Goal: Task Accomplishment & Management: Manage account settings

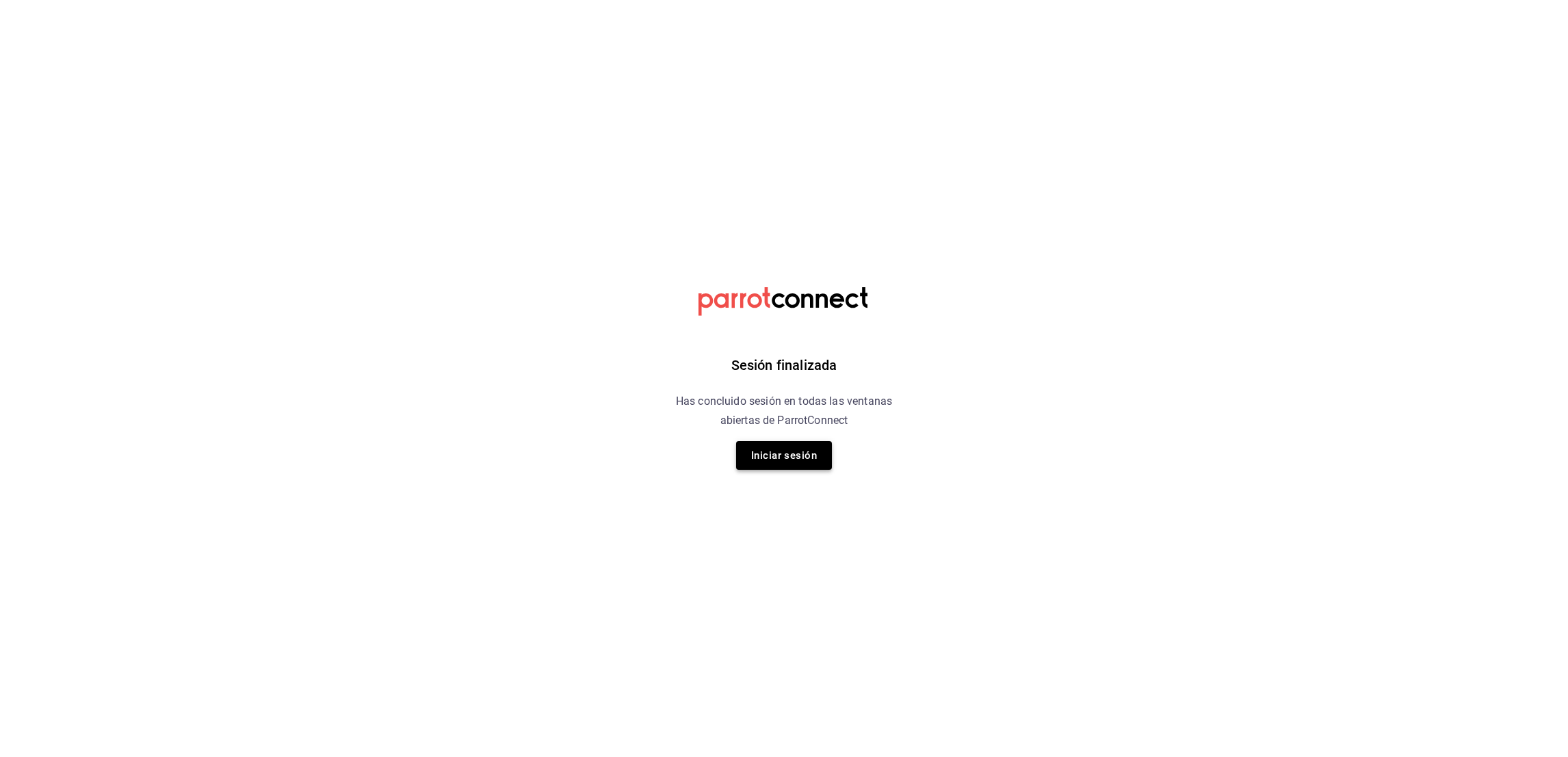
click at [787, 443] on button "Iniciar sesión" at bounding box center [784, 455] width 96 height 29
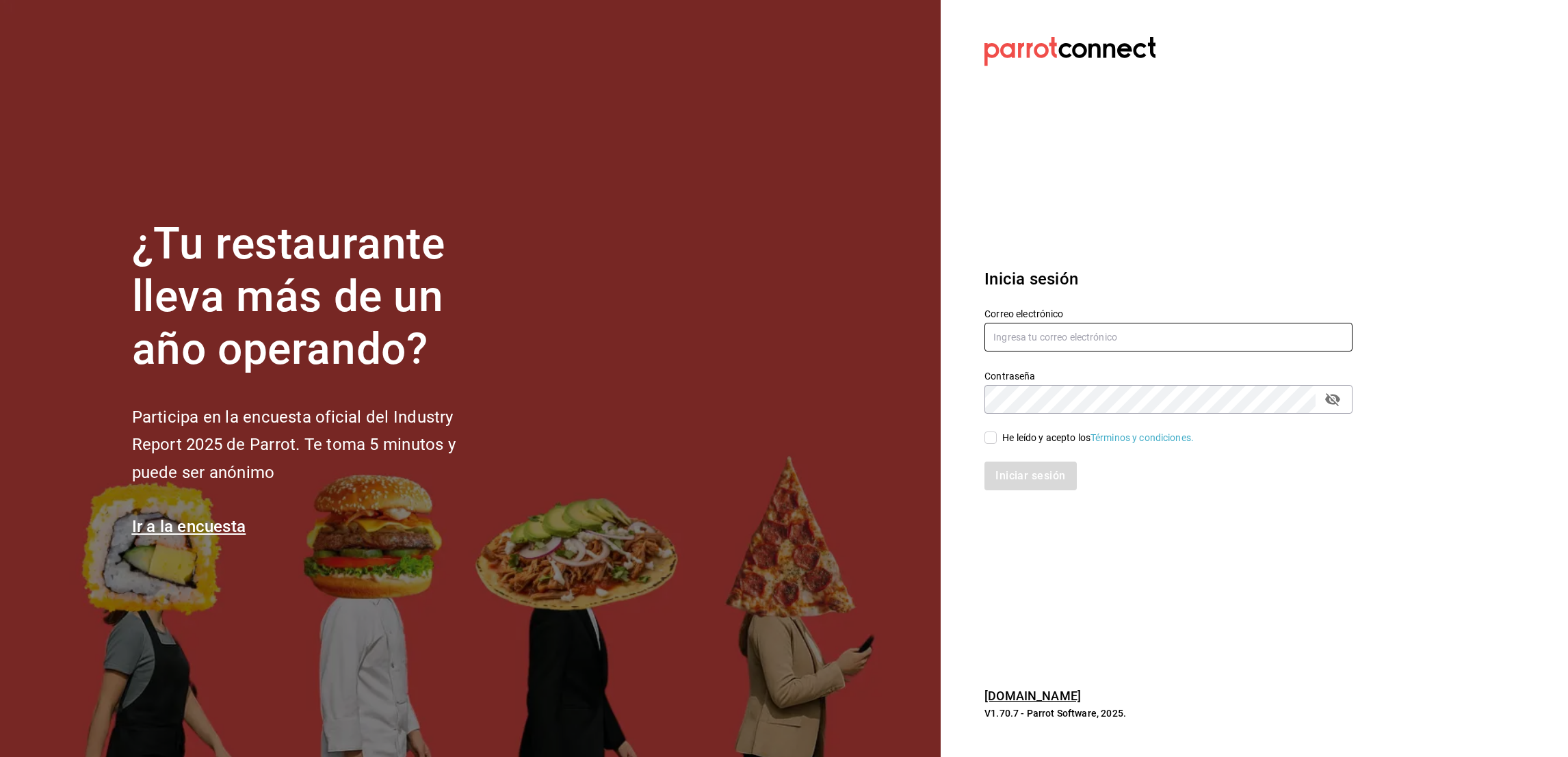
type input "oscar_ahuilar.93@hotmail.com"
click at [991, 433] on input "He leído y acepto los Términos y condiciones." at bounding box center [990, 438] width 12 height 12
checkbox input "true"
click at [1007, 469] on button "Iniciar sesión" at bounding box center [1031, 476] width 93 height 29
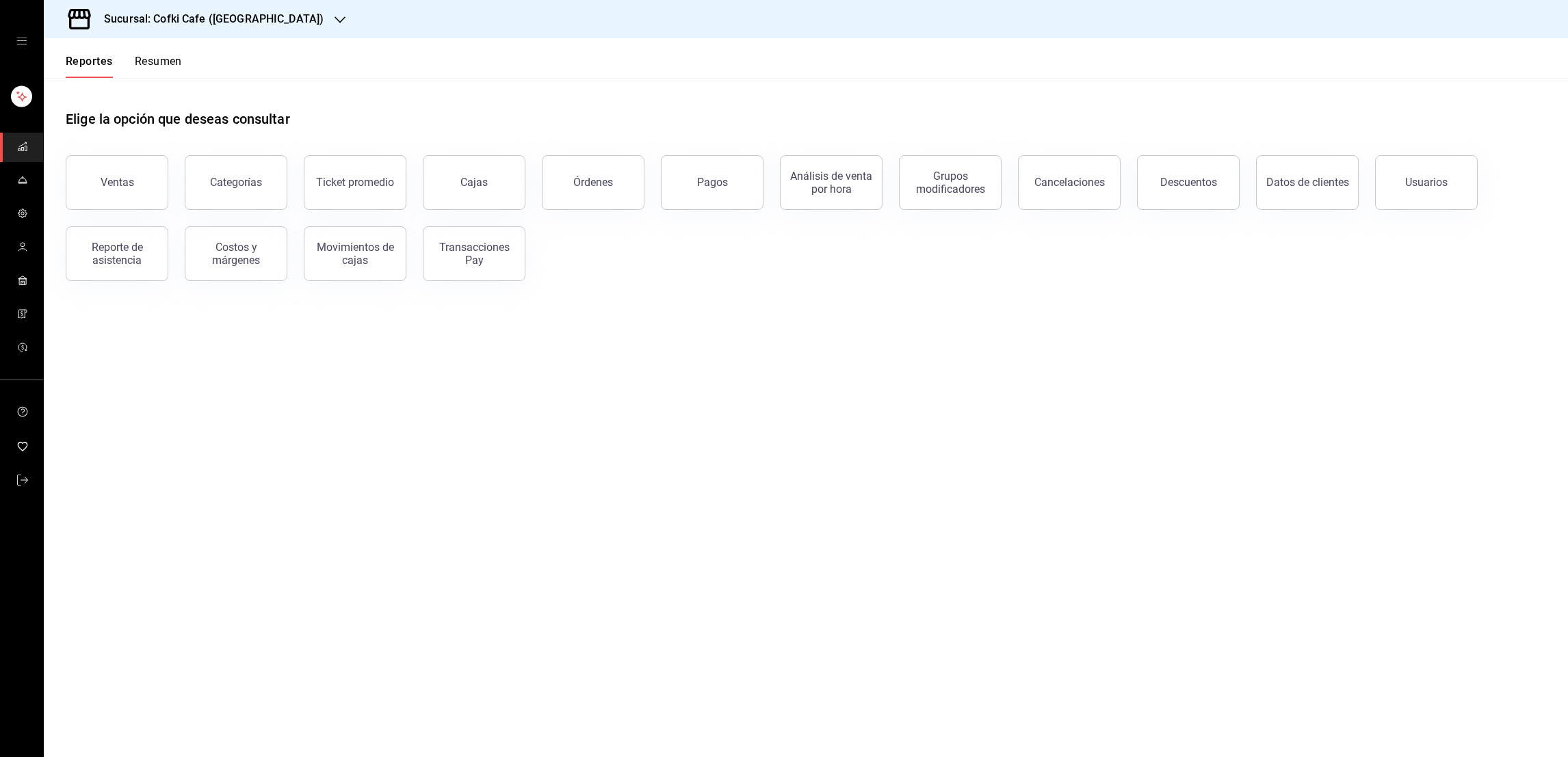
drag, startPoint x: 0, startPoint y: 0, endPoint x: 1007, endPoint y: 469, distance: 1110.9
click at [1007, 469] on main "Elige la opción que deseas consultar Ventas Categorías Ticket promedio Cajas Ór…" at bounding box center [805, 418] width 1524 height 679
click at [239, 17] on h3 "Sucursal: Cofki Cafe ([GEOGRAPHIC_DATA])" at bounding box center [208, 19] width 231 height 16
click at [188, 83] on div "Cofki Kid-Friendly Café (MTY)" at bounding box center [146, 90] width 183 height 14
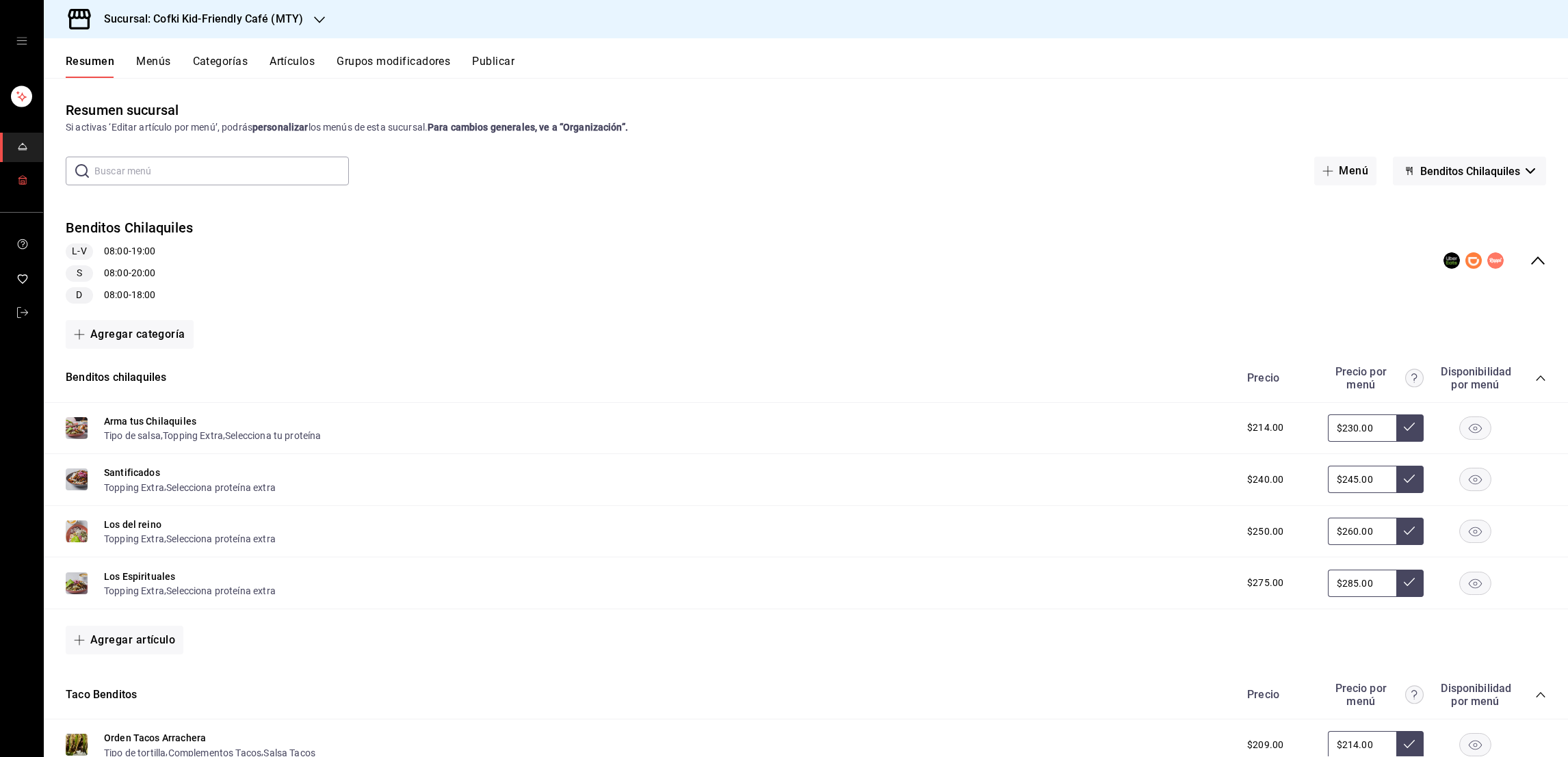
click at [23, 188] on span "mailbox folders" at bounding box center [22, 181] width 11 height 19
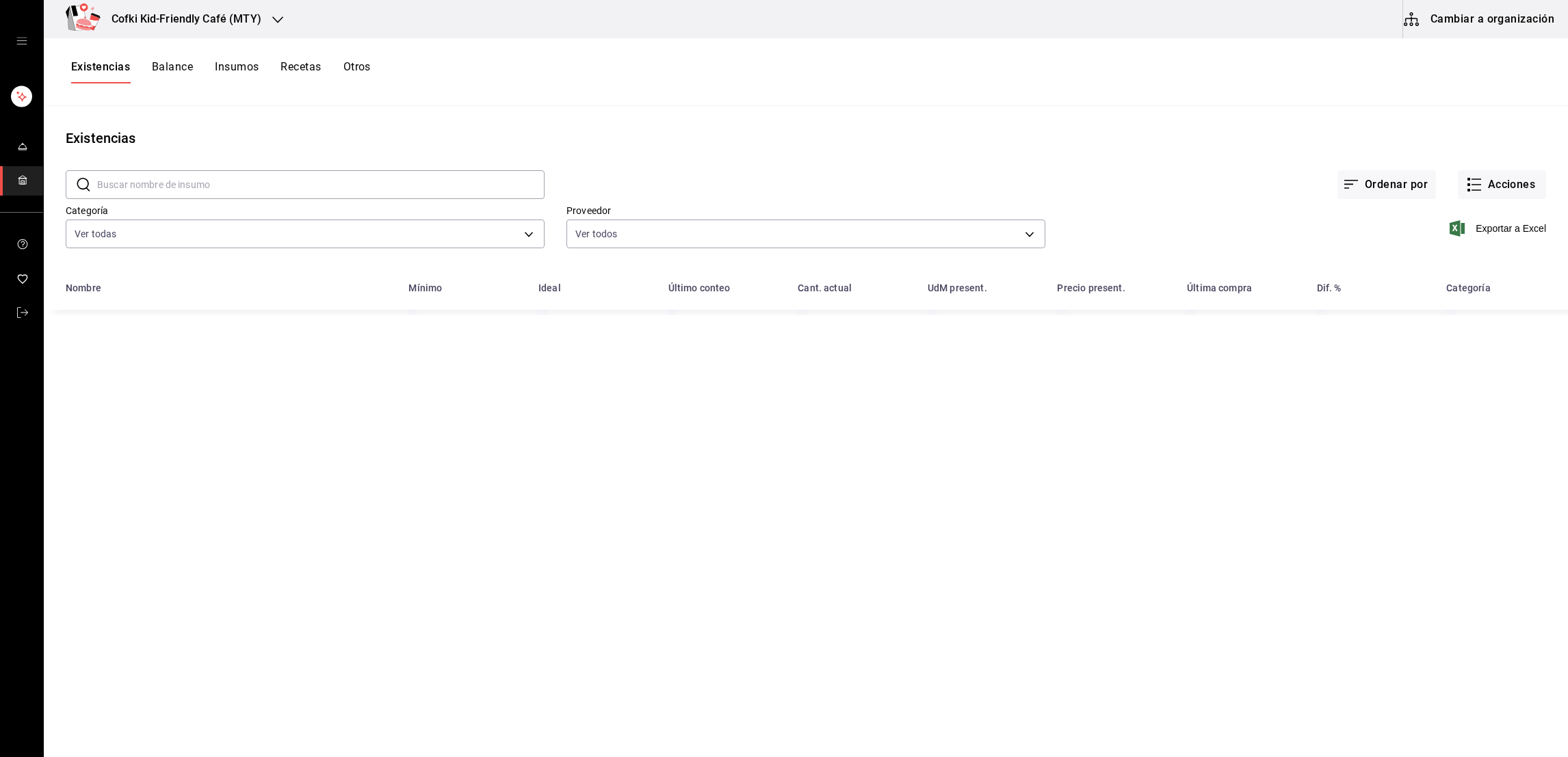
click at [159, 74] on button "Balance" at bounding box center [172, 72] width 41 height 23
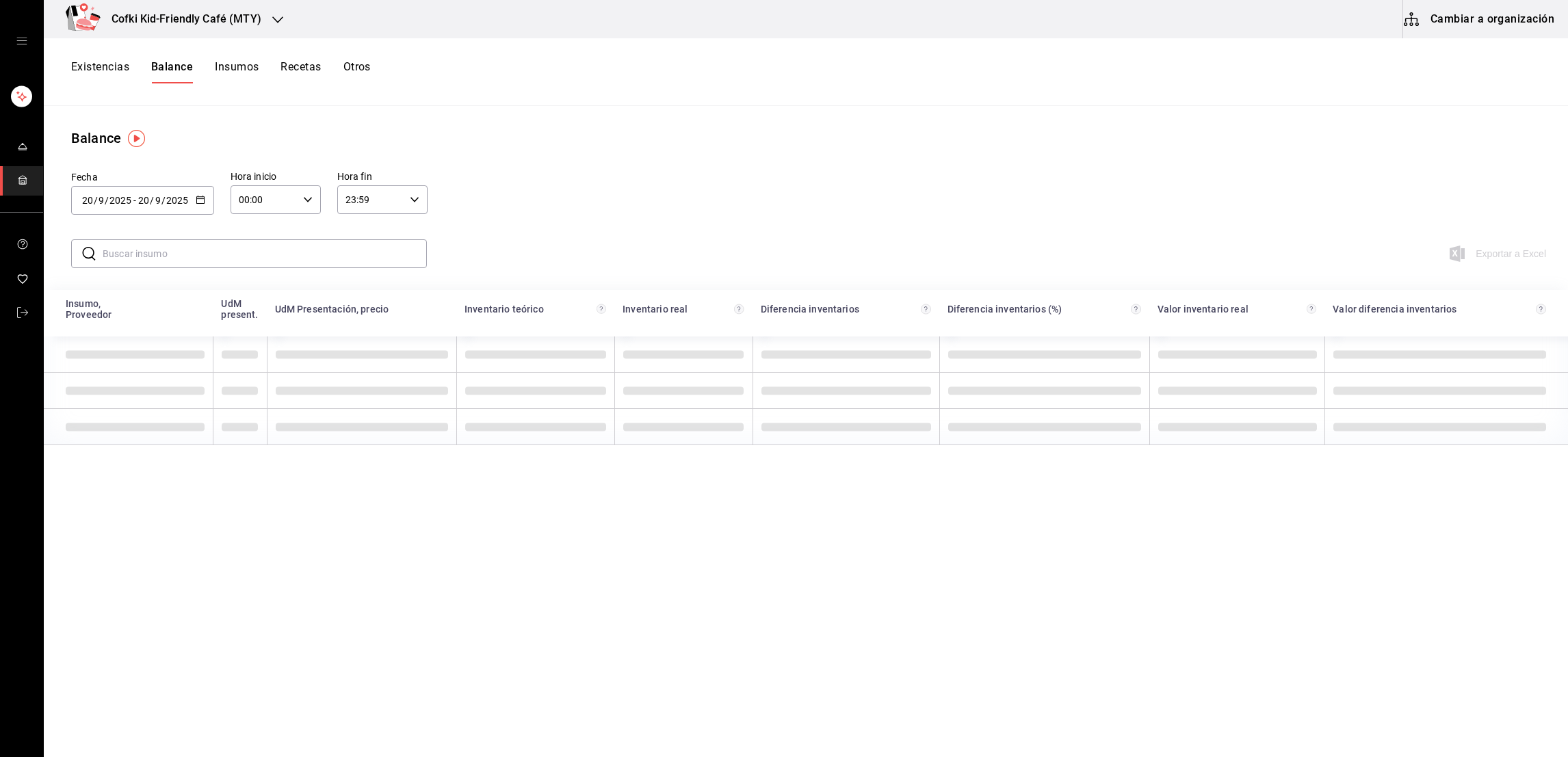
click at [121, 74] on button "Existencias" at bounding box center [100, 72] width 58 height 23
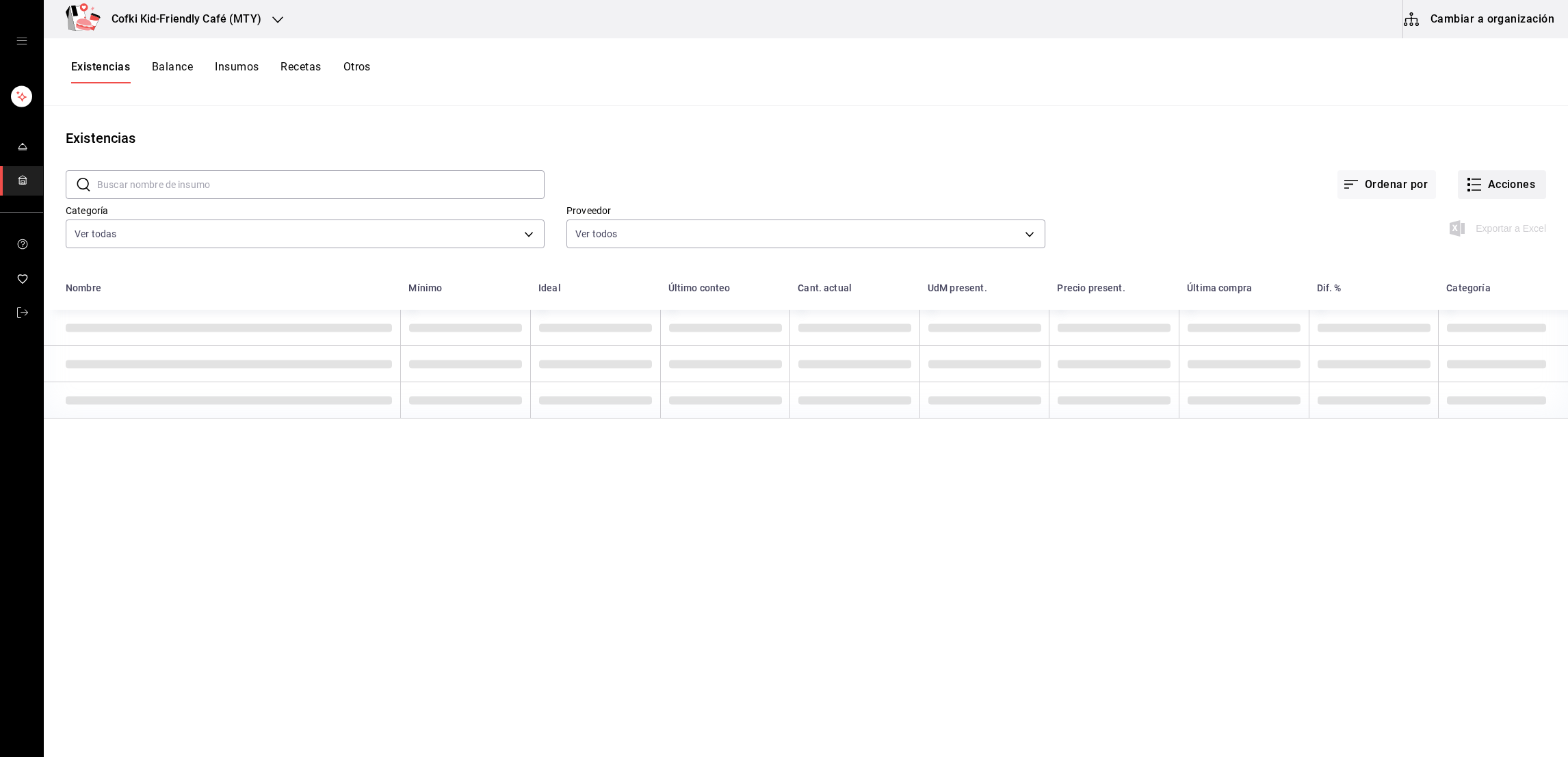
click at [1488, 185] on button "Acciones" at bounding box center [1501, 185] width 88 height 29
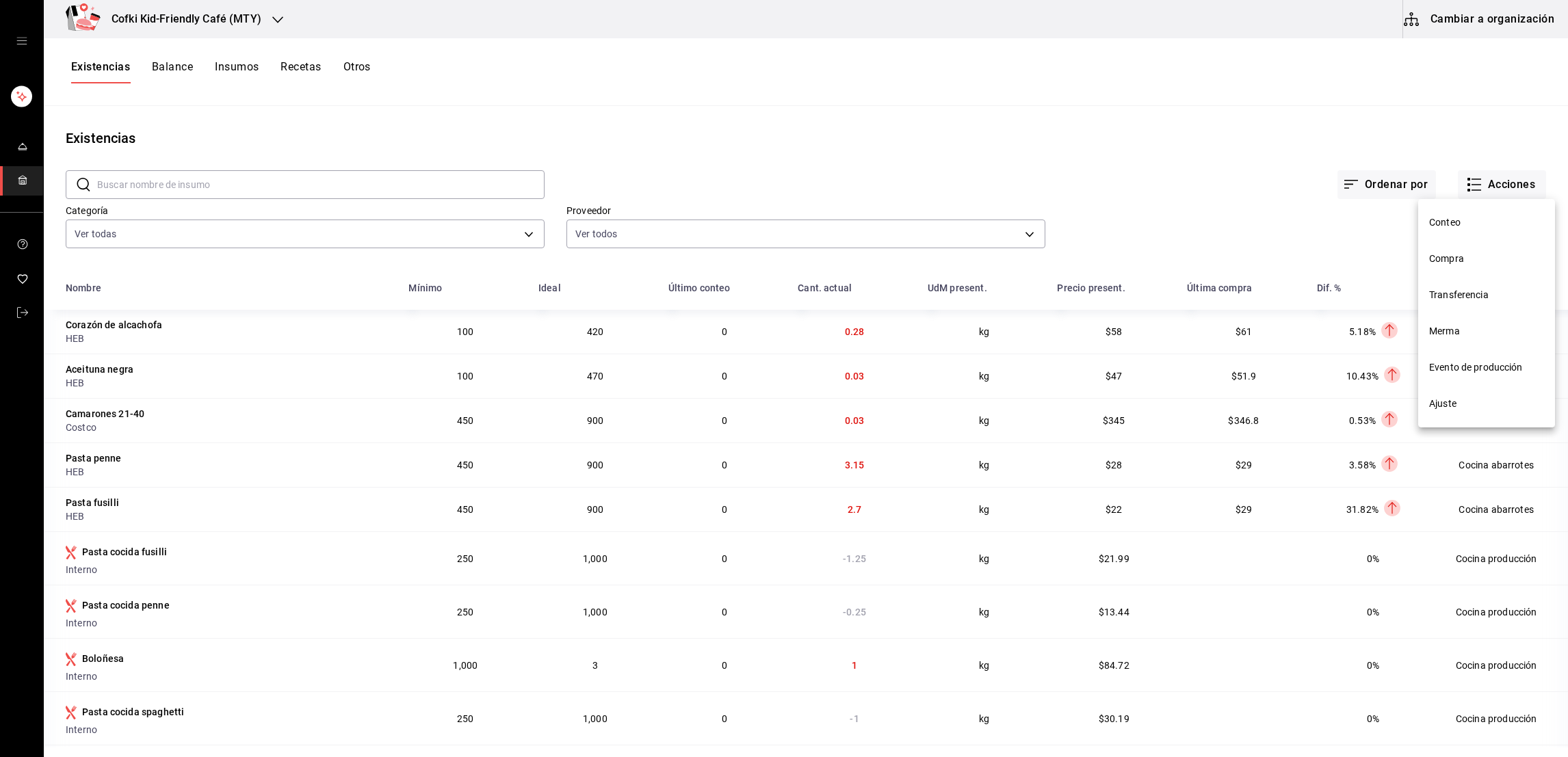
click at [1462, 251] on span "Compra" at bounding box center [1486, 259] width 115 height 14
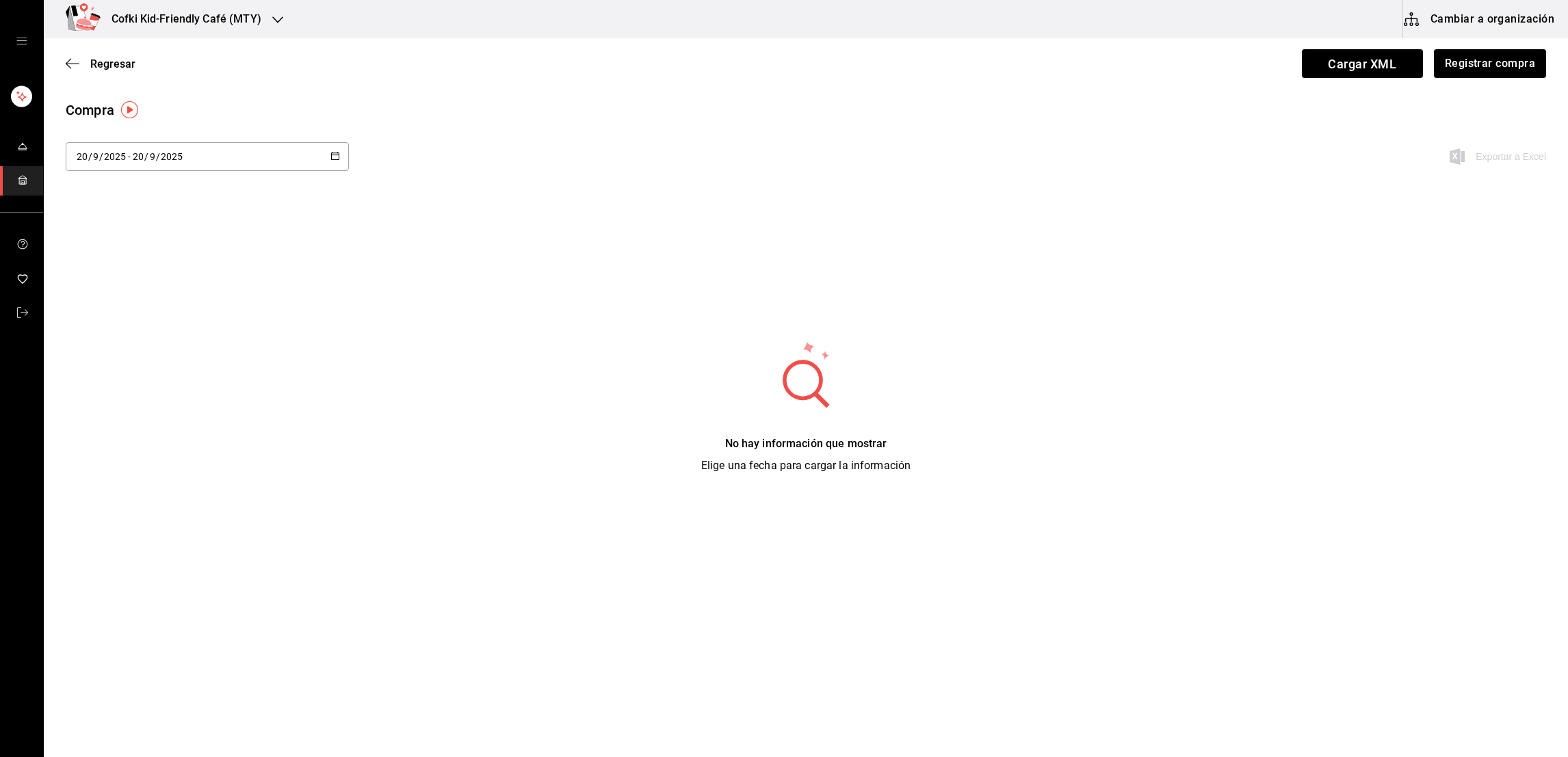
click at [276, 158] on div "[DATE] [DATE] - [DATE] [DATE]" at bounding box center [207, 157] width 283 height 29
click at [141, 406] on li "Rango de fechas" at bounding box center [130, 415] width 129 height 31
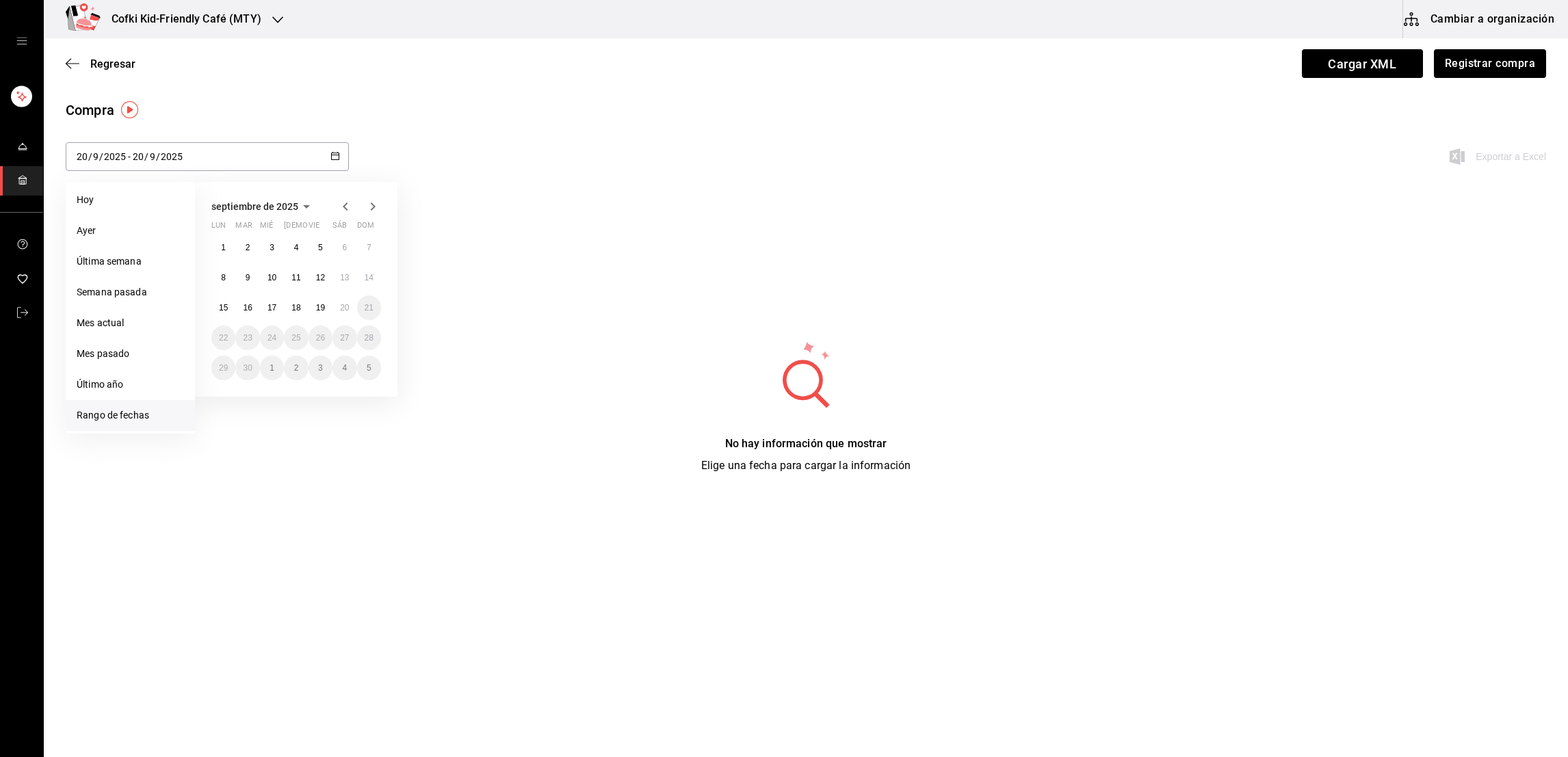
click at [210, 314] on div "[DATE] lun mar mié jue vie sáb dom 1 2 3 4 5 6 7 8 9 10 11 12 13 14 15 16 17 18…" at bounding box center [296, 289] width 203 height 215
click at [215, 312] on button "15" at bounding box center [223, 308] width 24 height 24
click at [341, 311] on abbr "20" at bounding box center [345, 307] width 9 height 9
type input "[DATE]"
type input "15"
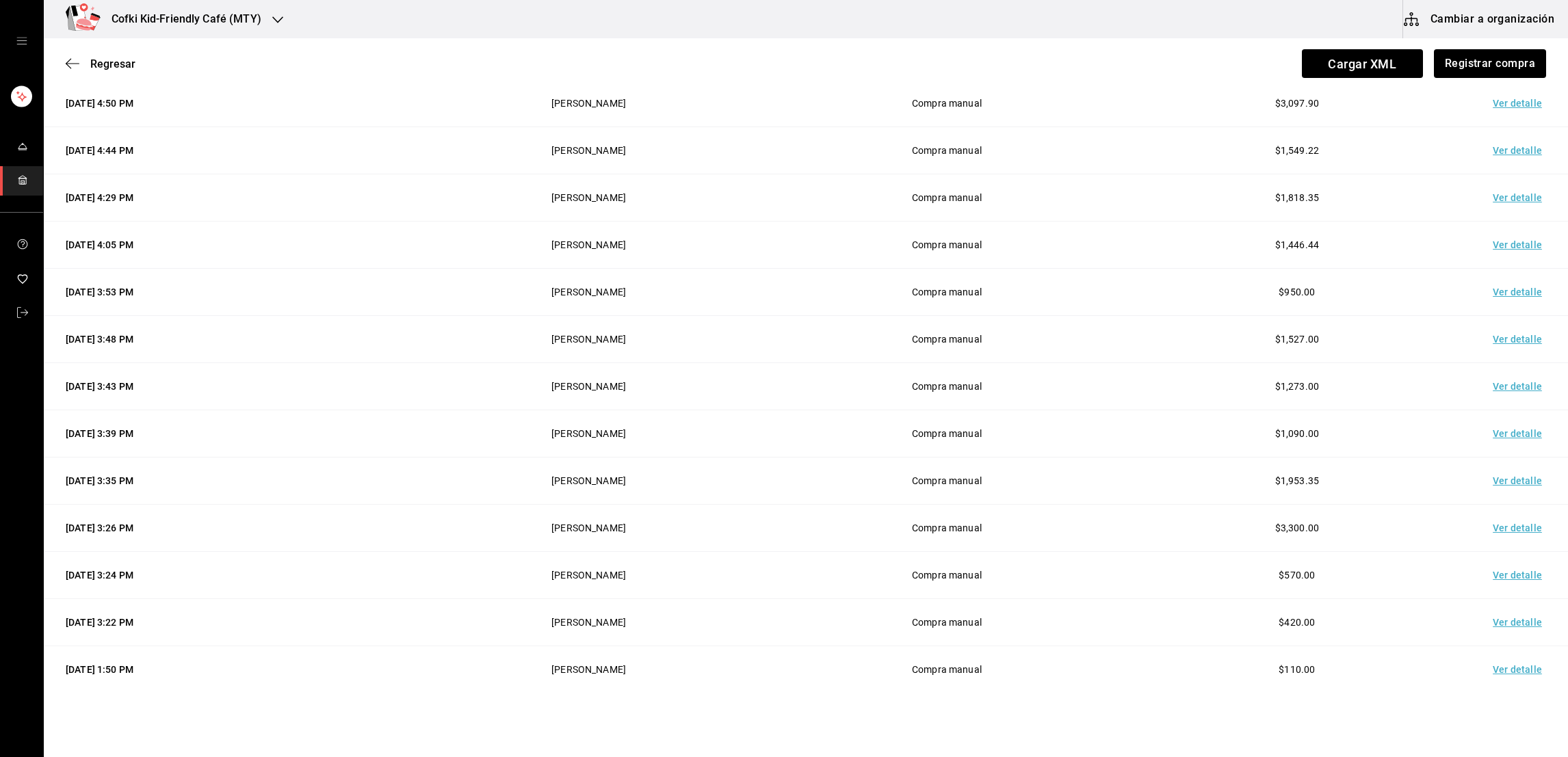
scroll to position [448, 0]
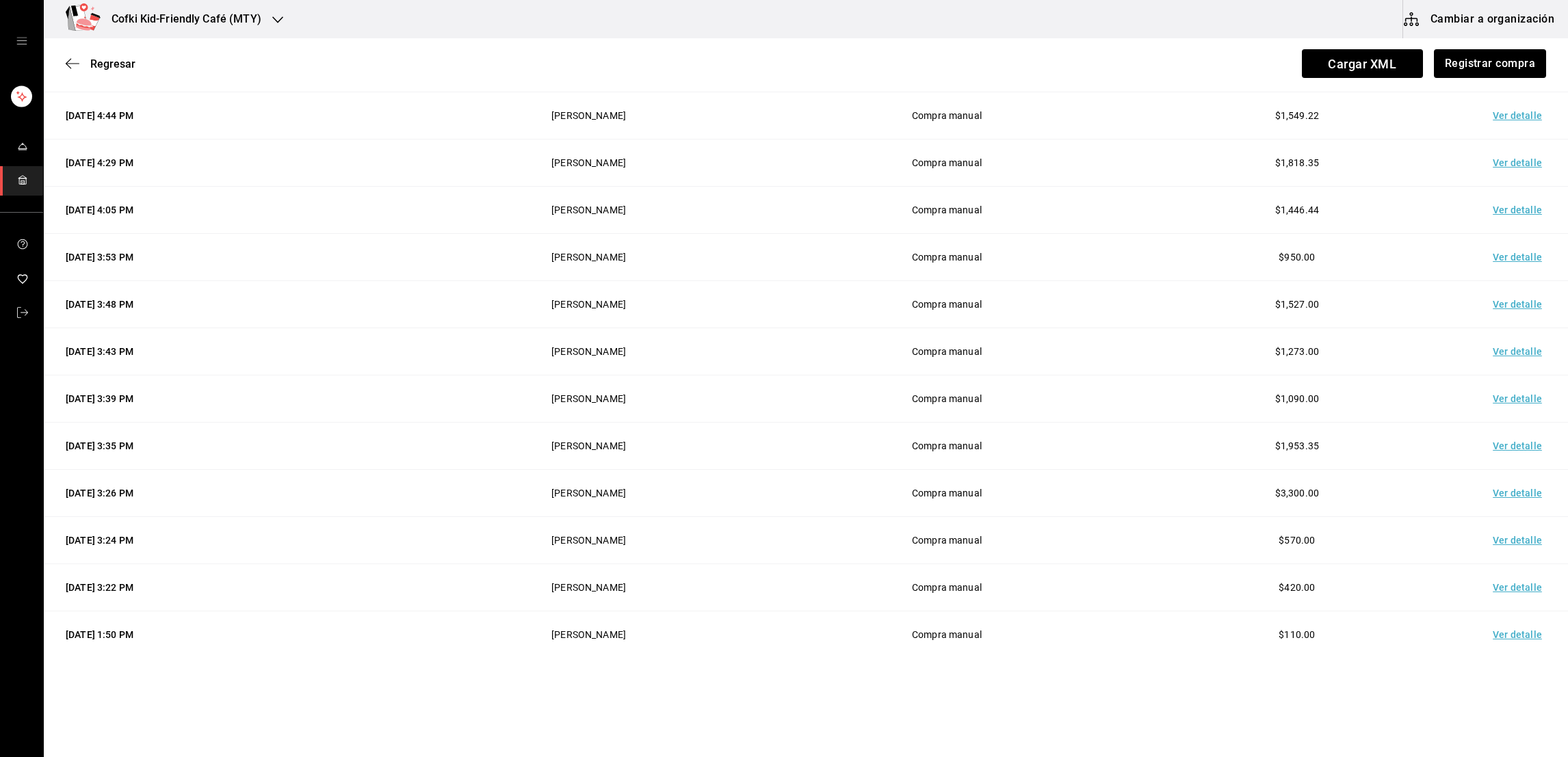
click at [1476, 451] on td "Ver detalle" at bounding box center [1520, 446] width 96 height 47
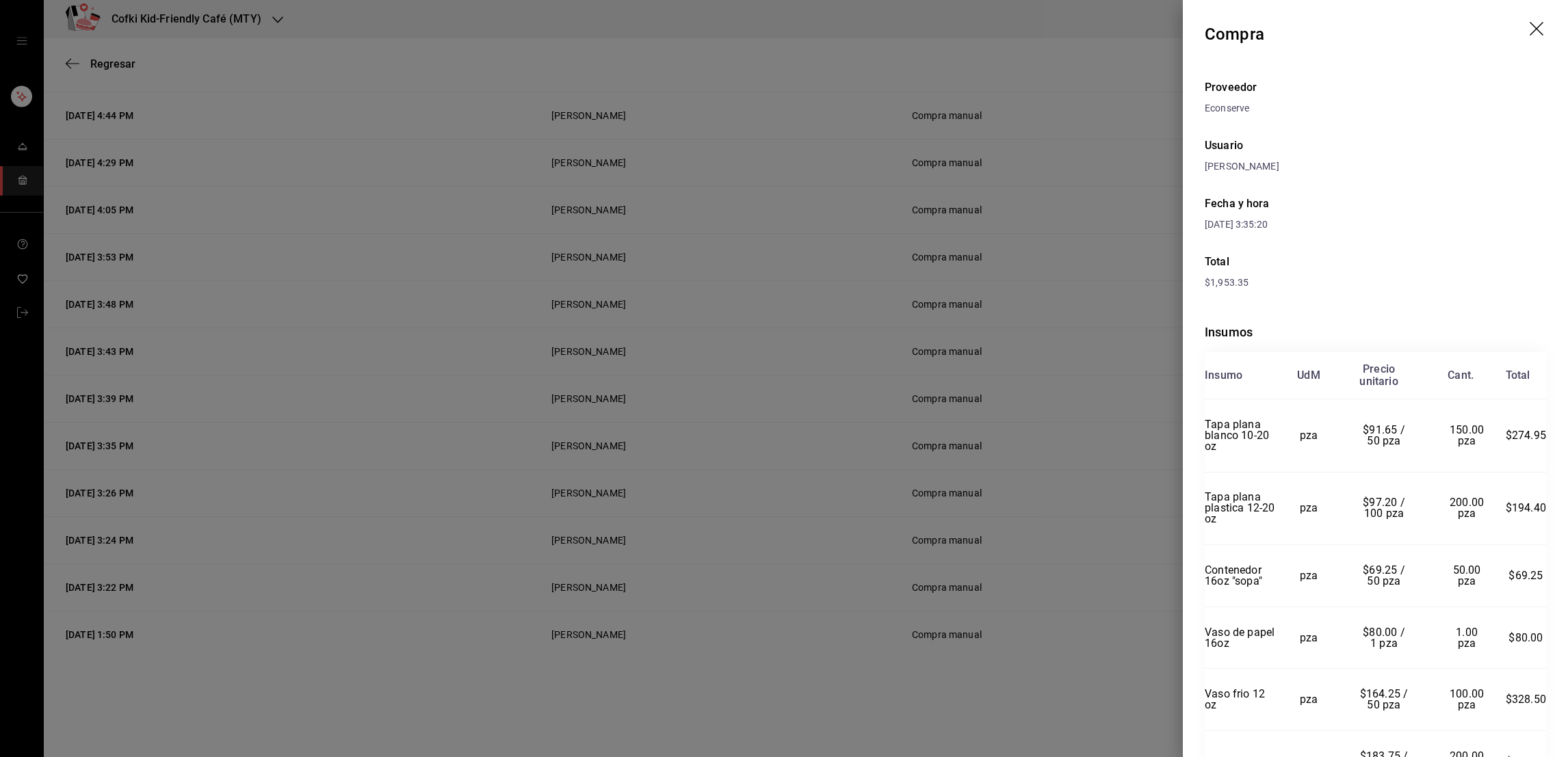
click at [1001, 287] on div at bounding box center [784, 378] width 1568 height 757
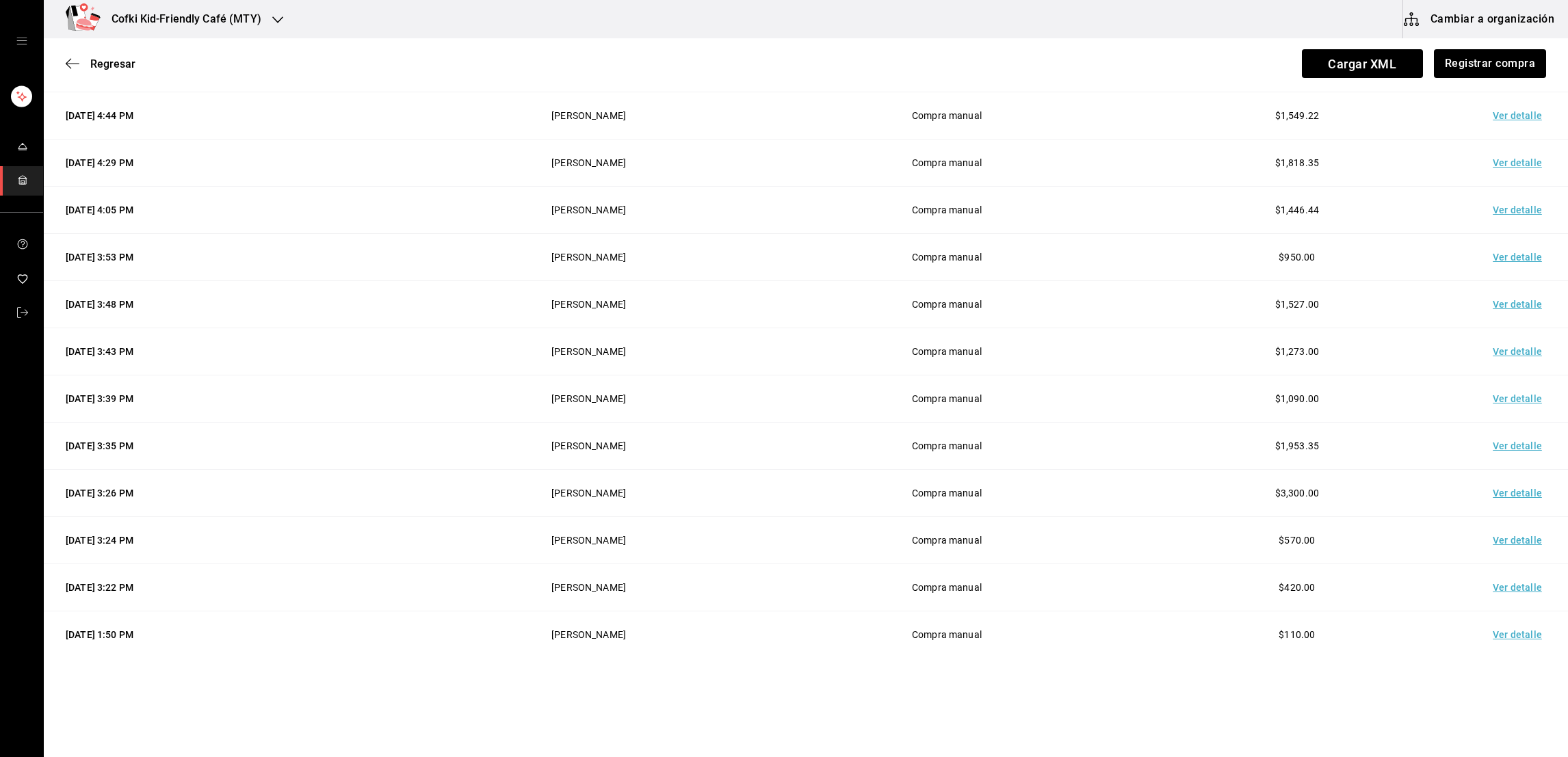
click at [1504, 159] on td "Ver detalle" at bounding box center [1520, 163] width 96 height 47
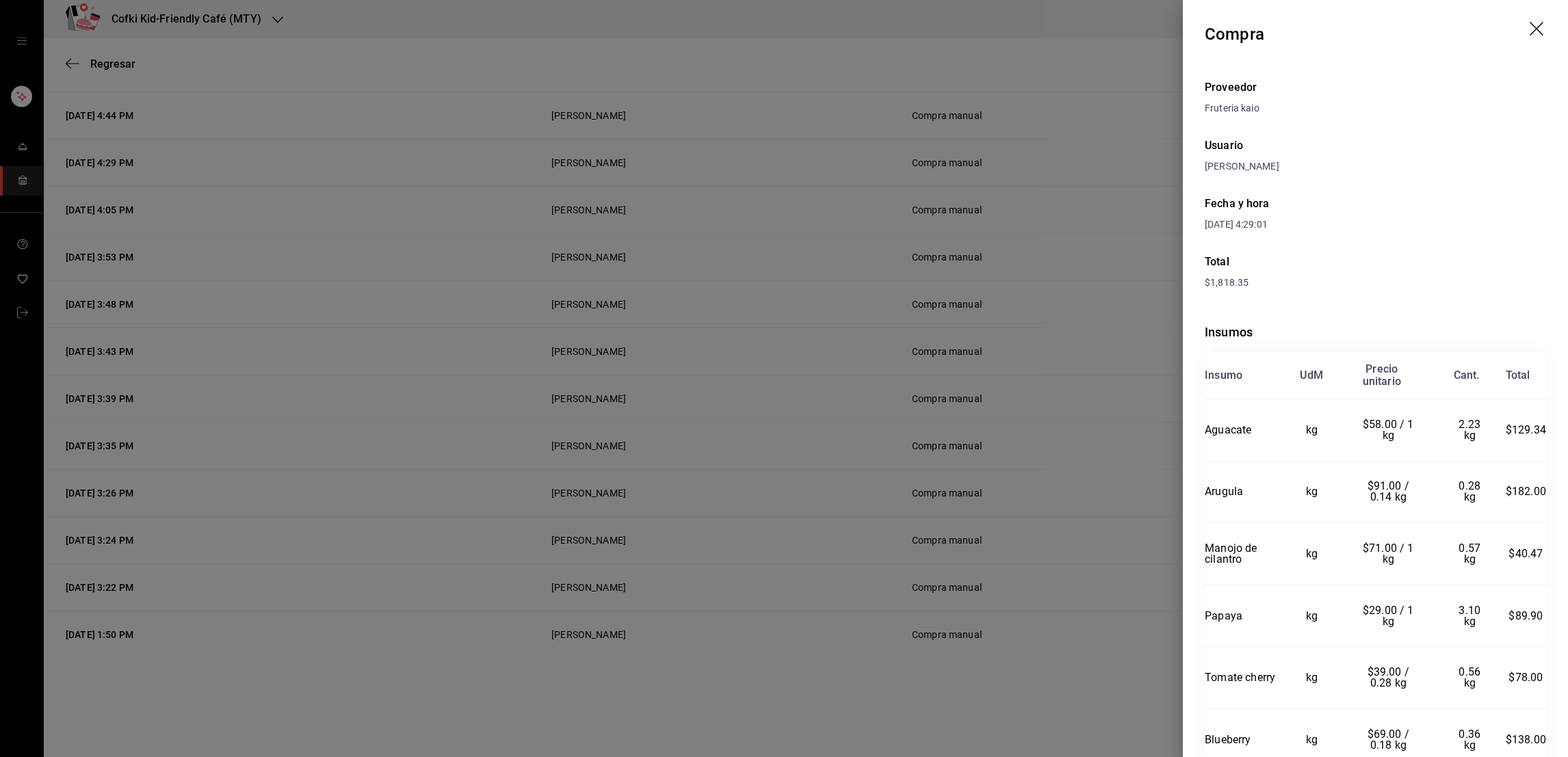
click at [1066, 317] on div at bounding box center [784, 378] width 1568 height 757
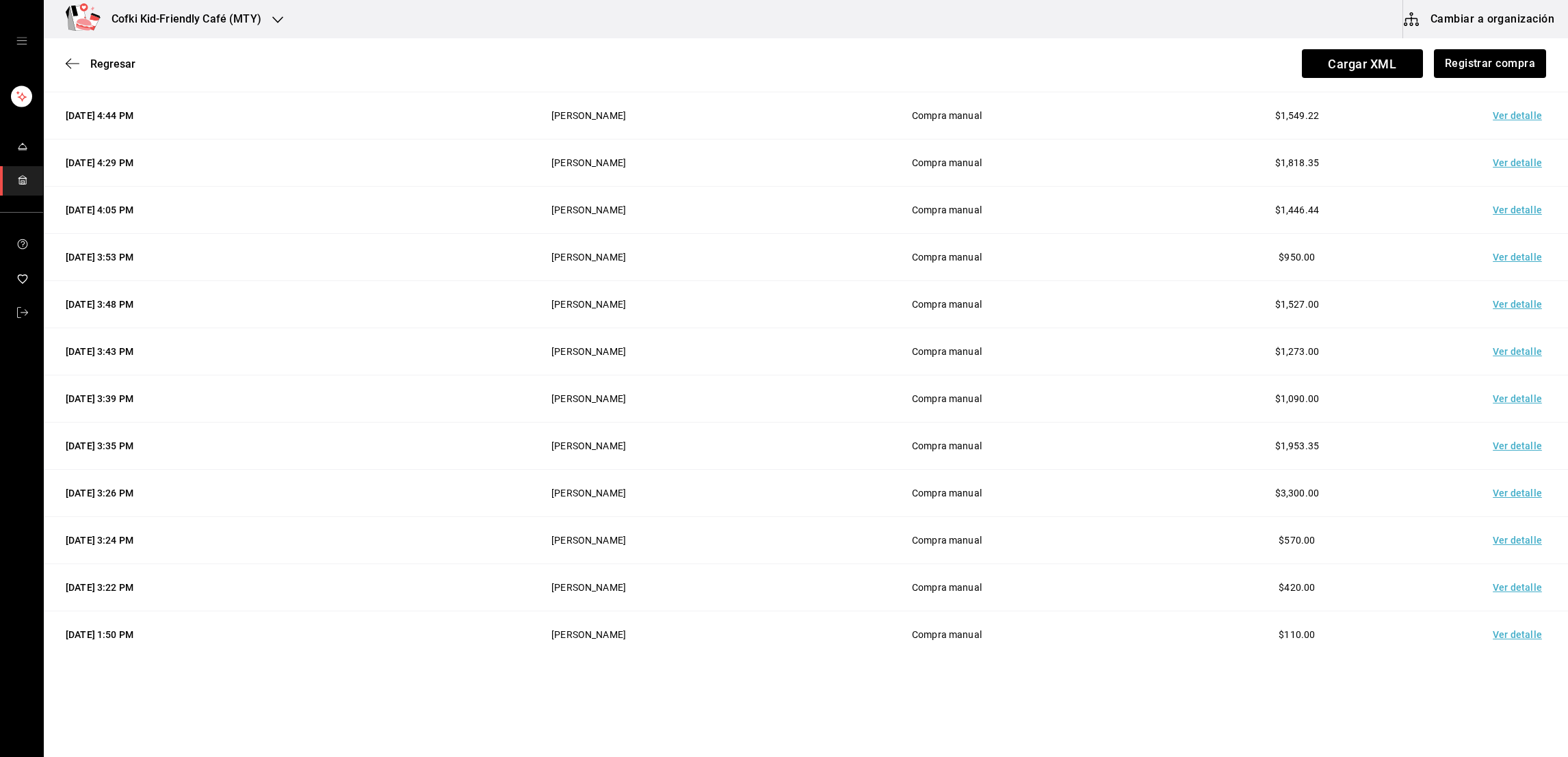
click at [1549, 52] on div "Regresar Cargar XML Registrar compra" at bounding box center [805, 63] width 1524 height 51
click at [1499, 344] on td "Ver detalle" at bounding box center [1520, 352] width 96 height 47
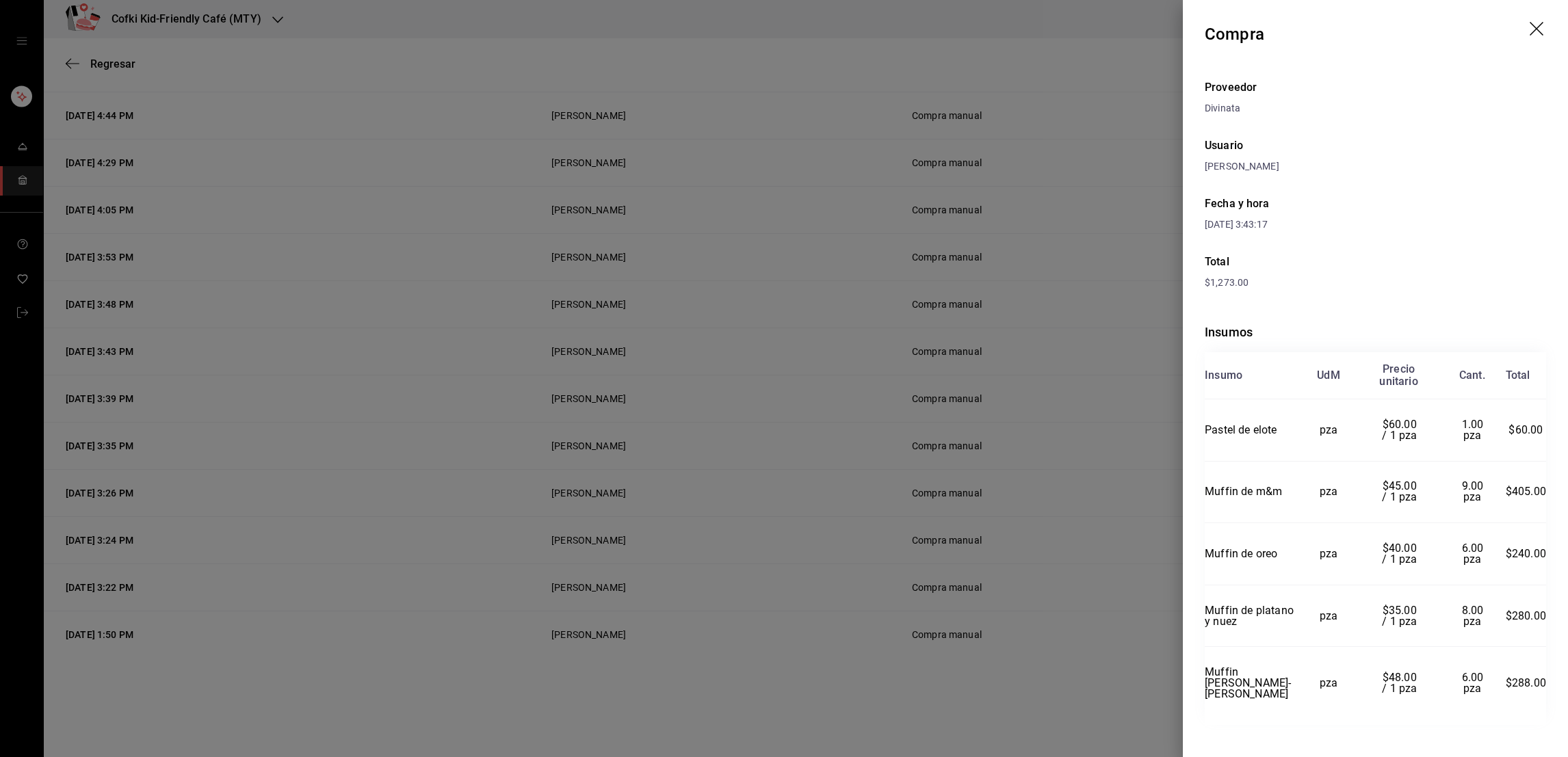
click at [1102, 292] on div at bounding box center [784, 378] width 1568 height 757
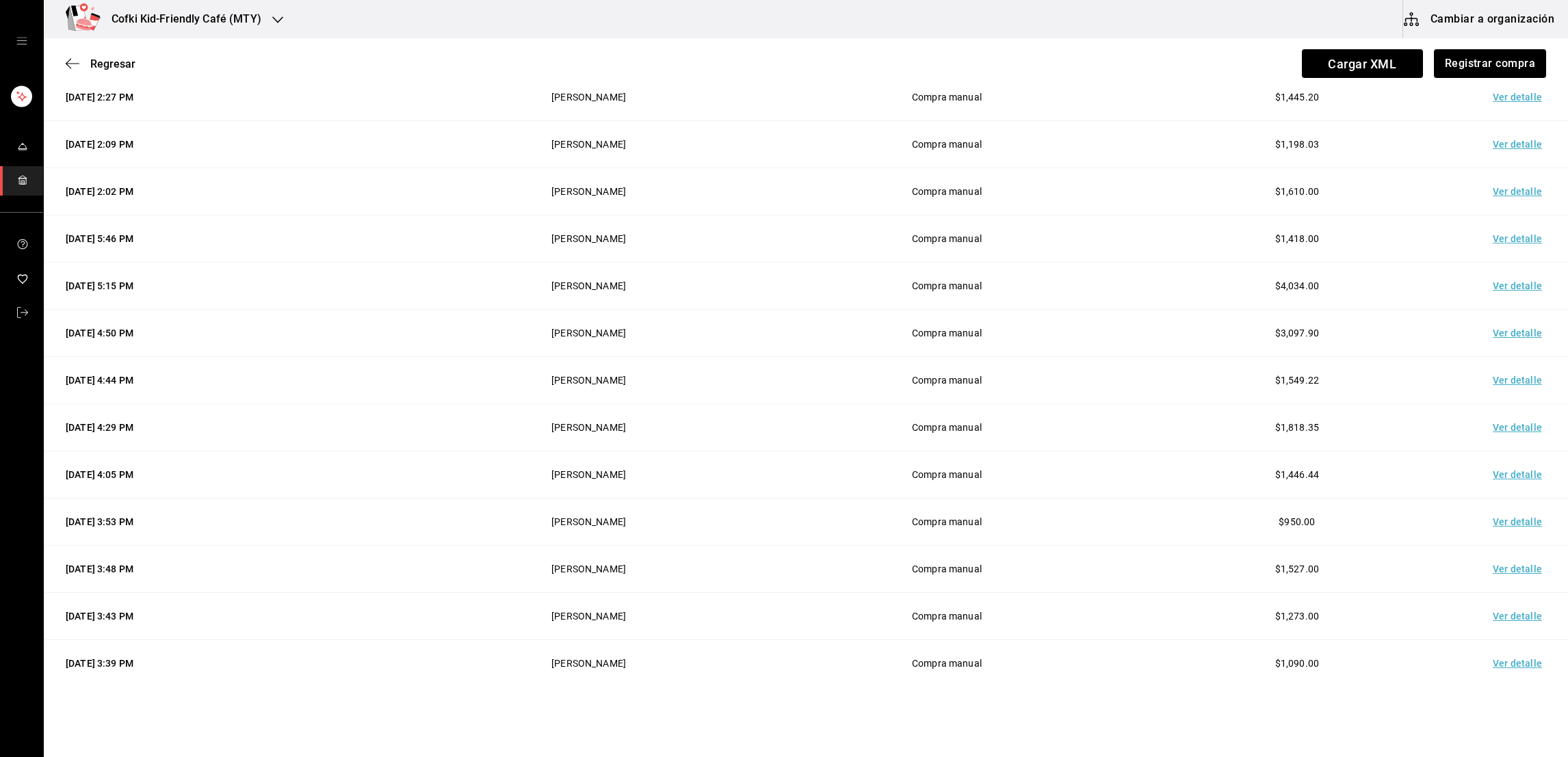
scroll to position [160, 0]
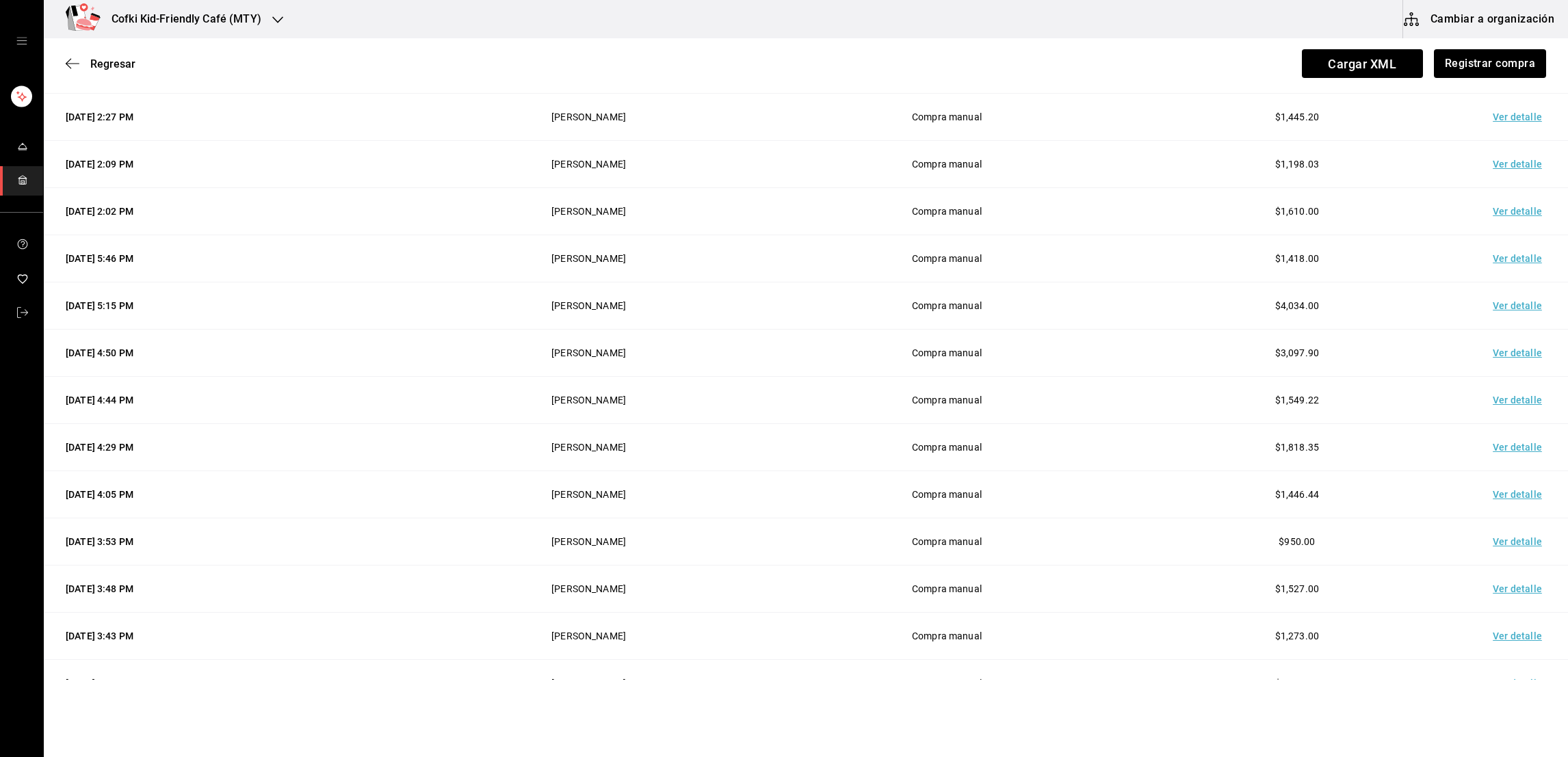
click at [1507, 169] on td "Ver detalle" at bounding box center [1520, 165] width 96 height 47
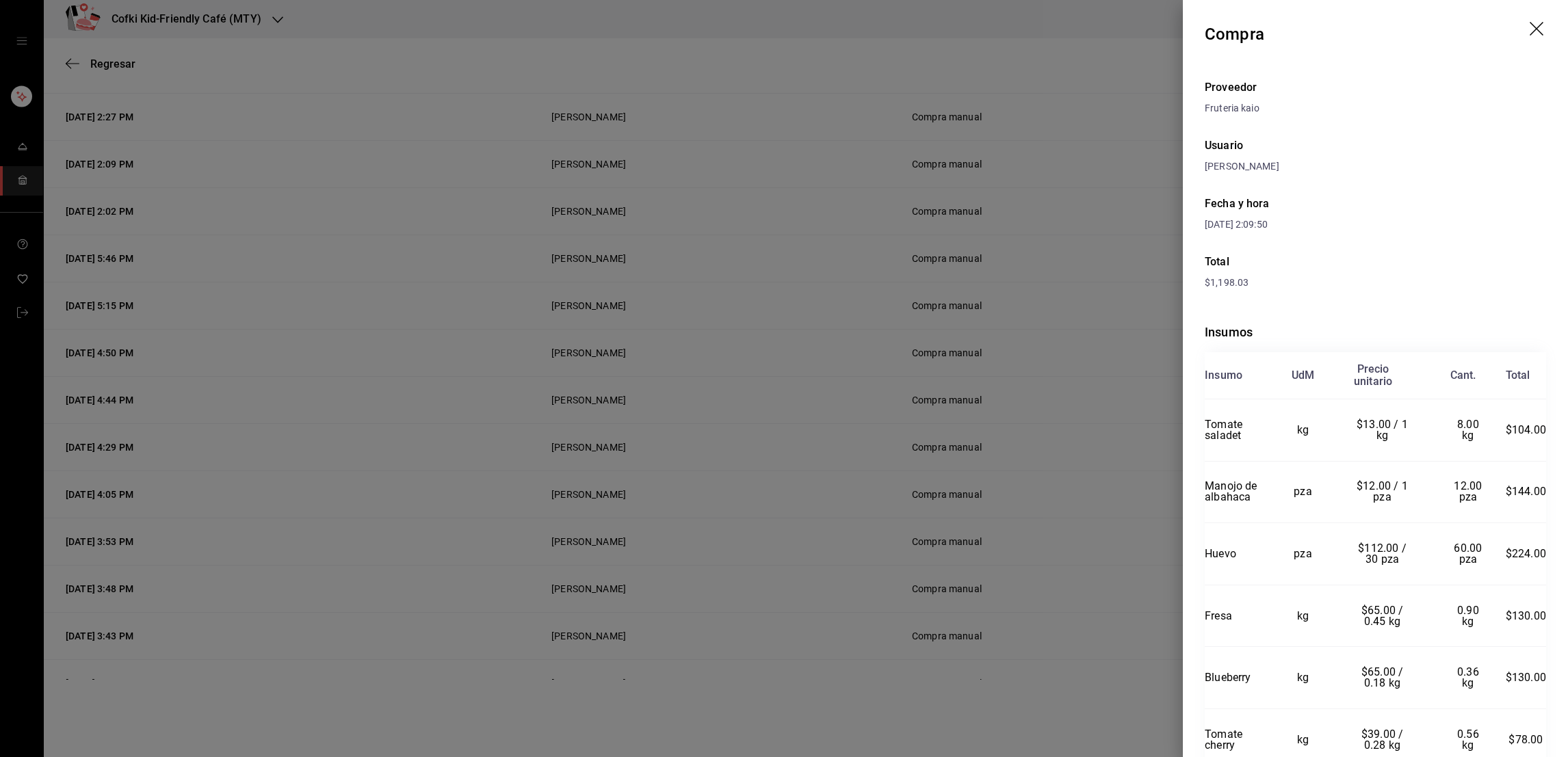
click at [1100, 325] on div at bounding box center [784, 378] width 1568 height 757
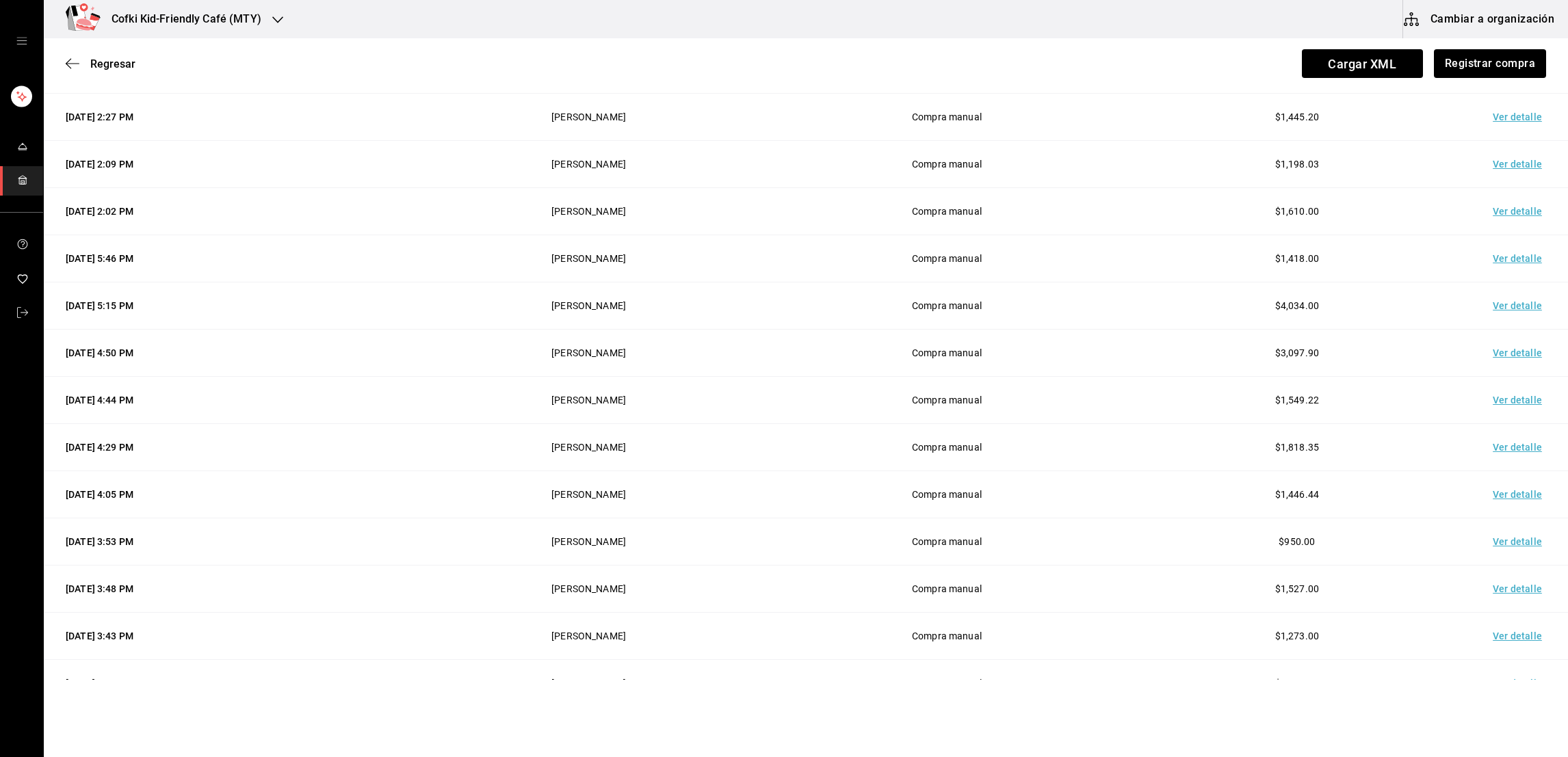
click at [1139, 660] on td "$1,273.00" at bounding box center [1297, 637] width 350 height 47
click at [1504, 393] on td "Ver detalle" at bounding box center [1520, 400] width 96 height 47
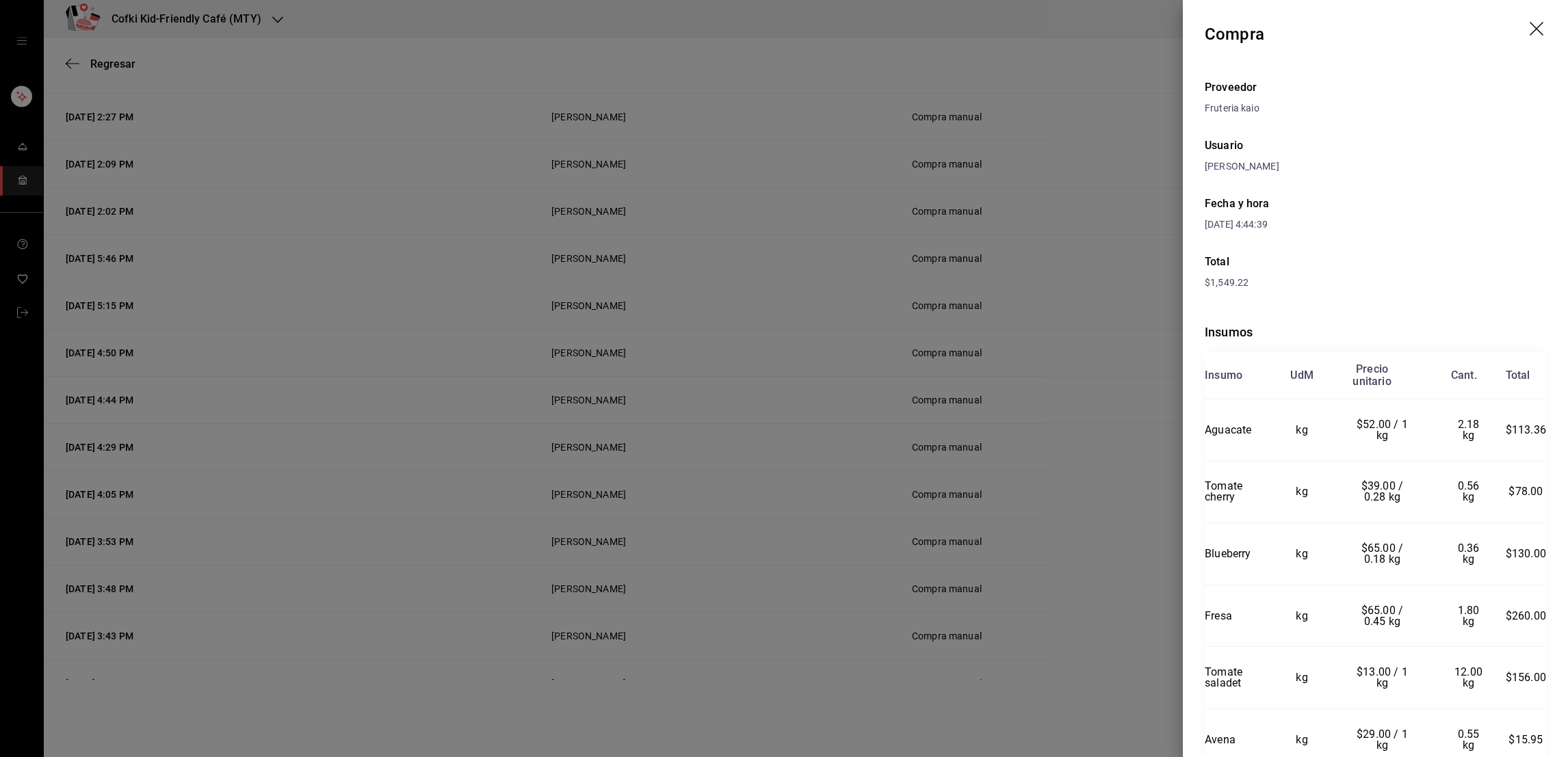
click at [1074, 580] on div at bounding box center [784, 378] width 1568 height 757
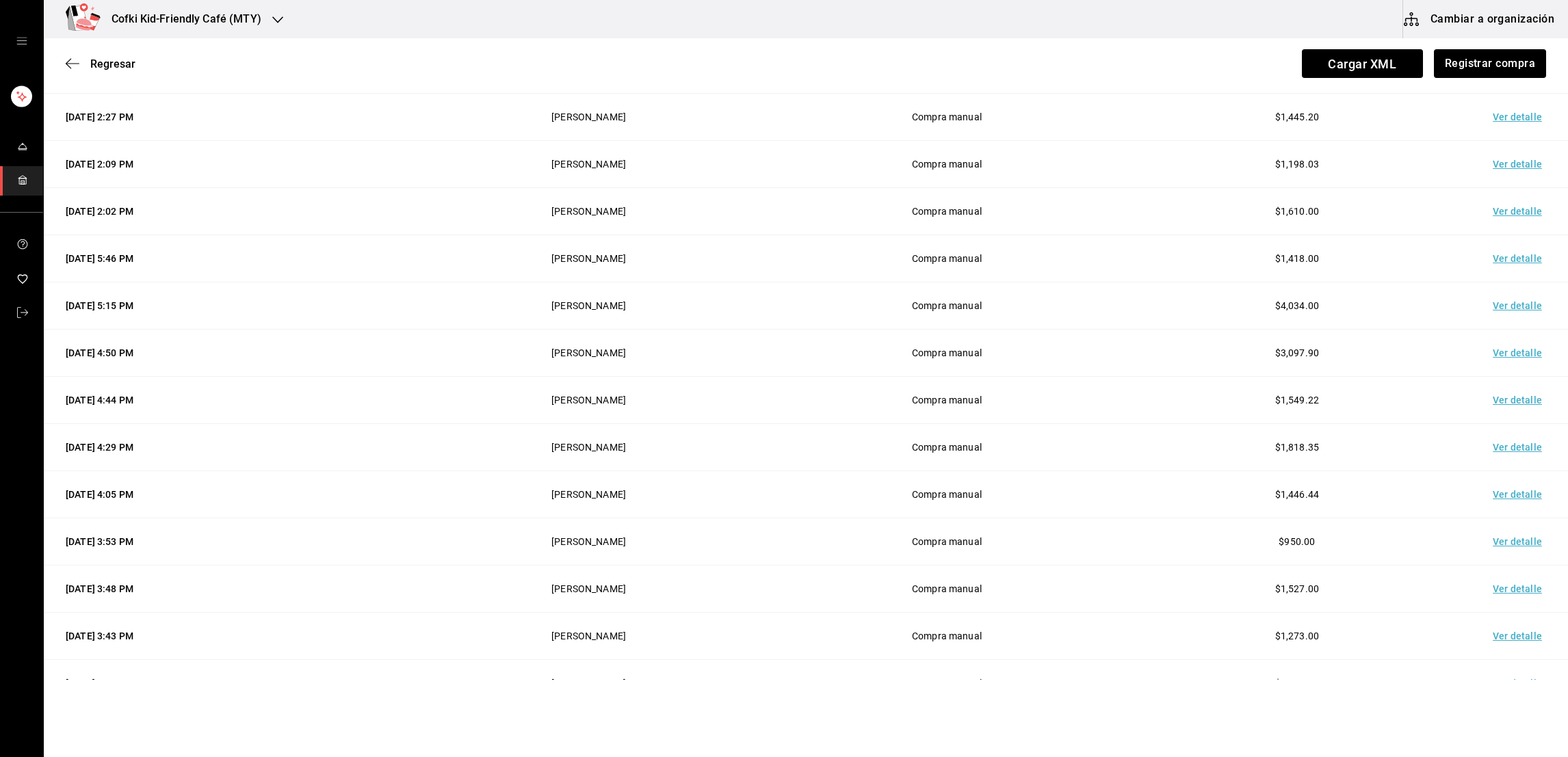
click at [1486, 443] on td "Ver detalle" at bounding box center [1520, 448] width 96 height 47
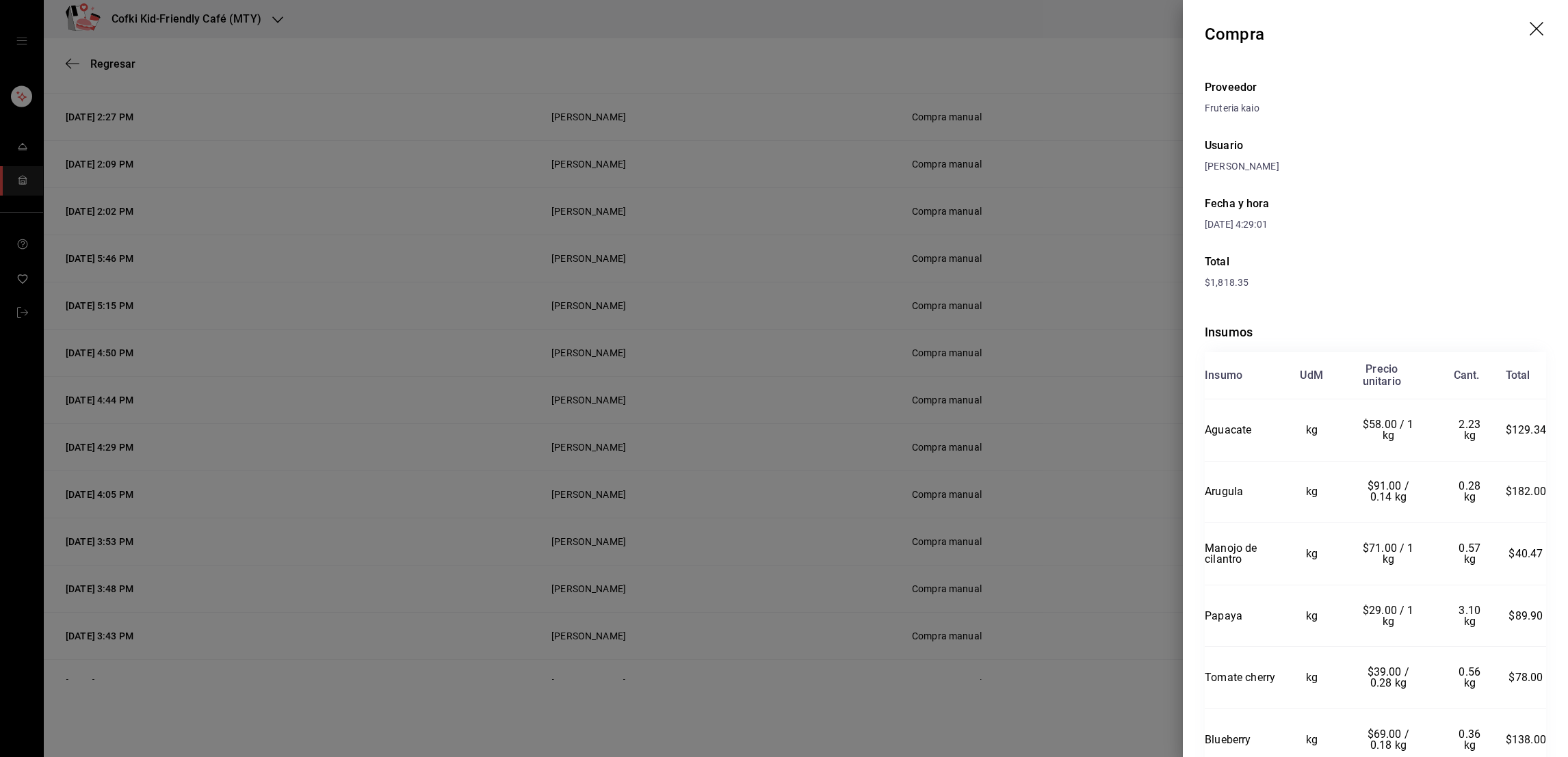
click at [1155, 529] on div at bounding box center [784, 378] width 1568 height 757
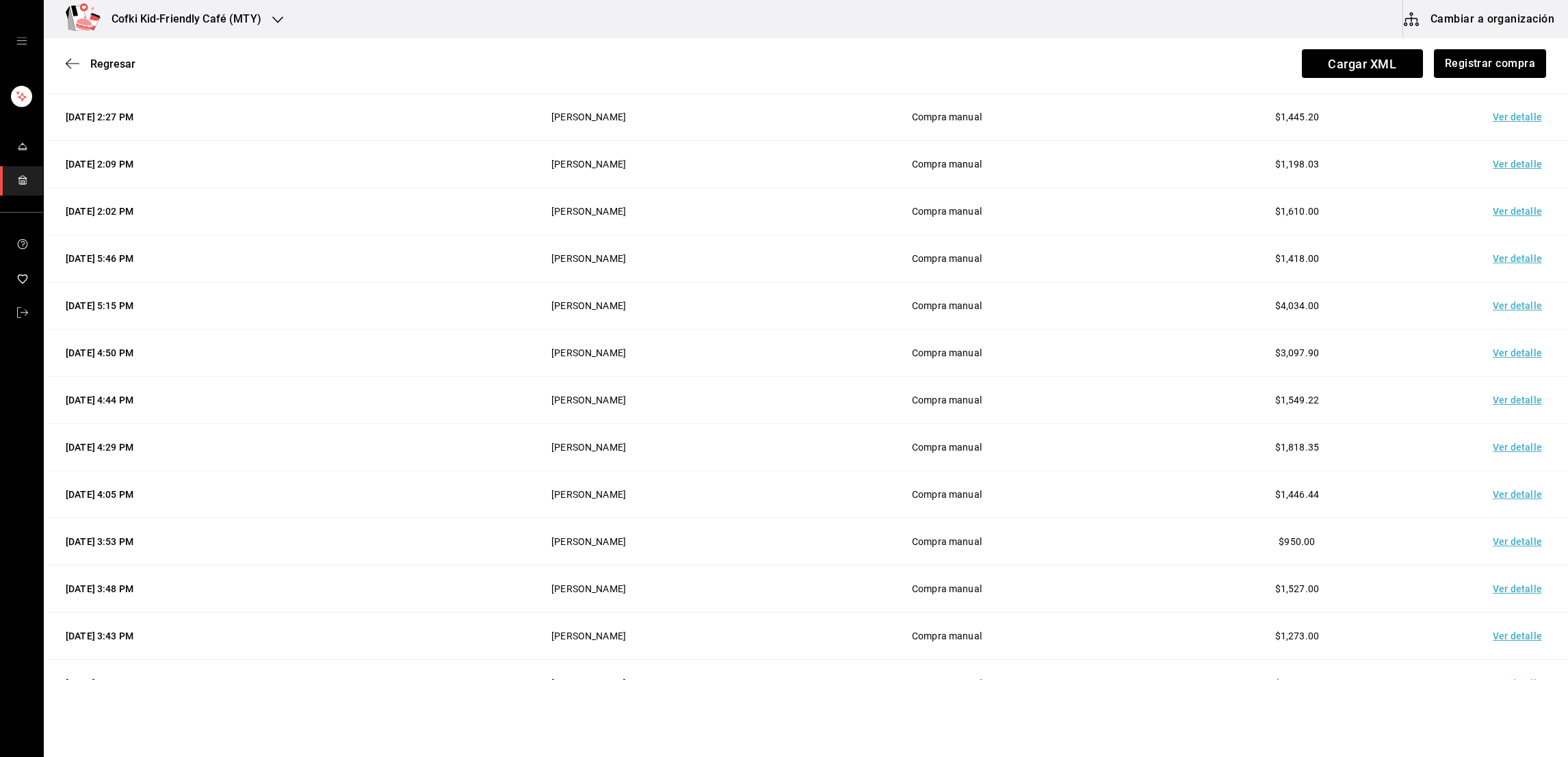
click at [1499, 498] on td "Ver detalle" at bounding box center [1520, 495] width 96 height 47
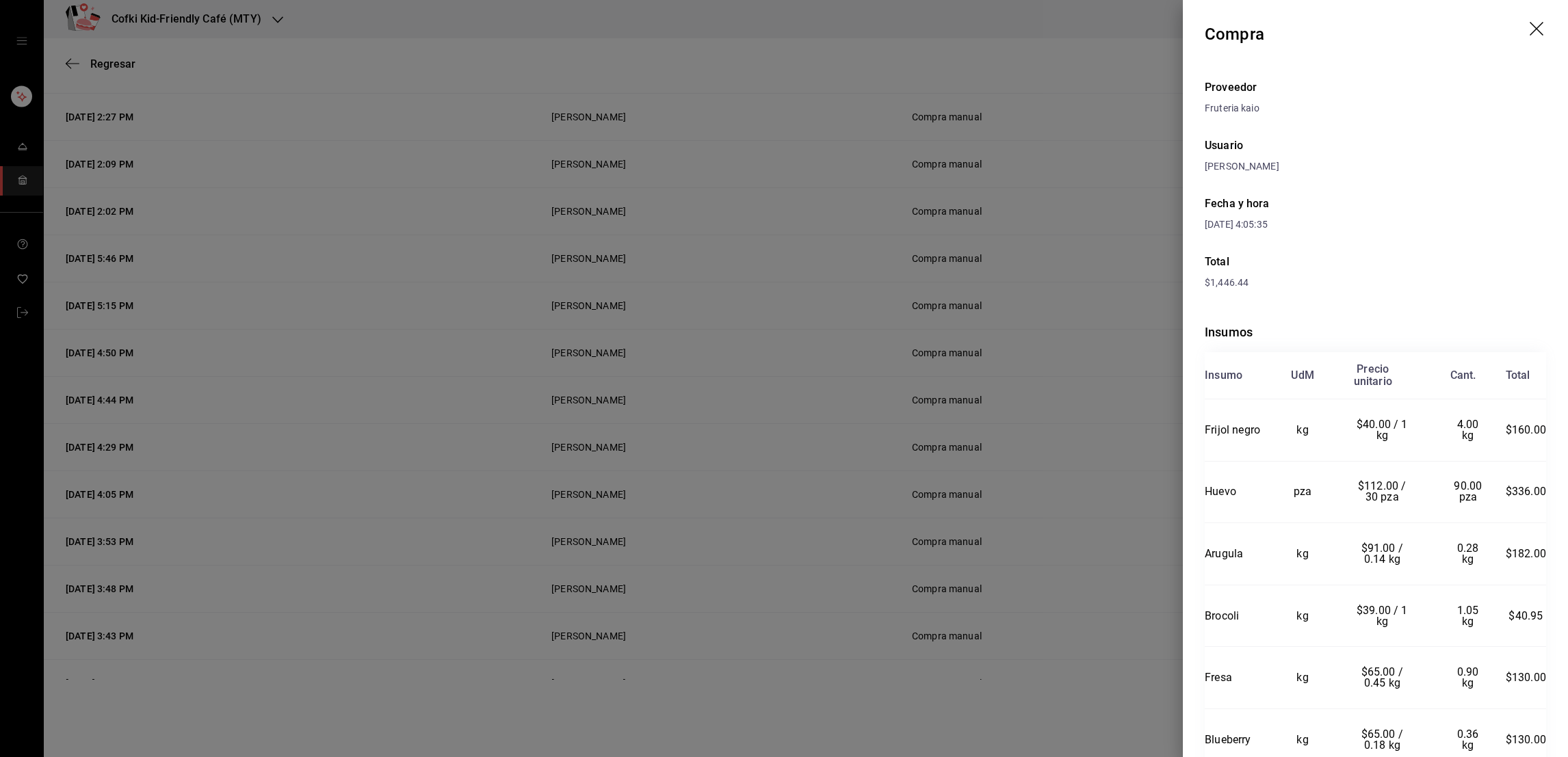
click at [1062, 619] on div at bounding box center [784, 378] width 1568 height 757
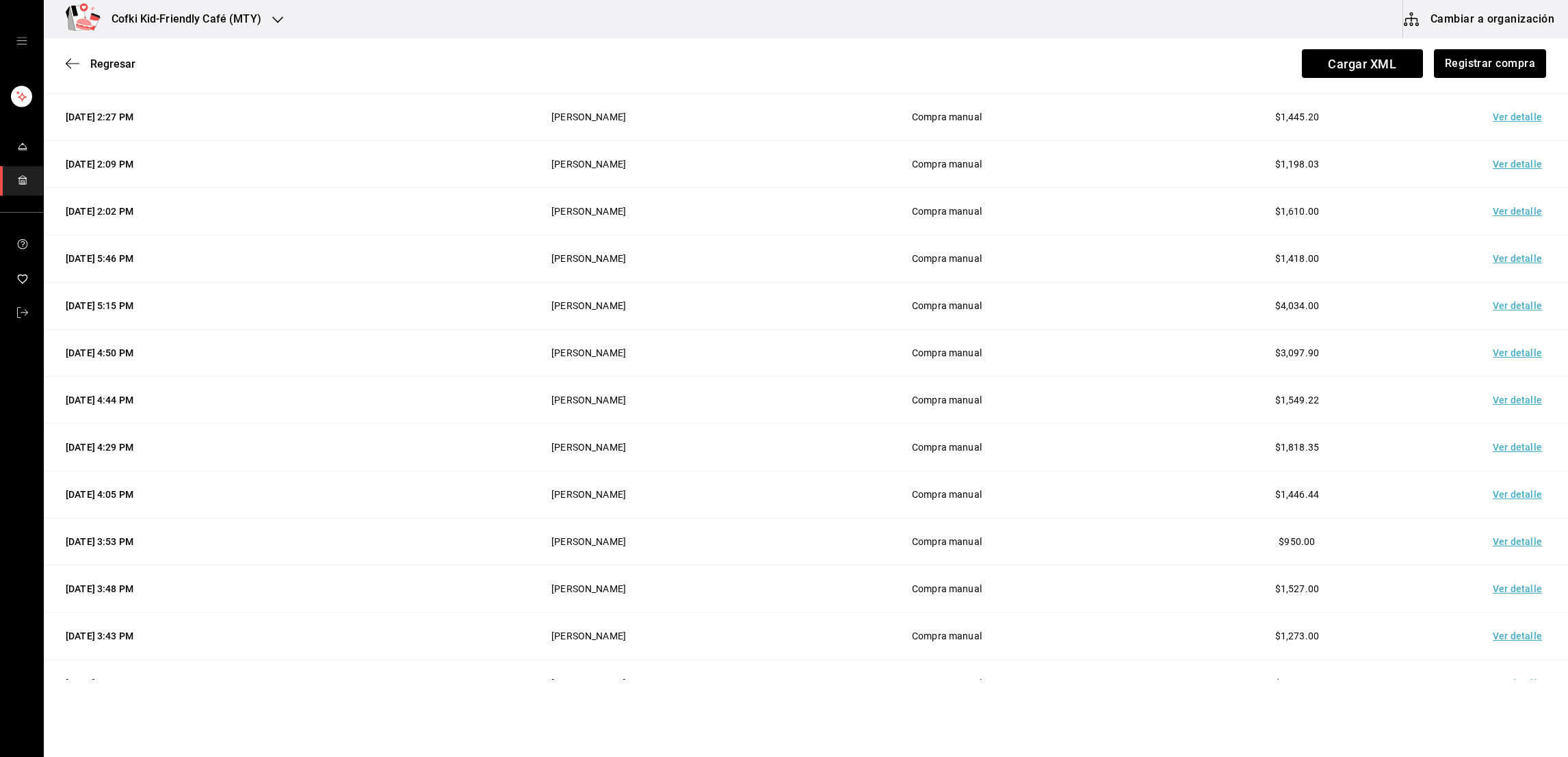
click at [1494, 539] on td "Ver detalle" at bounding box center [1520, 542] width 96 height 47
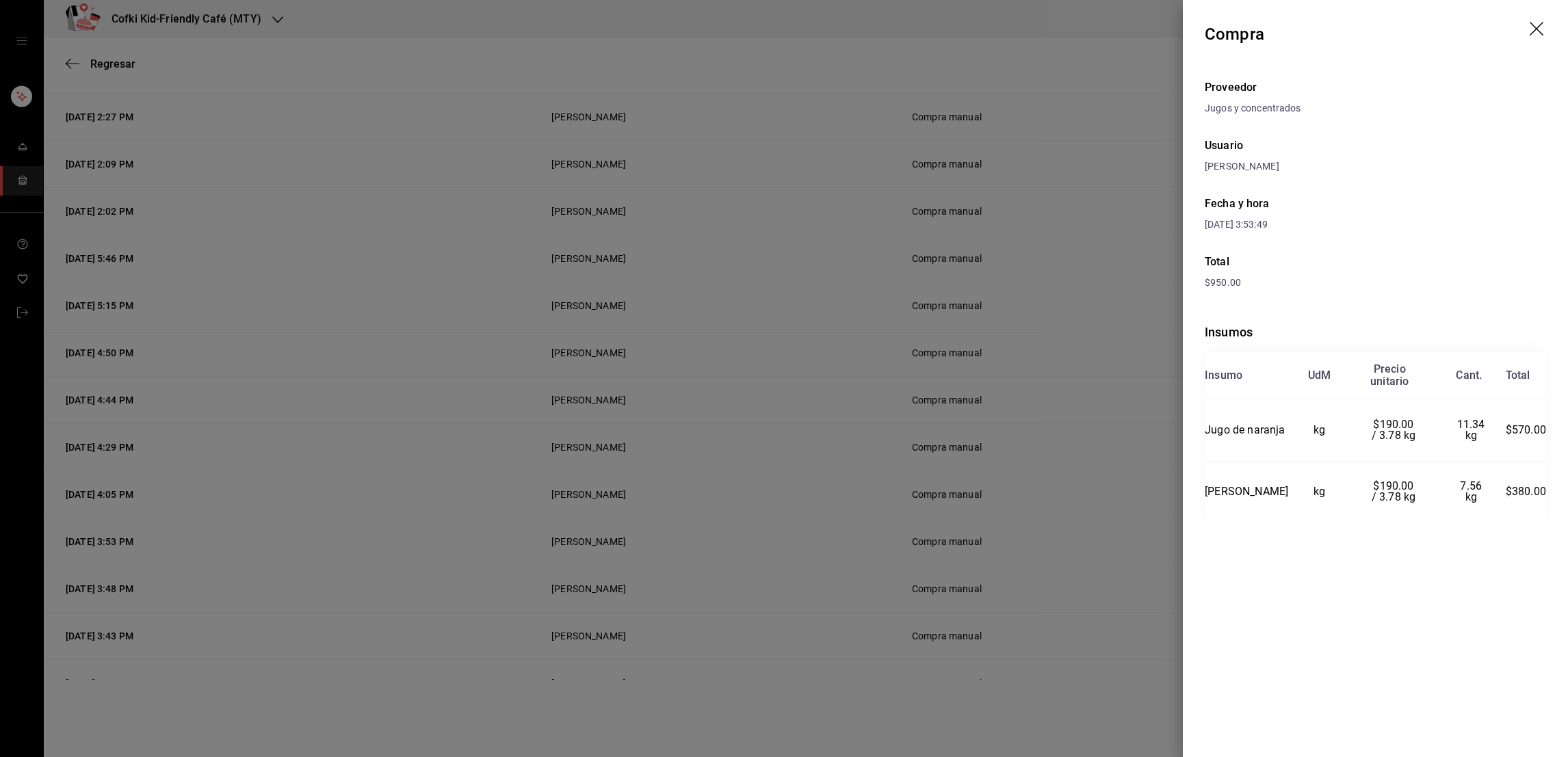
click at [1115, 603] on div at bounding box center [784, 378] width 1568 height 757
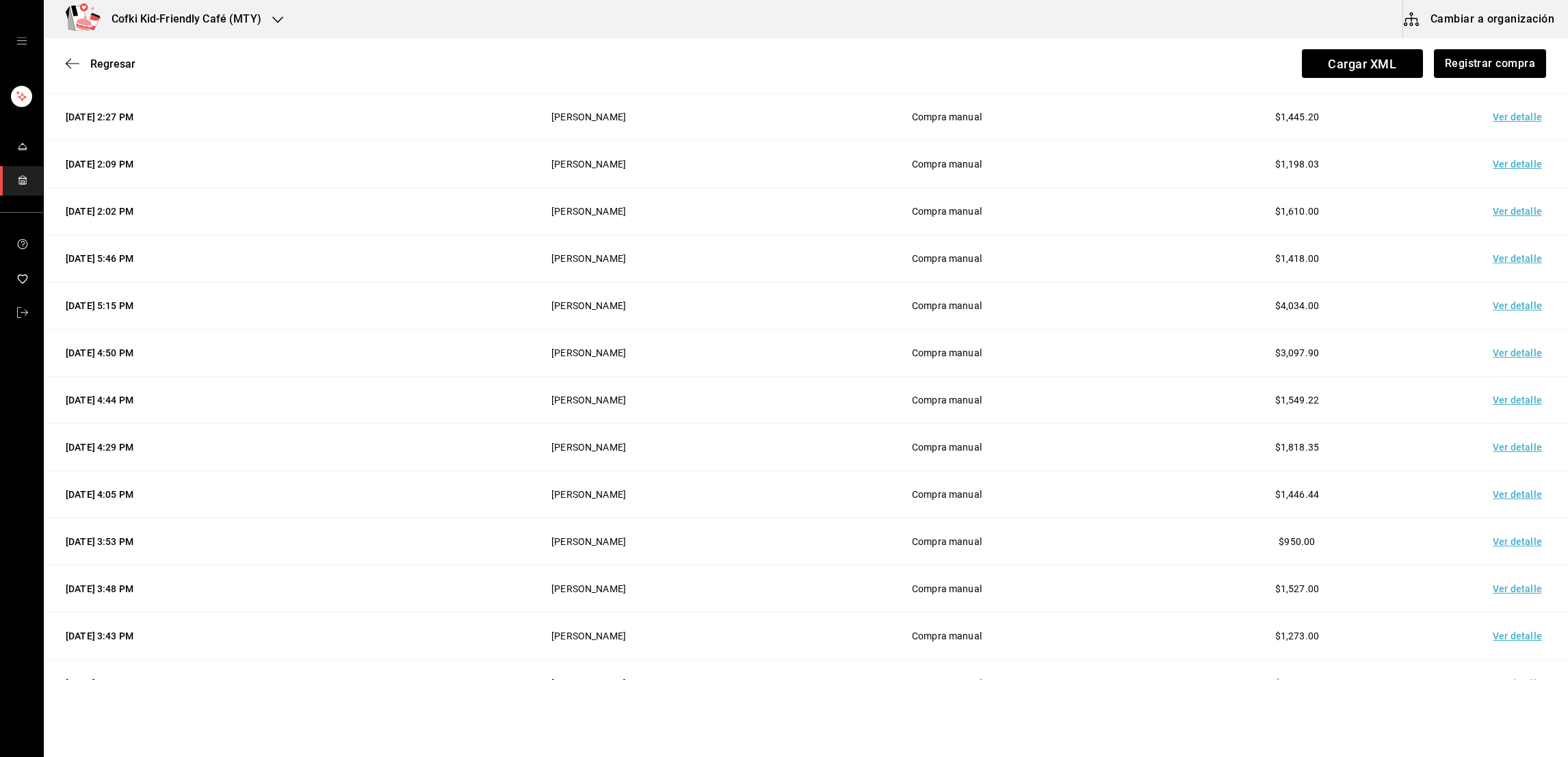
click at [1494, 588] on td "Ver detalle" at bounding box center [1520, 589] width 96 height 47
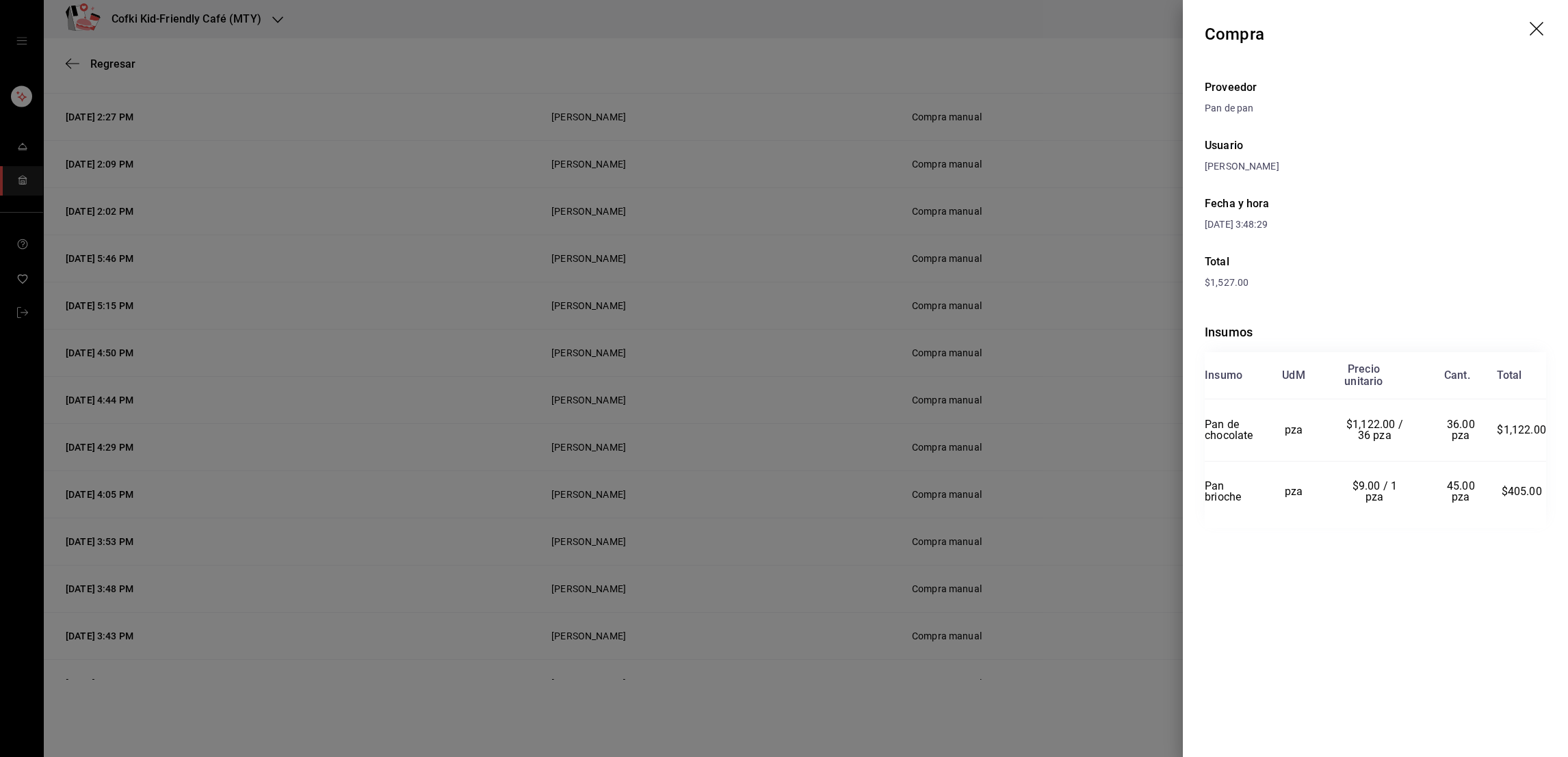
click at [1099, 673] on div at bounding box center [784, 378] width 1568 height 757
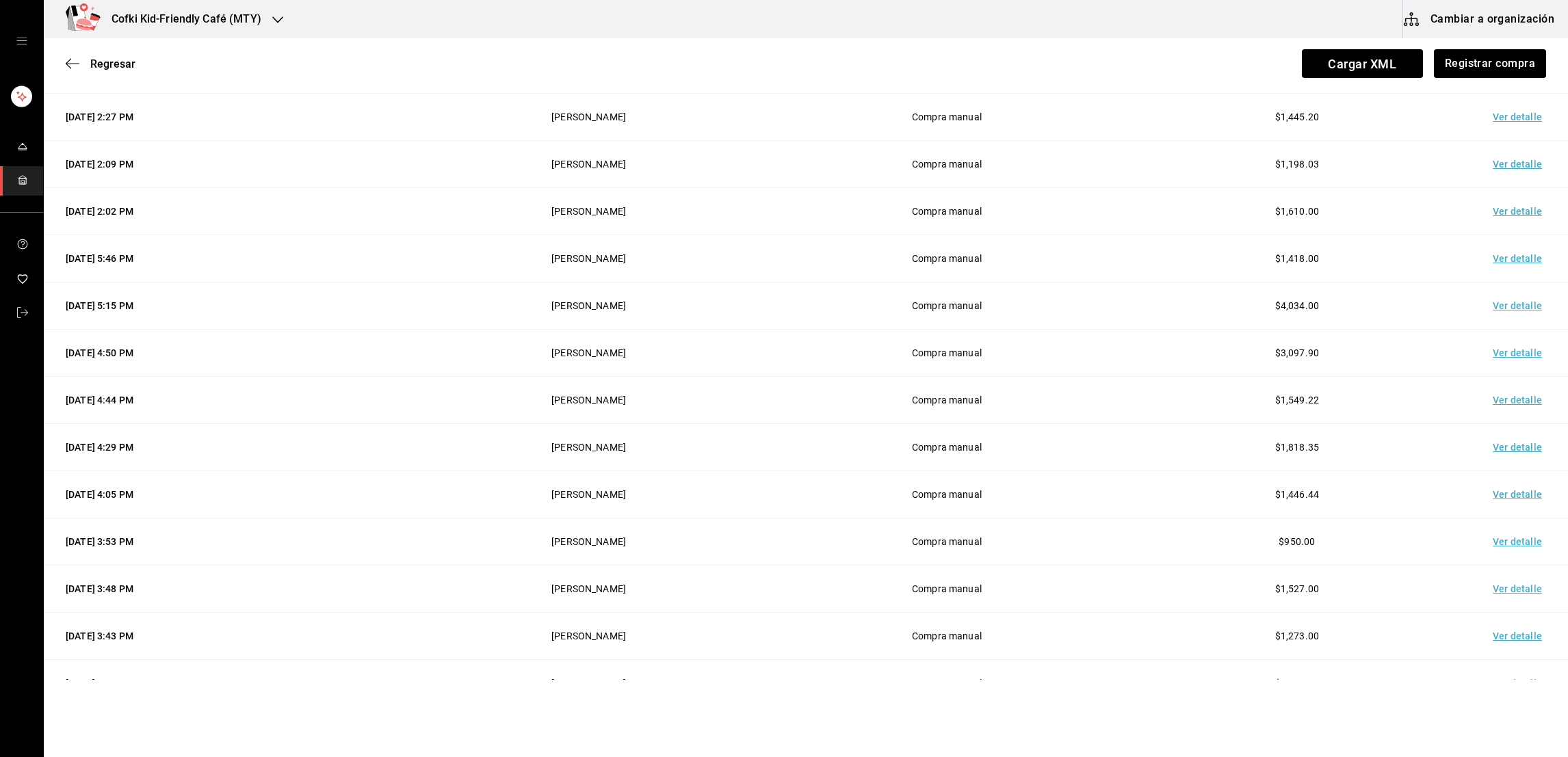
click at [1534, 630] on td "Ver detalle" at bounding box center [1520, 637] width 96 height 47
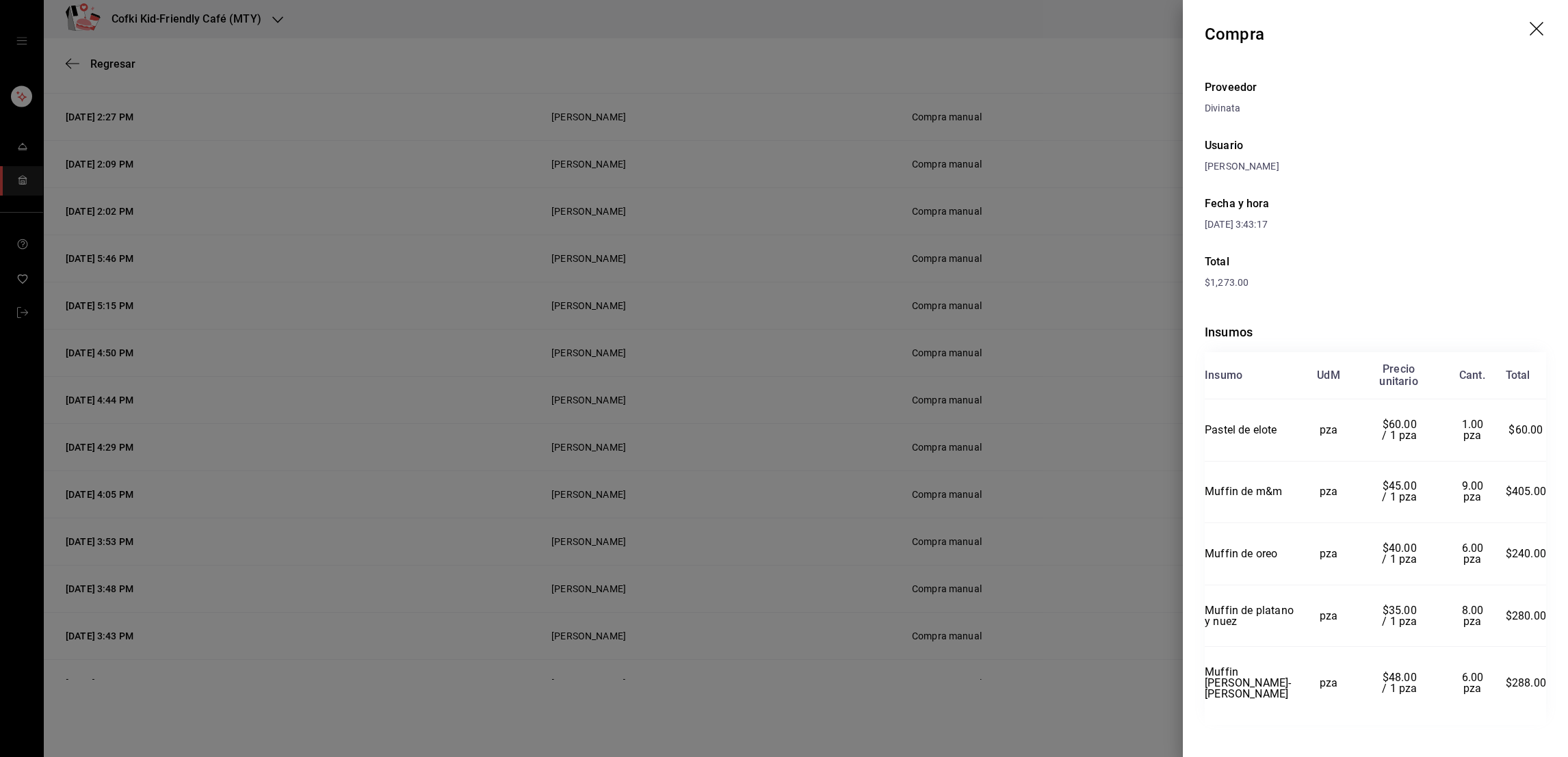
click at [1074, 645] on div at bounding box center [784, 378] width 1568 height 757
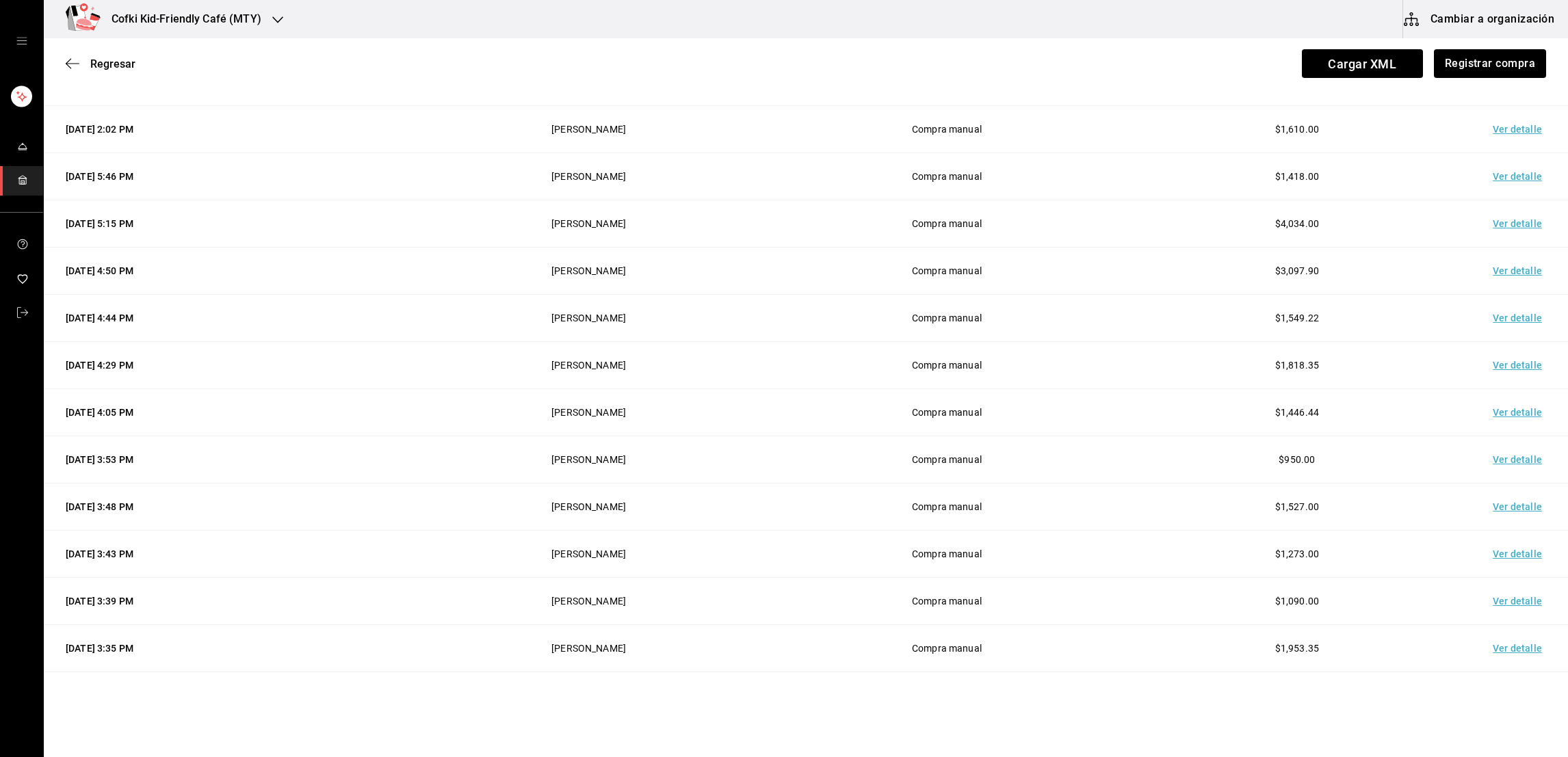
scroll to position [284, 0]
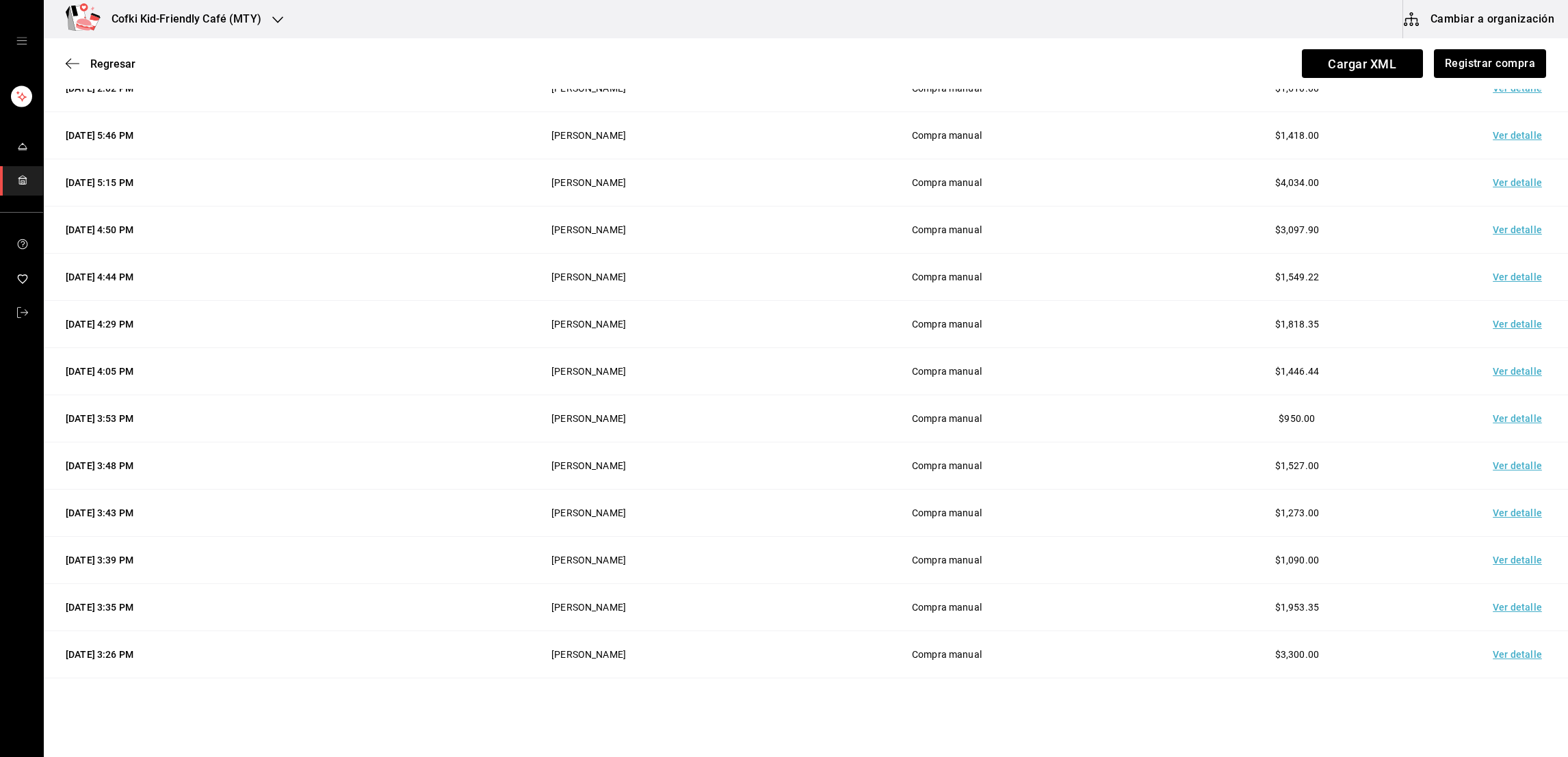
click at [1494, 559] on td "Ver detalle" at bounding box center [1520, 561] width 96 height 47
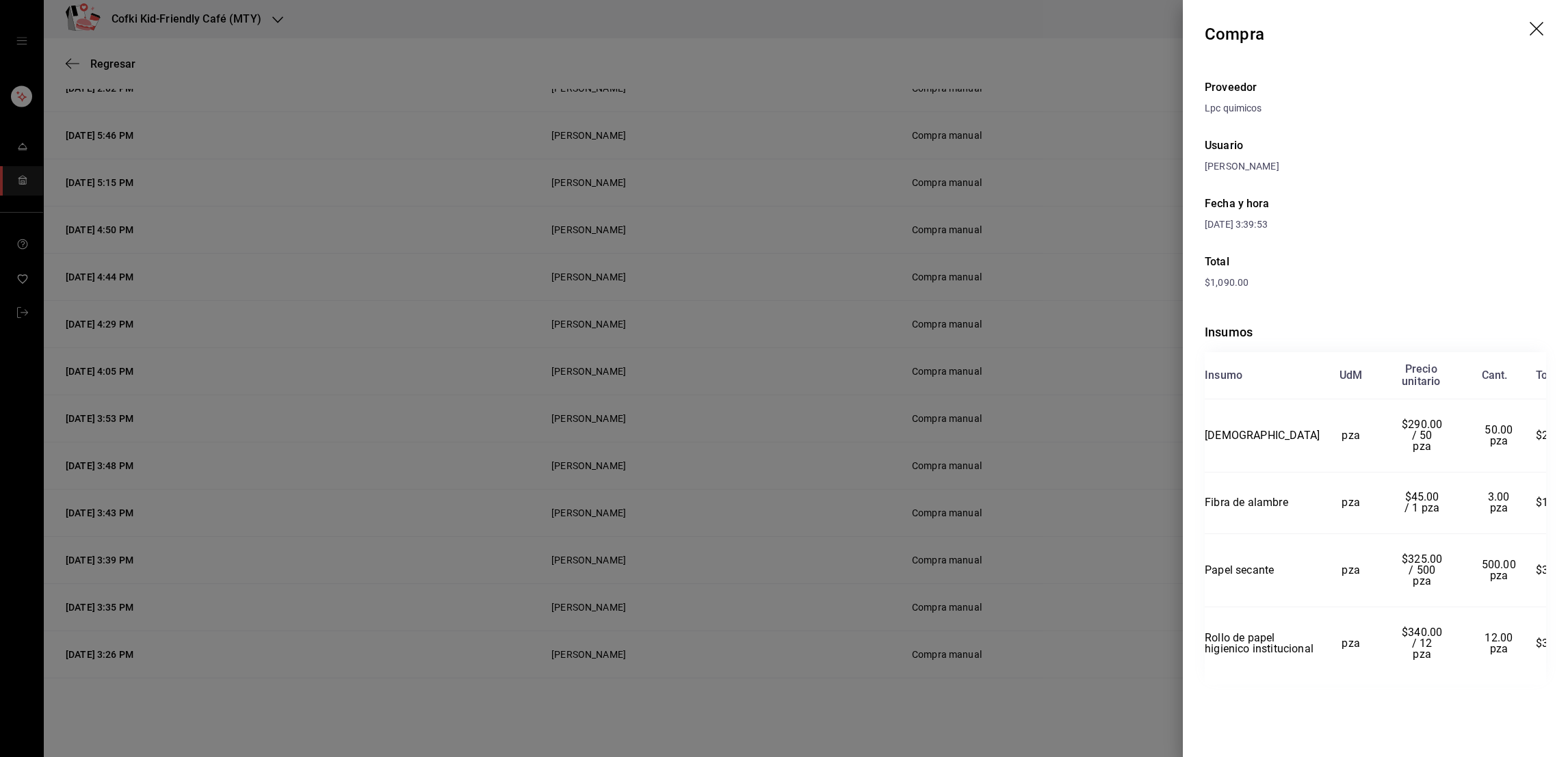
click at [1160, 645] on div at bounding box center [784, 378] width 1568 height 757
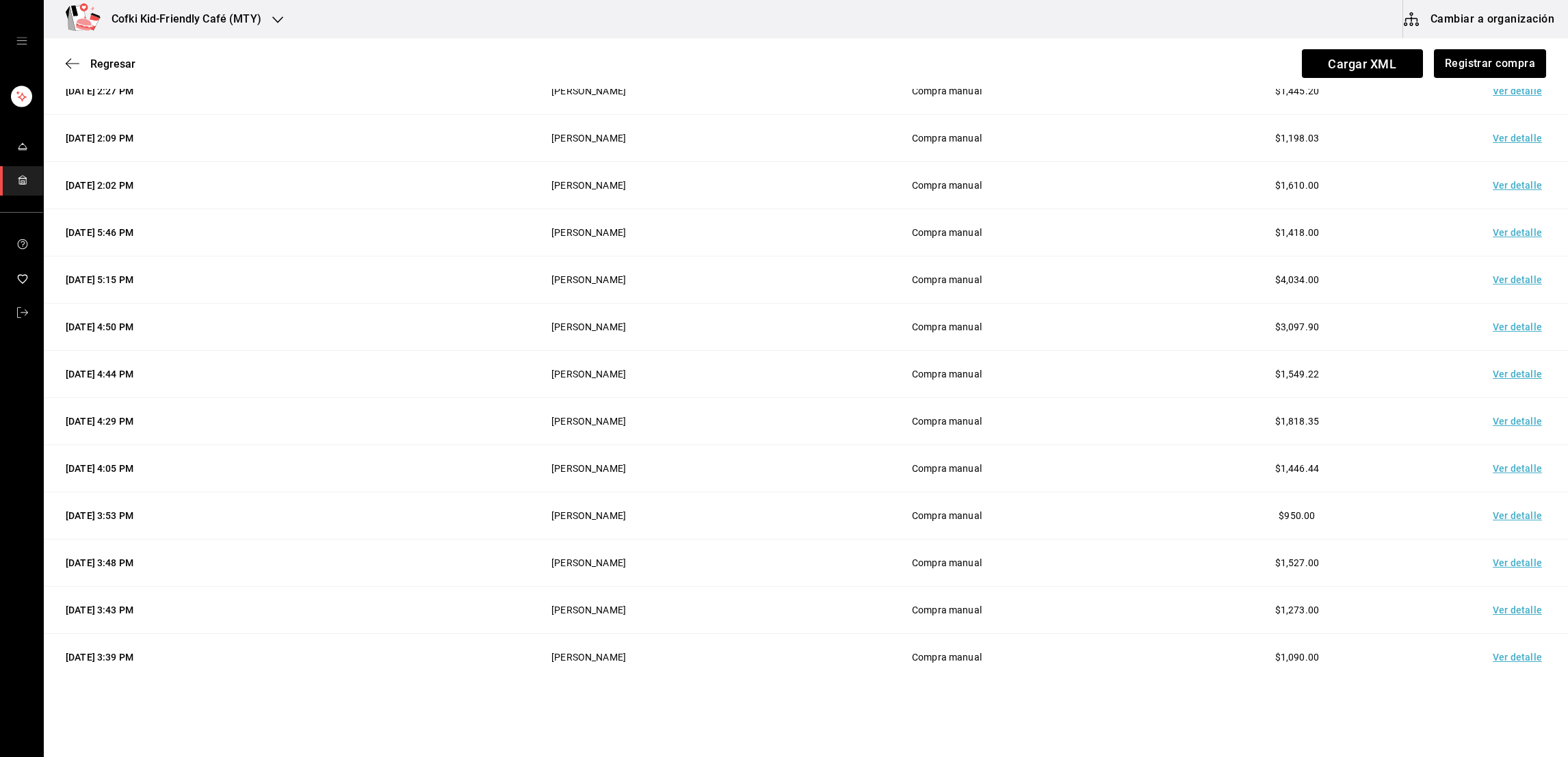
scroll to position [6, 0]
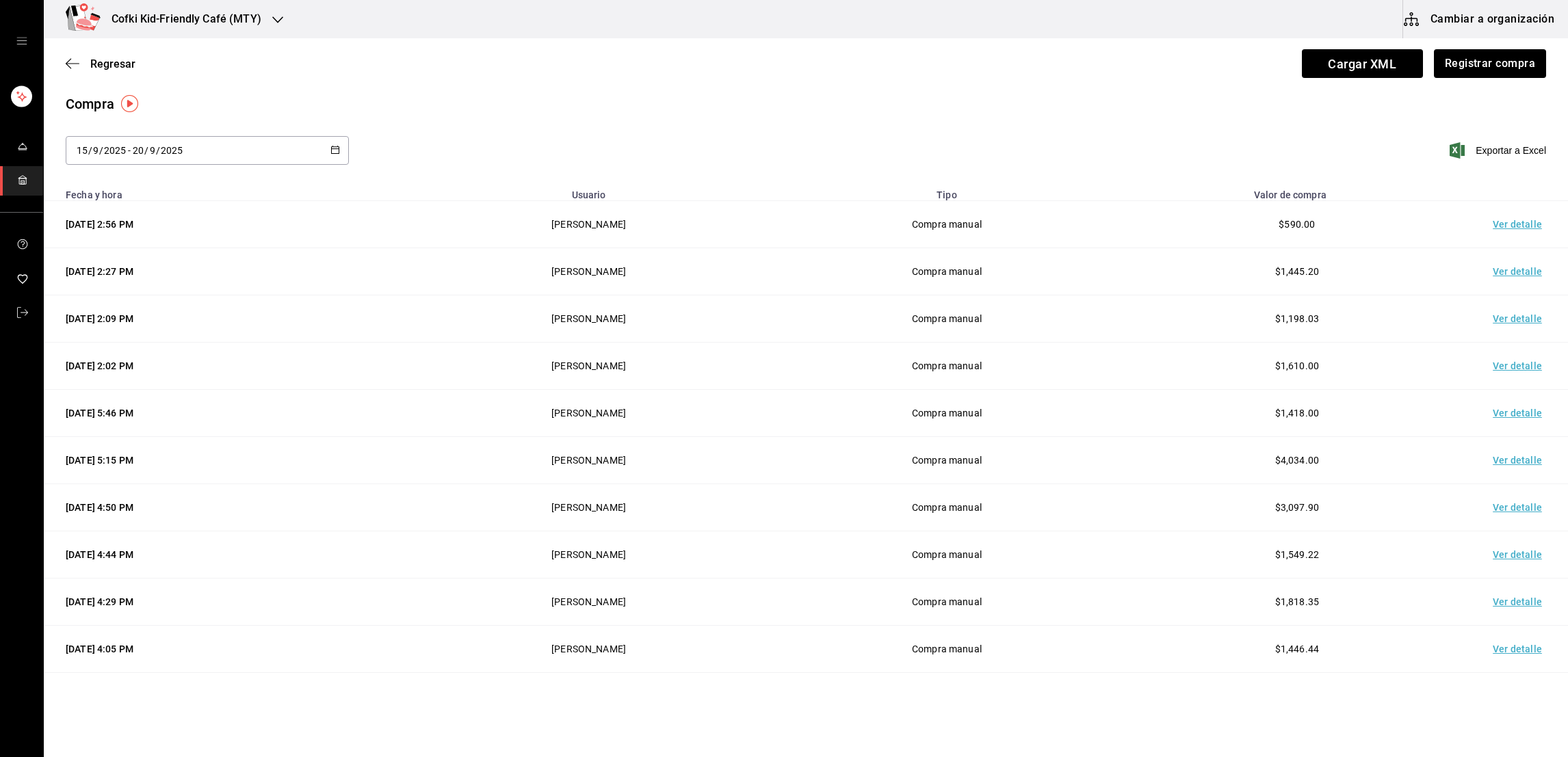
click at [1499, 271] on td "Ver detalle" at bounding box center [1520, 272] width 96 height 47
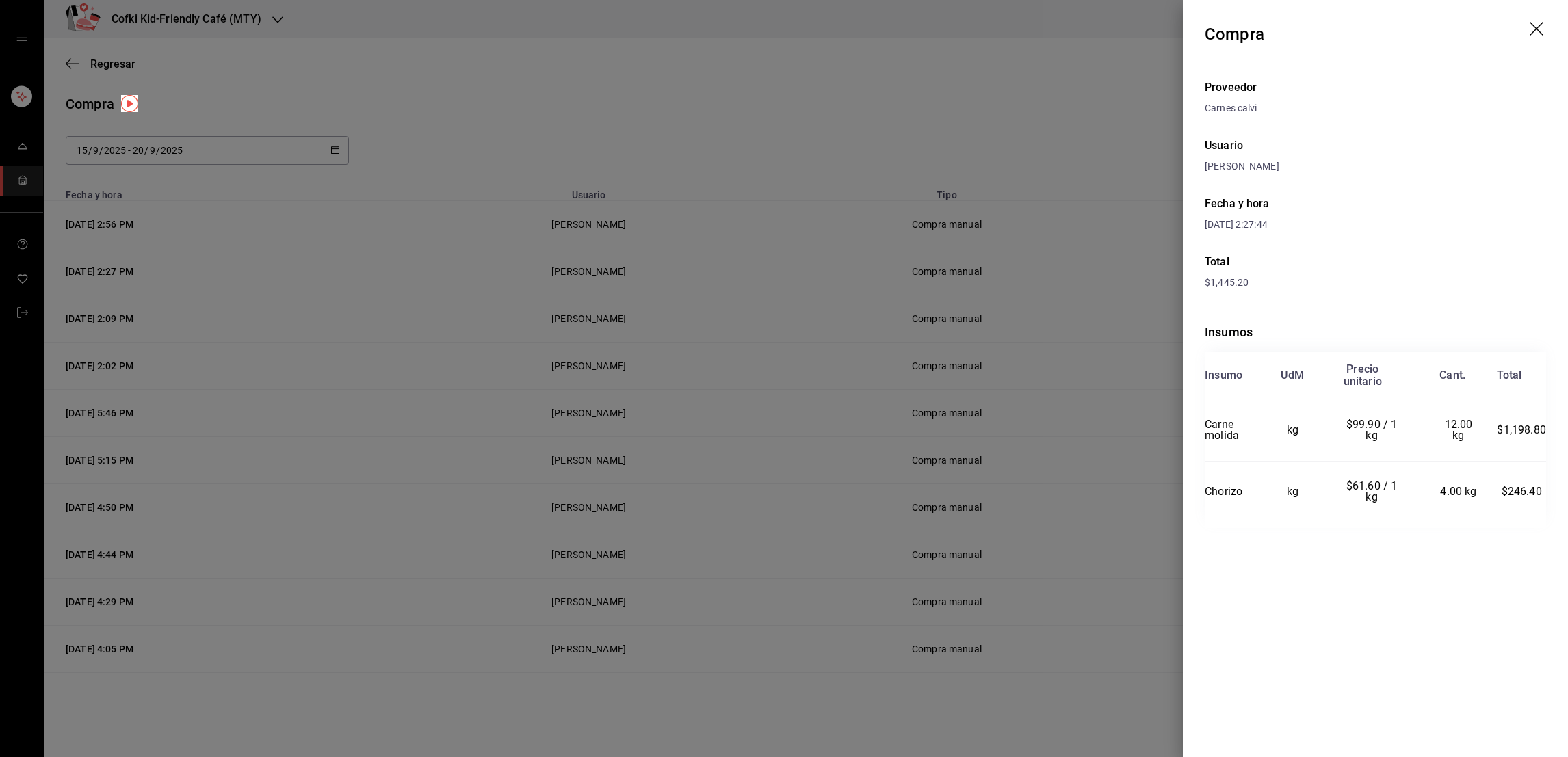
click at [1146, 410] on div at bounding box center [784, 378] width 1568 height 757
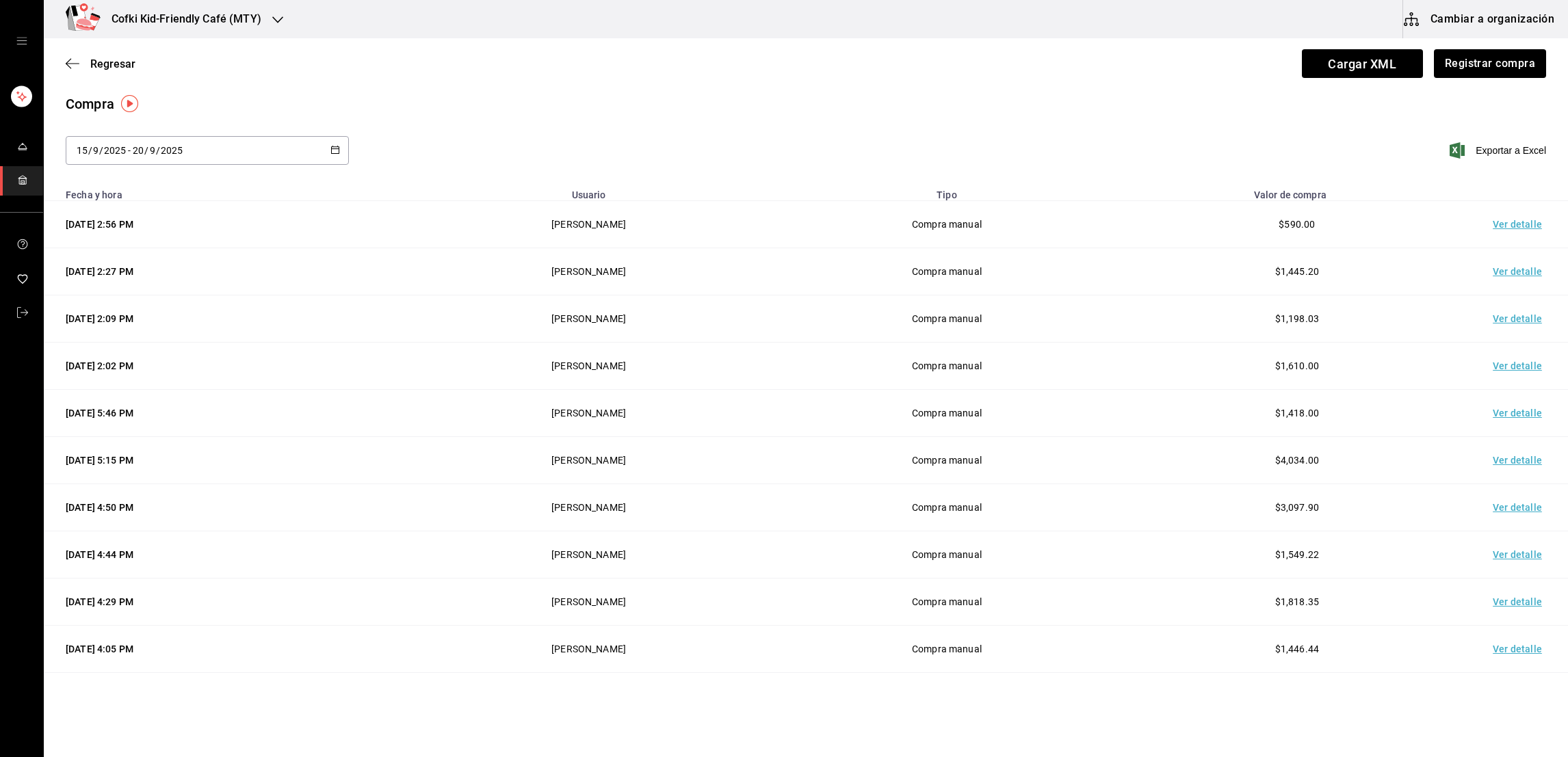
click at [1494, 271] on td "Ver detalle" at bounding box center [1520, 272] width 96 height 47
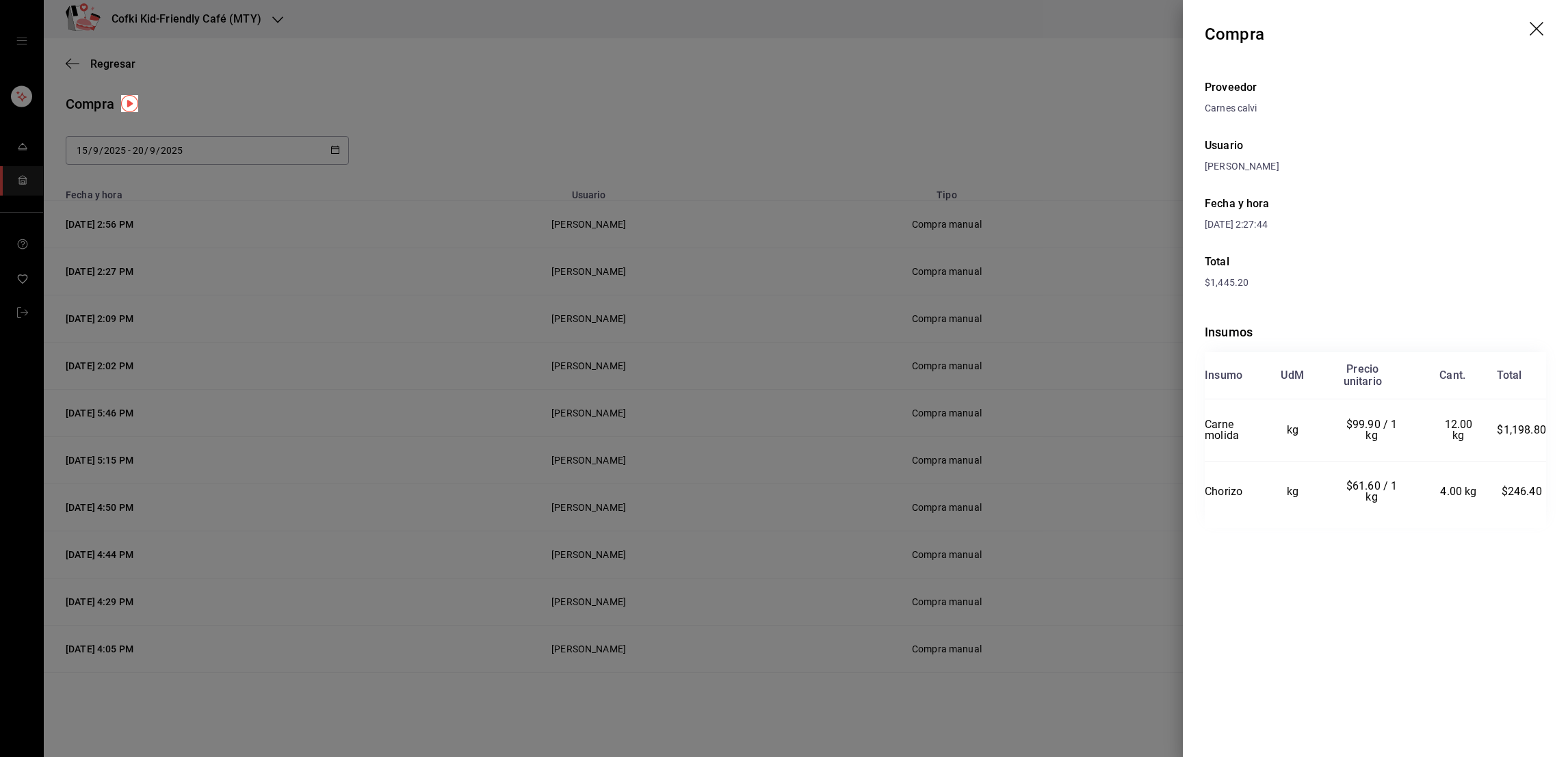
click at [1062, 389] on div at bounding box center [784, 378] width 1568 height 757
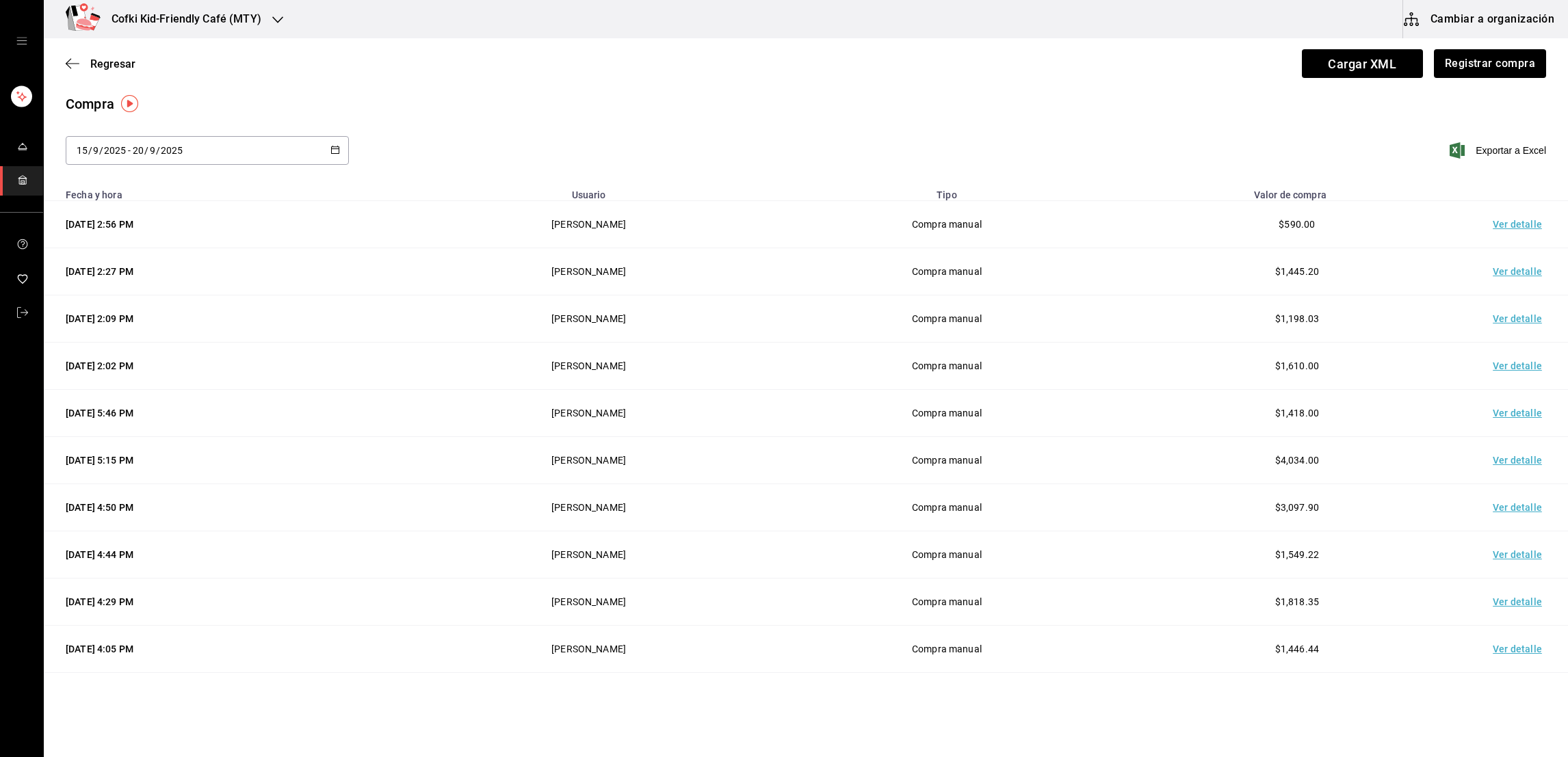
click at [1073, 390] on td "Compra manual" at bounding box center [946, 413] width 350 height 47
click at [1500, 367] on td "Ver detalle" at bounding box center [1520, 366] width 96 height 47
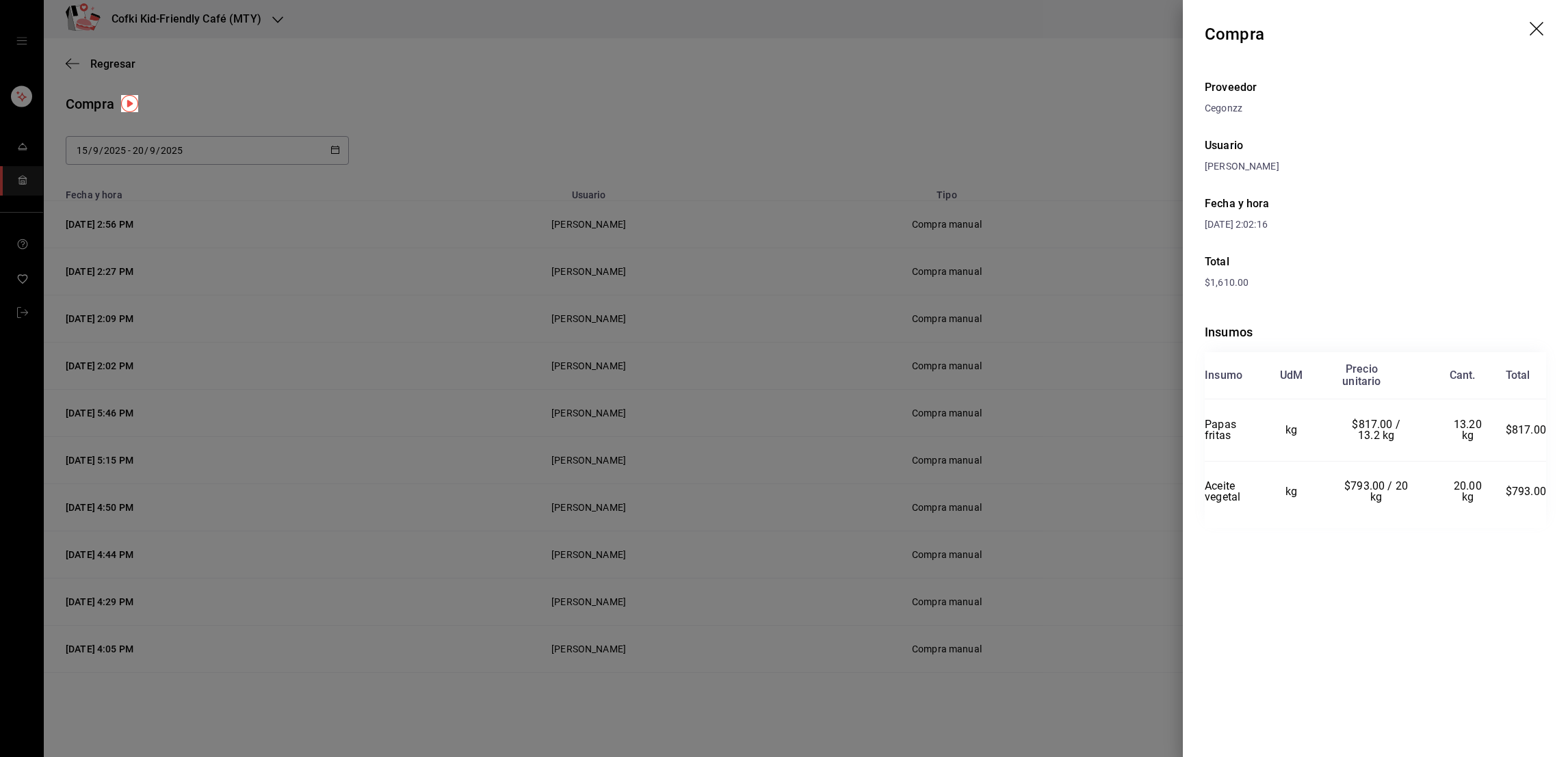
click at [1160, 502] on div at bounding box center [784, 378] width 1568 height 757
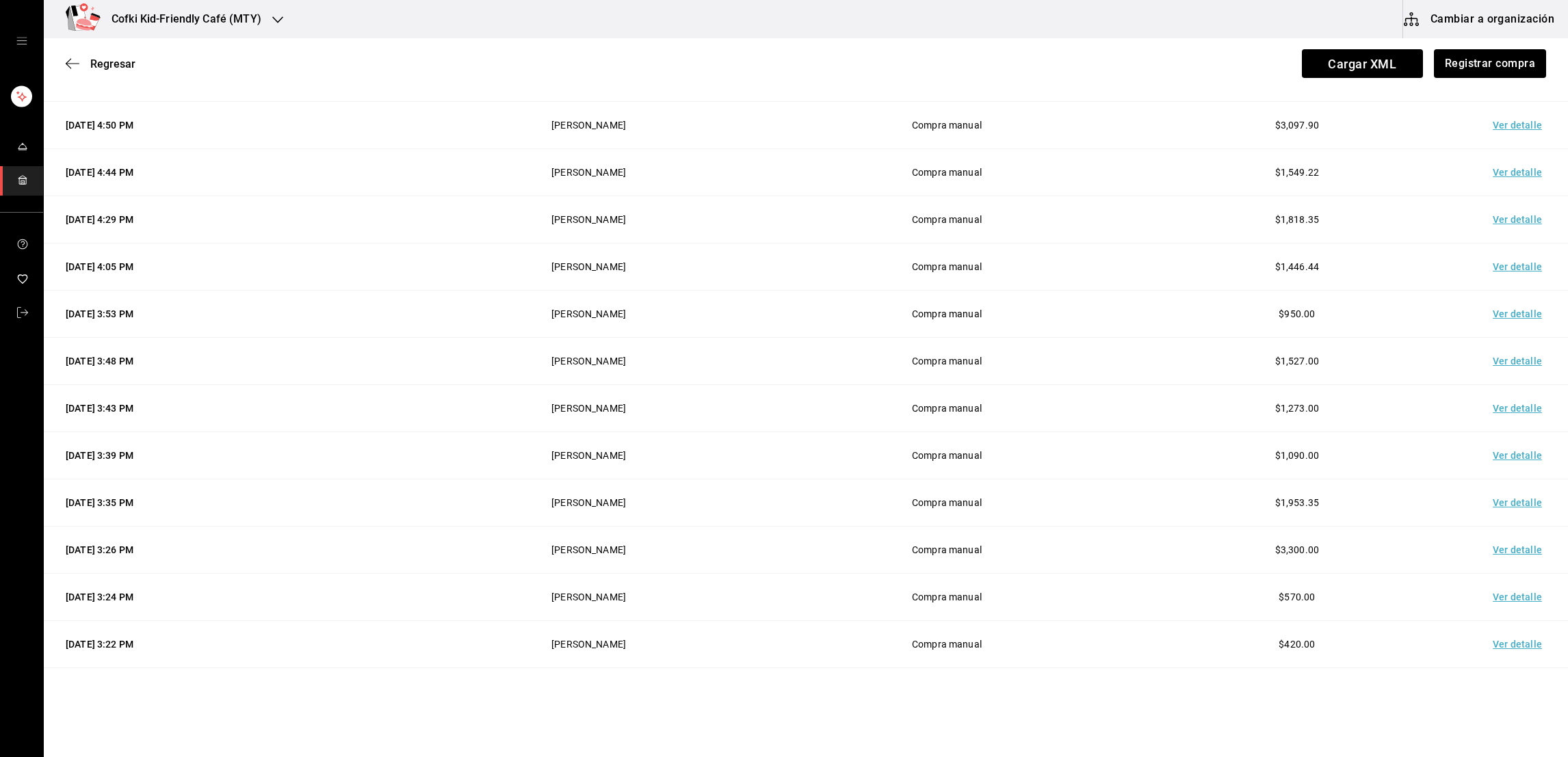
scroll to position [448, 0]
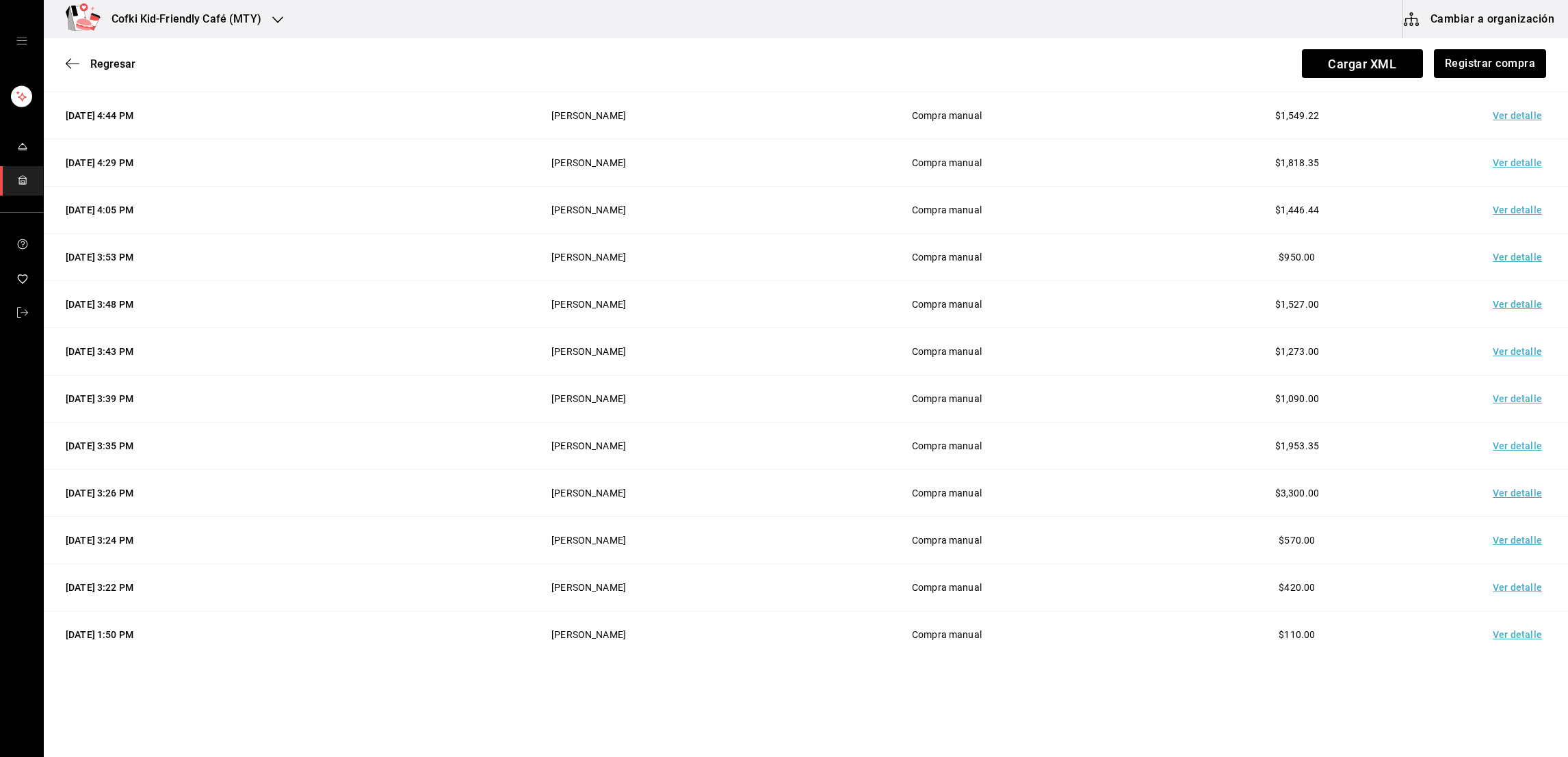
click at [1506, 307] on td "Ver detalle" at bounding box center [1520, 304] width 96 height 47
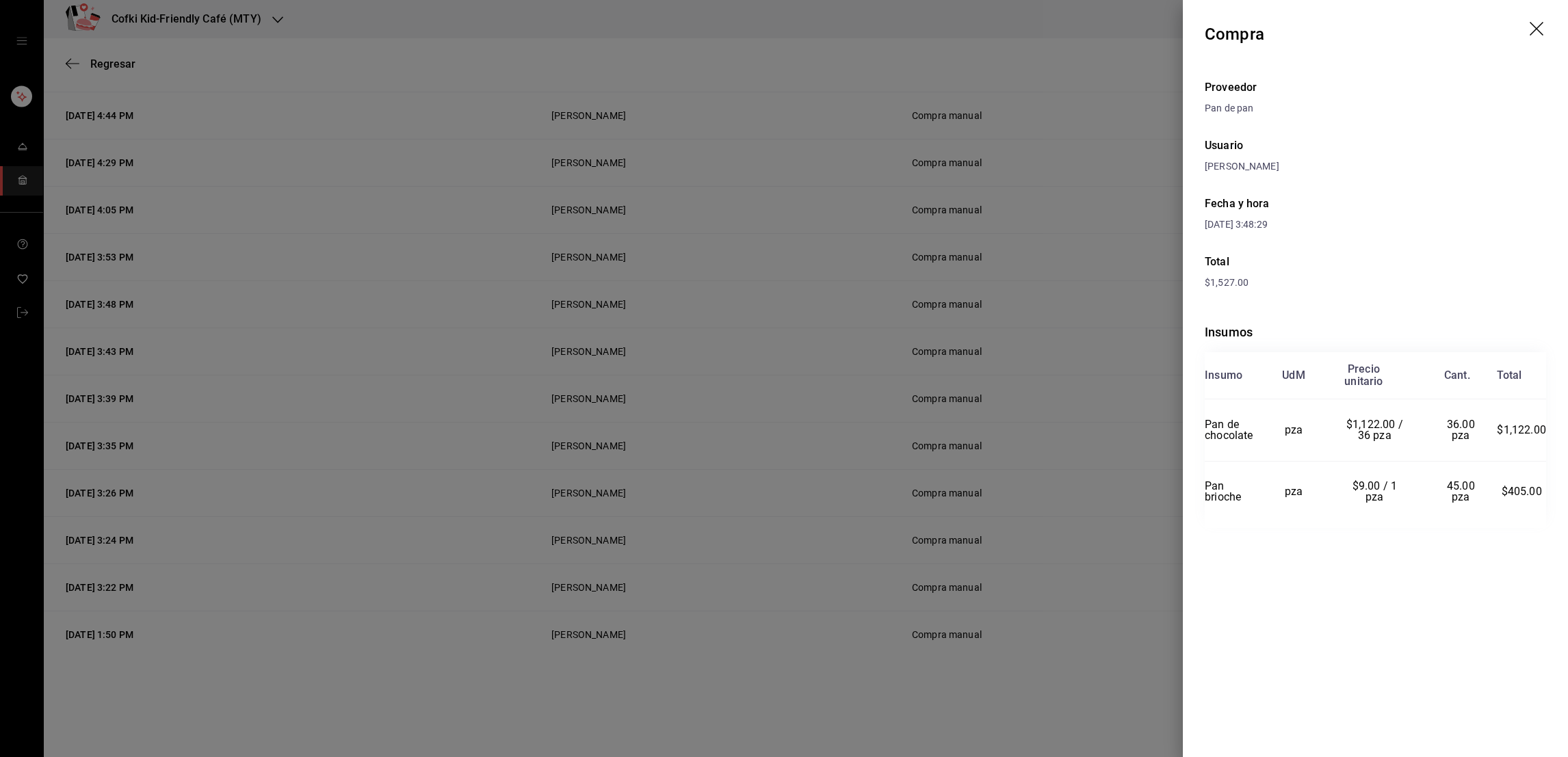
click at [1097, 439] on div at bounding box center [784, 378] width 1568 height 757
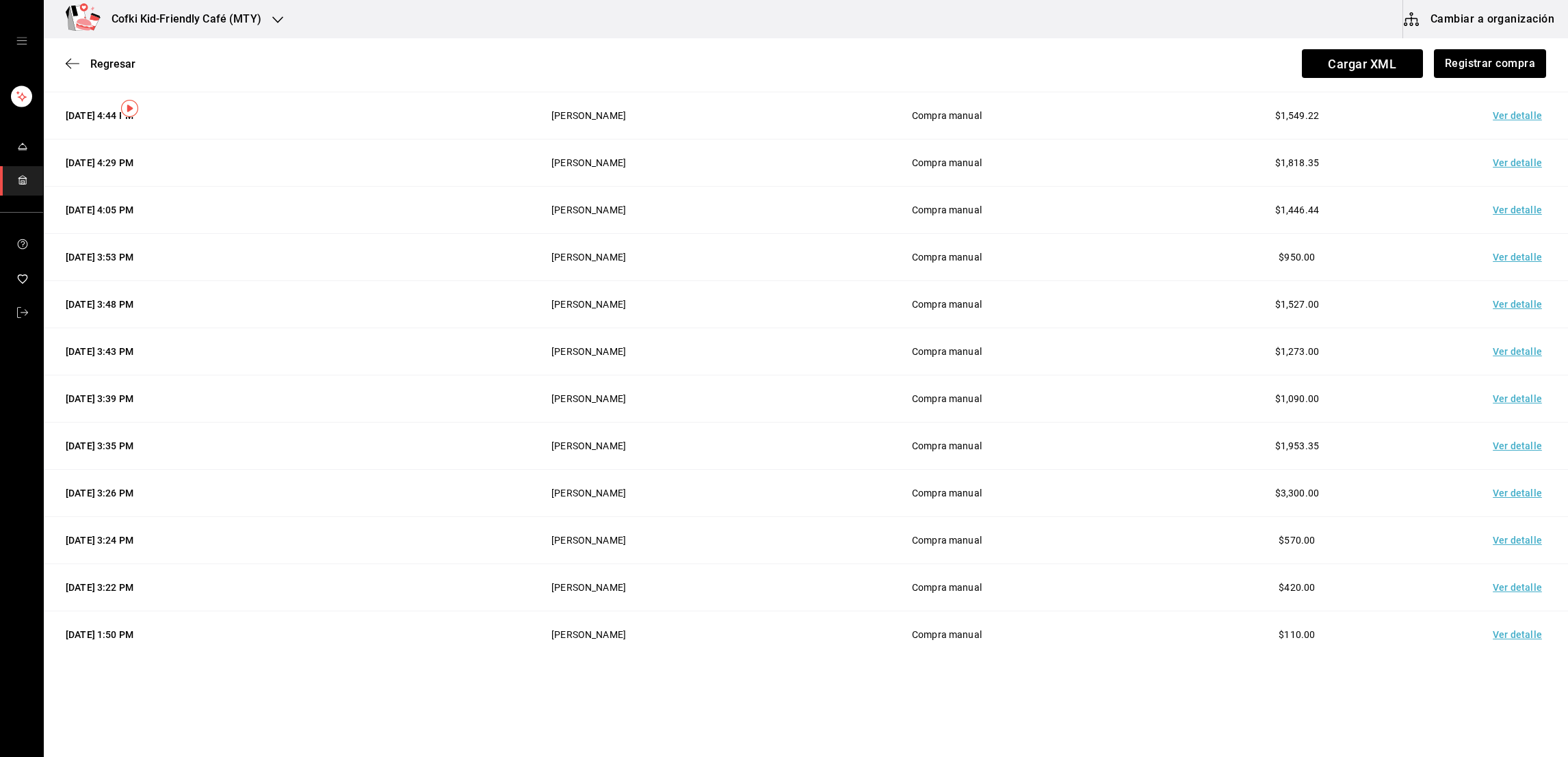
scroll to position [0, 0]
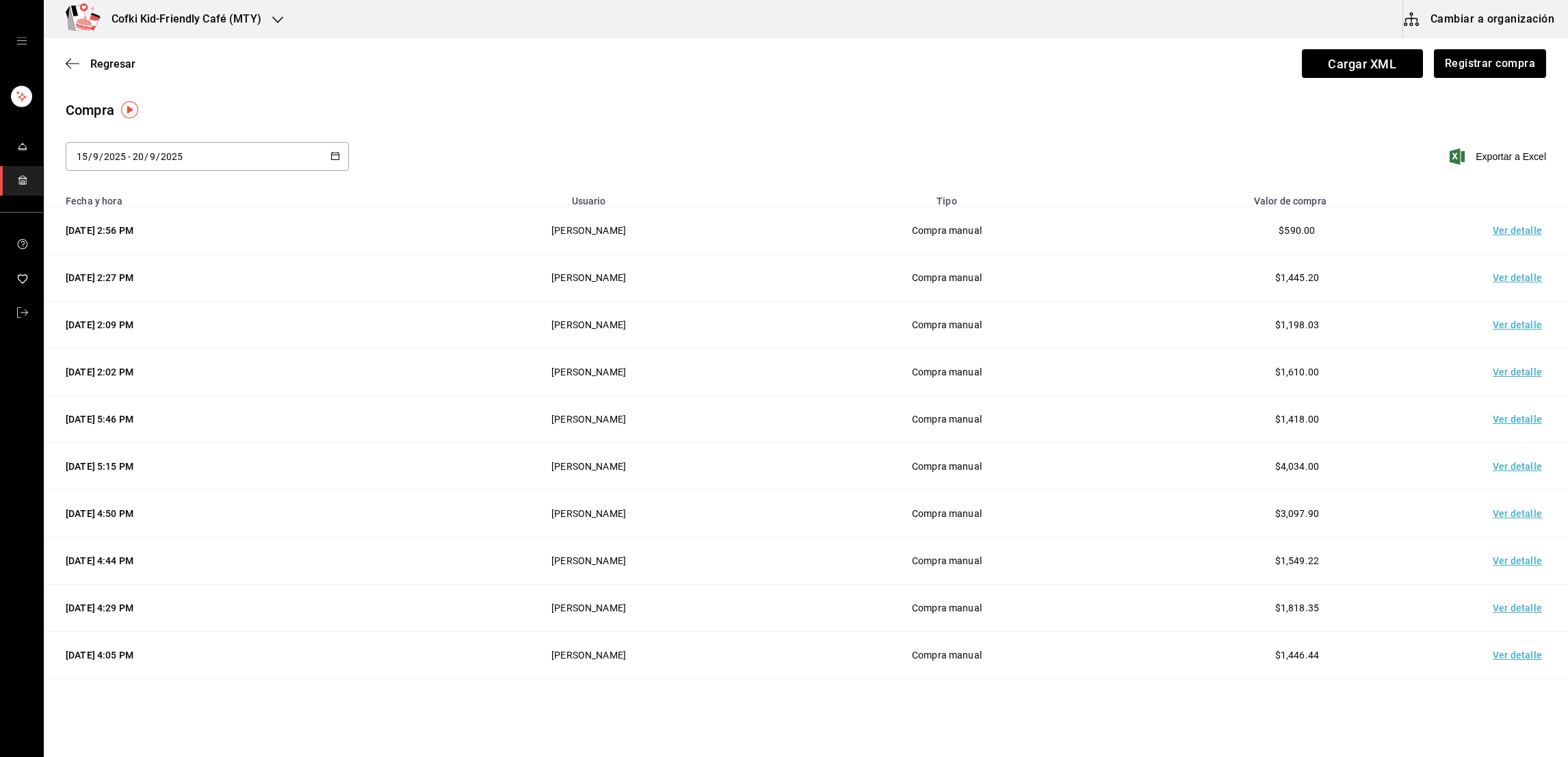
click at [1501, 224] on td "Ver detalle" at bounding box center [1520, 231] width 96 height 47
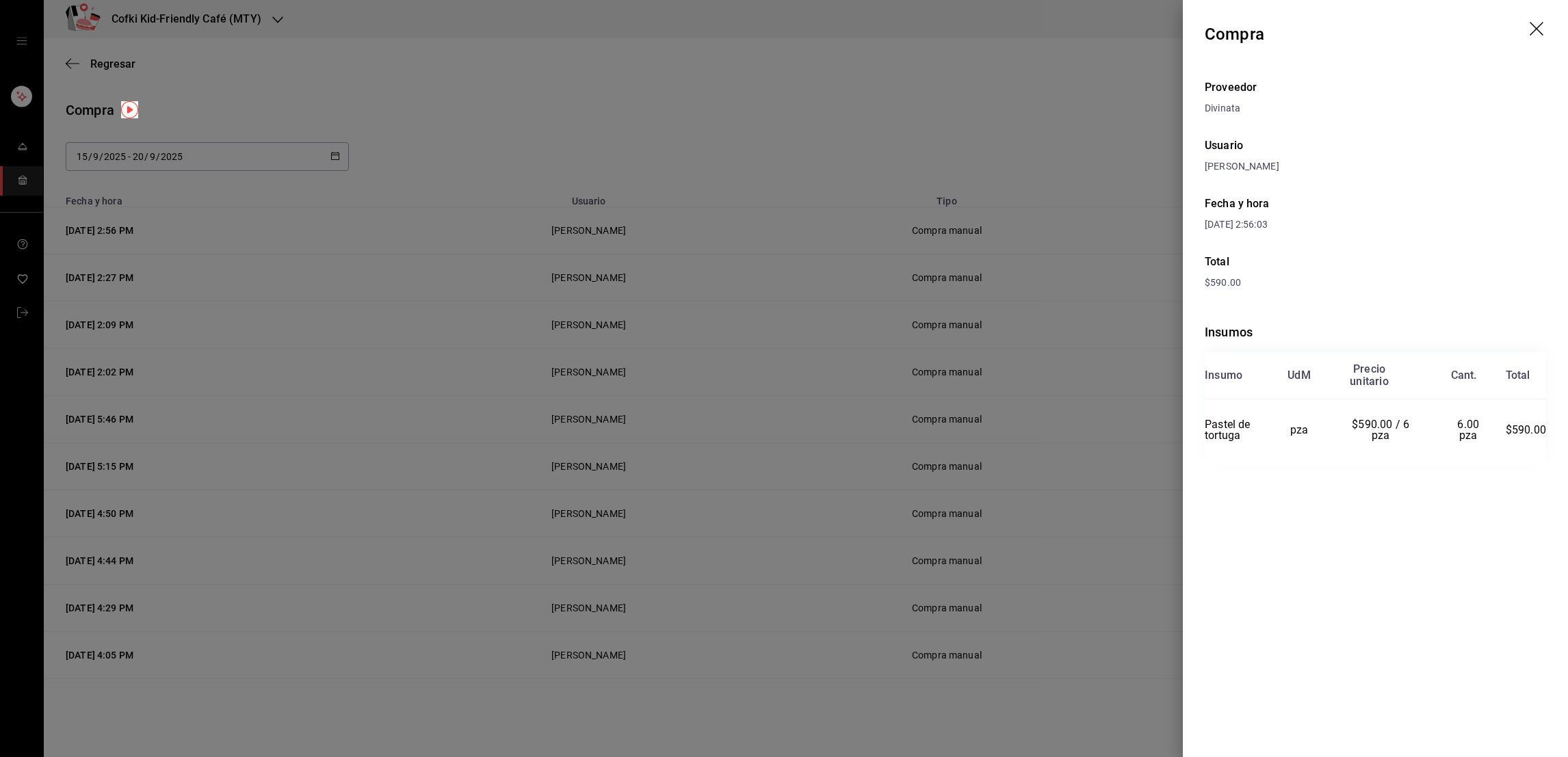
click at [1136, 110] on div at bounding box center [784, 378] width 1568 height 757
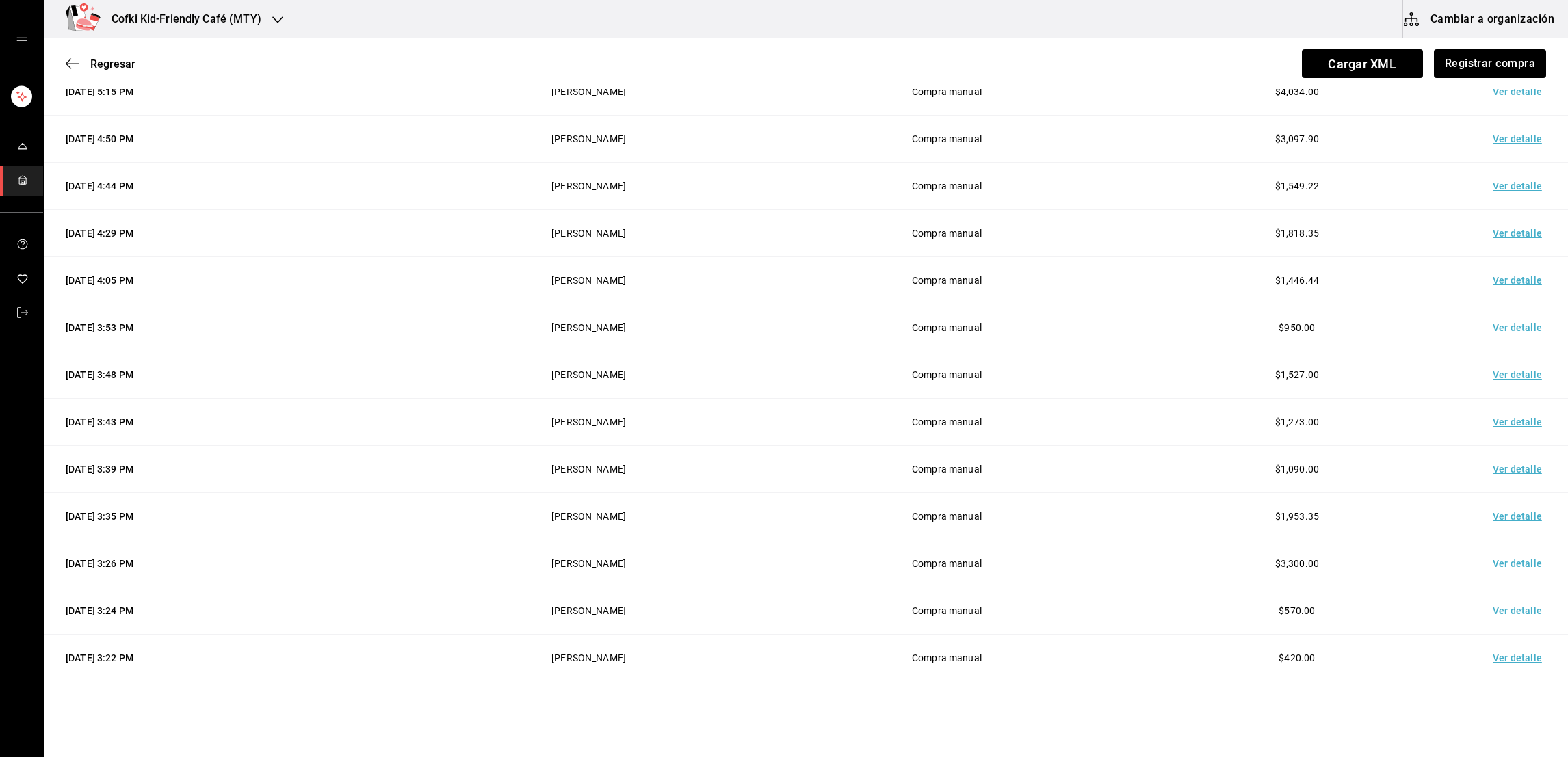
scroll to position [410, 0]
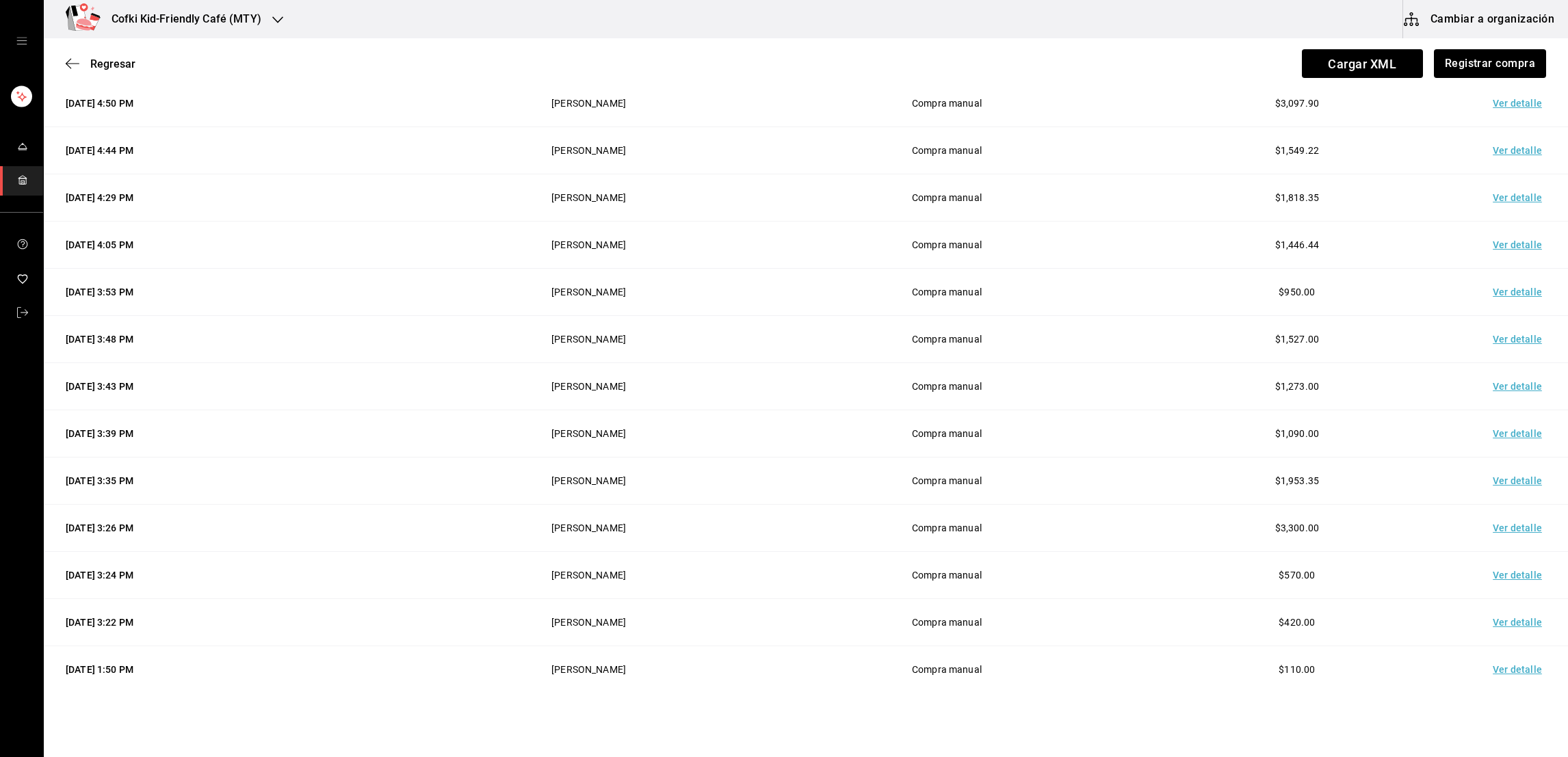
click at [1505, 585] on td "Ver detalle" at bounding box center [1520, 576] width 96 height 47
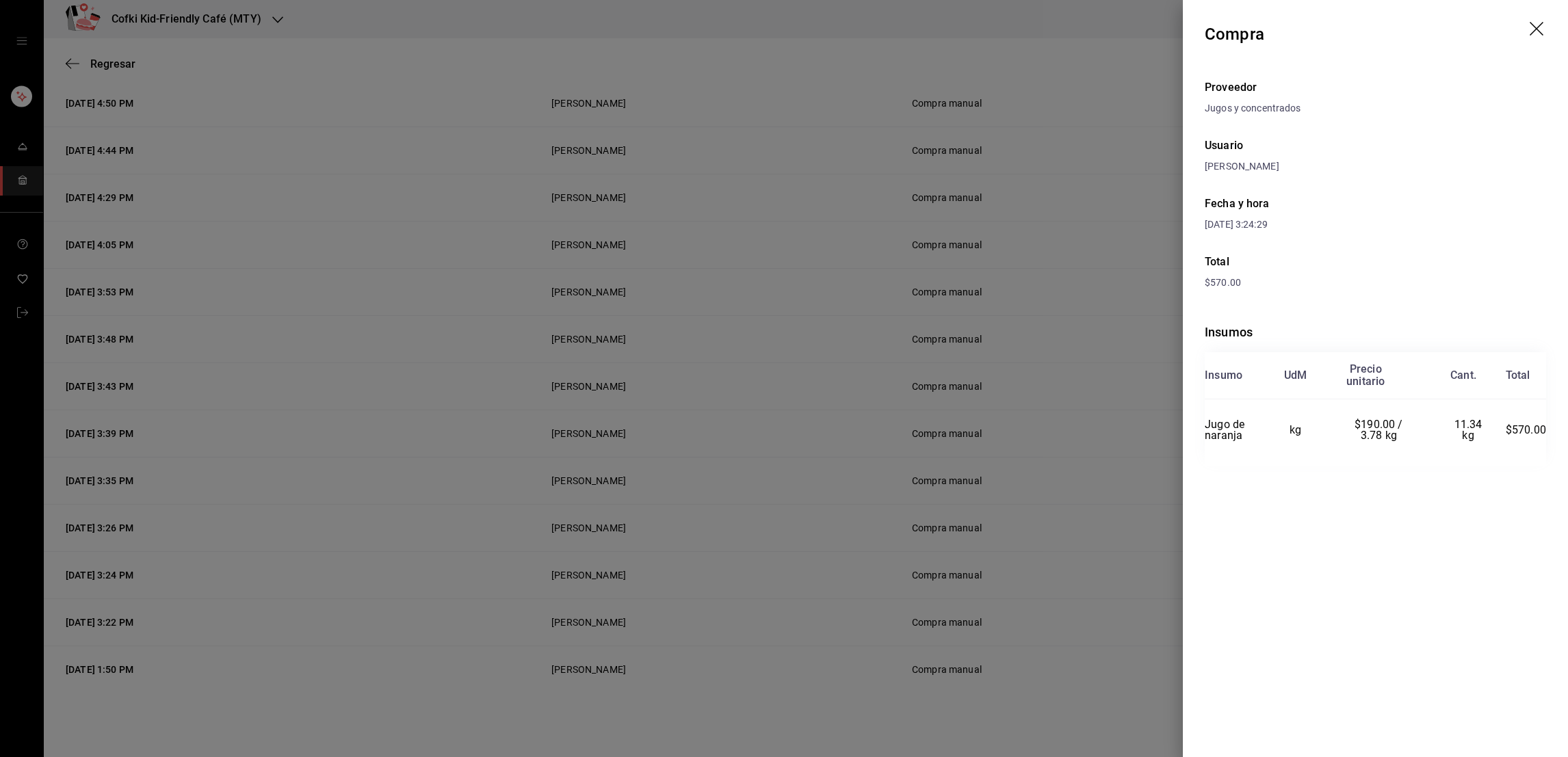
click at [1092, 615] on div at bounding box center [784, 378] width 1568 height 757
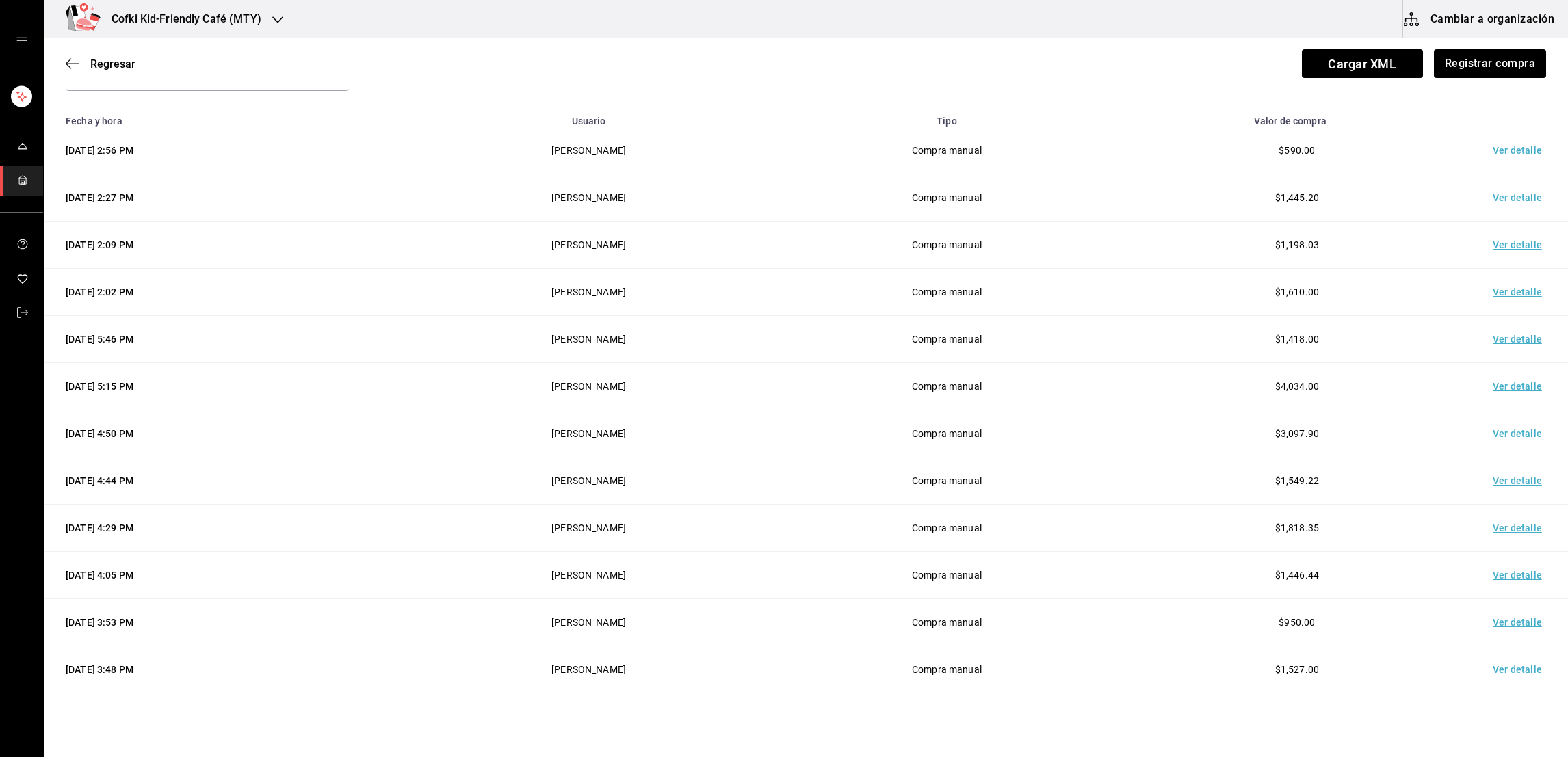
scroll to position [0, 0]
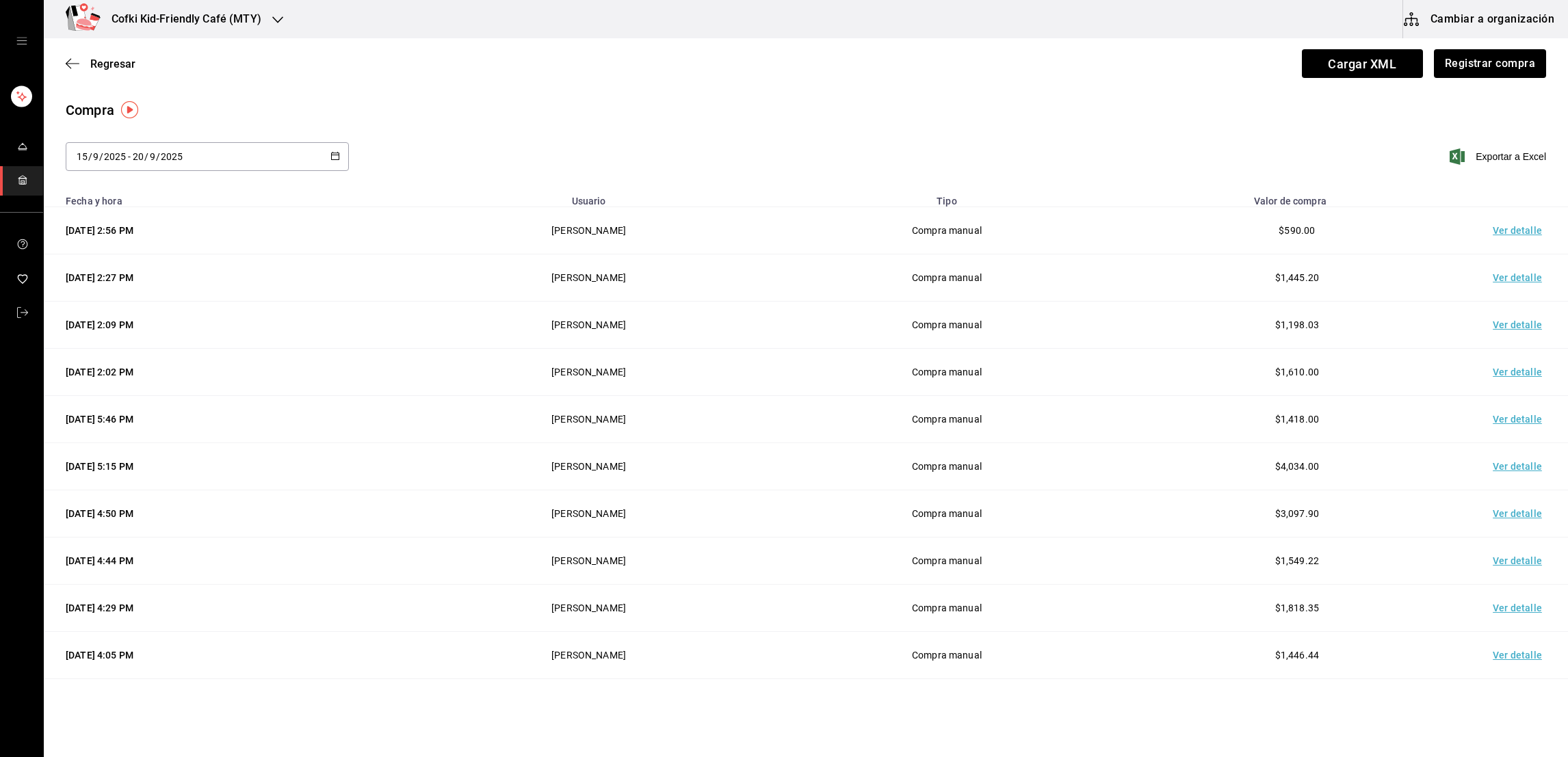
click at [1500, 220] on td "Ver detalle" at bounding box center [1520, 231] width 96 height 47
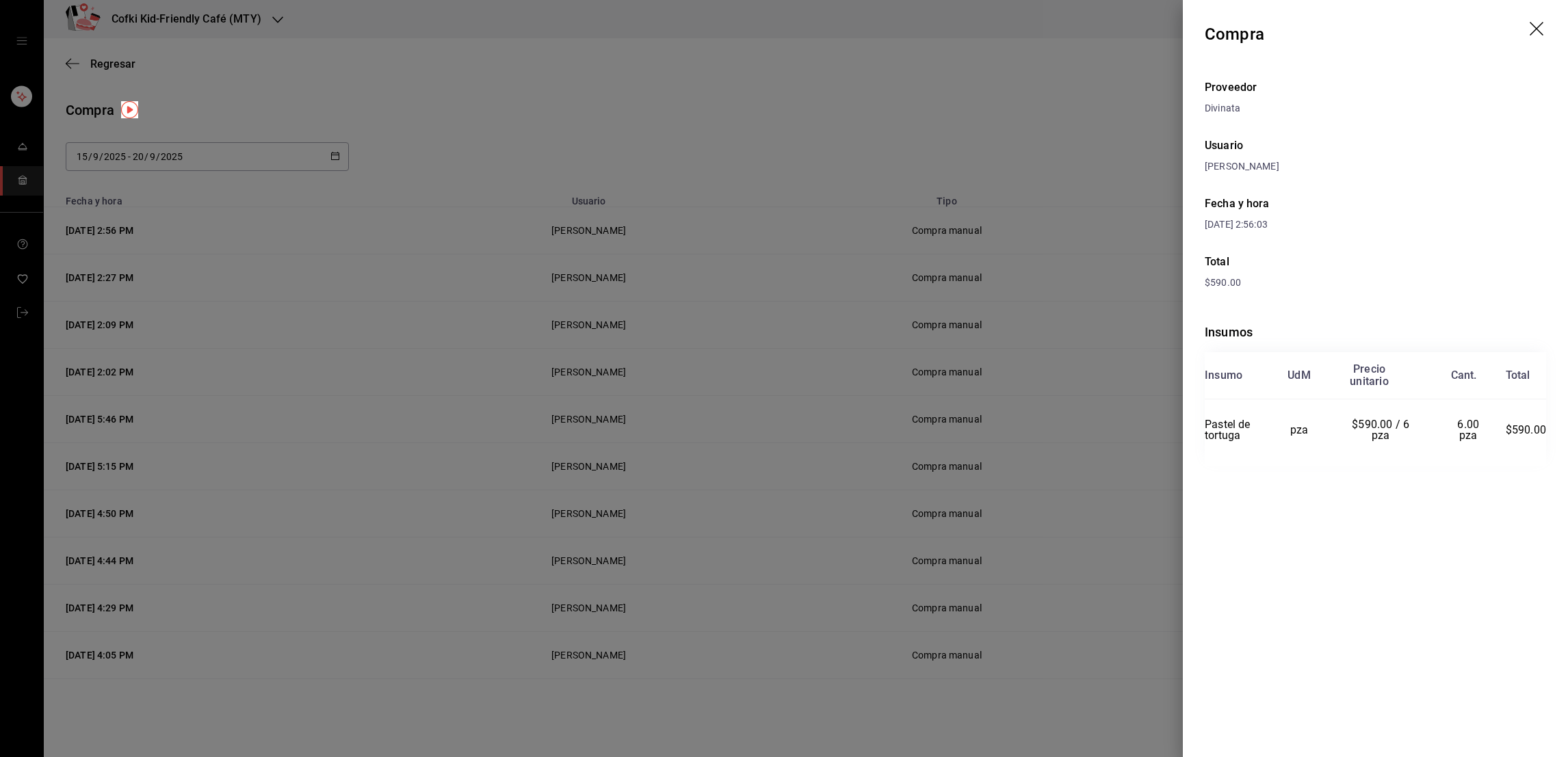
click at [1034, 302] on div at bounding box center [784, 378] width 1568 height 757
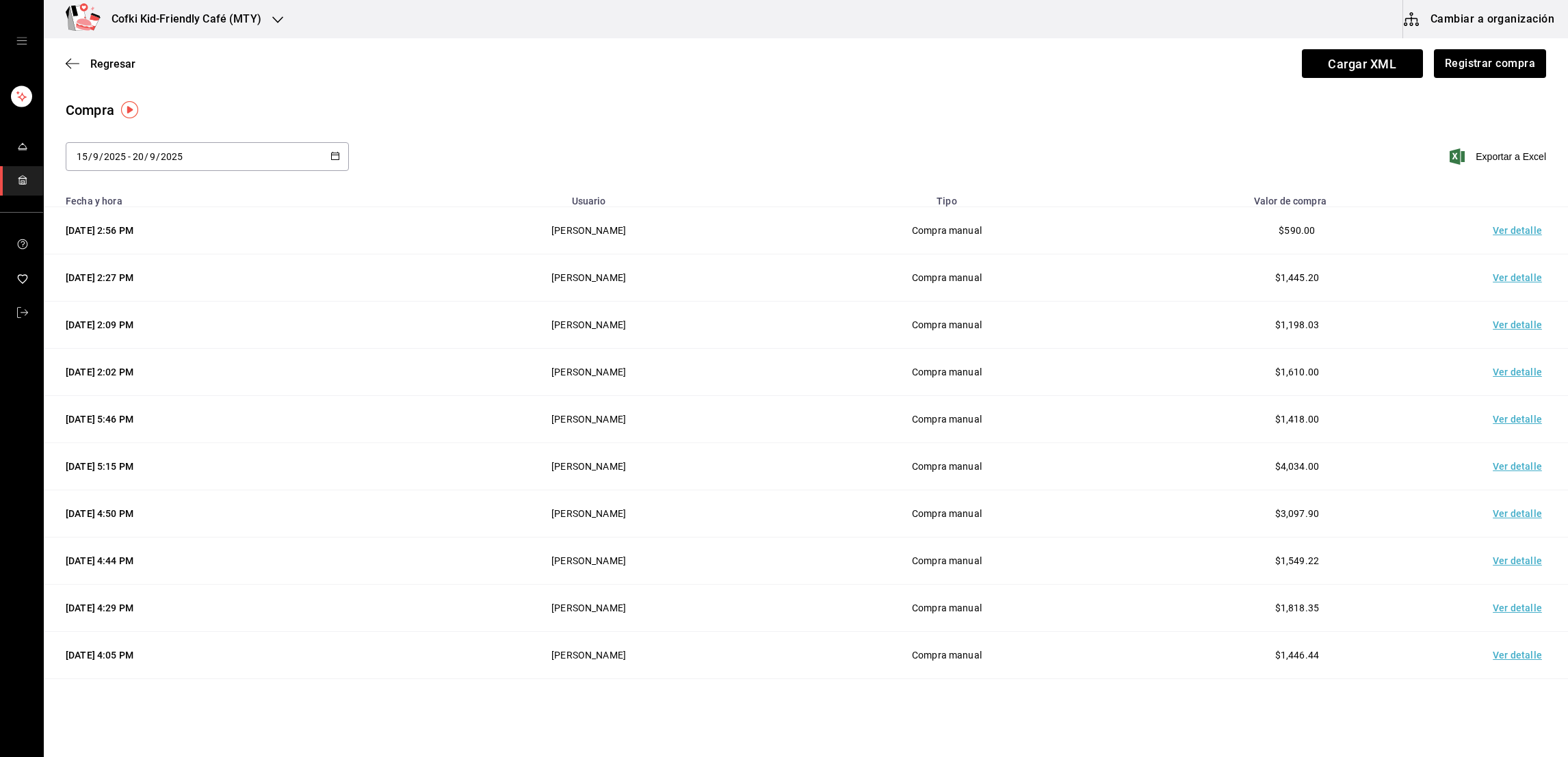
click at [1472, 279] on td "Ver detalle" at bounding box center [1520, 278] width 96 height 47
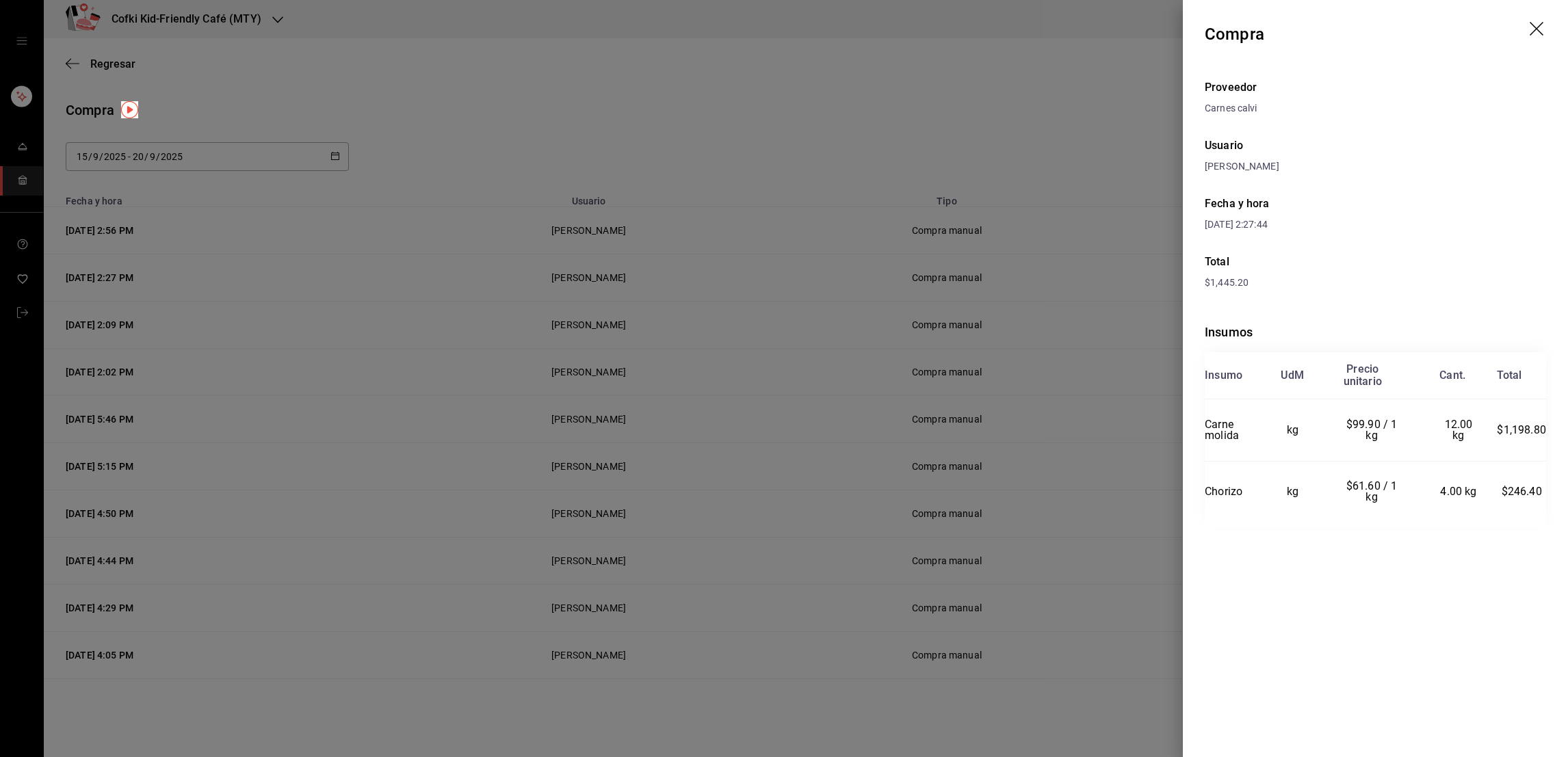
click at [1102, 345] on div at bounding box center [784, 378] width 1568 height 757
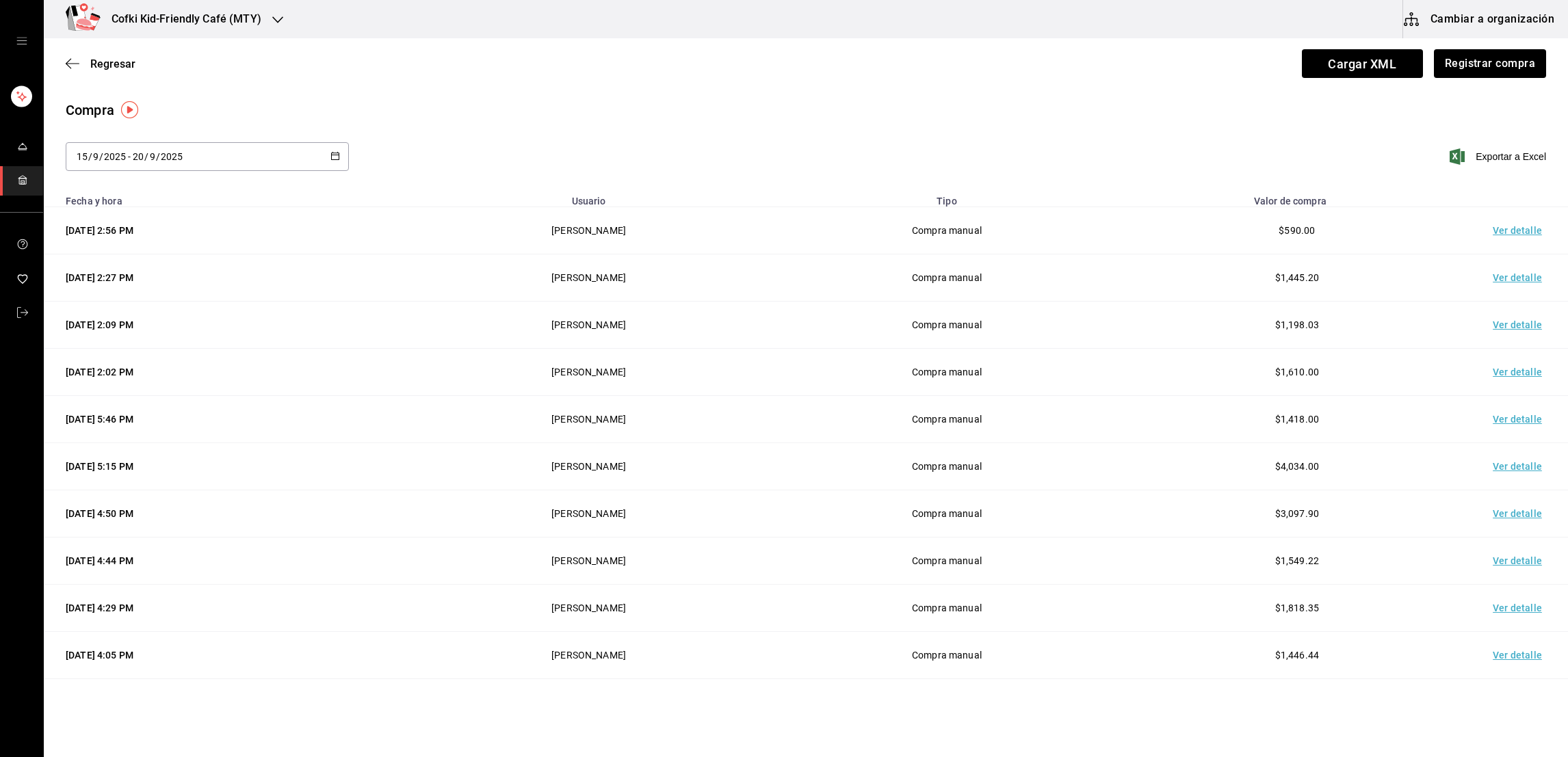
click at [1499, 331] on td "Ver detalle" at bounding box center [1520, 325] width 96 height 47
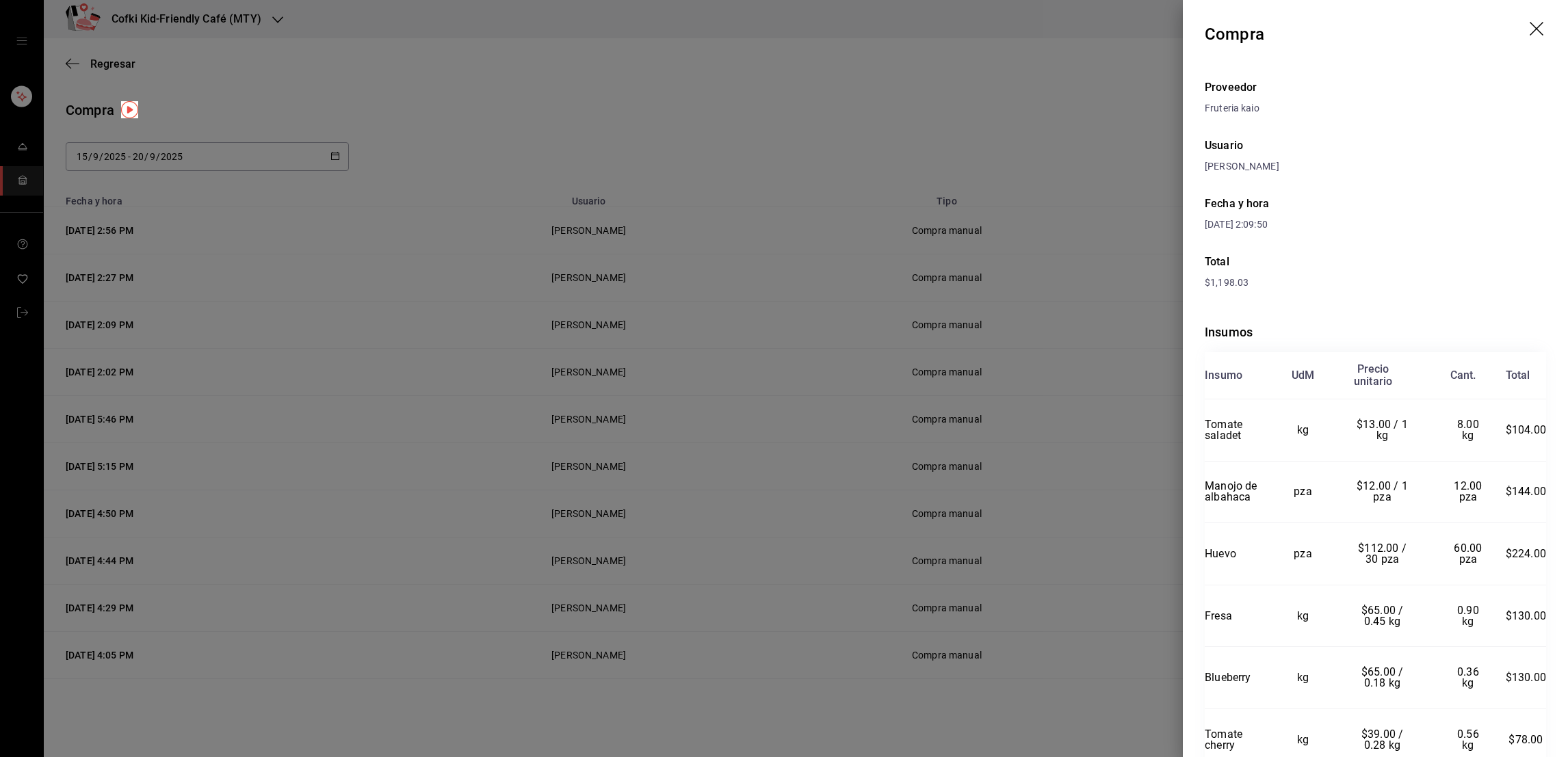
click at [1140, 407] on div at bounding box center [784, 378] width 1568 height 757
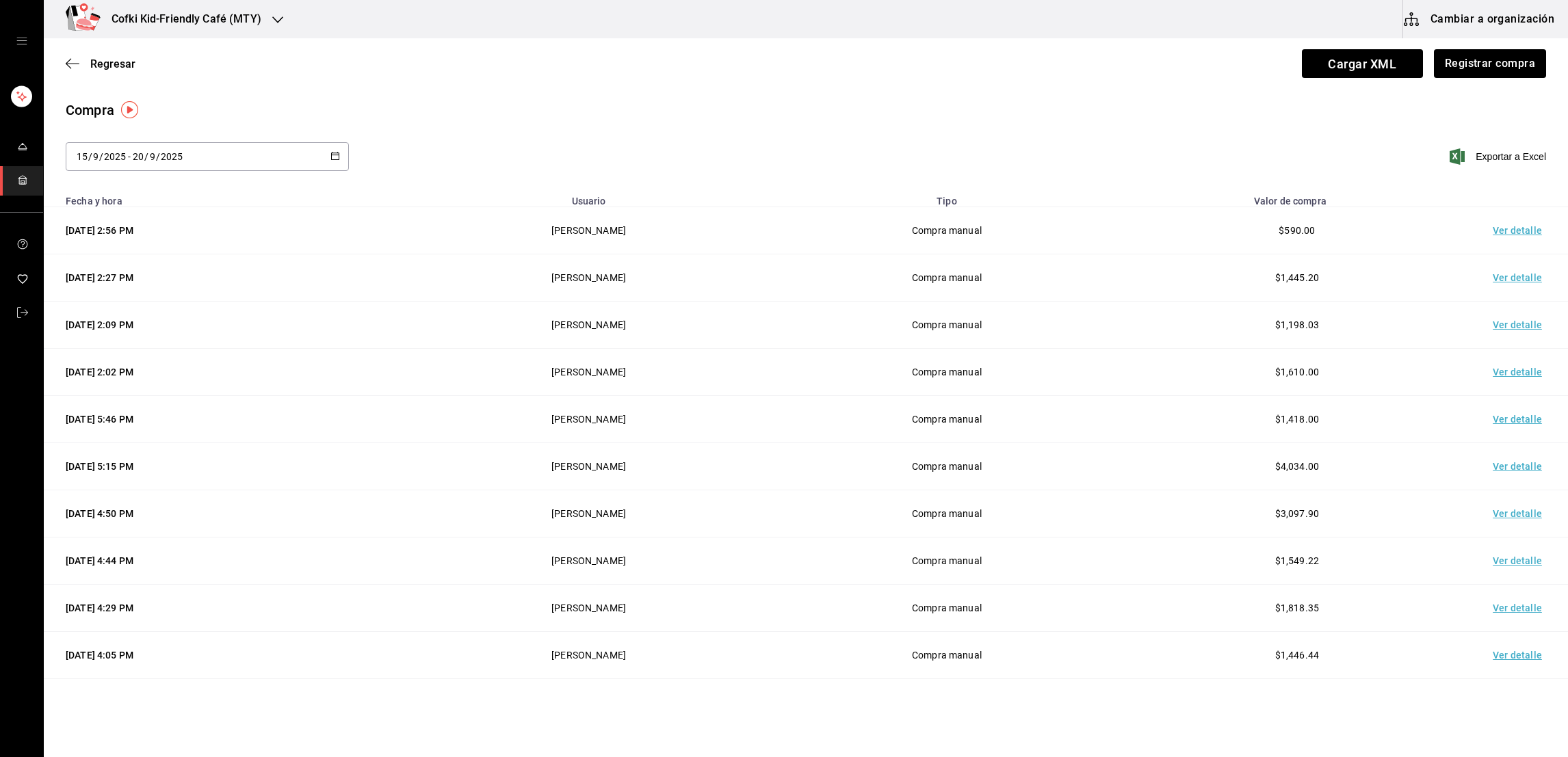
click at [1494, 377] on td "Ver detalle" at bounding box center [1520, 372] width 96 height 47
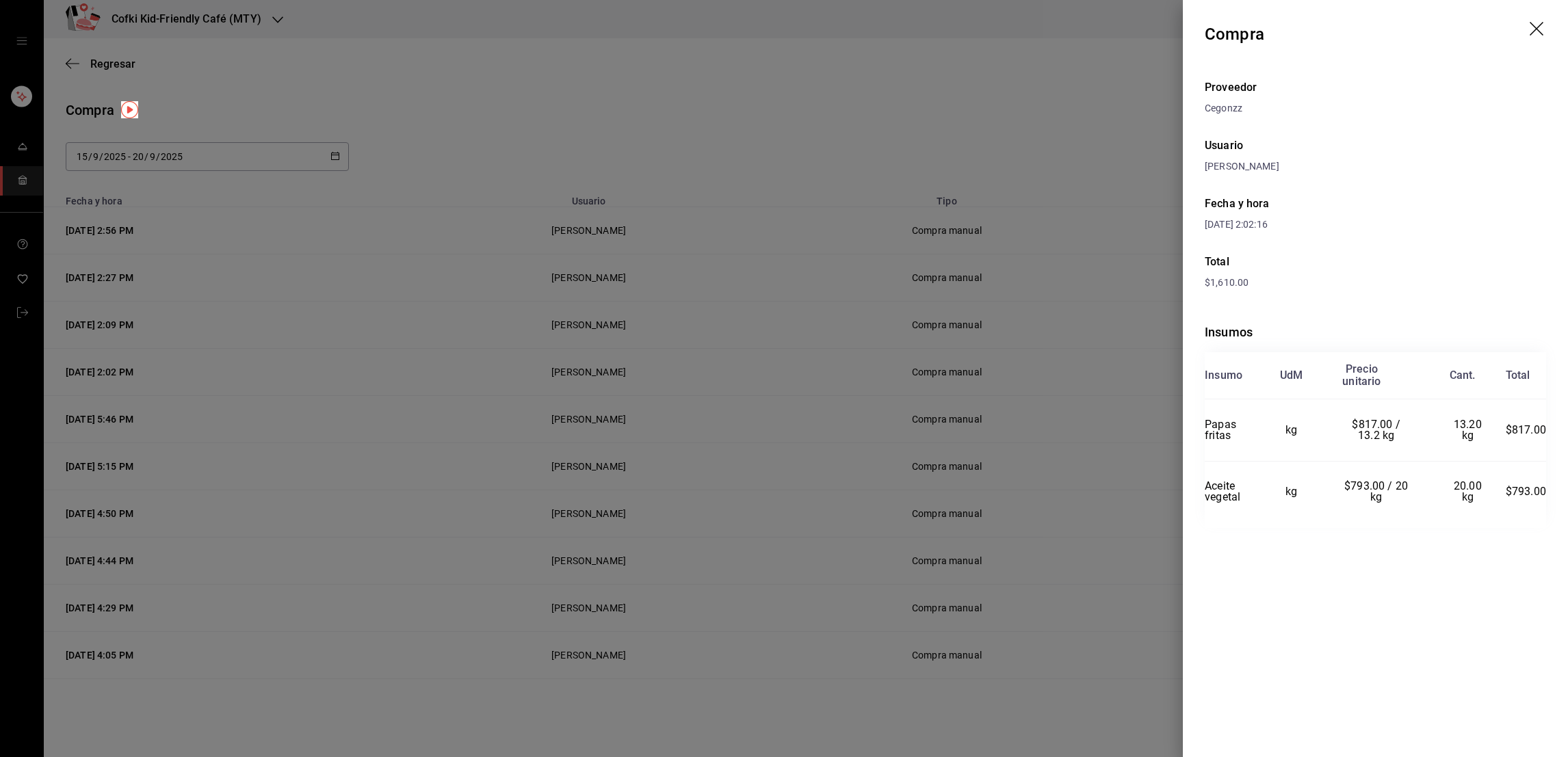
click at [1144, 434] on div at bounding box center [784, 378] width 1568 height 757
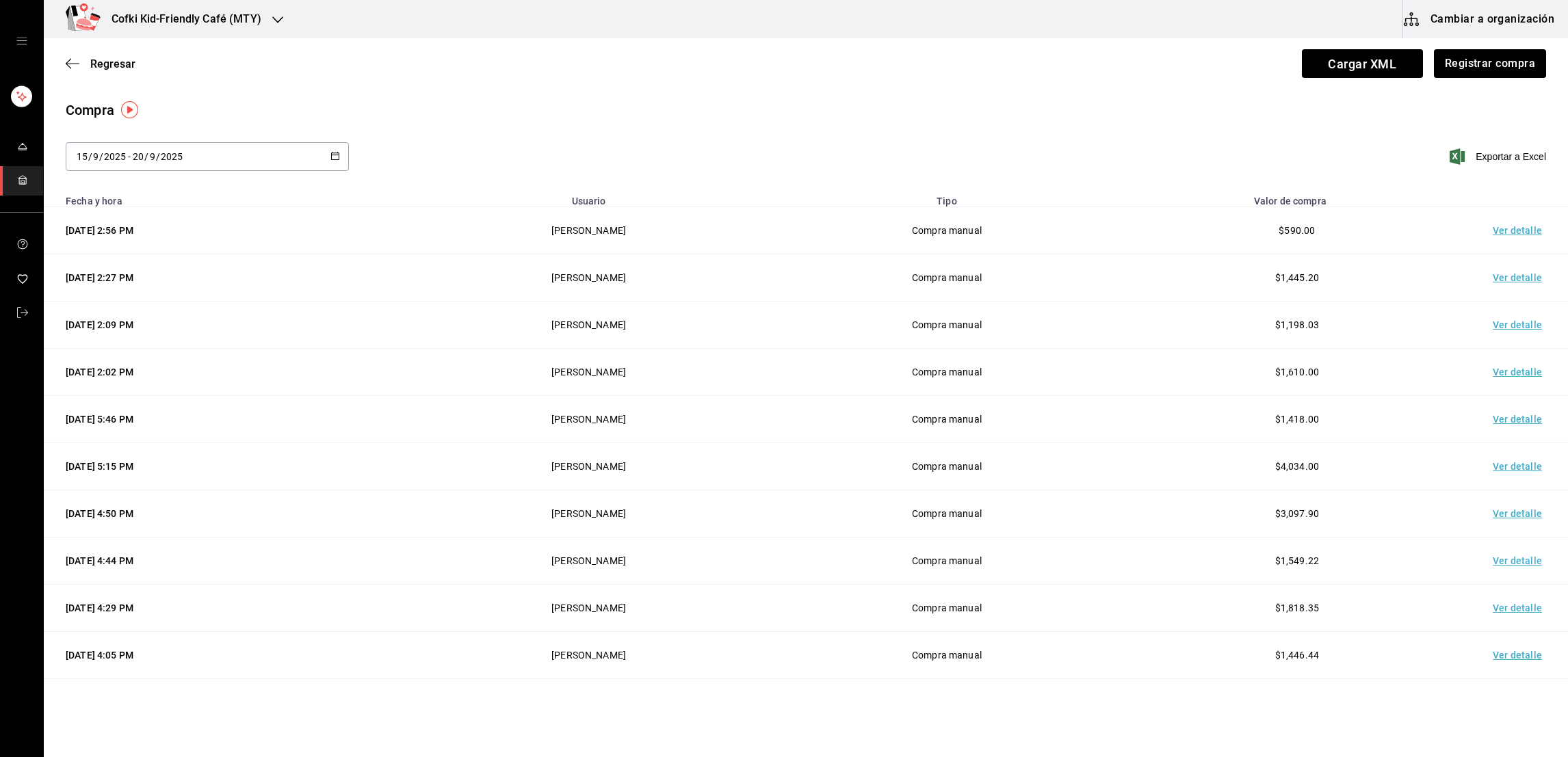
click at [1496, 430] on td "Ver detalle" at bounding box center [1520, 420] width 96 height 47
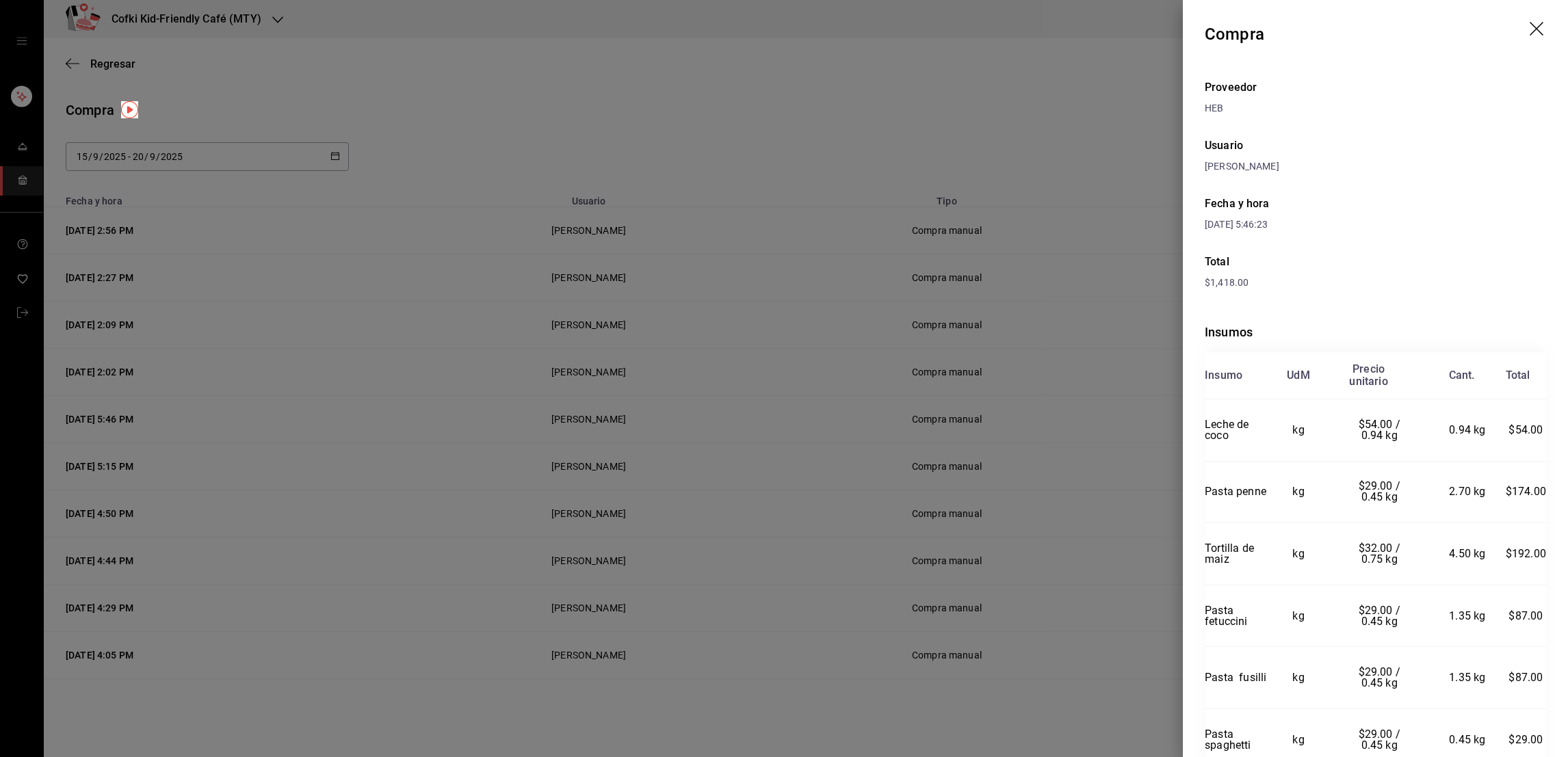
click at [1130, 520] on div at bounding box center [784, 378] width 1568 height 757
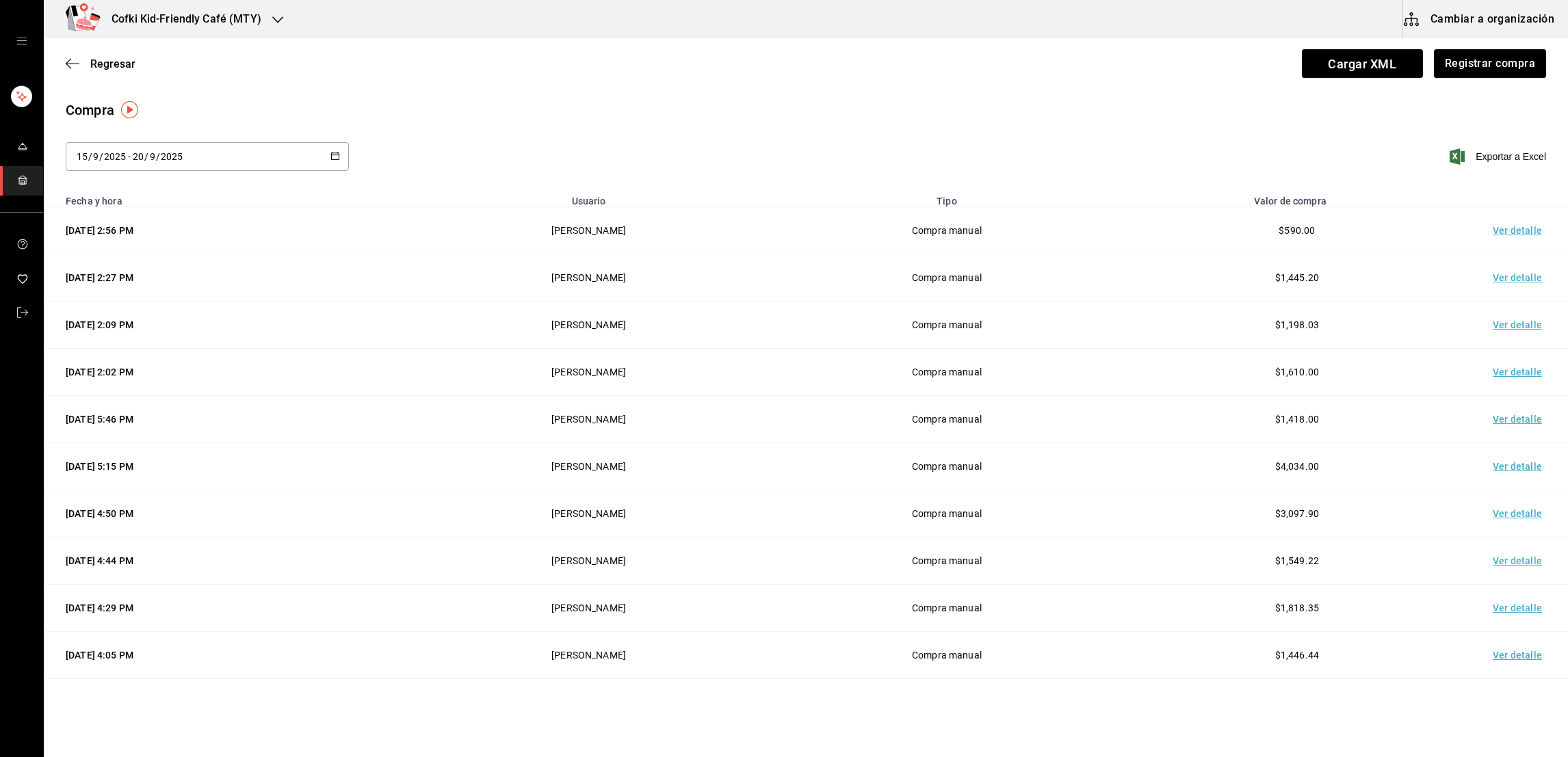
click at [1476, 533] on td "Ver detalle" at bounding box center [1520, 514] width 96 height 47
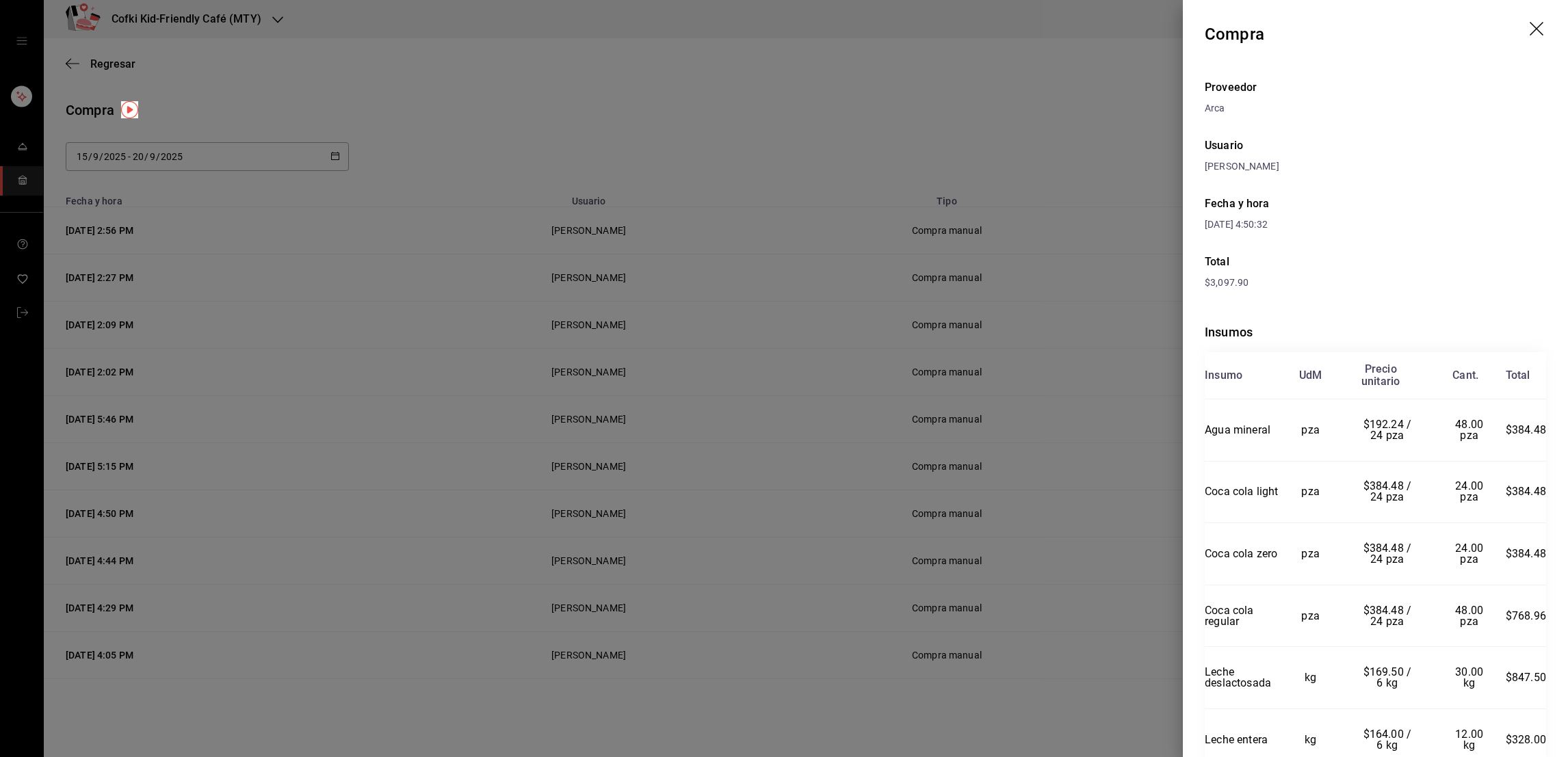
click at [1034, 675] on div at bounding box center [784, 378] width 1568 height 757
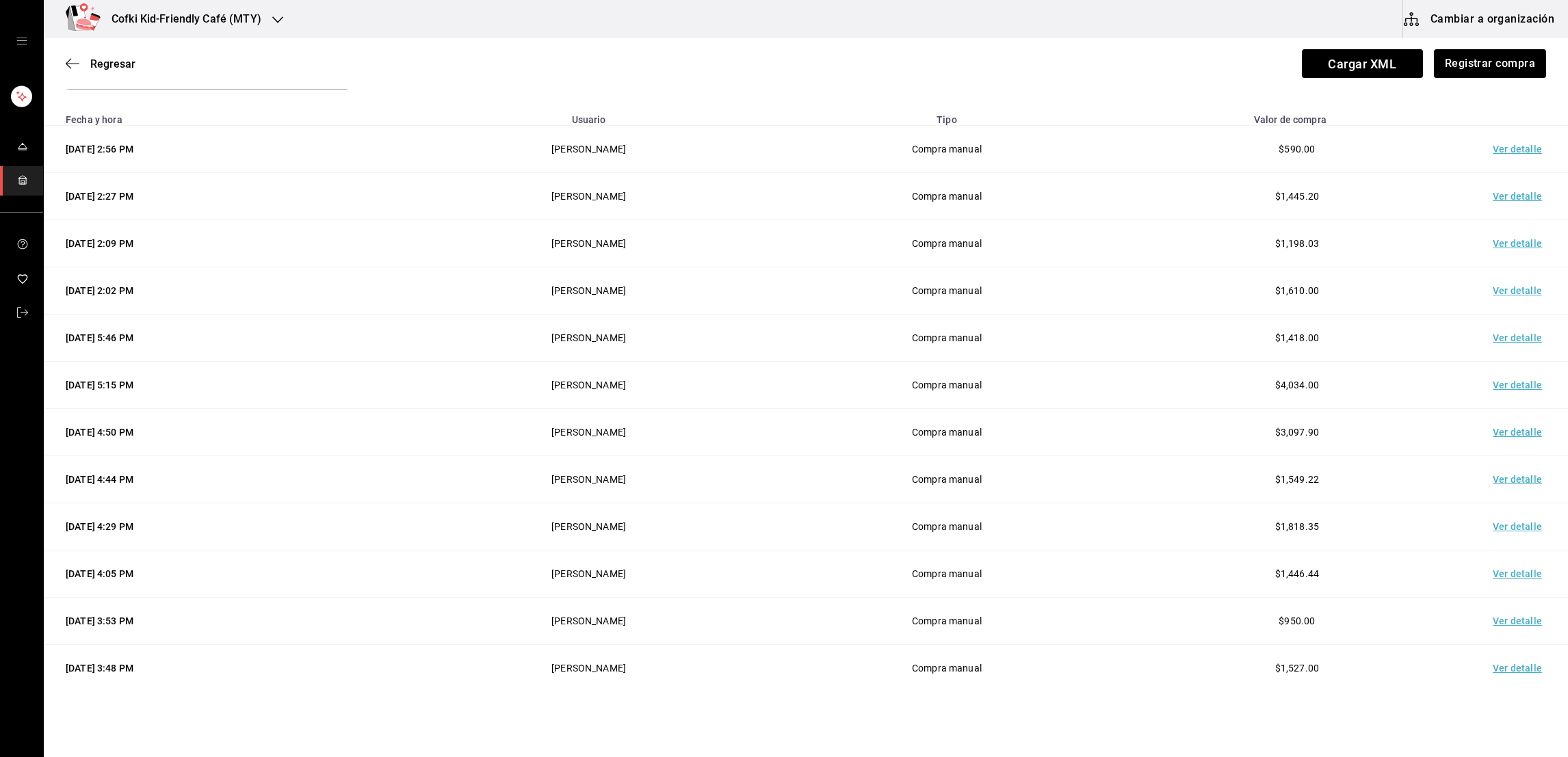
scroll to position [122, 0]
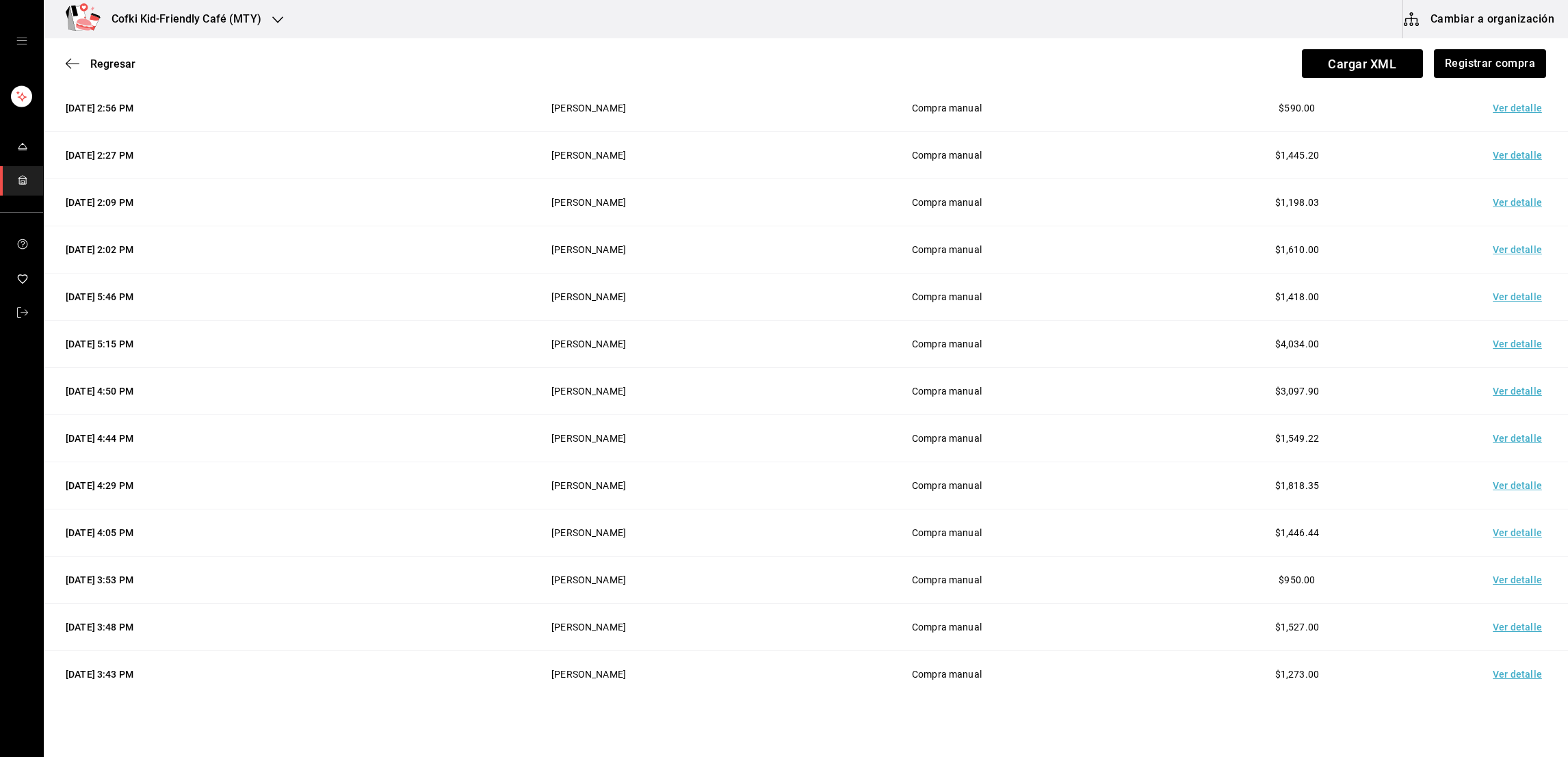
click at [1494, 568] on td "Ver detalle" at bounding box center [1520, 580] width 96 height 47
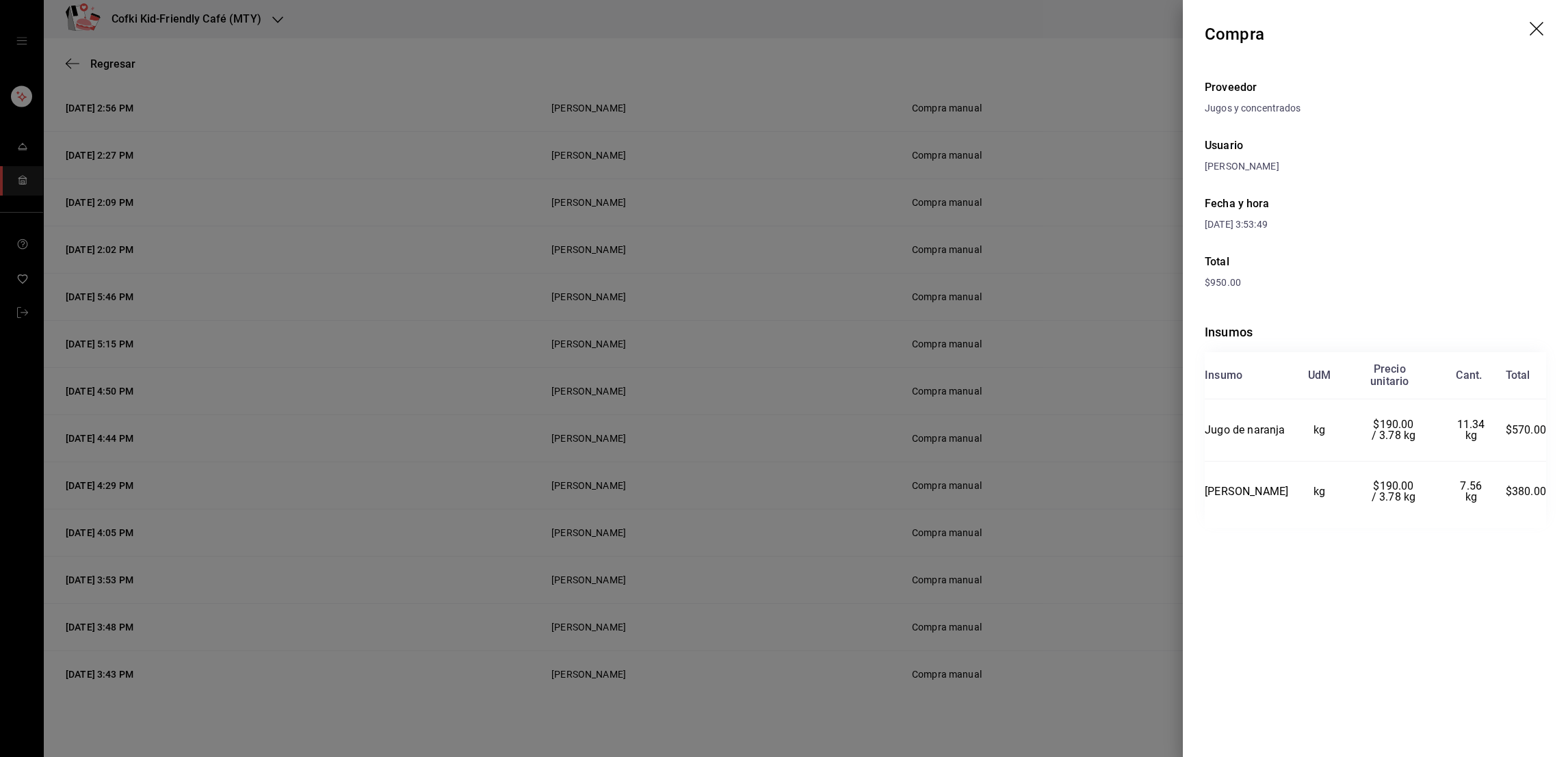
click at [1151, 588] on div at bounding box center [784, 378] width 1568 height 757
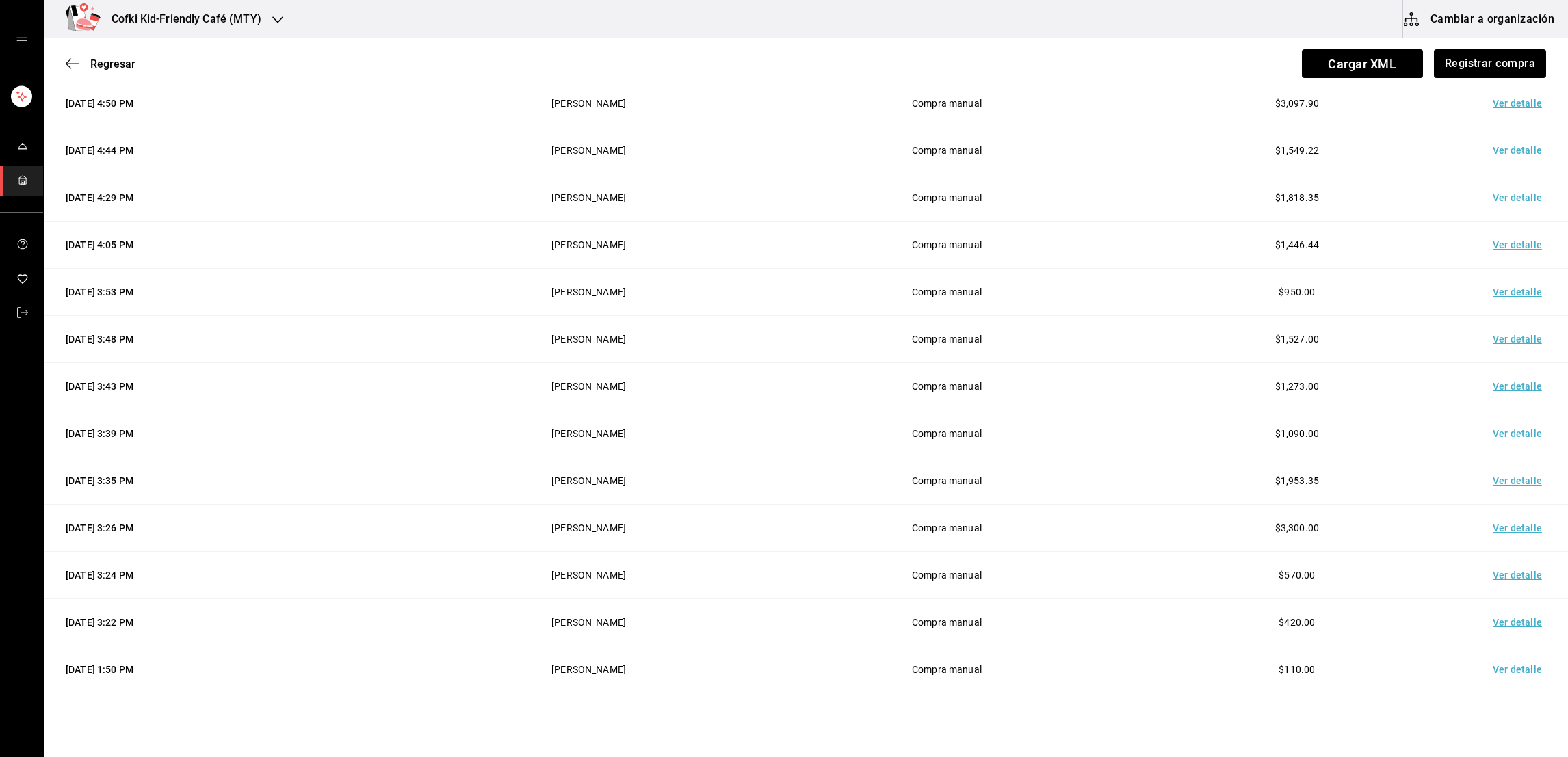
scroll to position [448, 0]
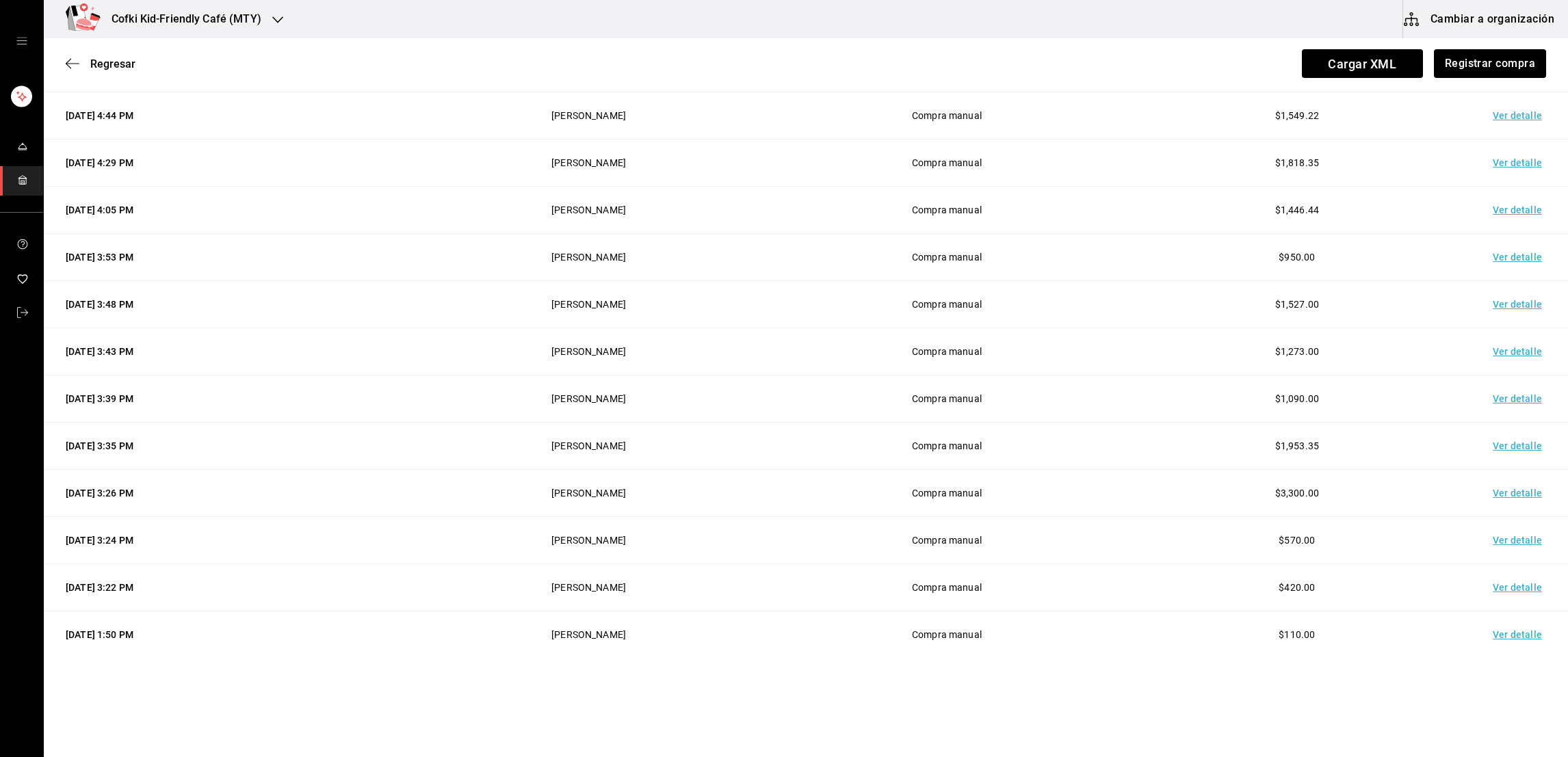
click at [1529, 586] on td "Ver detalle" at bounding box center [1520, 588] width 96 height 47
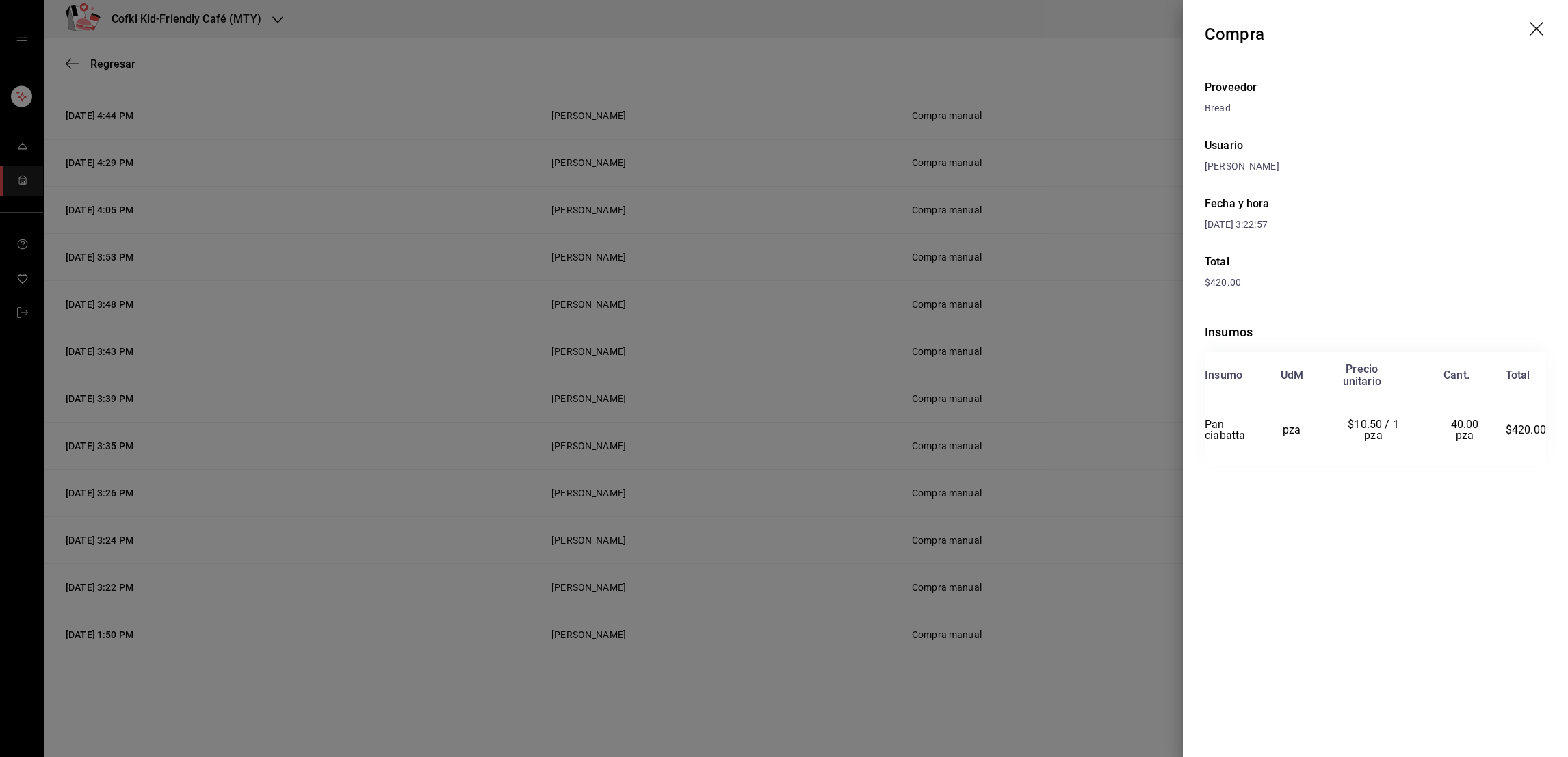
click at [1033, 644] on div at bounding box center [784, 378] width 1568 height 757
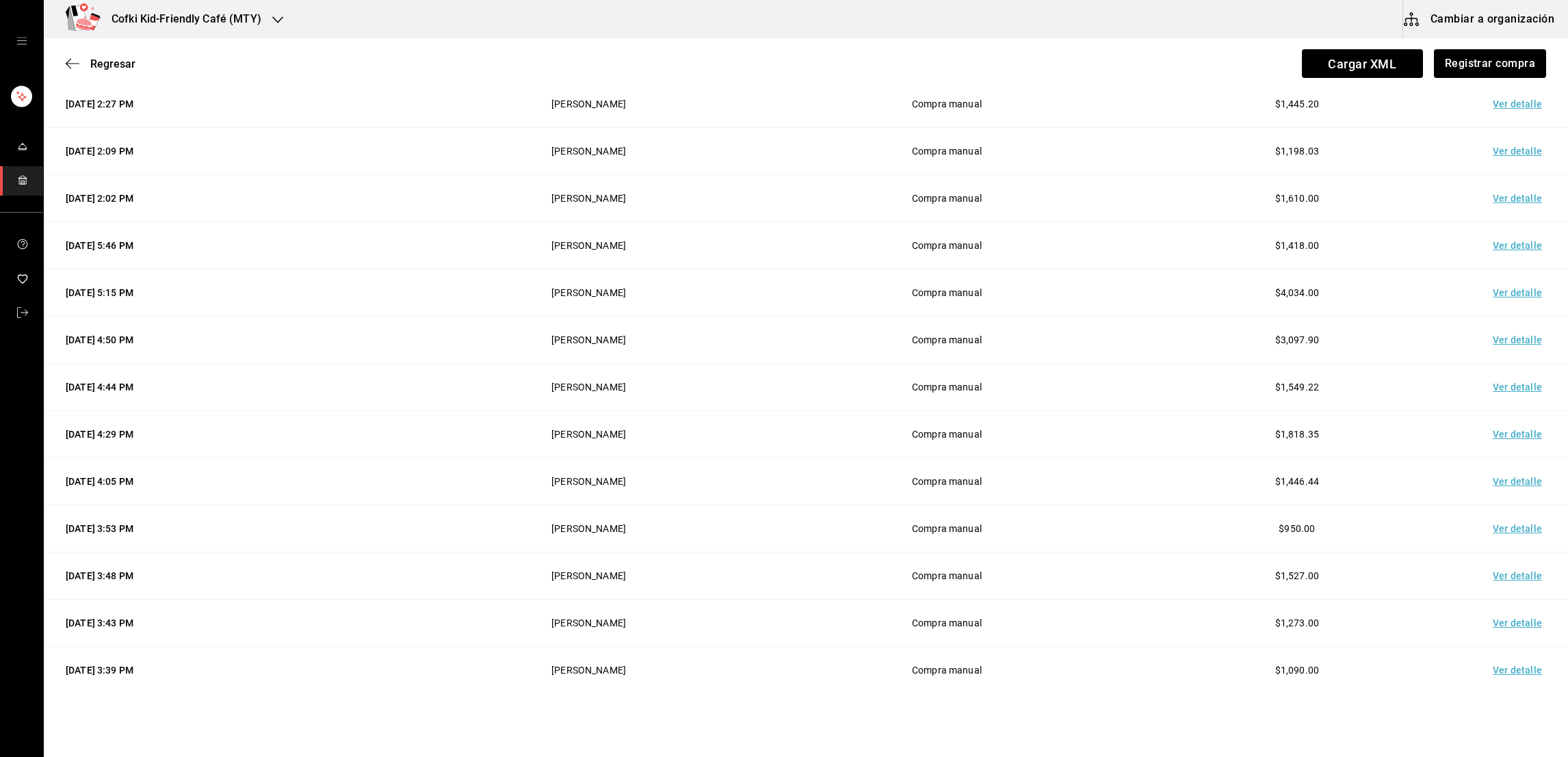
scroll to position [170, 0]
click at [1496, 244] on td "Ver detalle" at bounding box center [1520, 249] width 96 height 47
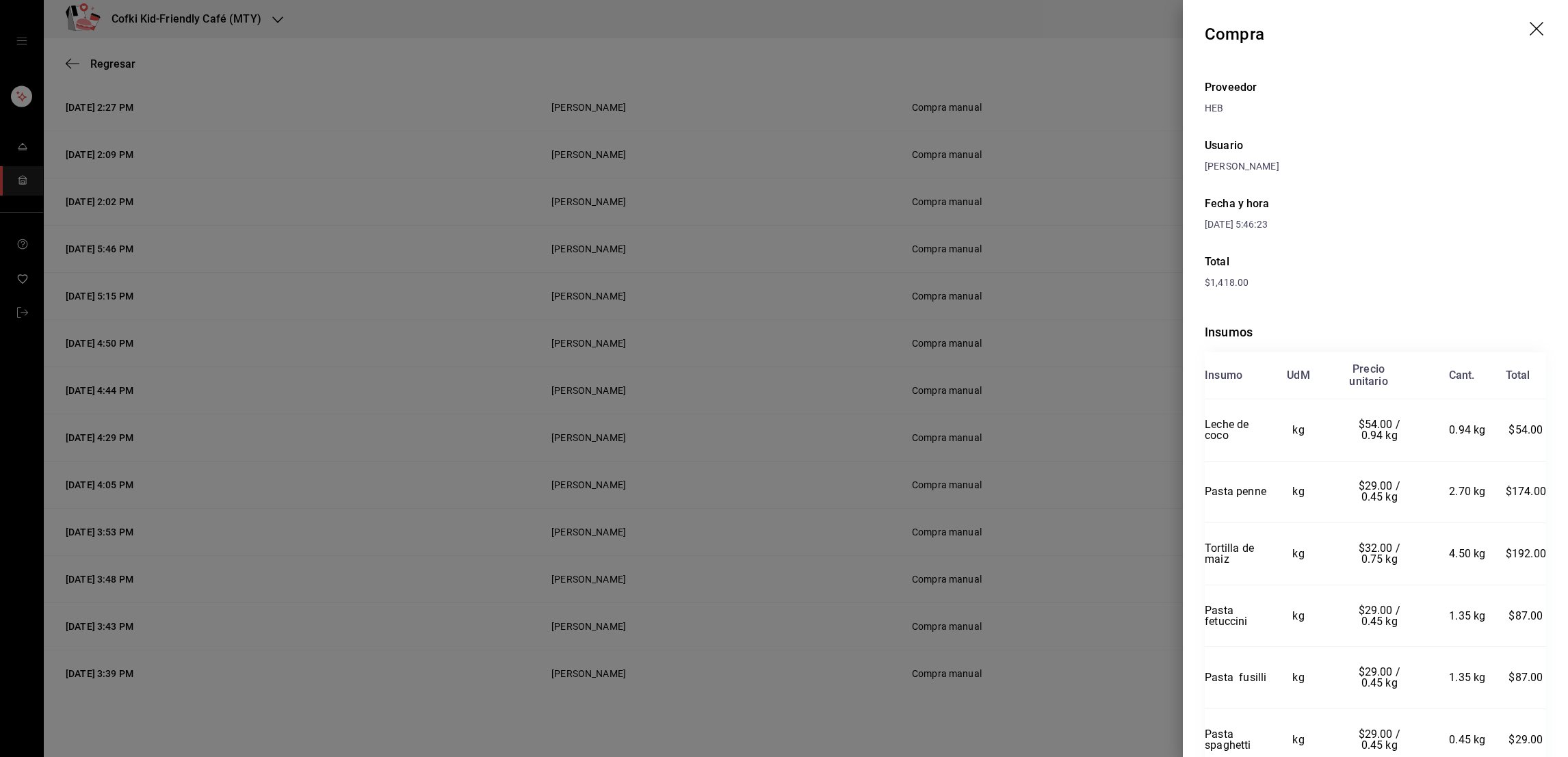
click at [1026, 360] on div at bounding box center [784, 378] width 1568 height 757
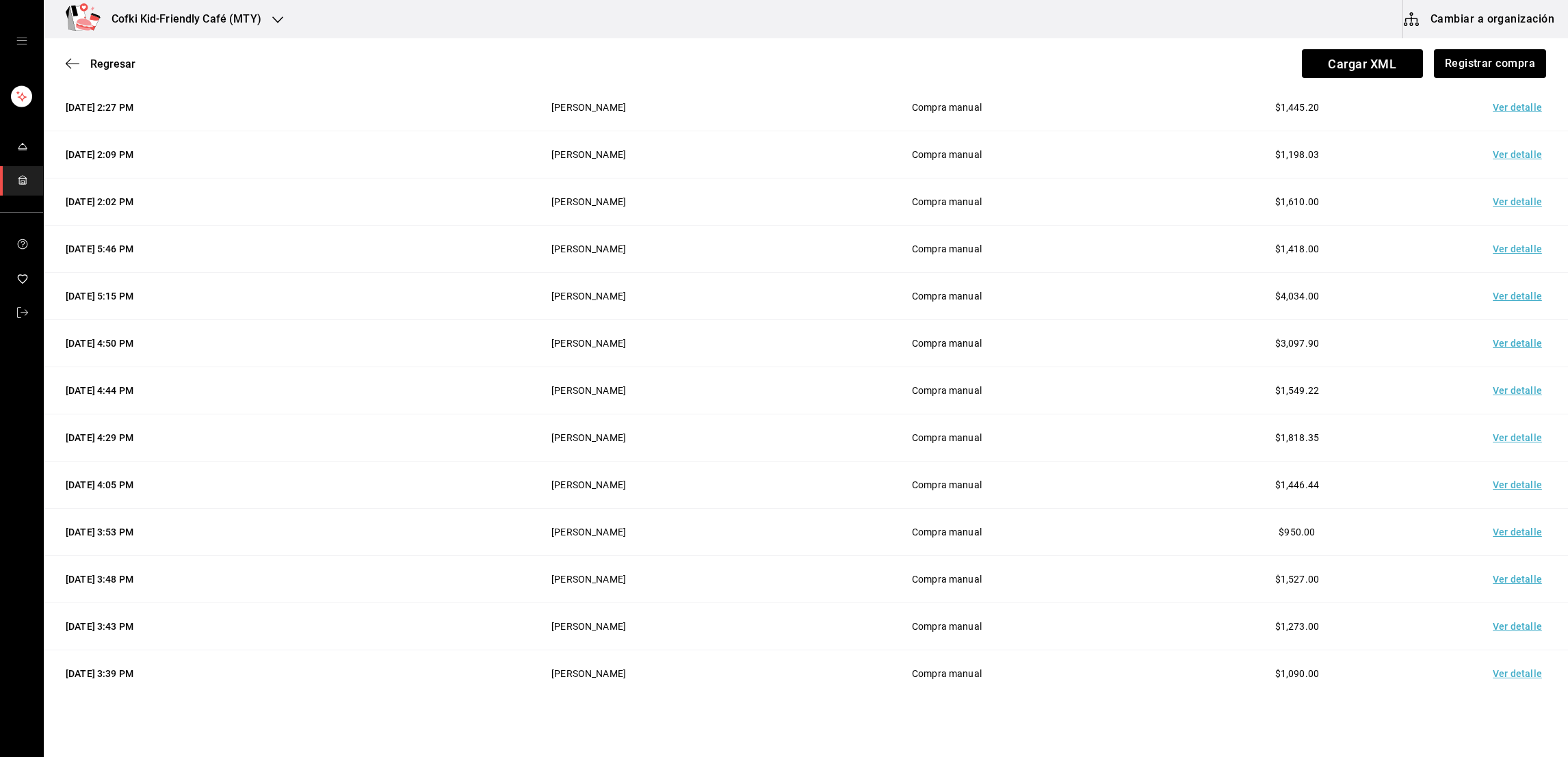
click at [1539, 678] on td "Ver detalle" at bounding box center [1520, 674] width 96 height 47
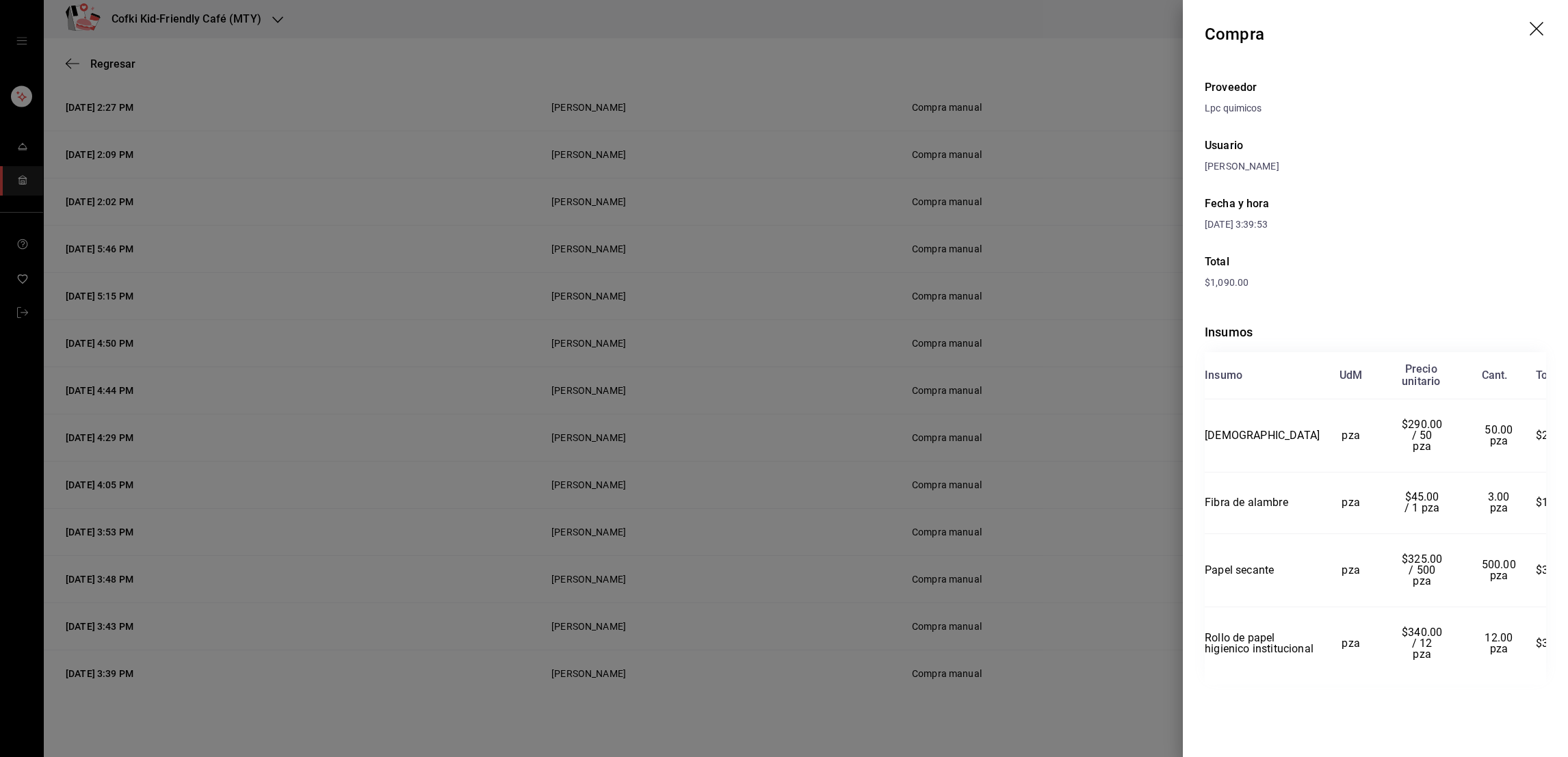
click at [1092, 457] on div at bounding box center [784, 378] width 1568 height 757
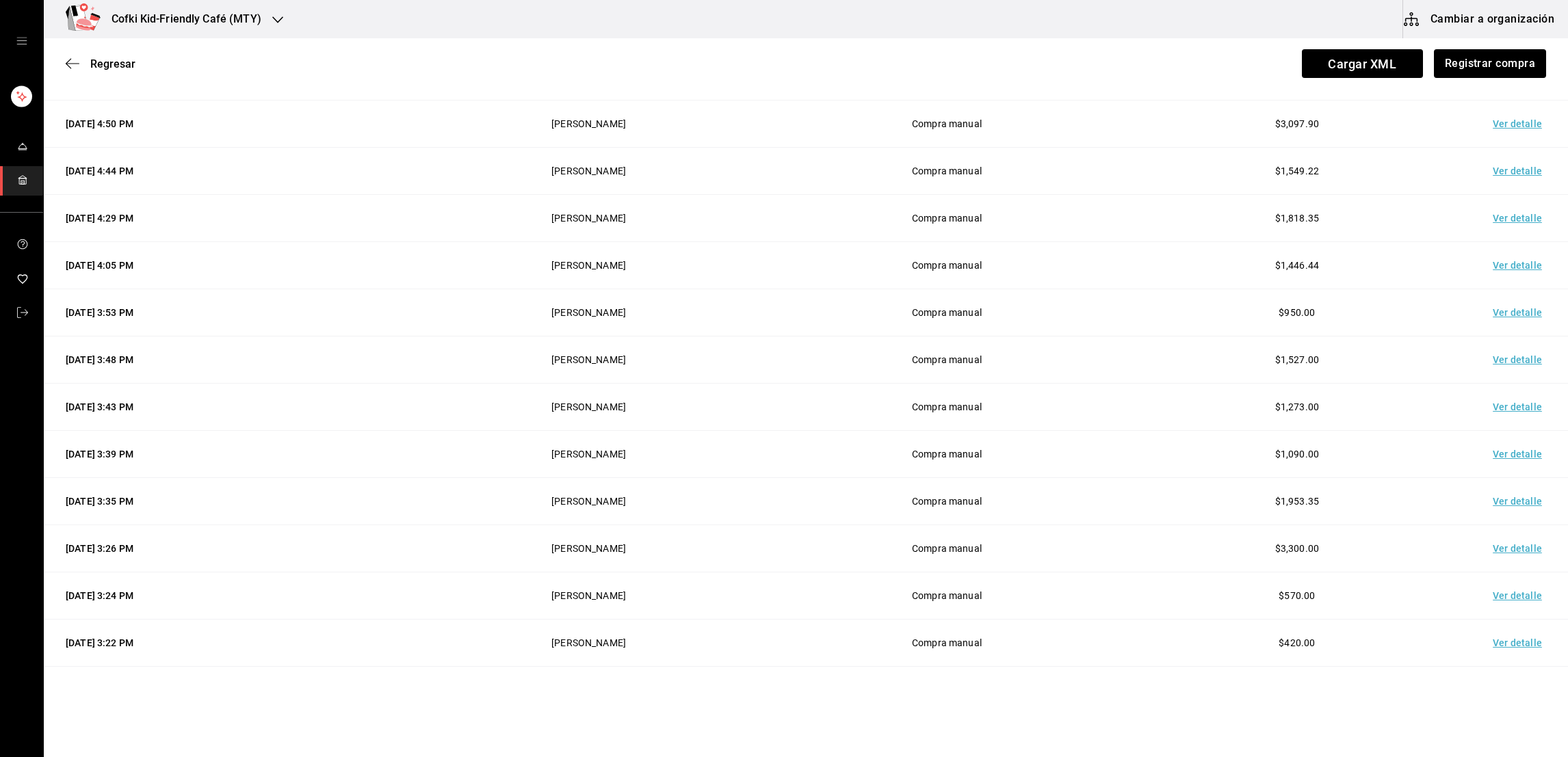
scroll to position [448, 0]
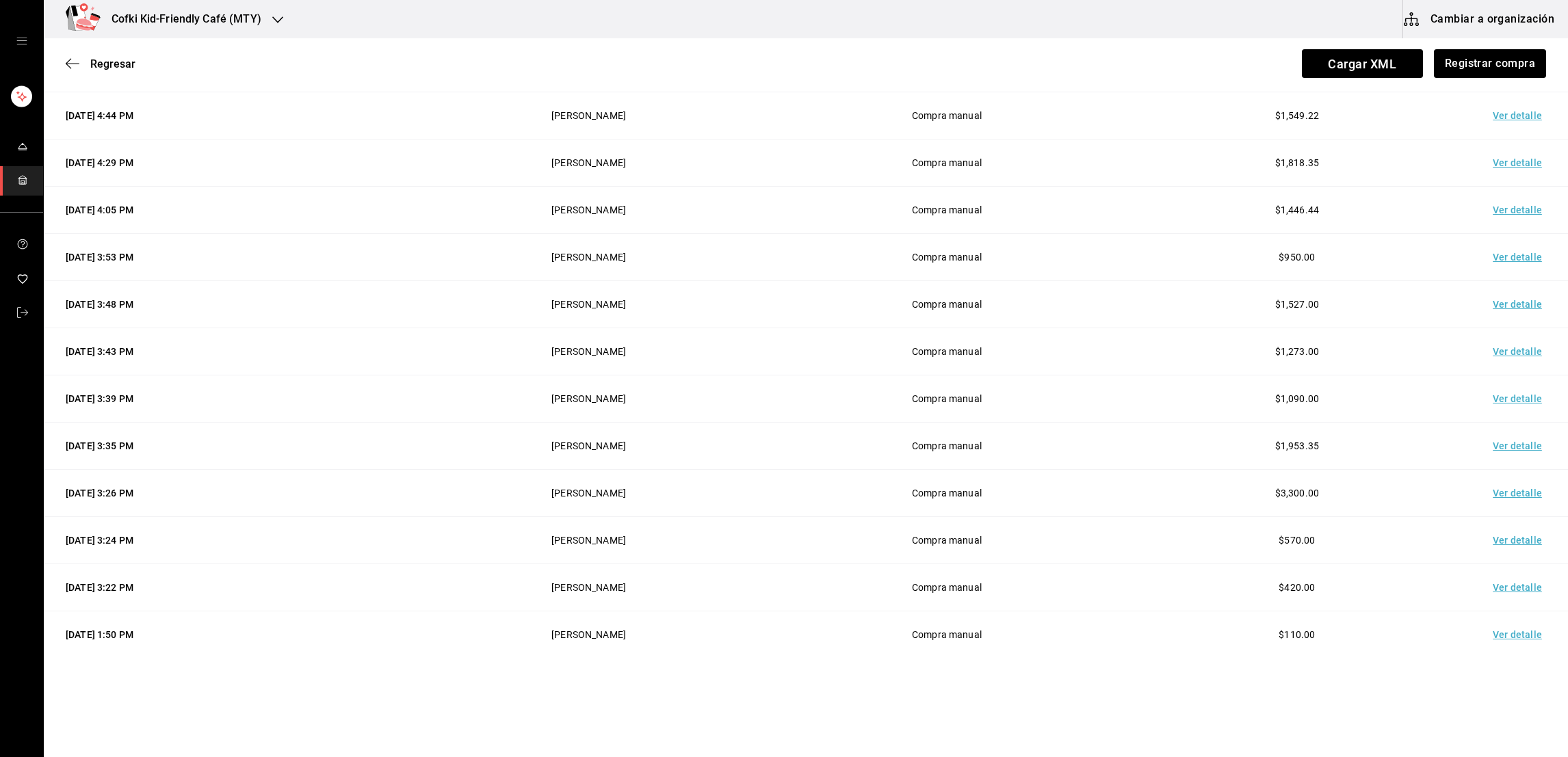
click at [1499, 446] on td "Ver detalle" at bounding box center [1520, 446] width 96 height 47
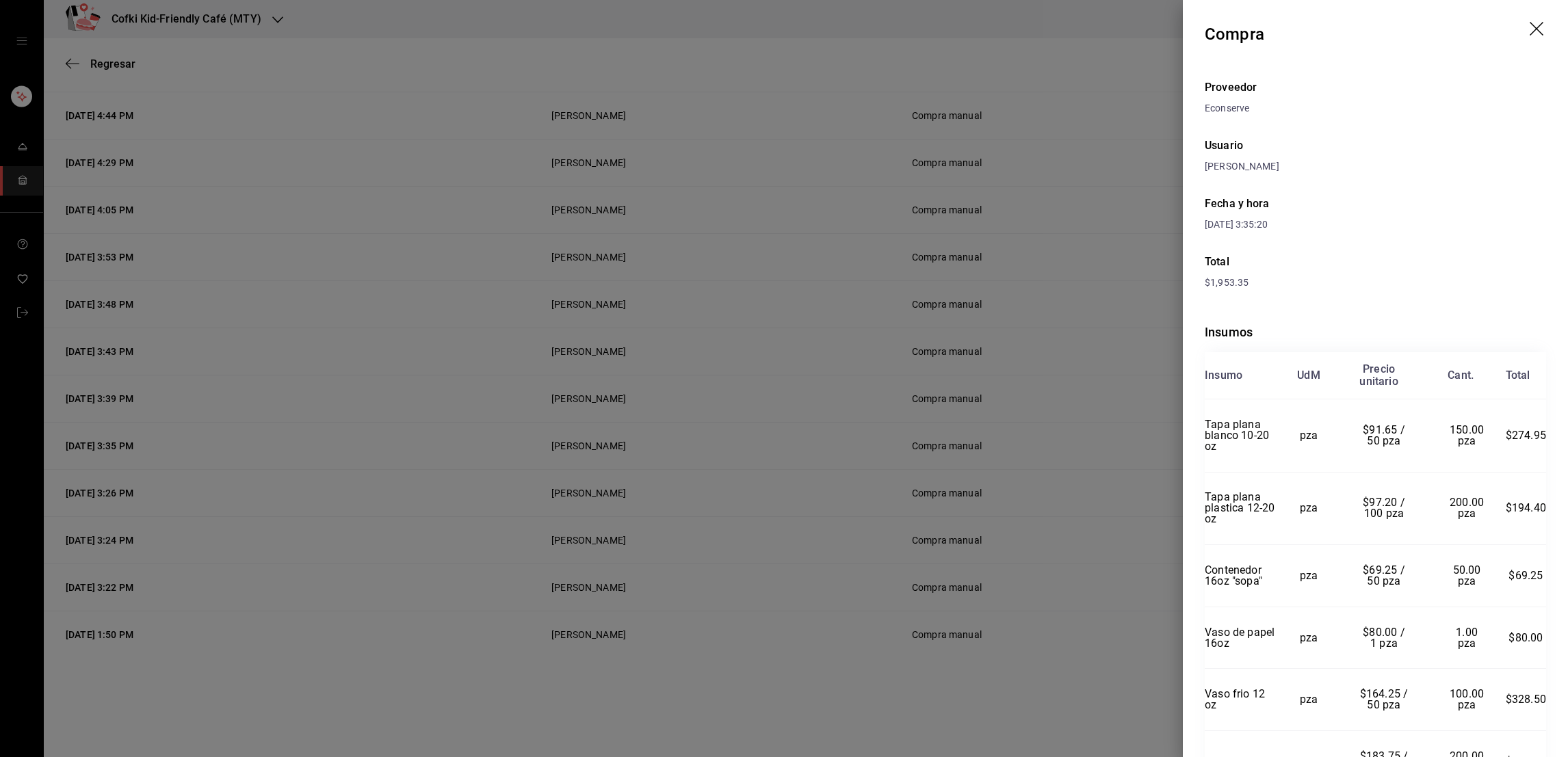
click at [1109, 549] on div at bounding box center [784, 378] width 1568 height 757
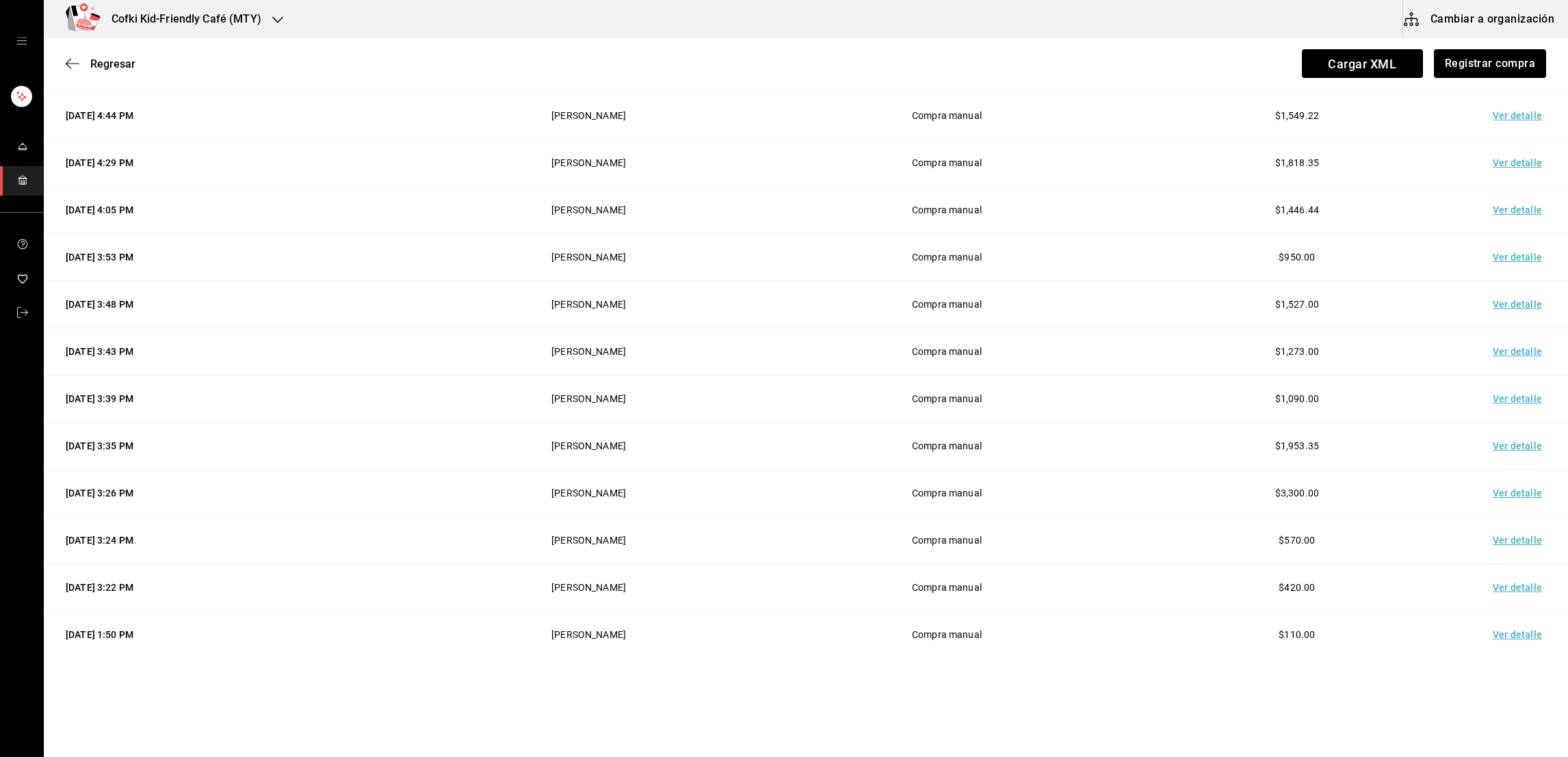
click at [1488, 486] on td "Ver detalle" at bounding box center [1520, 493] width 96 height 47
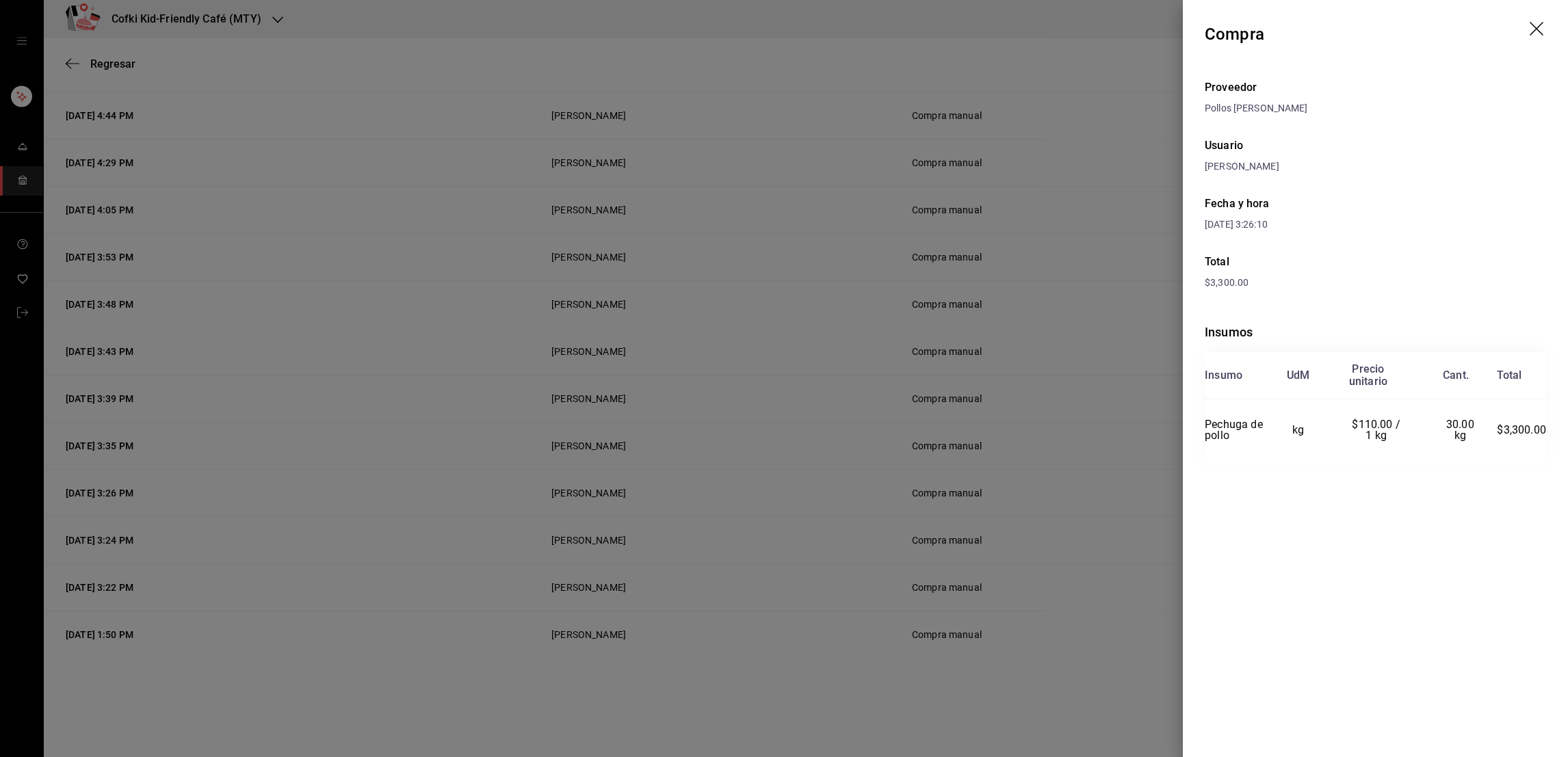
click at [1090, 521] on div at bounding box center [784, 378] width 1568 height 757
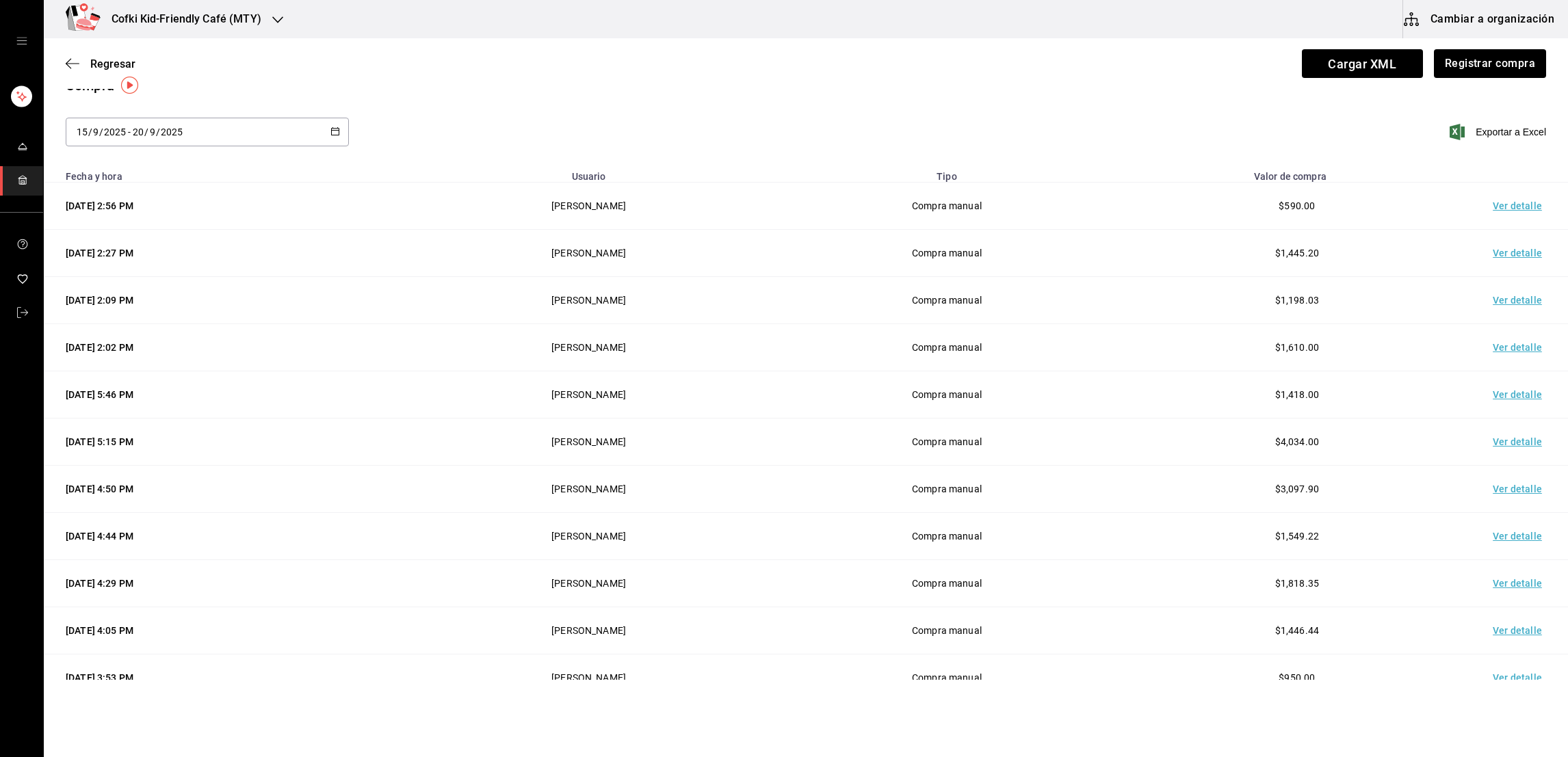
scroll to position [0, 0]
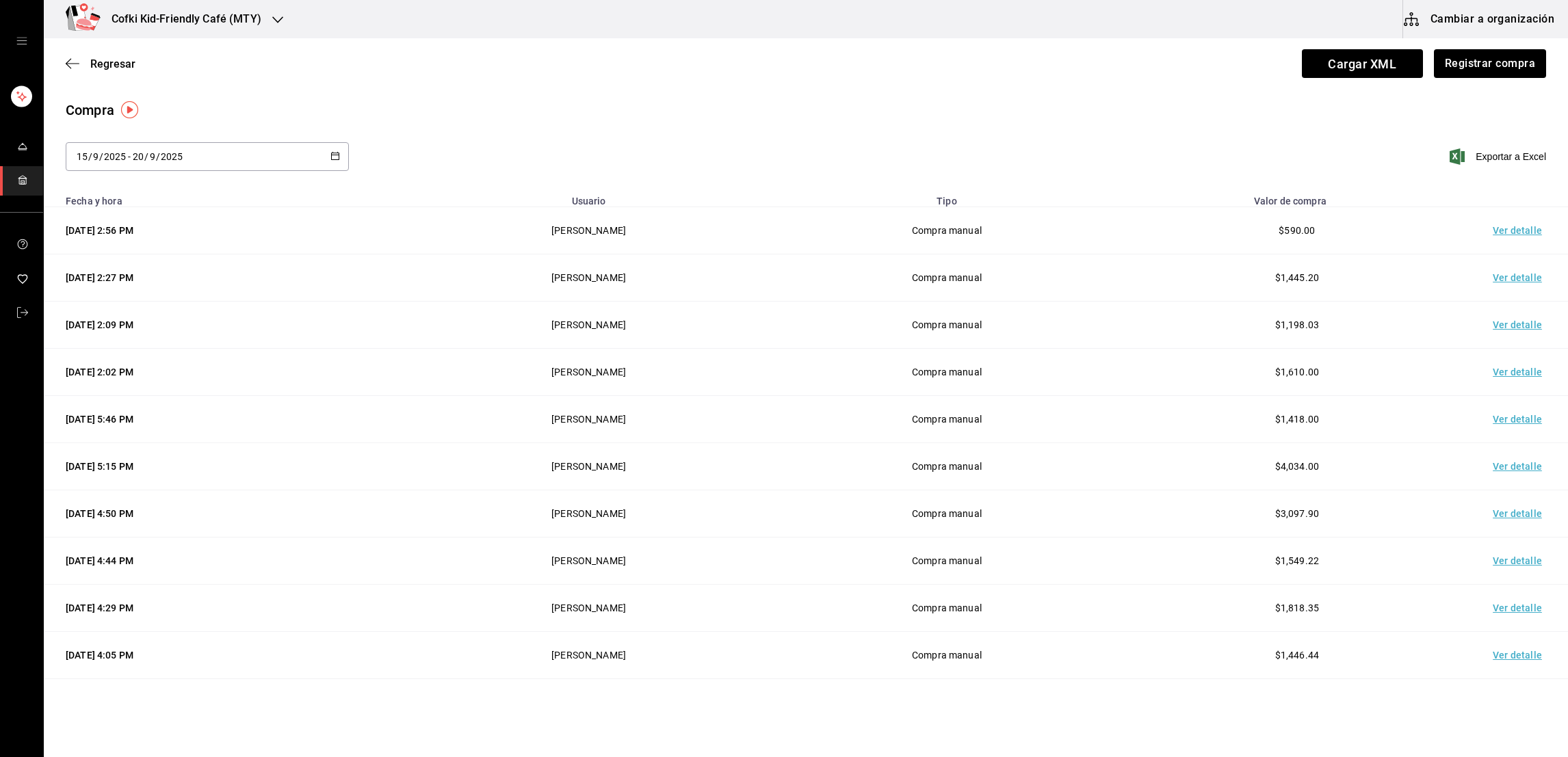
click at [1549, 657] on td "Ver detalle" at bounding box center [1520, 655] width 96 height 47
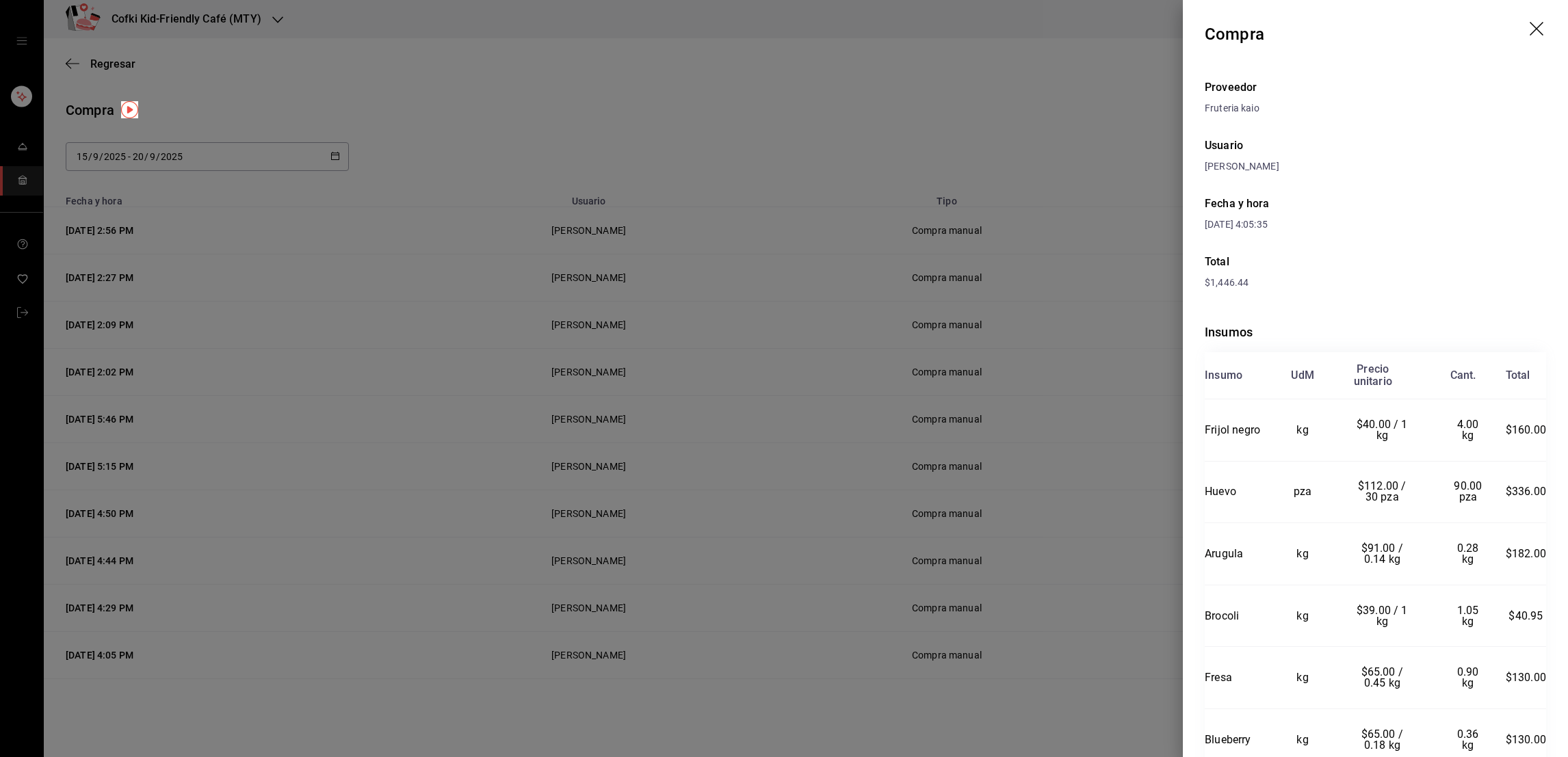
click at [1115, 694] on div at bounding box center [784, 378] width 1568 height 757
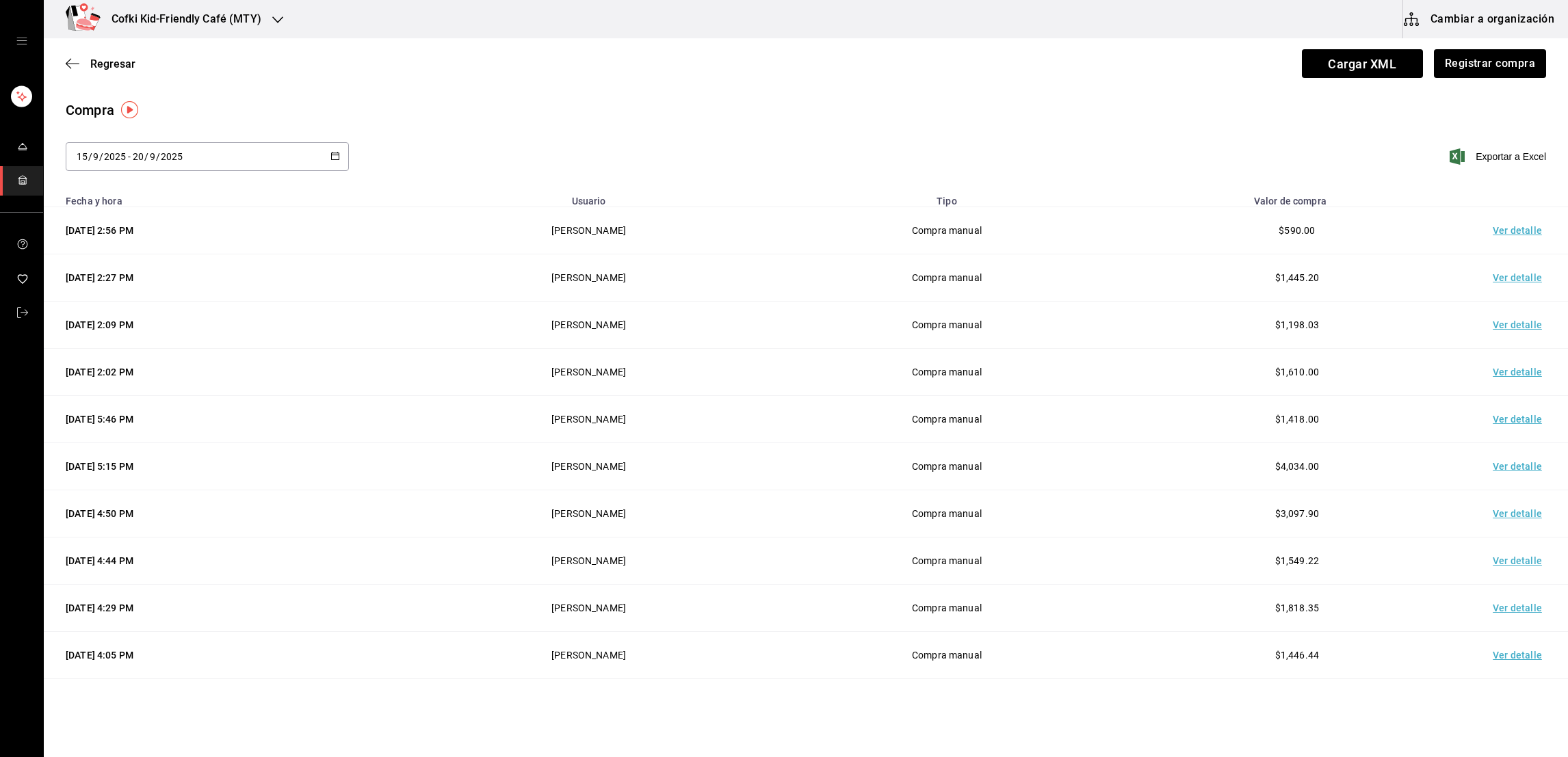
click at [1549, 660] on td "Ver detalle" at bounding box center [1520, 655] width 96 height 47
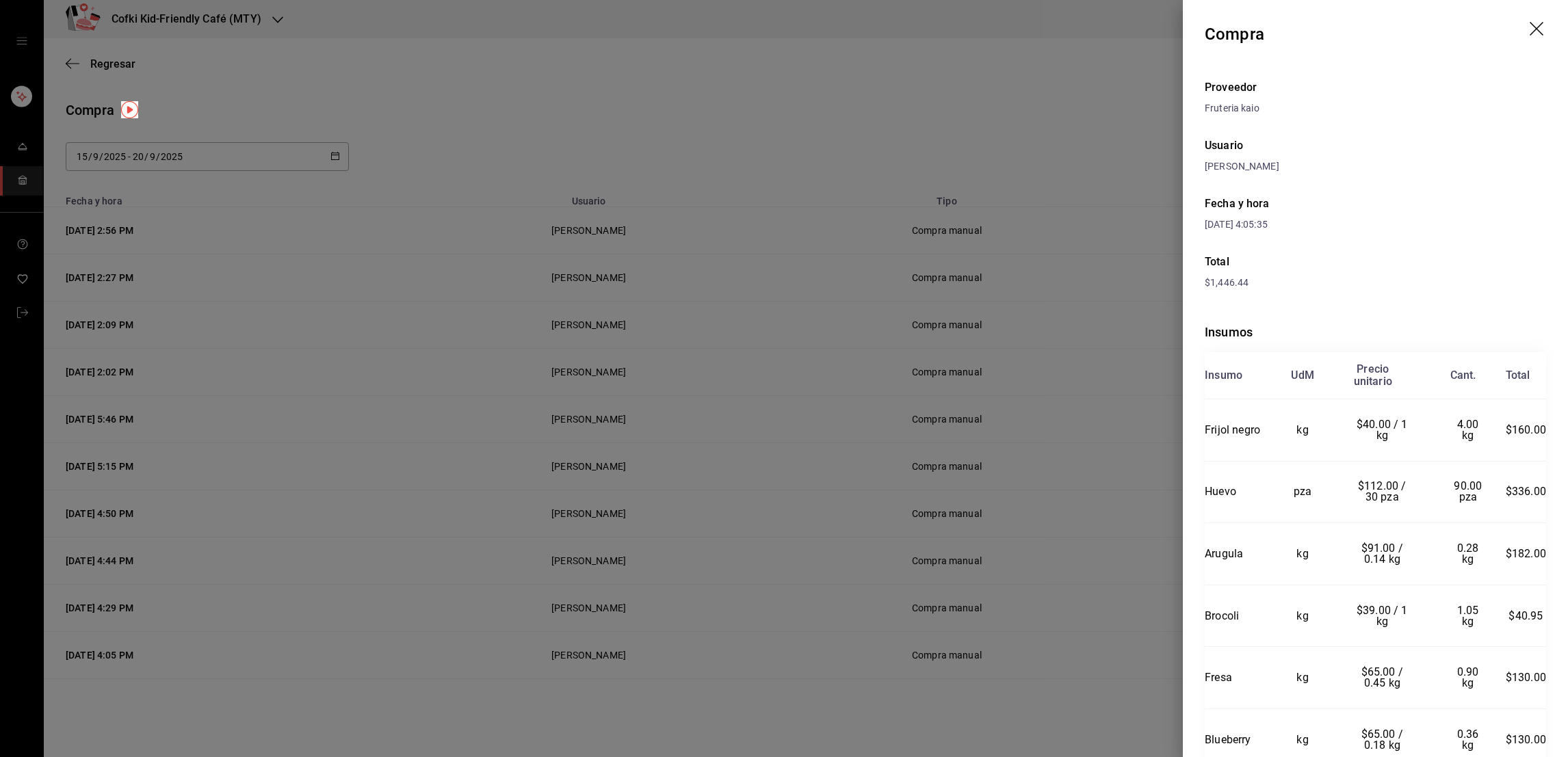
click at [1549, 660] on div "Proveedor Fruteria kaio Usuario [PERSON_NAME] y hora [DATE] 4:05:35 Total $1,44…" at bounding box center [1375, 723] width 385 height 1309
click at [1175, 660] on div at bounding box center [784, 378] width 1568 height 757
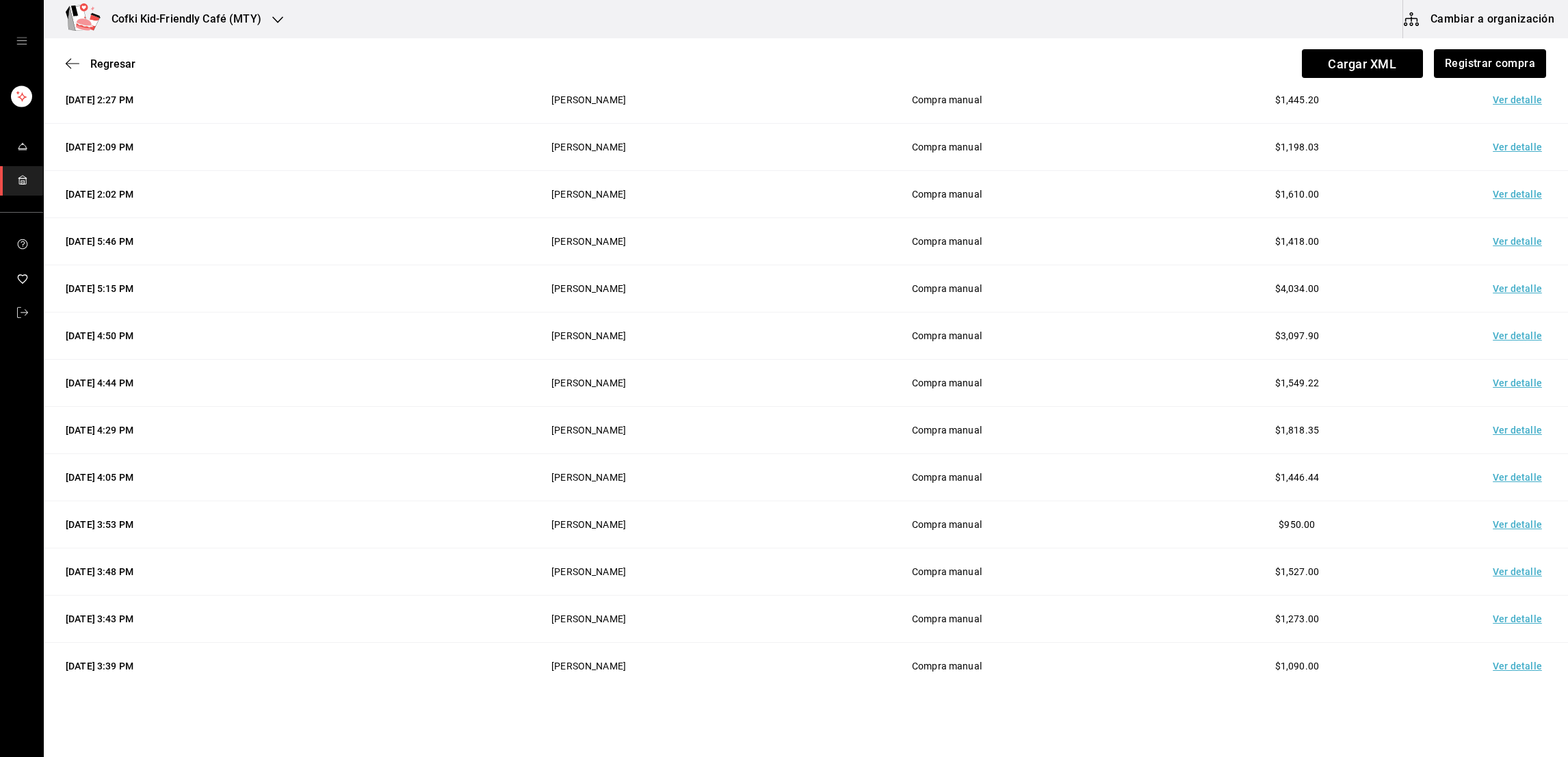
scroll to position [219, 0]
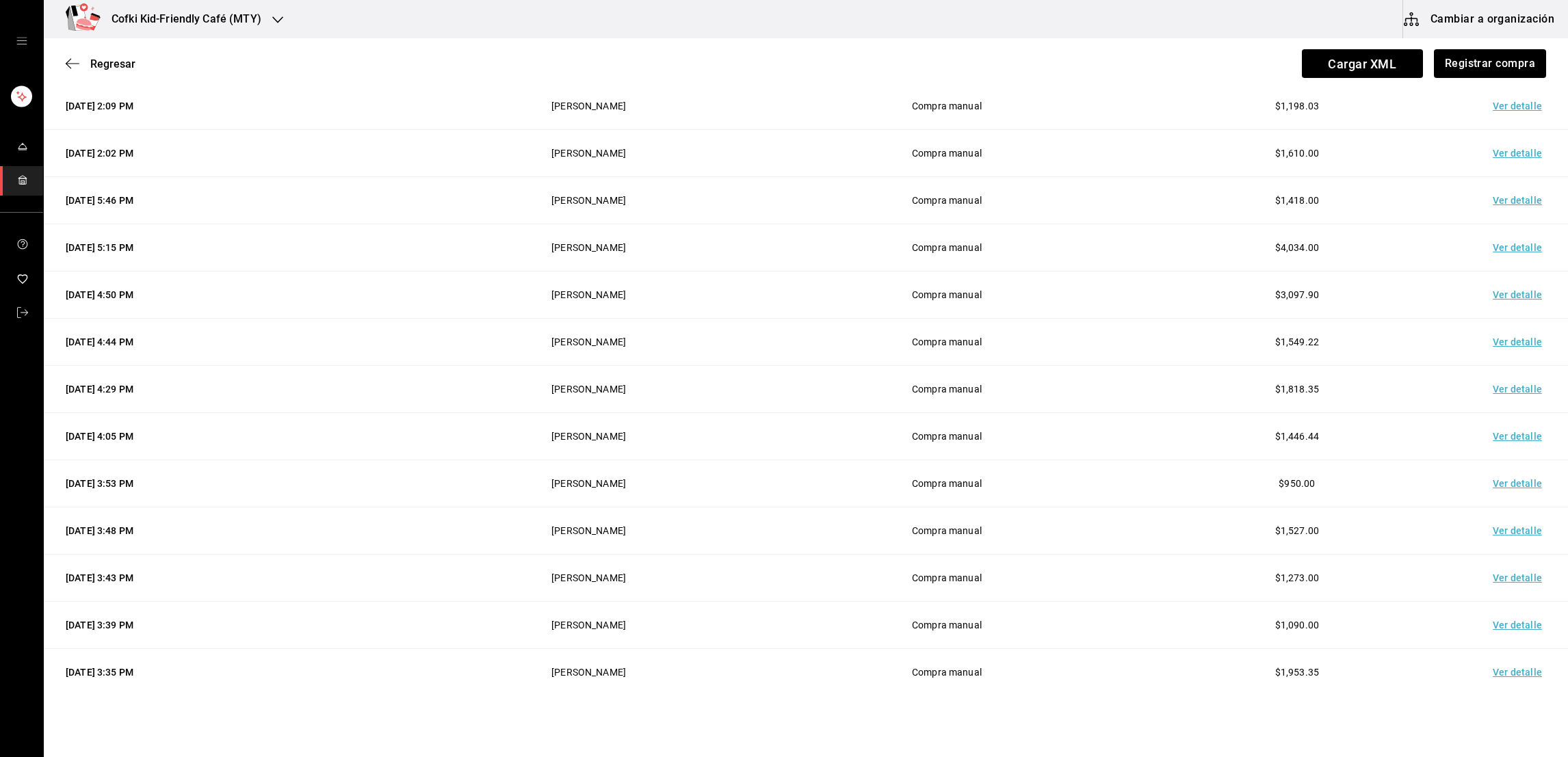
click at [1484, 585] on td "Ver detalle" at bounding box center [1520, 578] width 96 height 47
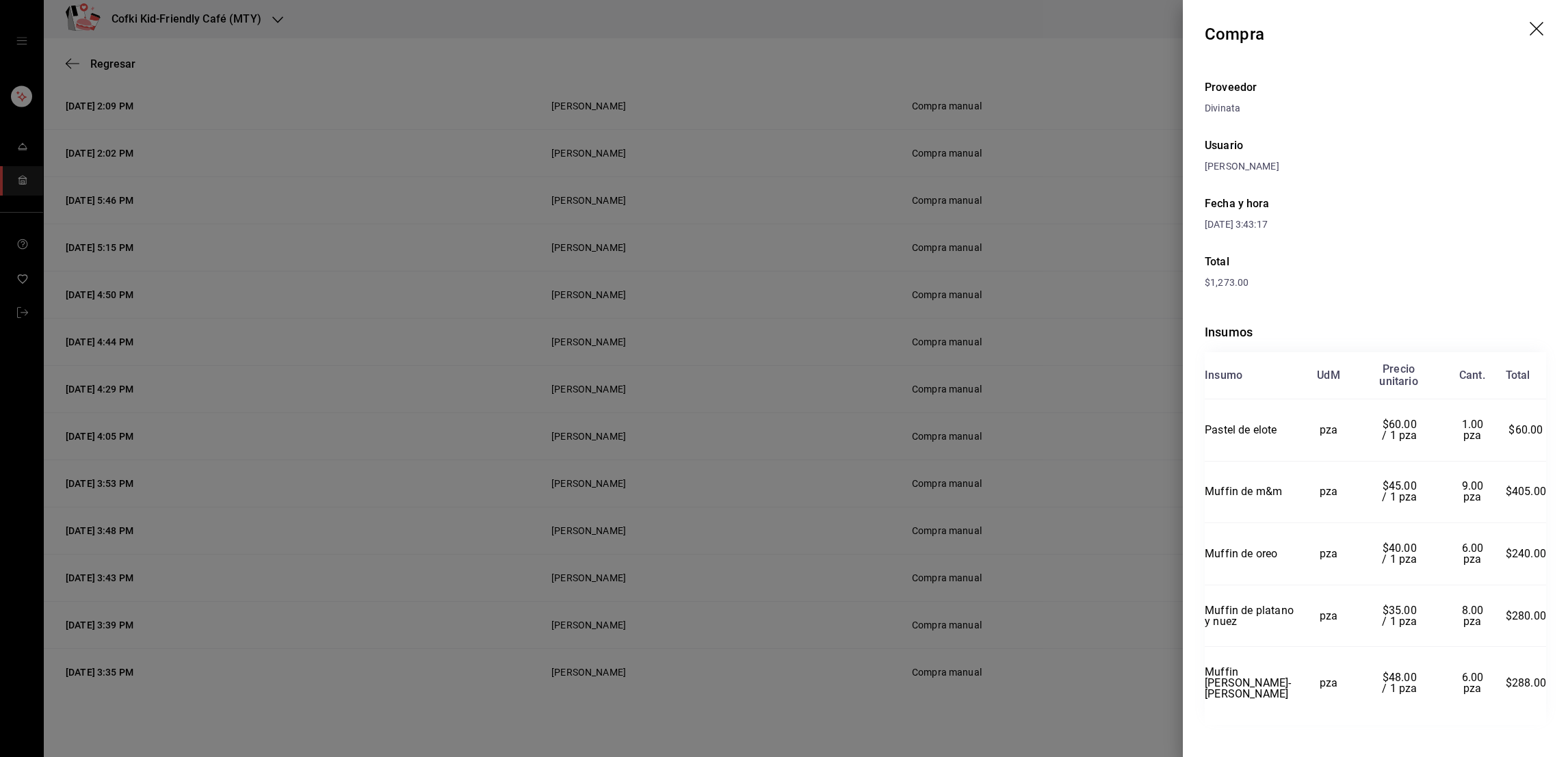
click at [1006, 493] on div at bounding box center [784, 378] width 1568 height 757
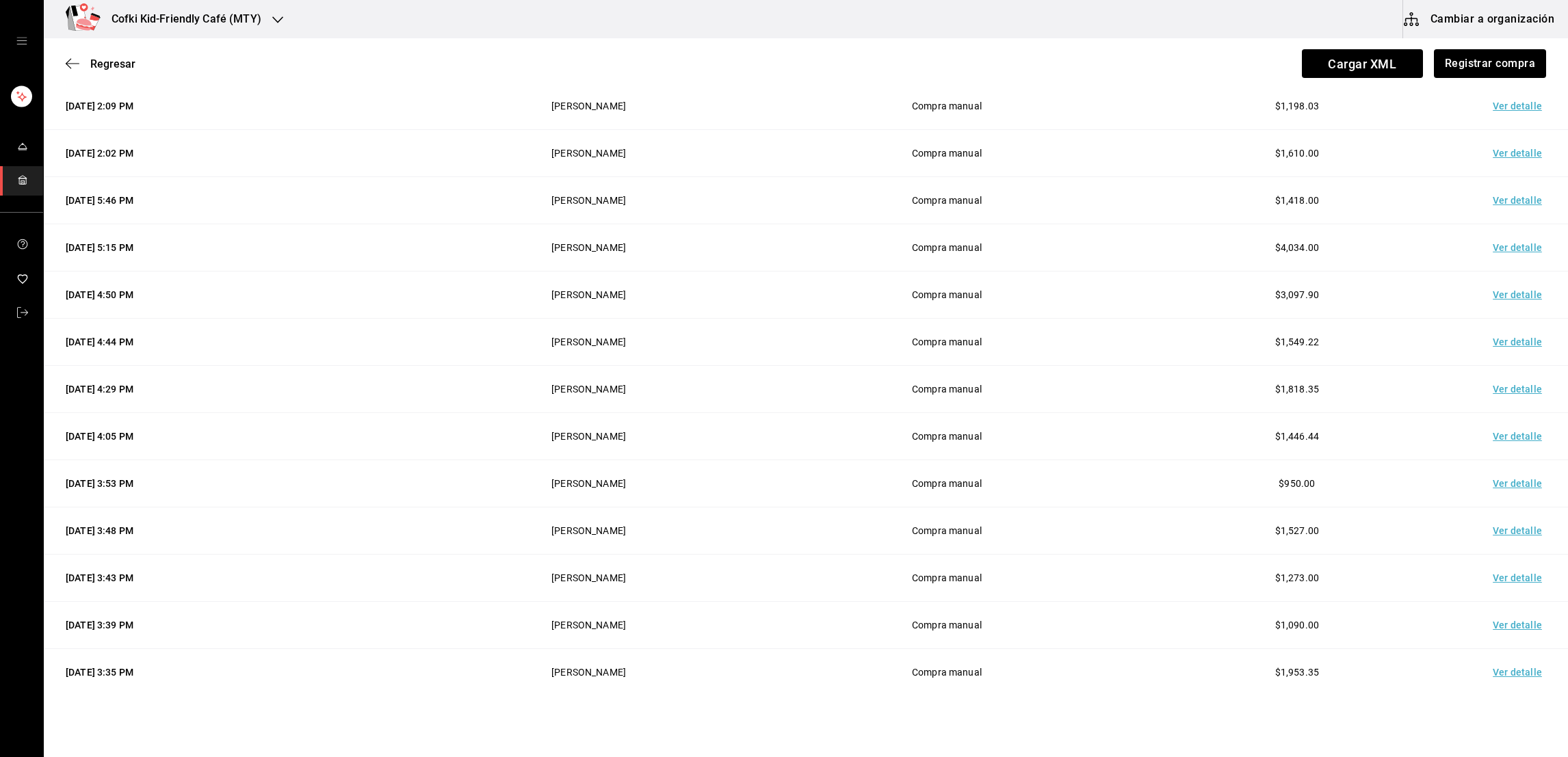
click at [1478, 485] on td "Ver detalle" at bounding box center [1520, 484] width 96 height 47
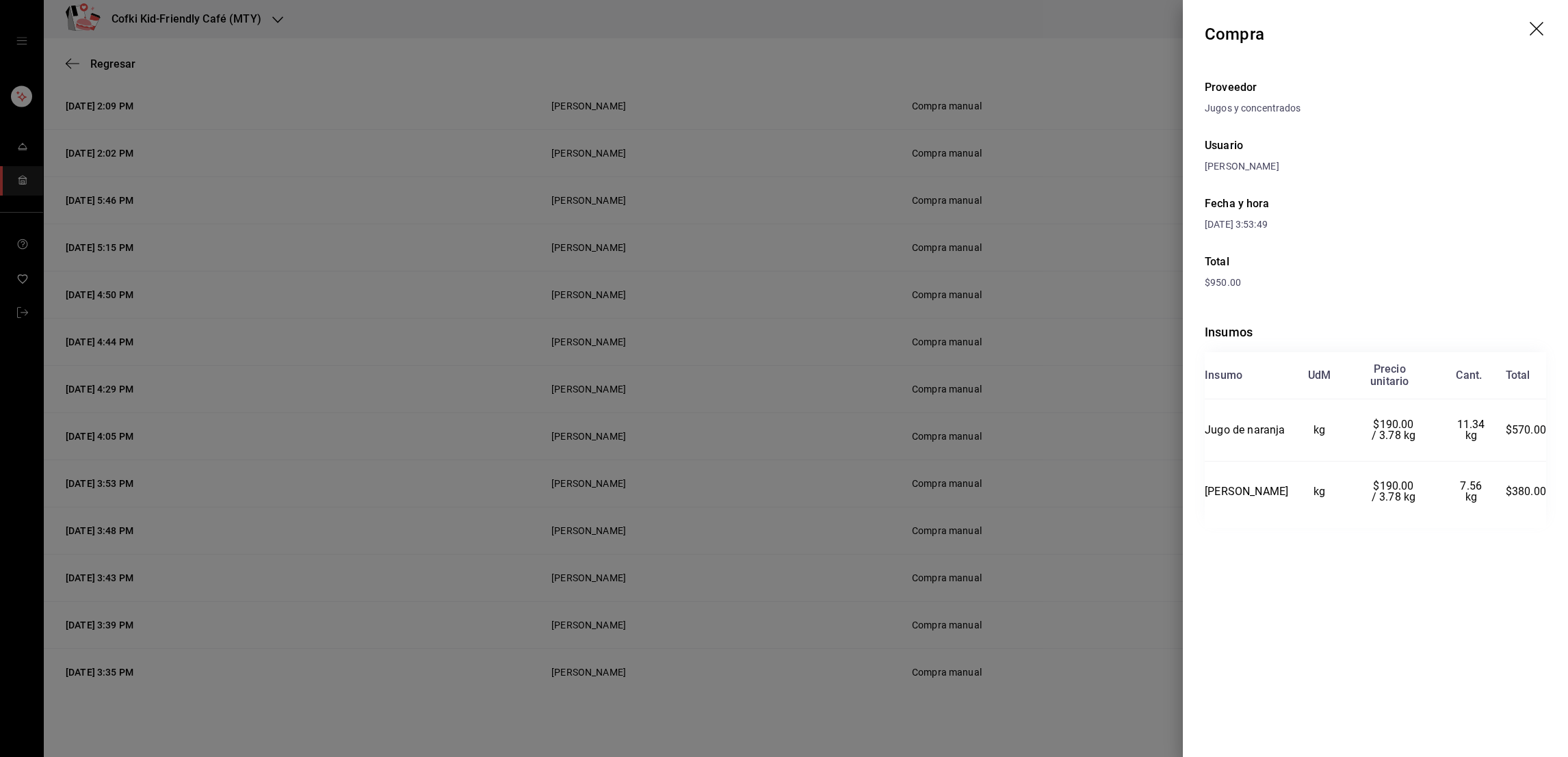
click at [1125, 407] on div at bounding box center [784, 378] width 1568 height 757
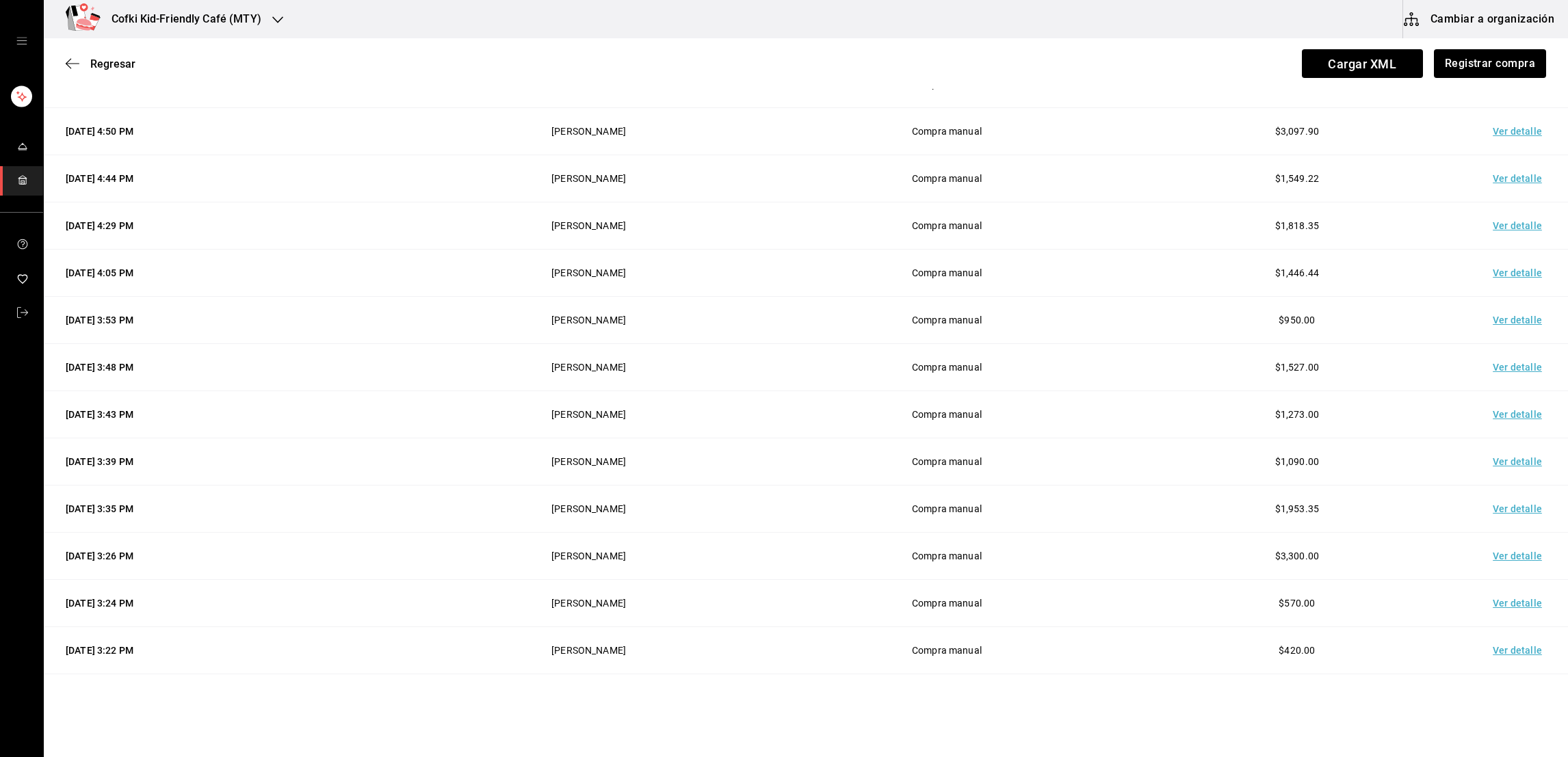
scroll to position [396, 0]
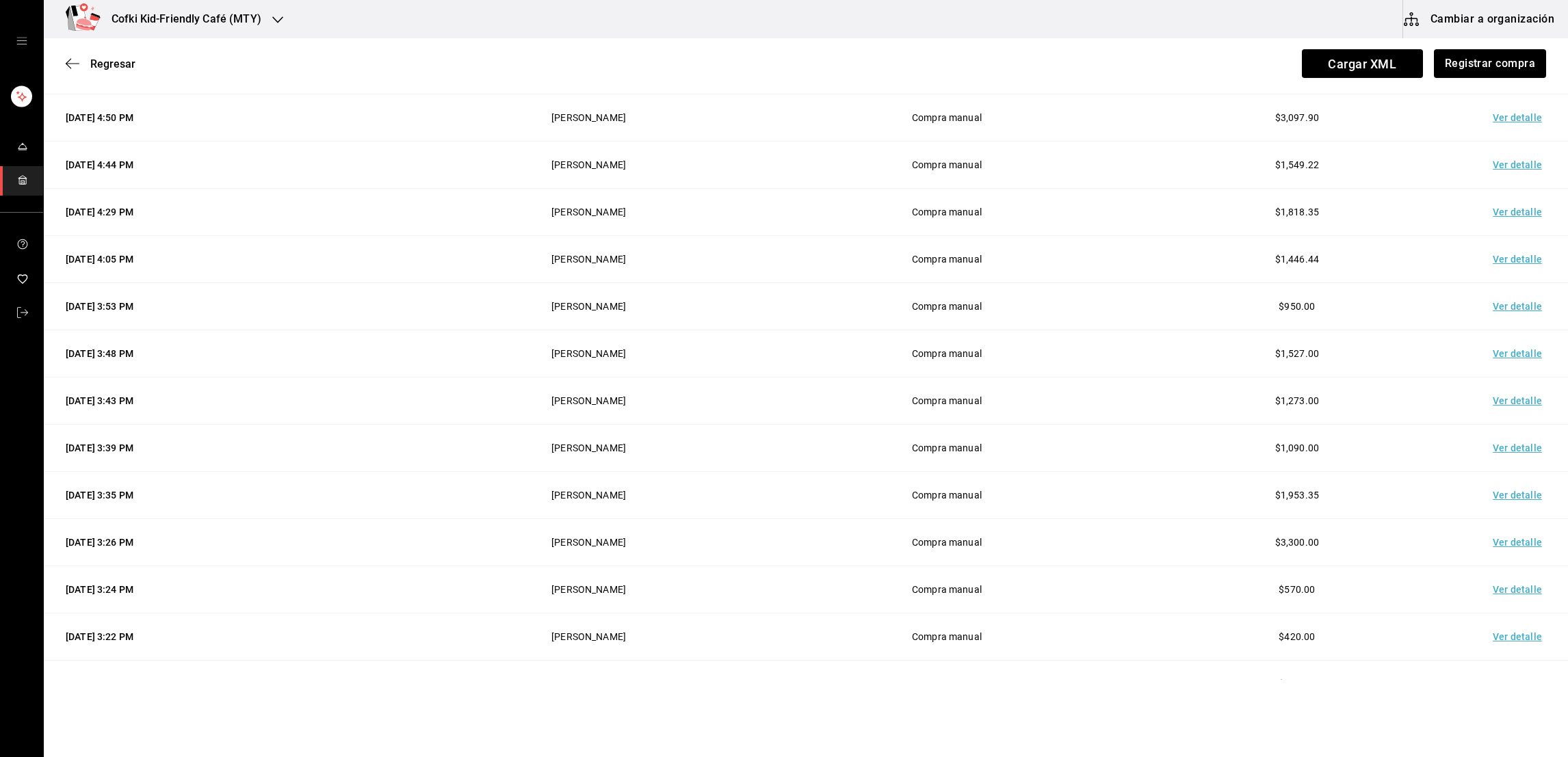
click at [1501, 590] on td "Ver detalle" at bounding box center [1520, 590] width 96 height 47
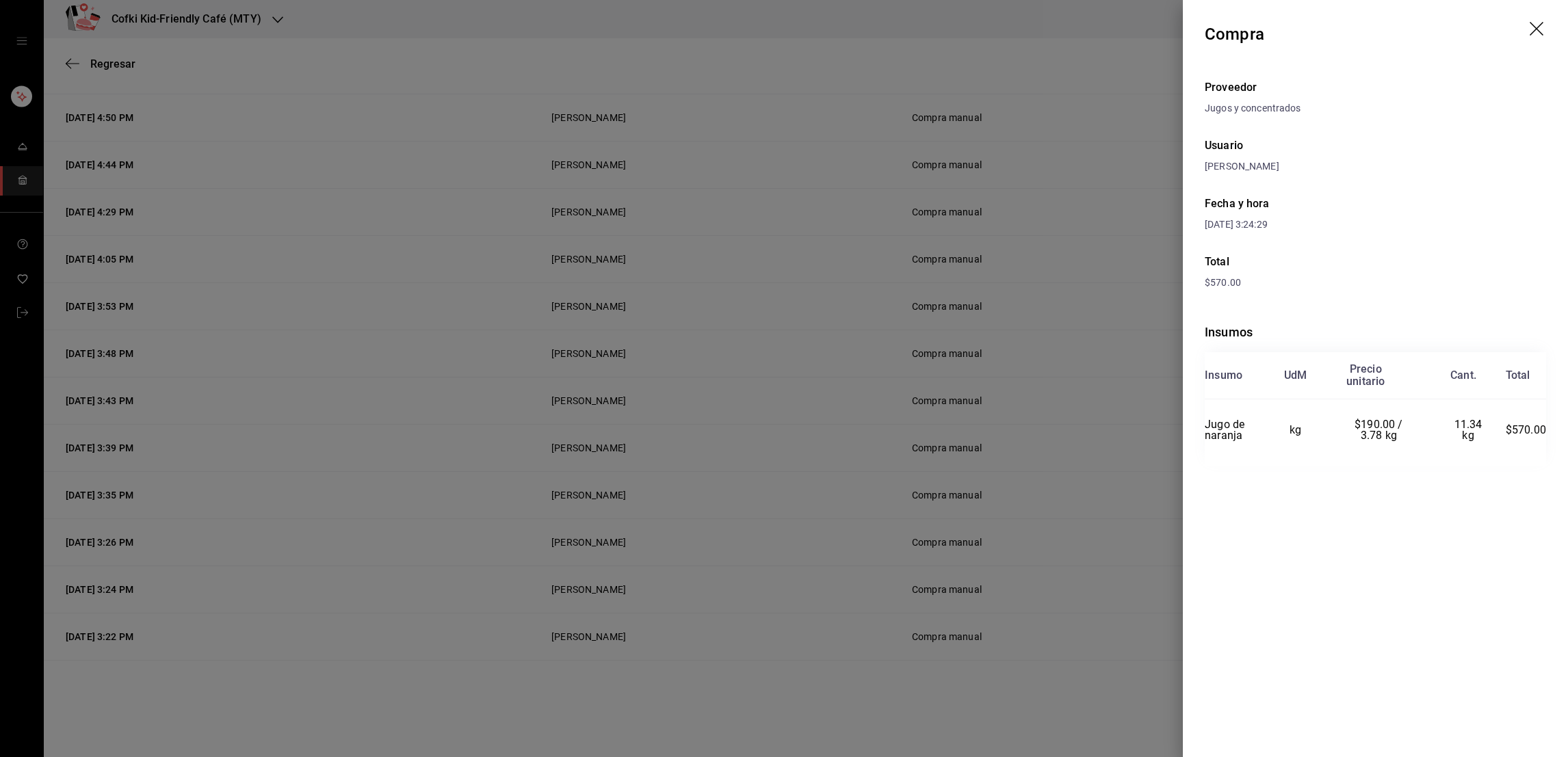
click at [910, 372] on div at bounding box center [784, 378] width 1568 height 757
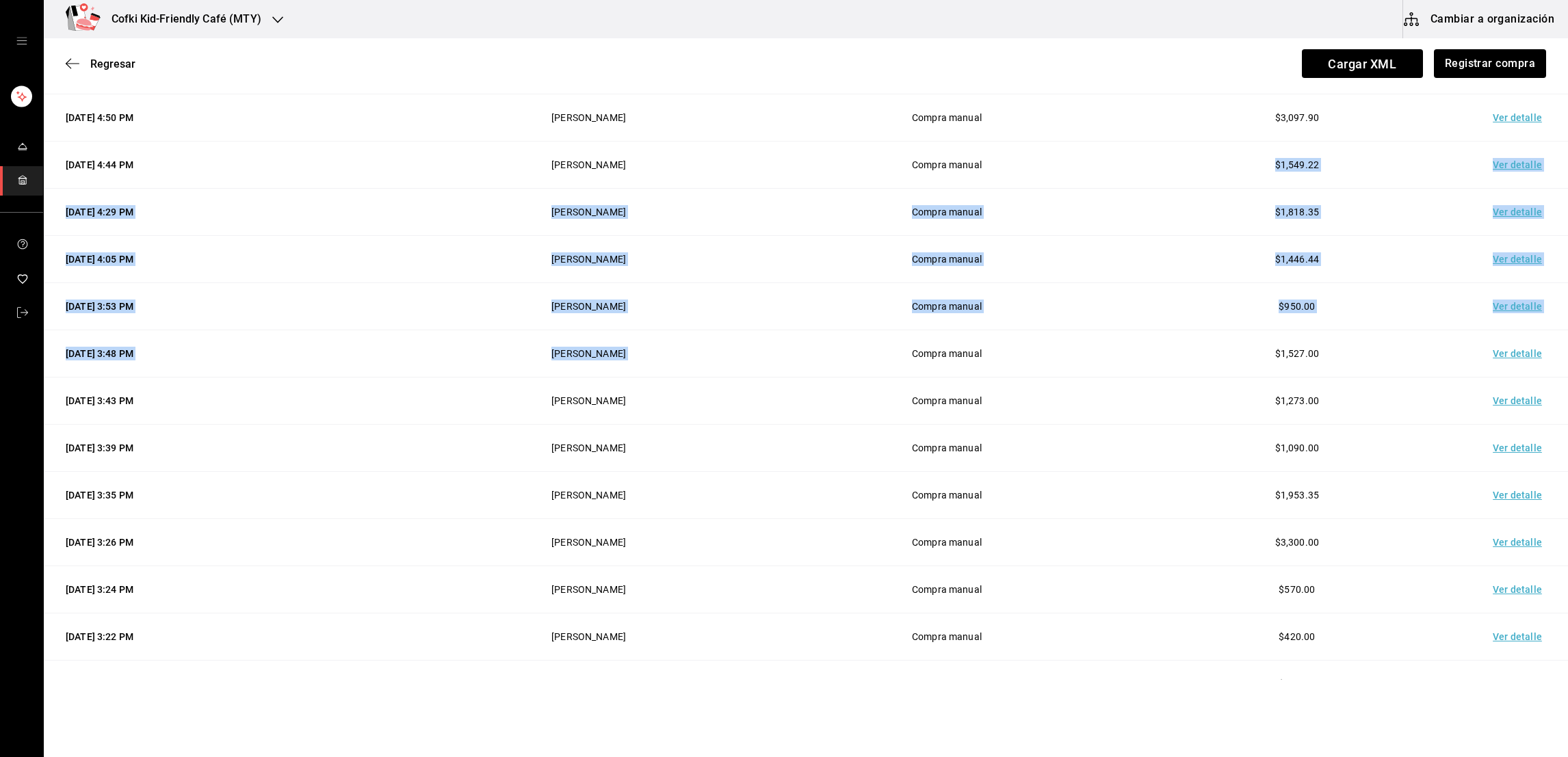
drag, startPoint x: 910, startPoint y: 372, endPoint x: 1154, endPoint y: 178, distance: 311.7
click at [1154, 178] on tbody "[DATE] 2:56 PM [PERSON_NAME] Compra manual $590.00 Ver detalle [DATE] 2:27 PM […" at bounding box center [805, 259] width 1524 height 897
drag, startPoint x: 1154, startPoint y: 178, endPoint x: 1489, endPoint y: 50, distance: 358.6
click at [1489, 50] on button "Registrar compra" at bounding box center [1489, 64] width 114 height 29
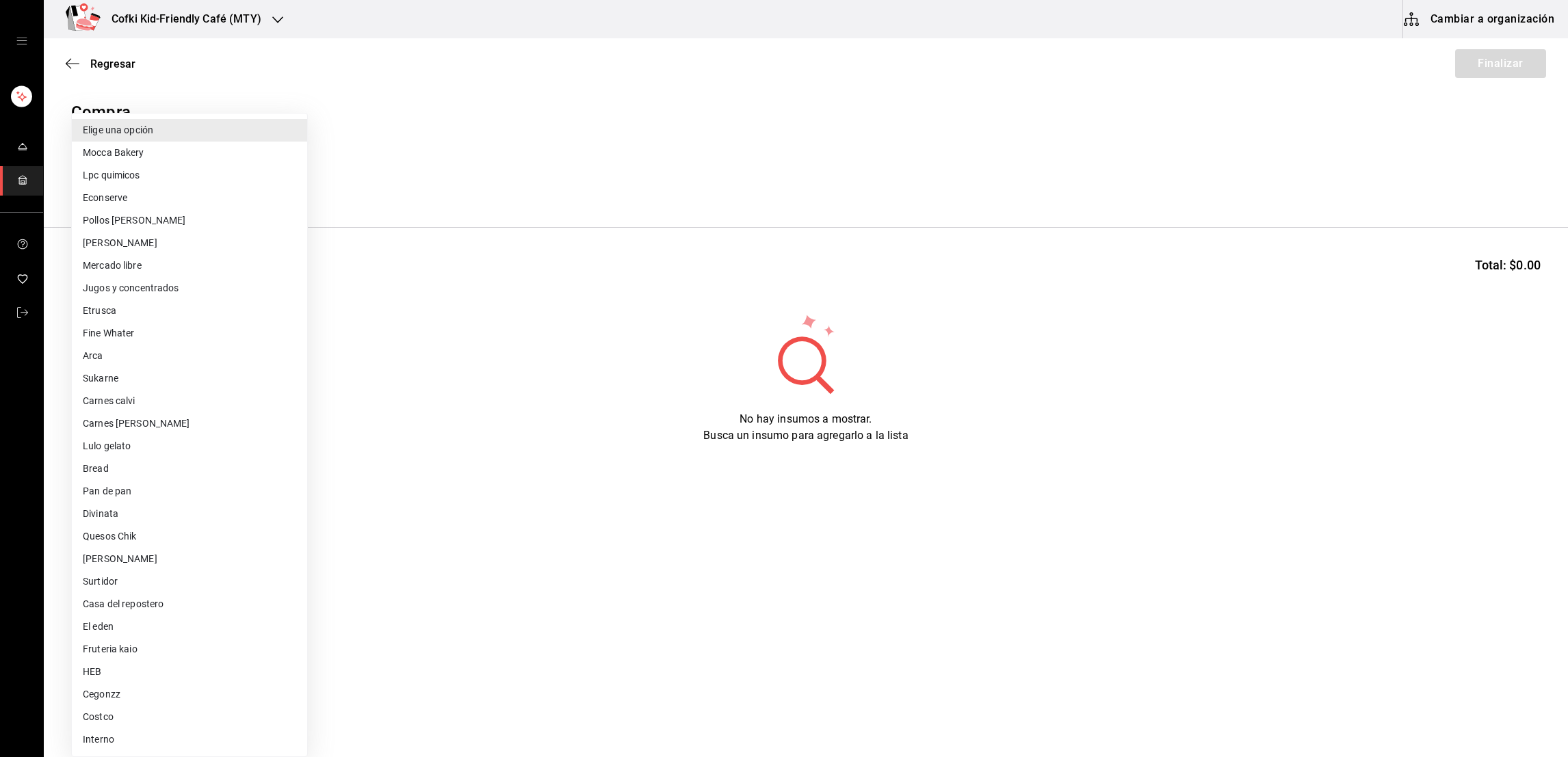
click at [235, 188] on body "Cofki Kid-Friendly Café (MTY) Cambiar a organización Regresar Finalizar Compra …" at bounding box center [784, 339] width 1568 height 680
click at [122, 290] on li "Jugos y concentrados" at bounding box center [189, 289] width 235 height 23
type input "f428fb33-e53f-4945-bdf0-c91a4767c660"
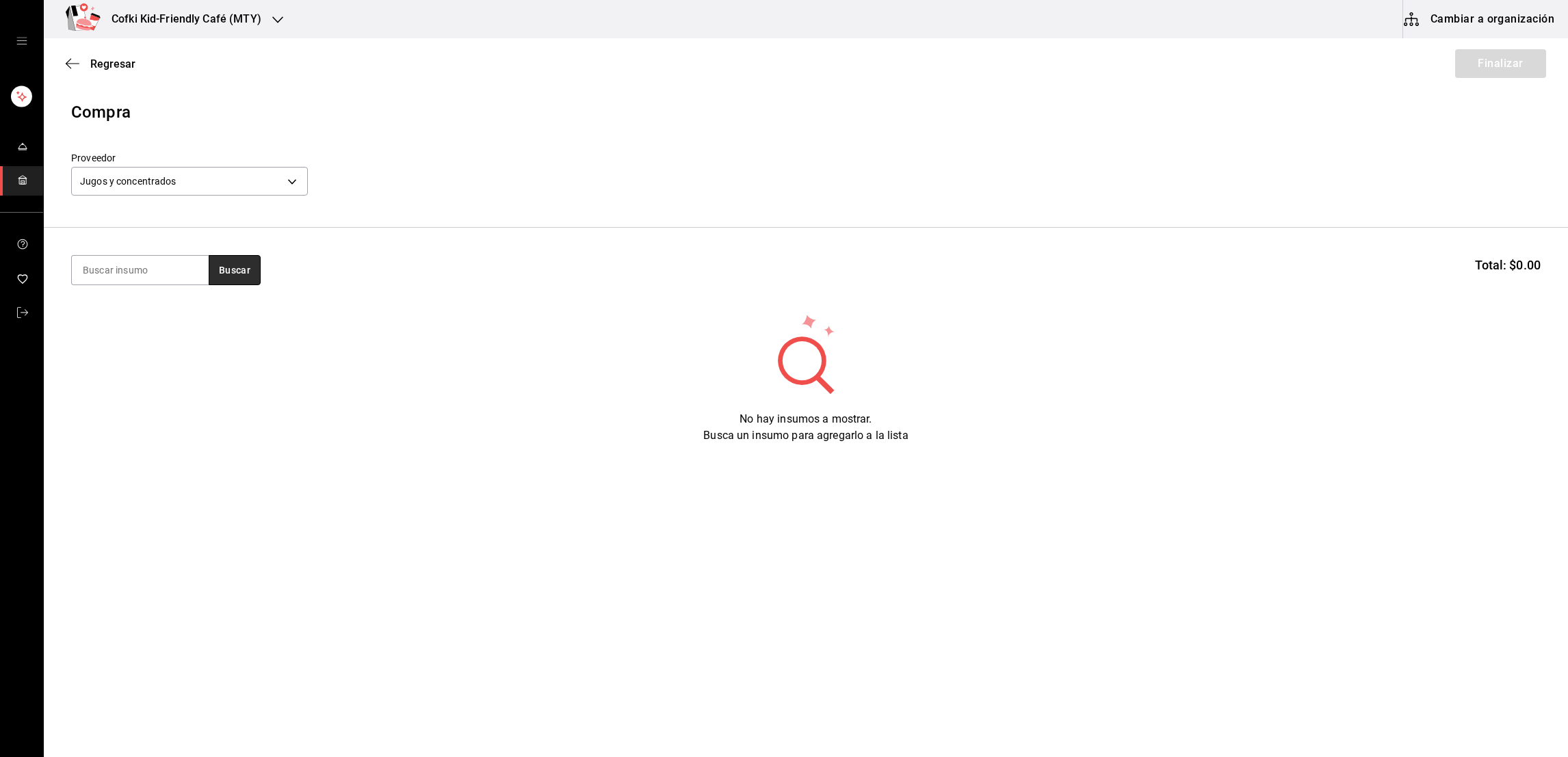
click at [227, 274] on button "Buscar" at bounding box center [234, 270] width 52 height 30
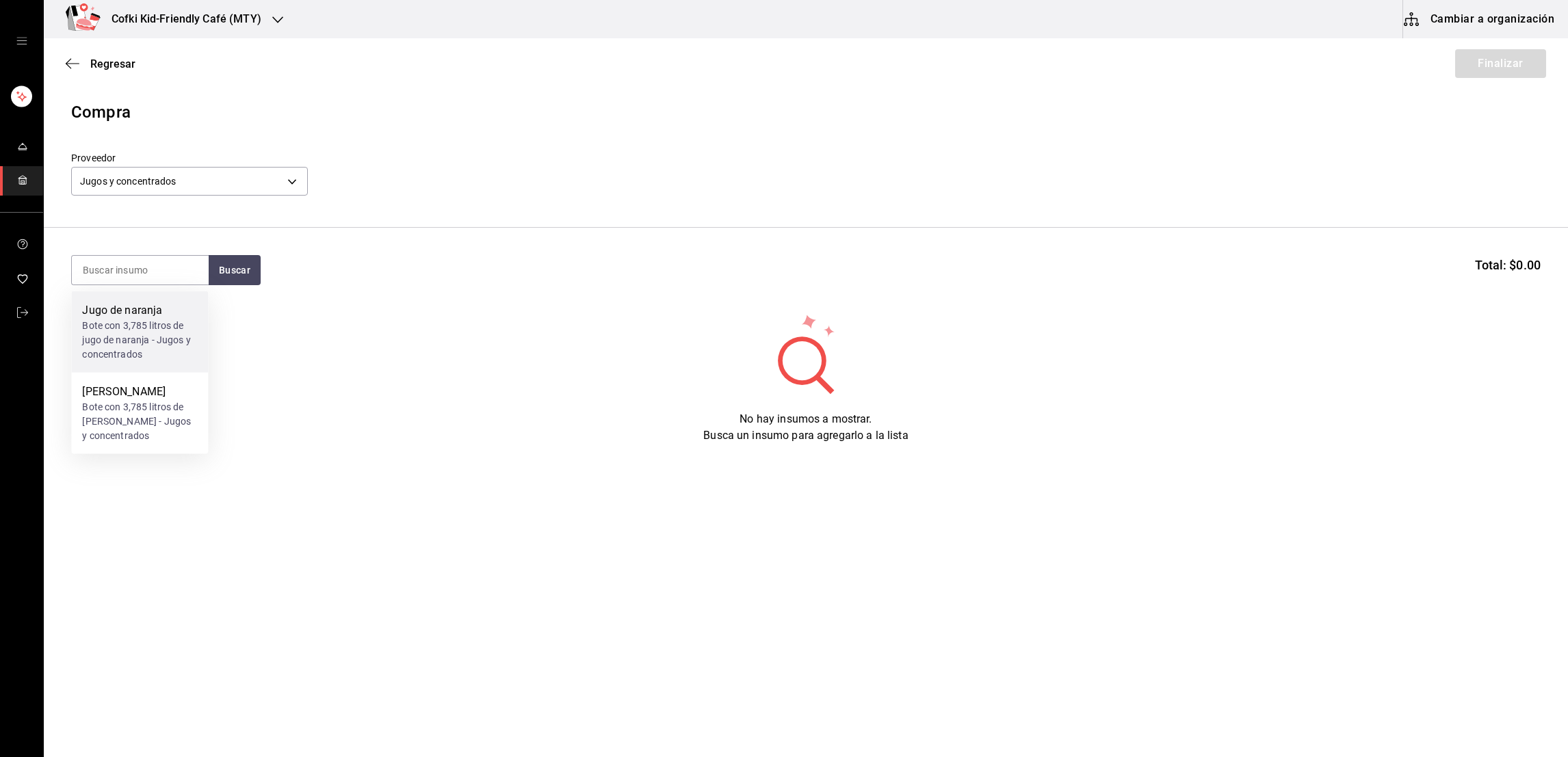
click at [145, 323] on div "Bote con 3,785 litros de jugo de naranja - Jugos y concentrados" at bounding box center [140, 340] width 115 height 43
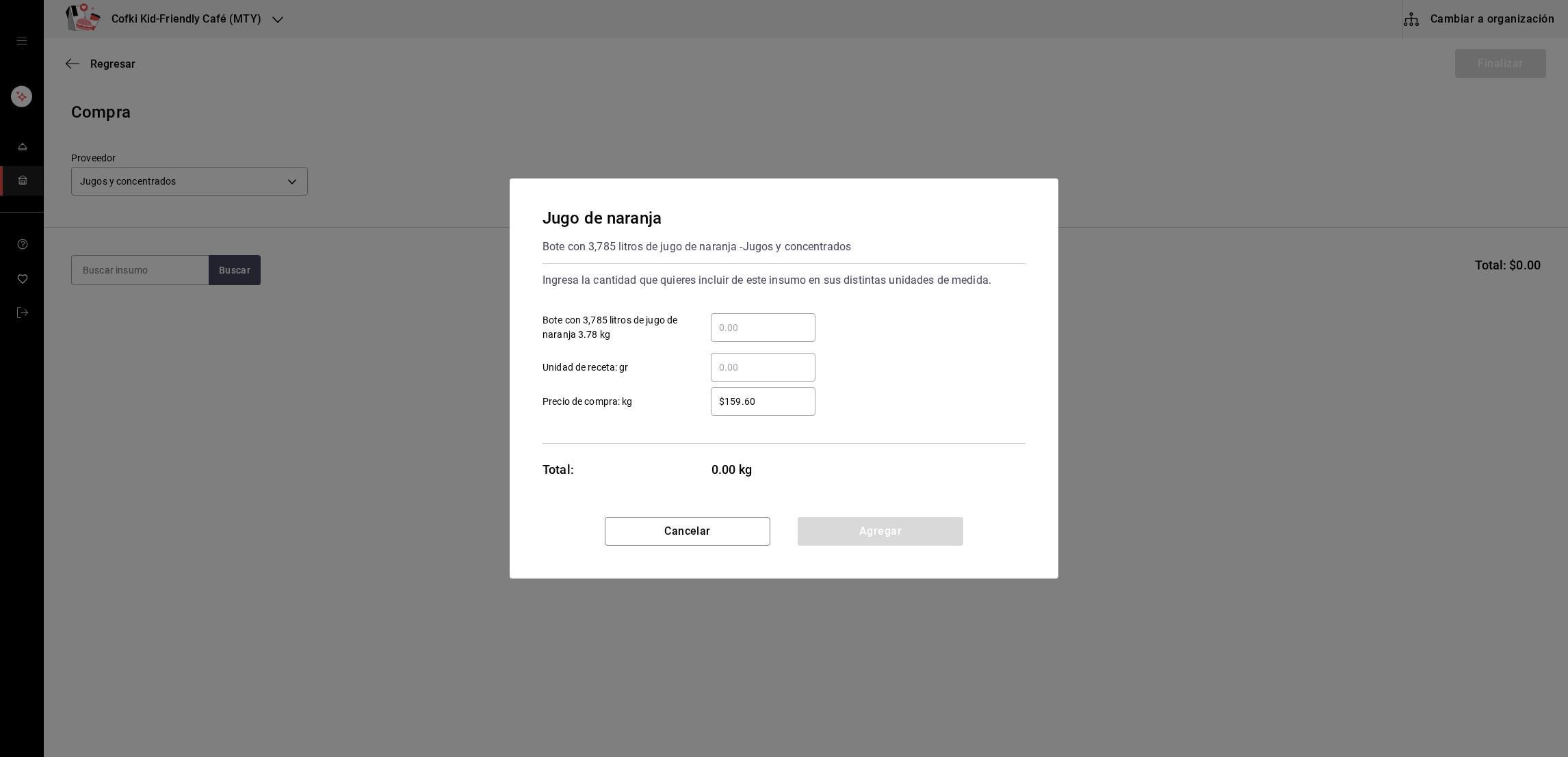
click at [744, 322] on input "​ Bote con 3,785 litros de jugo de naranja 3.78 kg" at bounding box center [763, 327] width 105 height 16
type input "3"
type input "$190"
click at [872, 337] on div "3 ​ Bote con 3,785 litros de jugo de naranja 3.78 kg" at bounding box center [778, 322] width 494 height 39
click at [852, 534] on button "Agregar" at bounding box center [880, 531] width 165 height 29
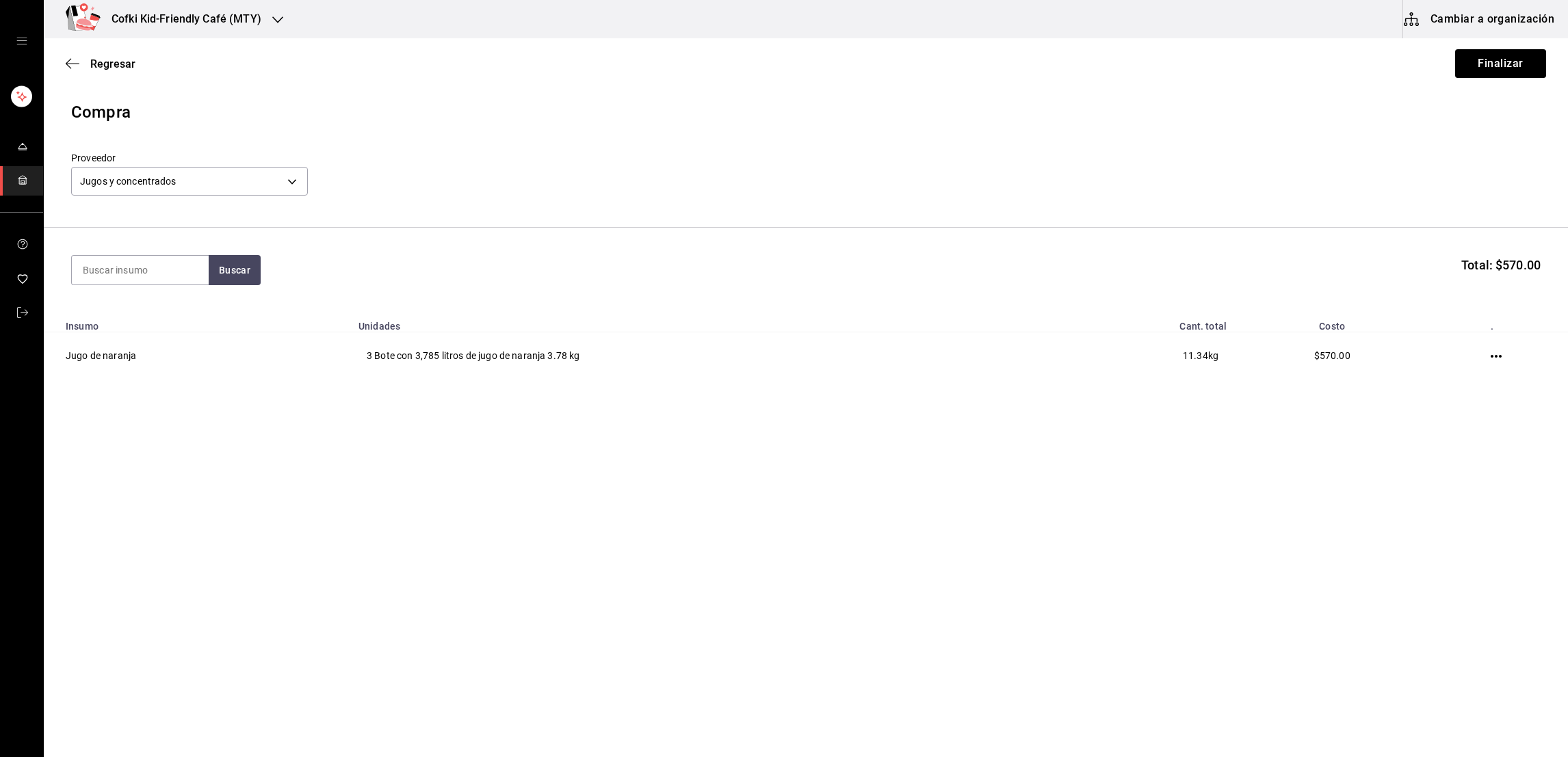
click at [255, 286] on section "Buscar Total: $570.00" at bounding box center [805, 270] width 1524 height 85
click at [231, 281] on button "Buscar" at bounding box center [234, 270] width 52 height 30
click at [143, 334] on div "Bote con 3,785 litros de [PERSON_NAME] - Jugos y concentrados" at bounding box center [140, 340] width 115 height 43
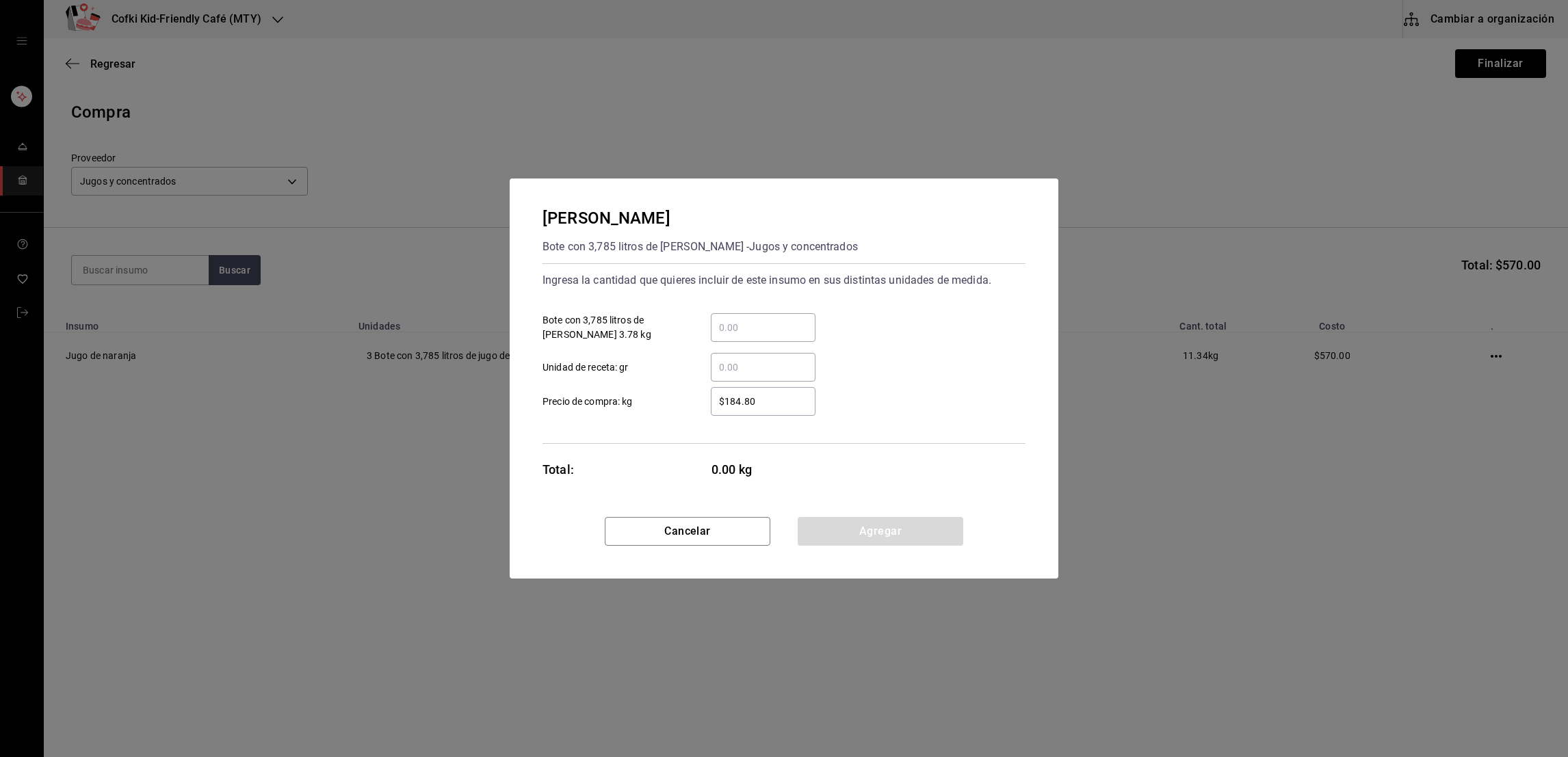
click at [736, 328] on input "​ Bote con 3,785 litros de [PERSON_NAME] 3.78 kg" at bounding box center [763, 327] width 105 height 16
type input "1"
type input "$190"
click at [918, 321] on div "1 ​ Bote con 3,785 litros de [PERSON_NAME] 3.78 kg" at bounding box center [778, 322] width 494 height 39
click at [900, 537] on button "Agregar" at bounding box center [880, 531] width 165 height 29
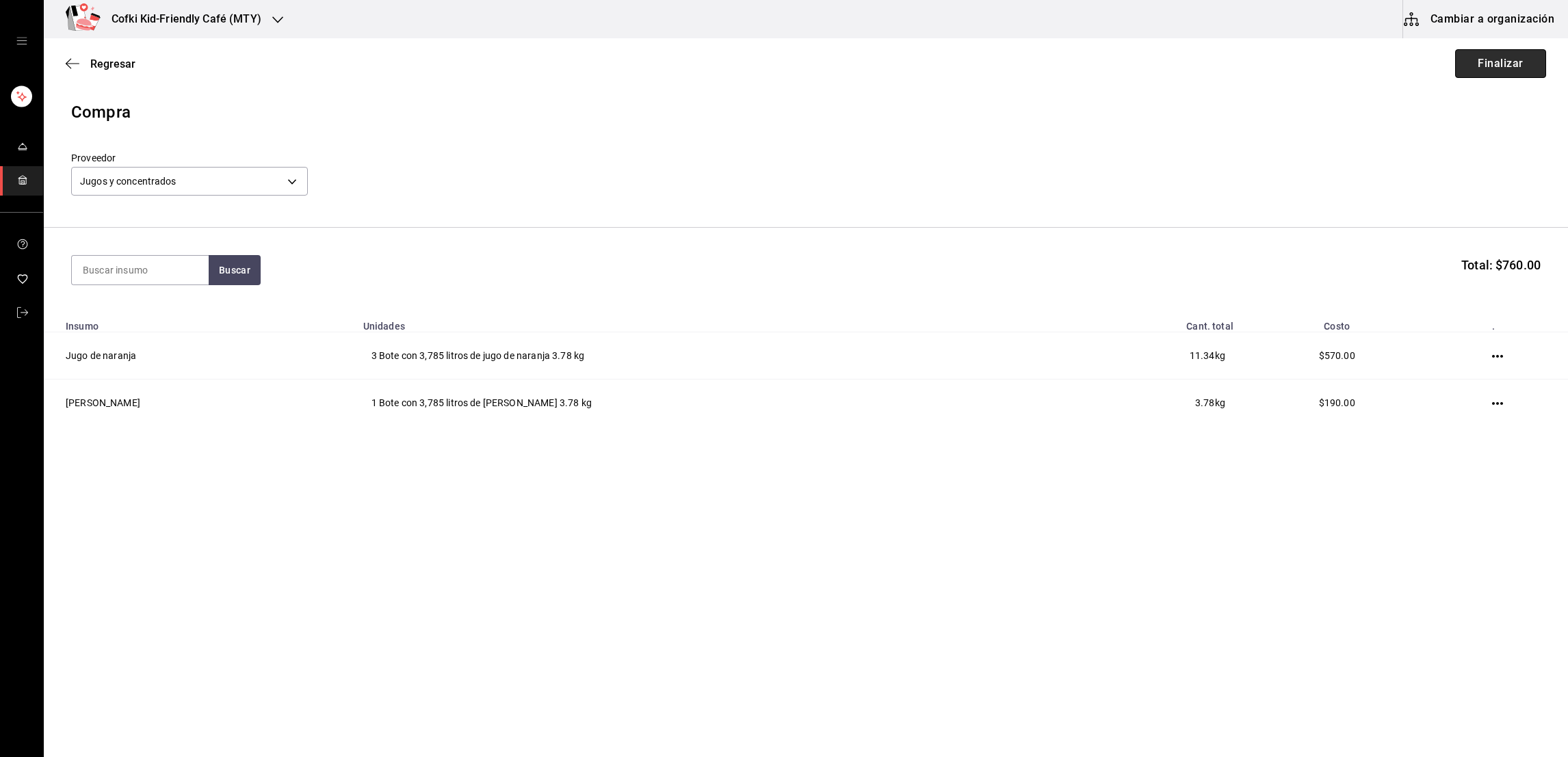
click at [1496, 68] on button "Finalizar" at bounding box center [1500, 64] width 91 height 29
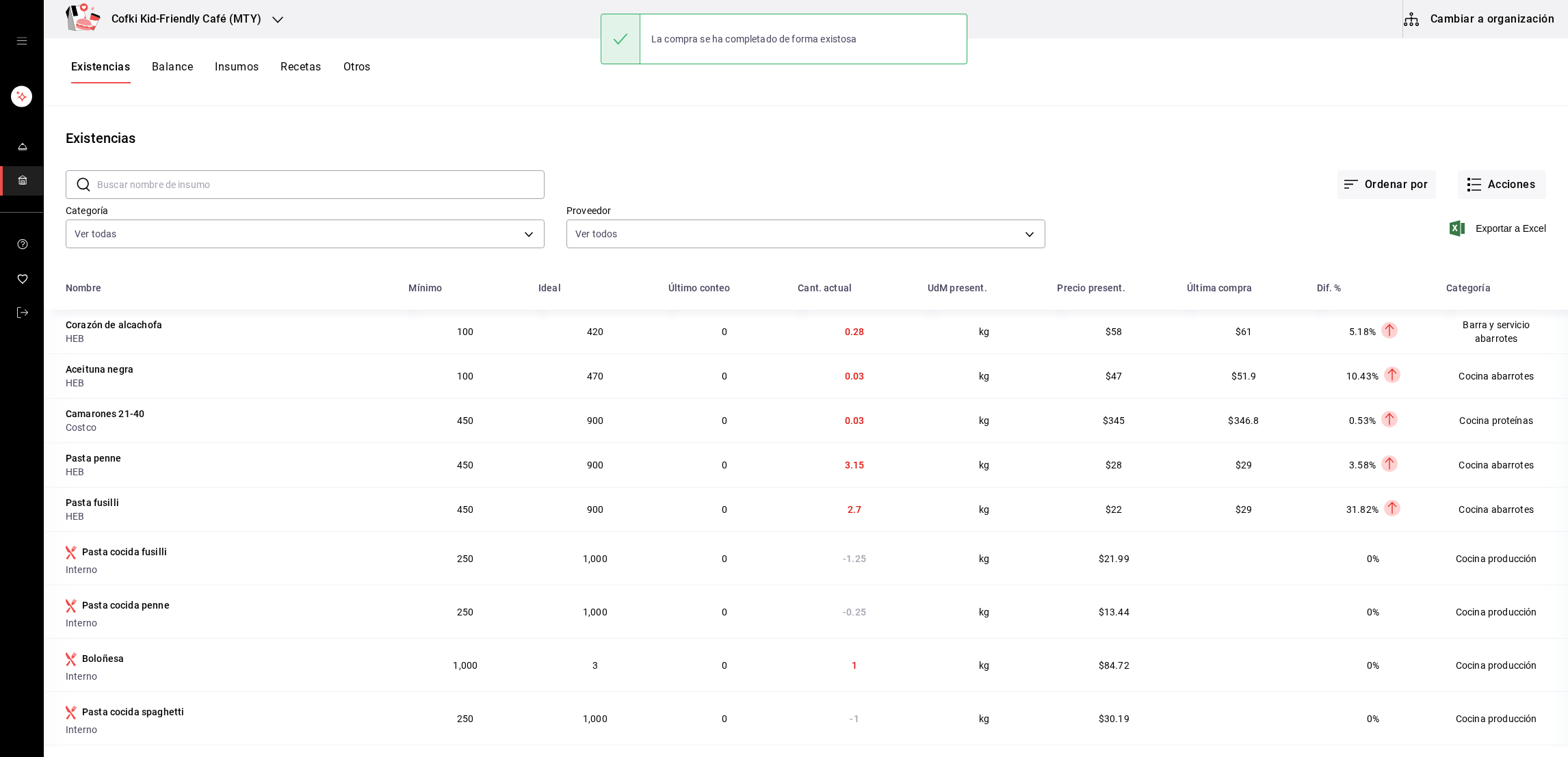
click at [1496, 68] on div "Existencias Balance Insumos Recetas Otros" at bounding box center [805, 72] width 1524 height 23
click at [1492, 160] on div "Ordenar por Acciones" at bounding box center [1045, 173] width 1001 height 51
click at [1489, 184] on button "Acciones" at bounding box center [1501, 185] width 88 height 29
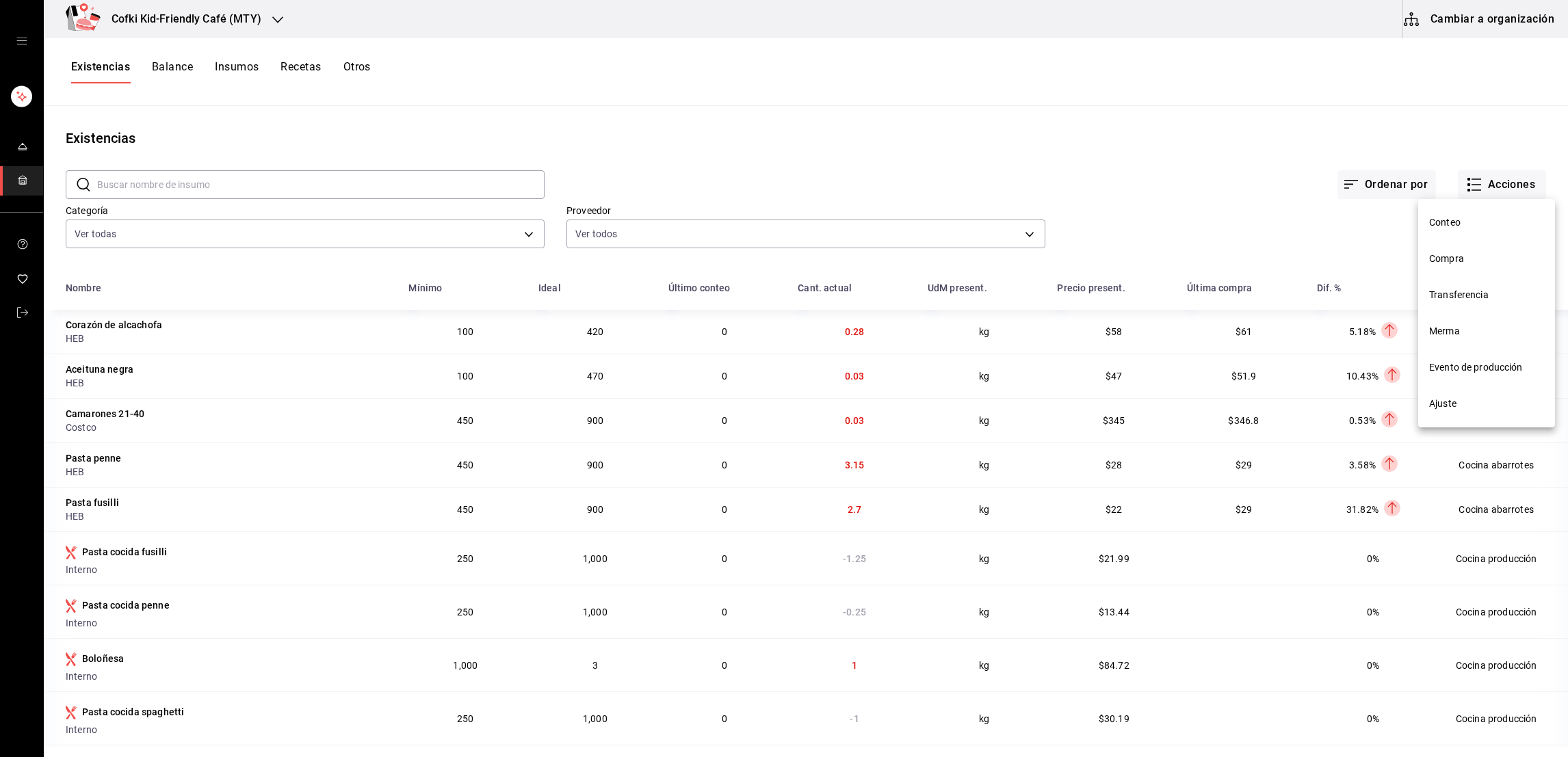
click at [1458, 262] on span "Compra" at bounding box center [1486, 259] width 115 height 14
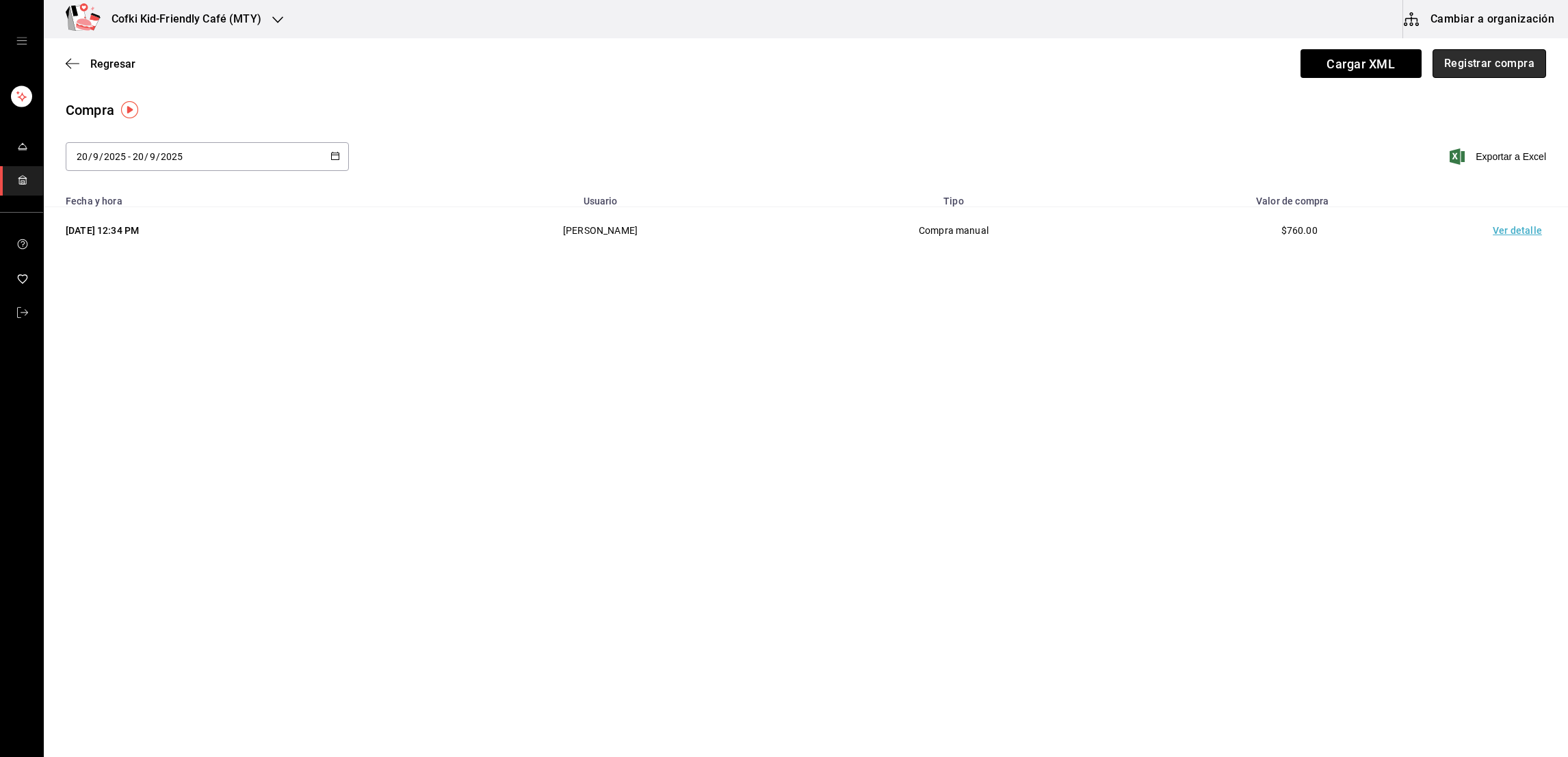
click at [1496, 67] on button "Registrar compra" at bounding box center [1489, 64] width 114 height 29
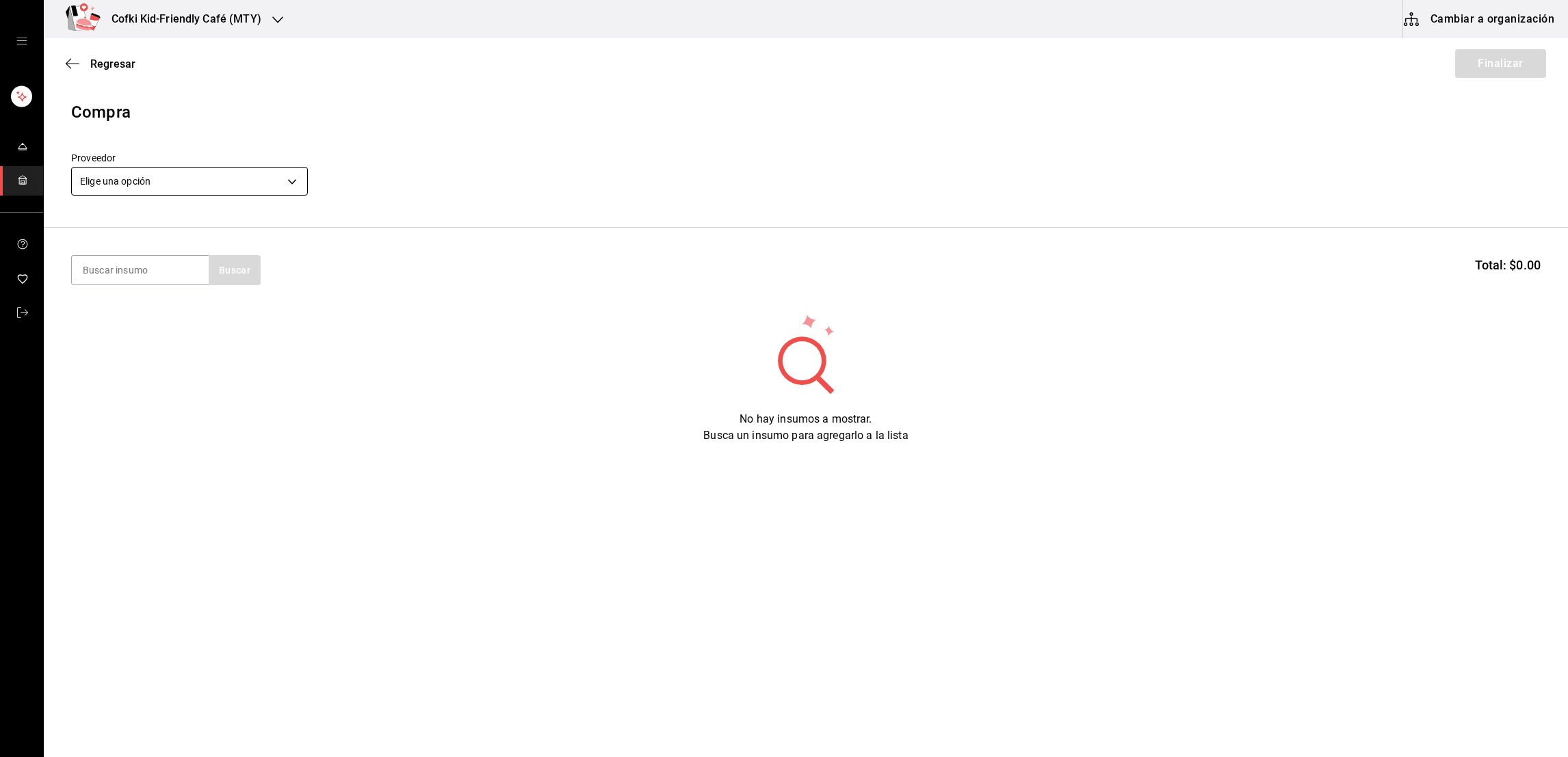
click at [260, 192] on body "Cofki Kid-Friendly Café (MTY) Cambiar a organización Regresar Finalizar Compra …" at bounding box center [784, 339] width 1568 height 680
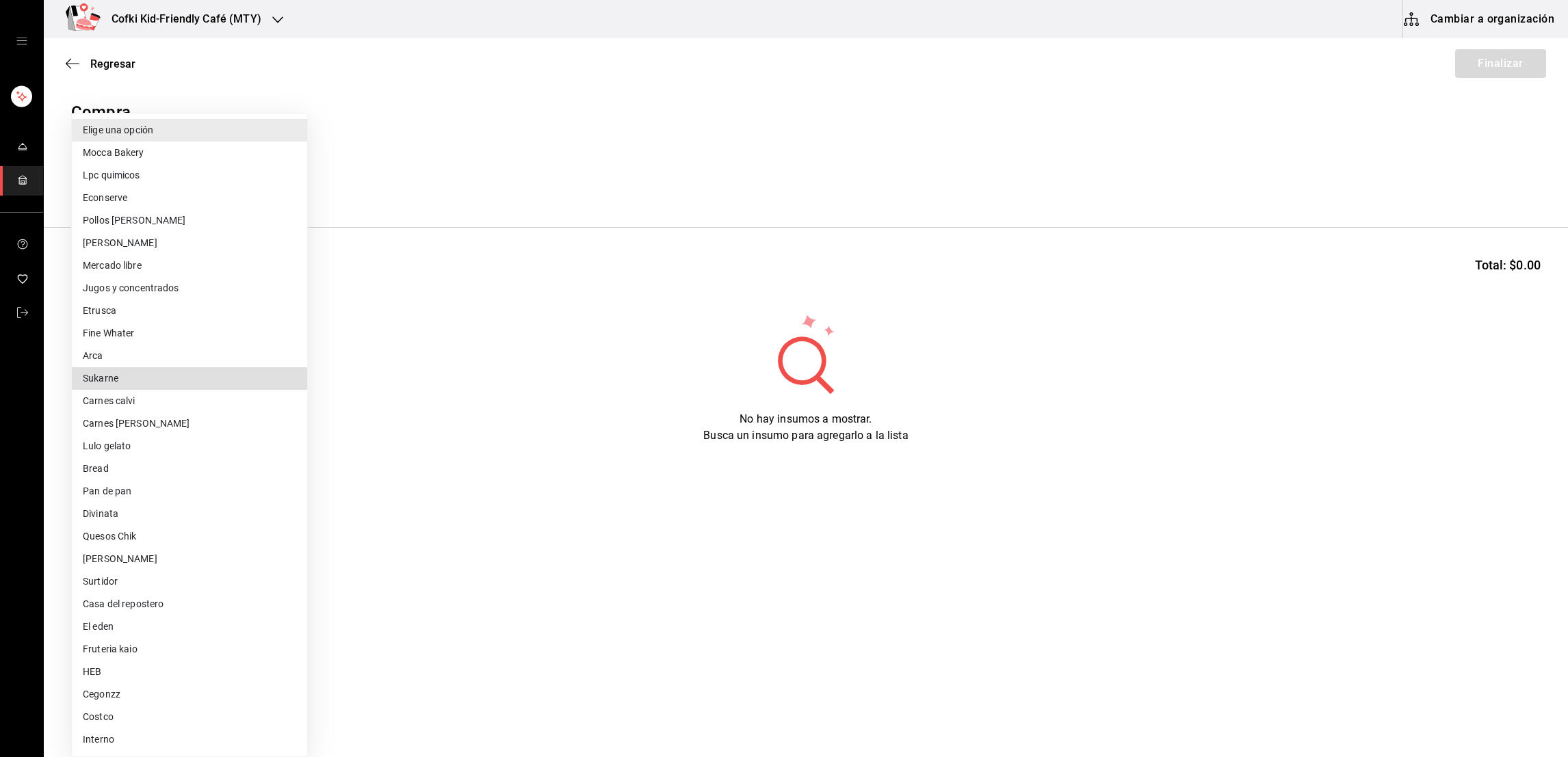
click at [134, 421] on li "Carnes [PERSON_NAME]" at bounding box center [189, 424] width 235 height 23
type input "10bfe4b7-fa25-4d94-a504-0833765acfae"
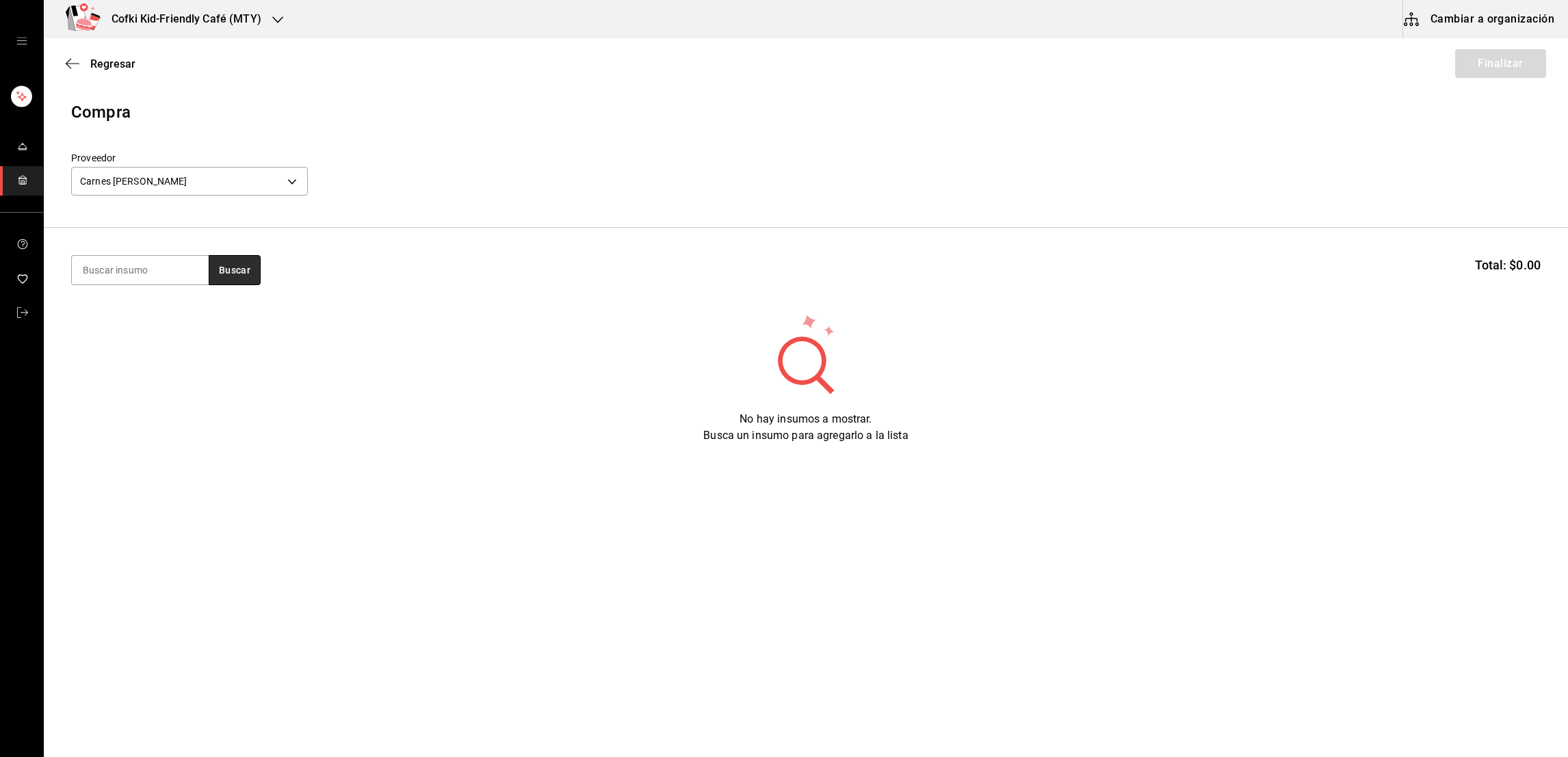
click at [246, 266] on button "Buscar" at bounding box center [234, 270] width 52 height 30
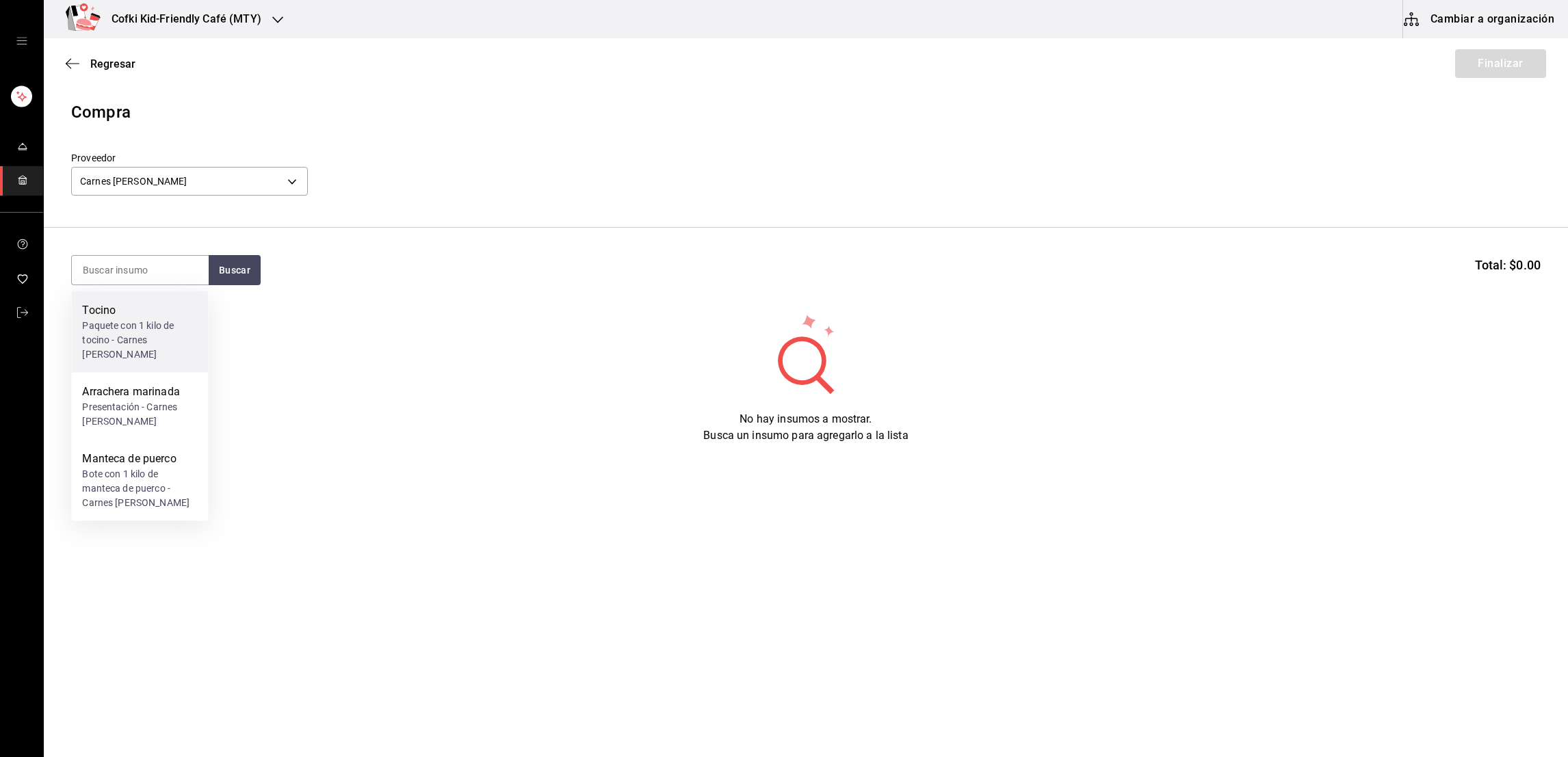
click at [155, 319] on div "Paquete con 1 kilo de tocino - Carnes [PERSON_NAME]" at bounding box center [140, 340] width 115 height 43
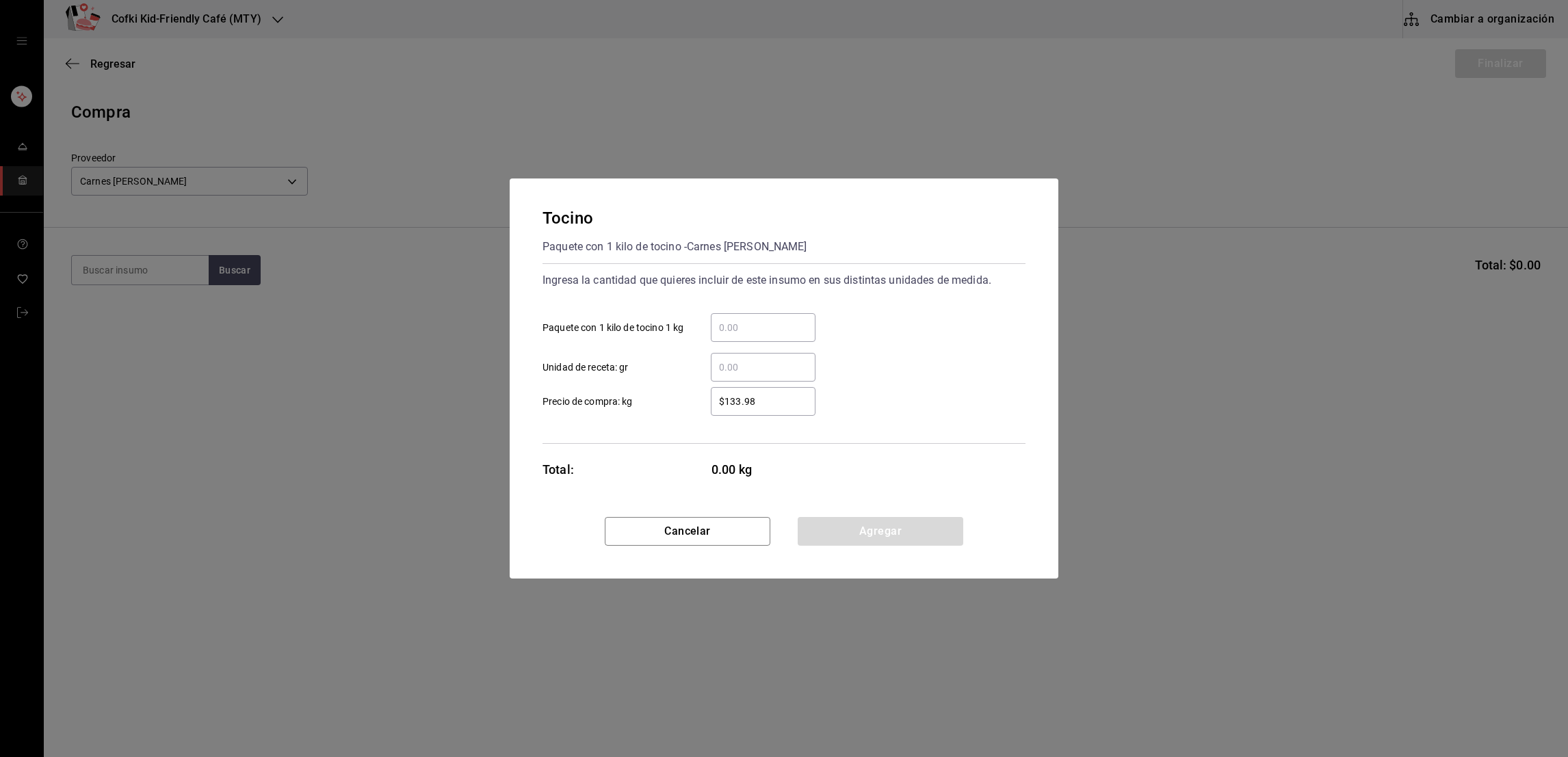
click at [732, 341] on div "​" at bounding box center [763, 327] width 105 height 29
click at [732, 336] on input "​ Paquete con 1 kilo de tocino 1 kg" at bounding box center [763, 327] width 105 height 16
type input "4"
type input "$229.50"
click at [872, 526] on button "Agregar" at bounding box center [880, 531] width 165 height 29
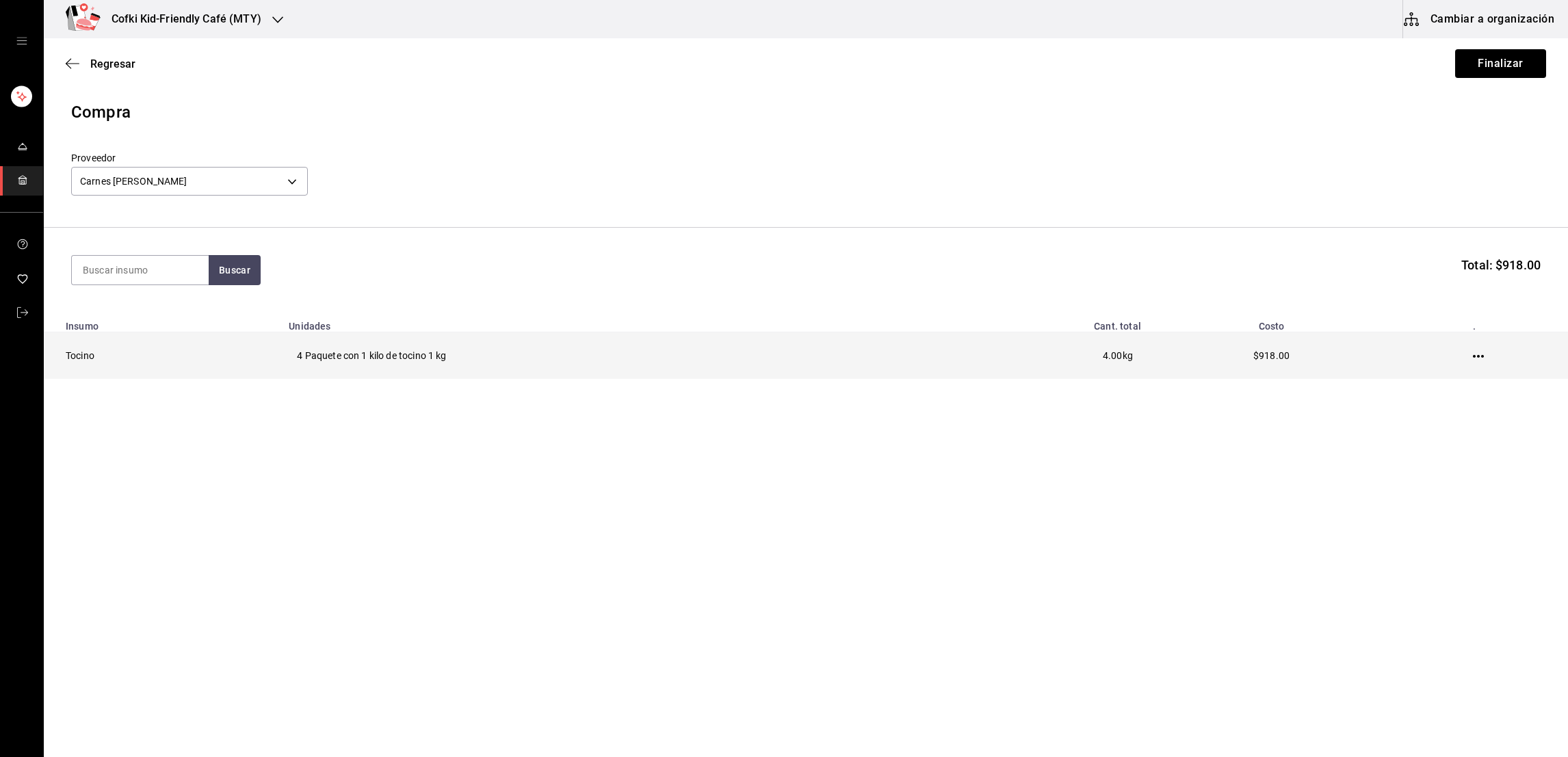
click at [1478, 364] on td at bounding box center [1480, 356] width 174 height 47
click at [1475, 357] on icon "button" at bounding box center [1478, 357] width 11 height 3
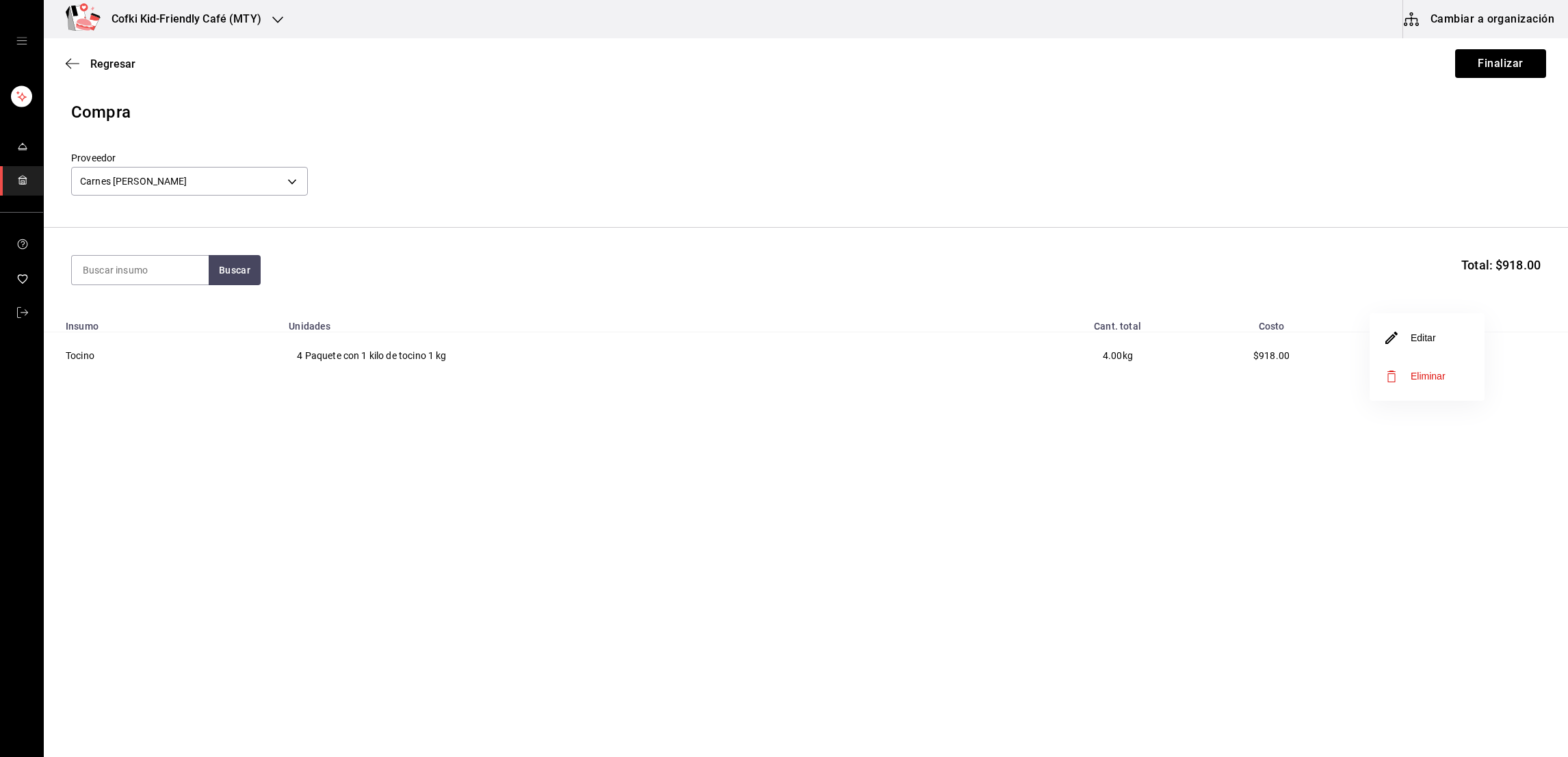
click at [1448, 341] on li "Editar" at bounding box center [1427, 337] width 115 height 38
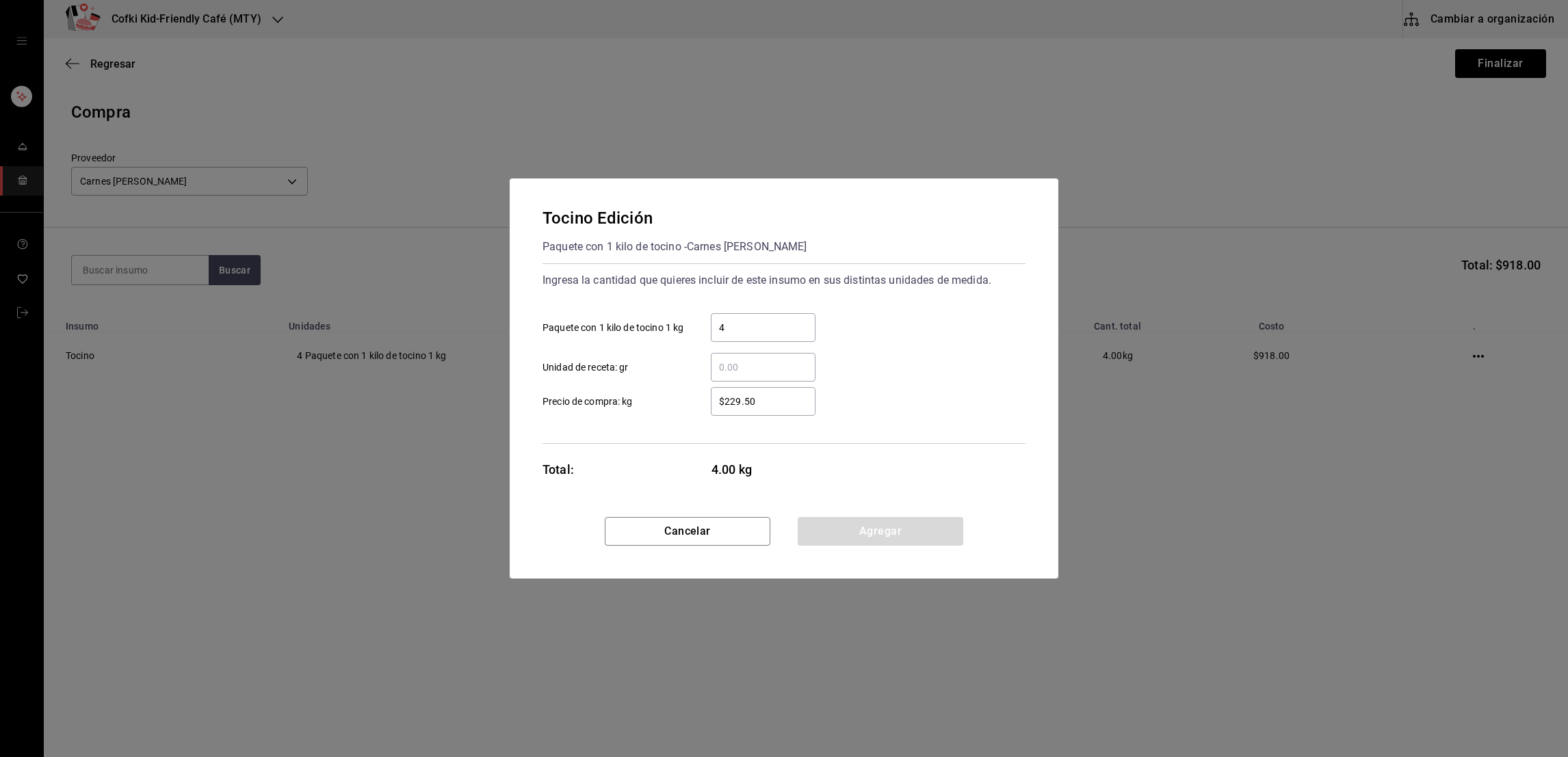
click at [774, 397] on input "$229.50" at bounding box center [763, 401] width 105 height 16
type input "$177.50"
click at [862, 536] on button "Agregar" at bounding box center [880, 531] width 165 height 29
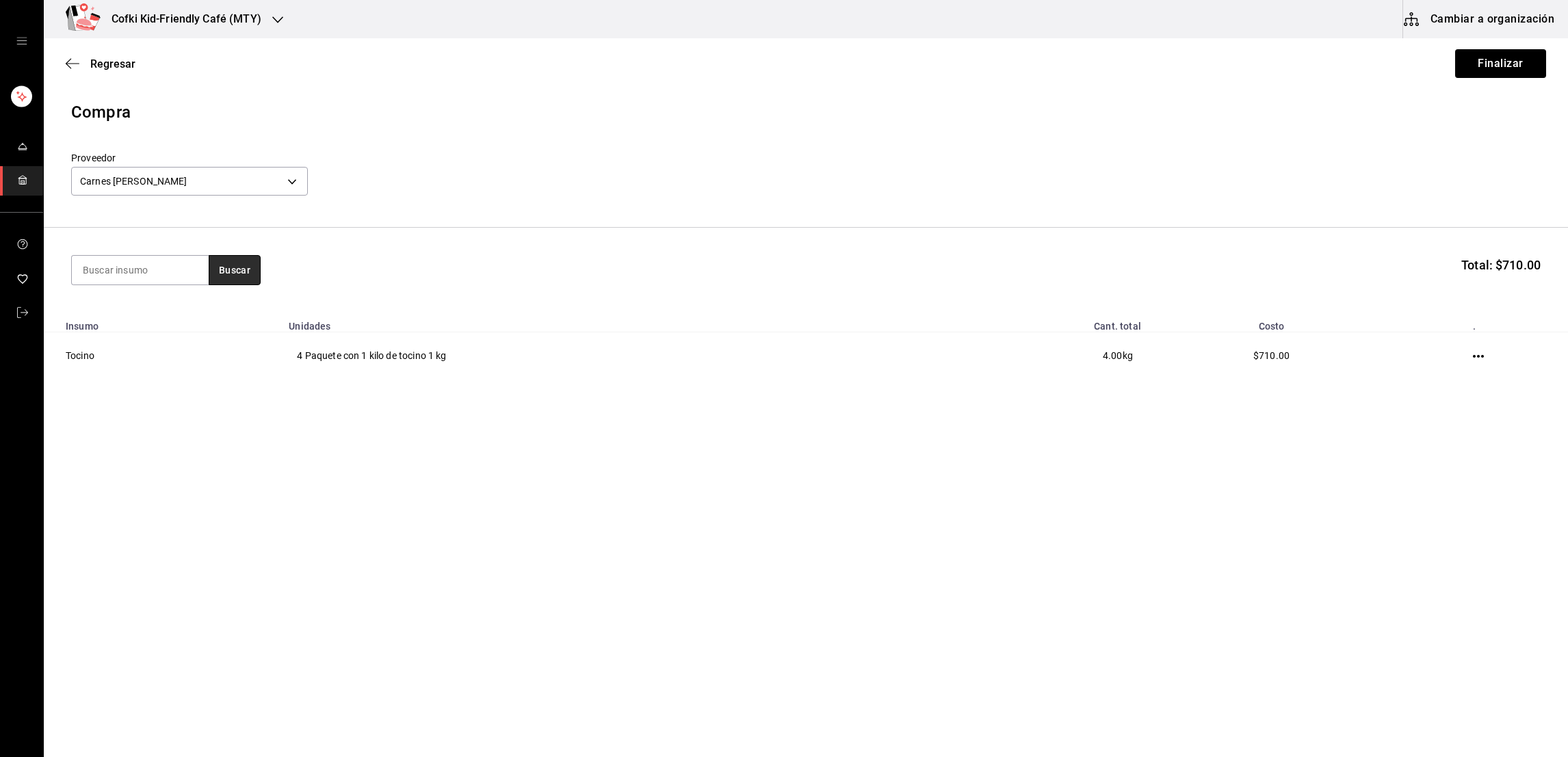
click at [232, 260] on button "Buscar" at bounding box center [234, 270] width 52 height 30
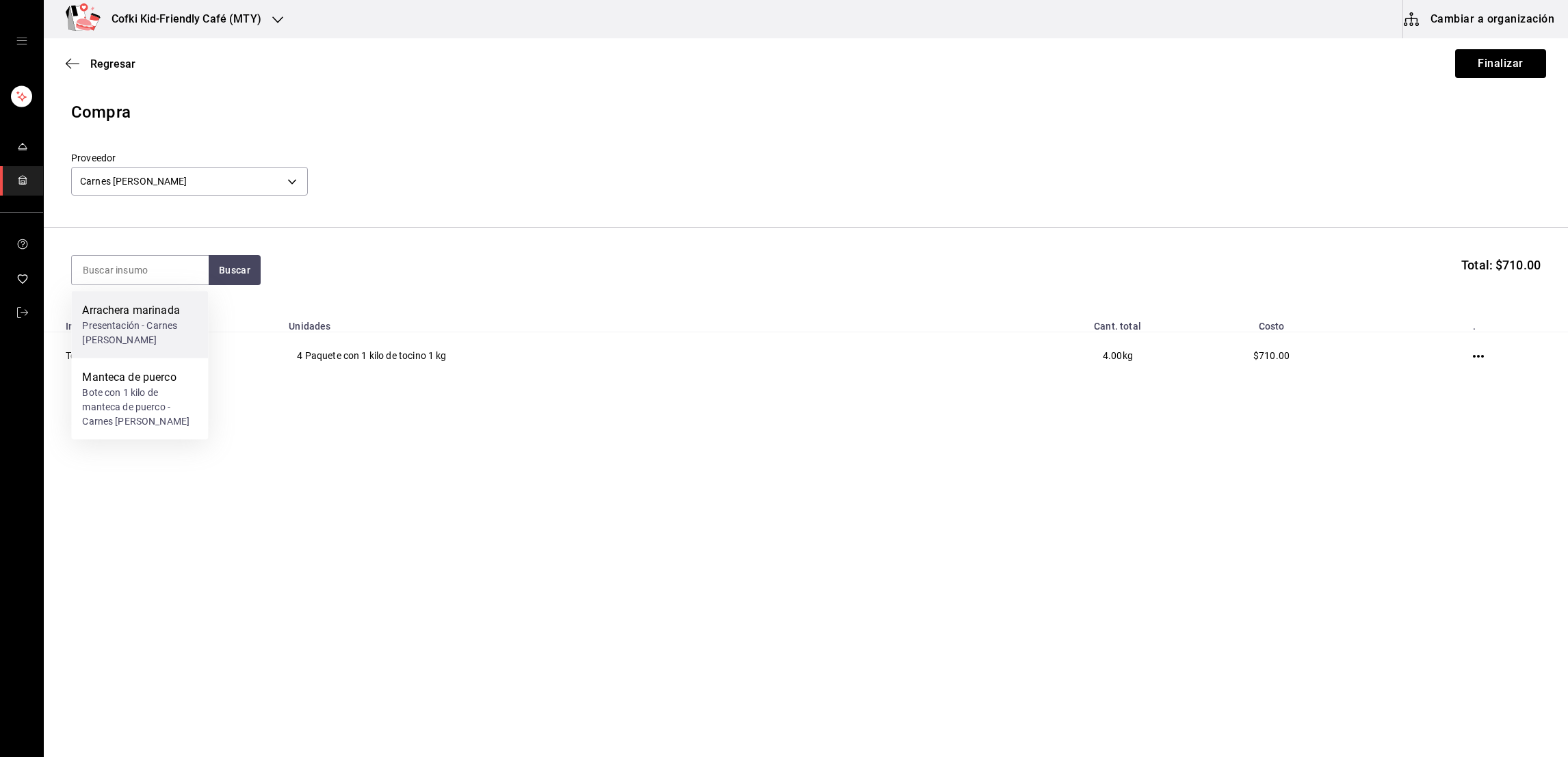
click at [166, 309] on div "Arrachera marinada" at bounding box center [140, 310] width 115 height 16
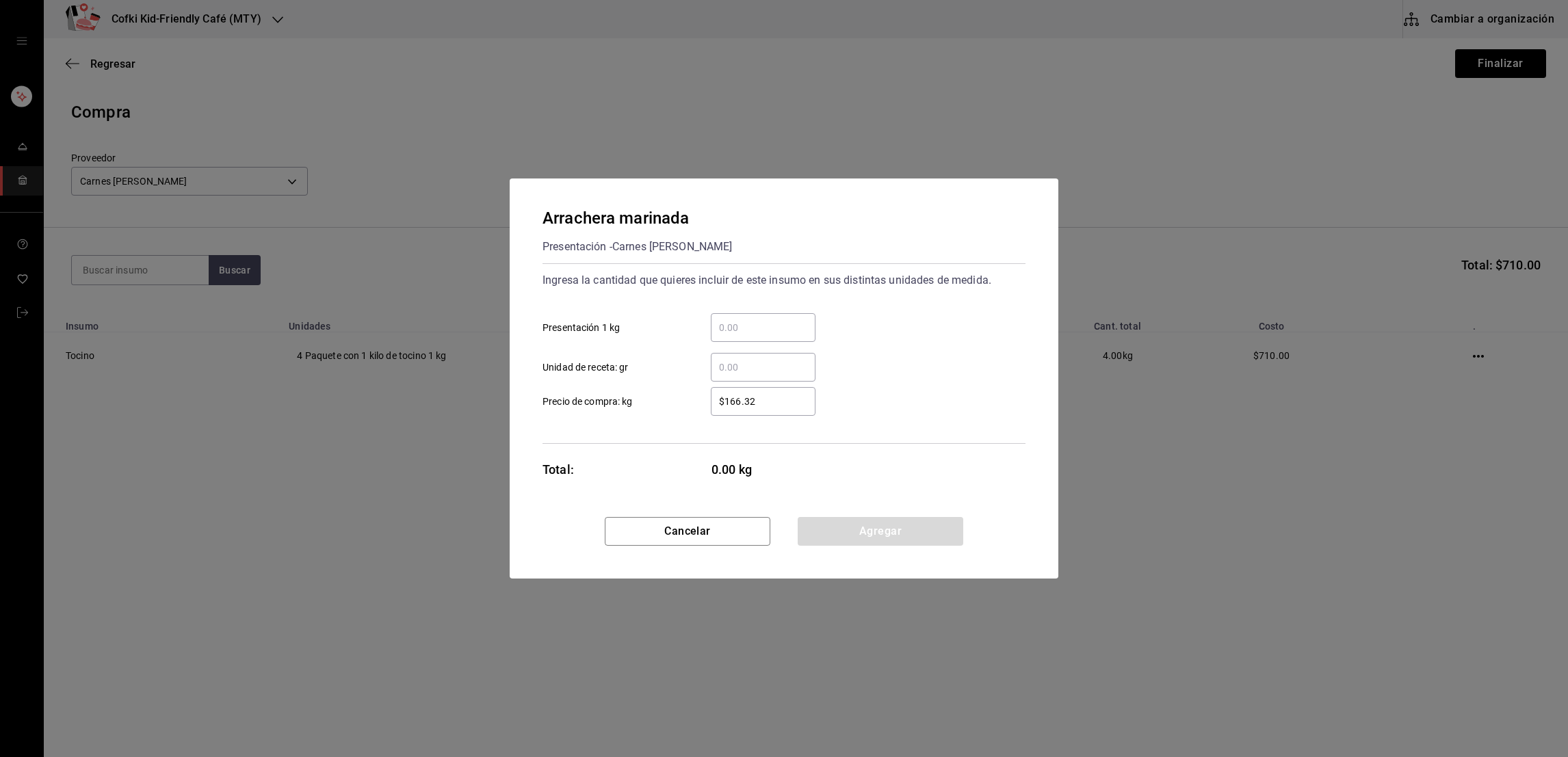
click at [772, 332] on input "​ Presentación 1 kg" at bounding box center [763, 327] width 105 height 16
type input "15"
click at [766, 410] on div "$166.32 ​" at bounding box center [763, 401] width 105 height 29
click at [766, 410] on input "$166.32" at bounding box center [763, 401] width 105 height 16
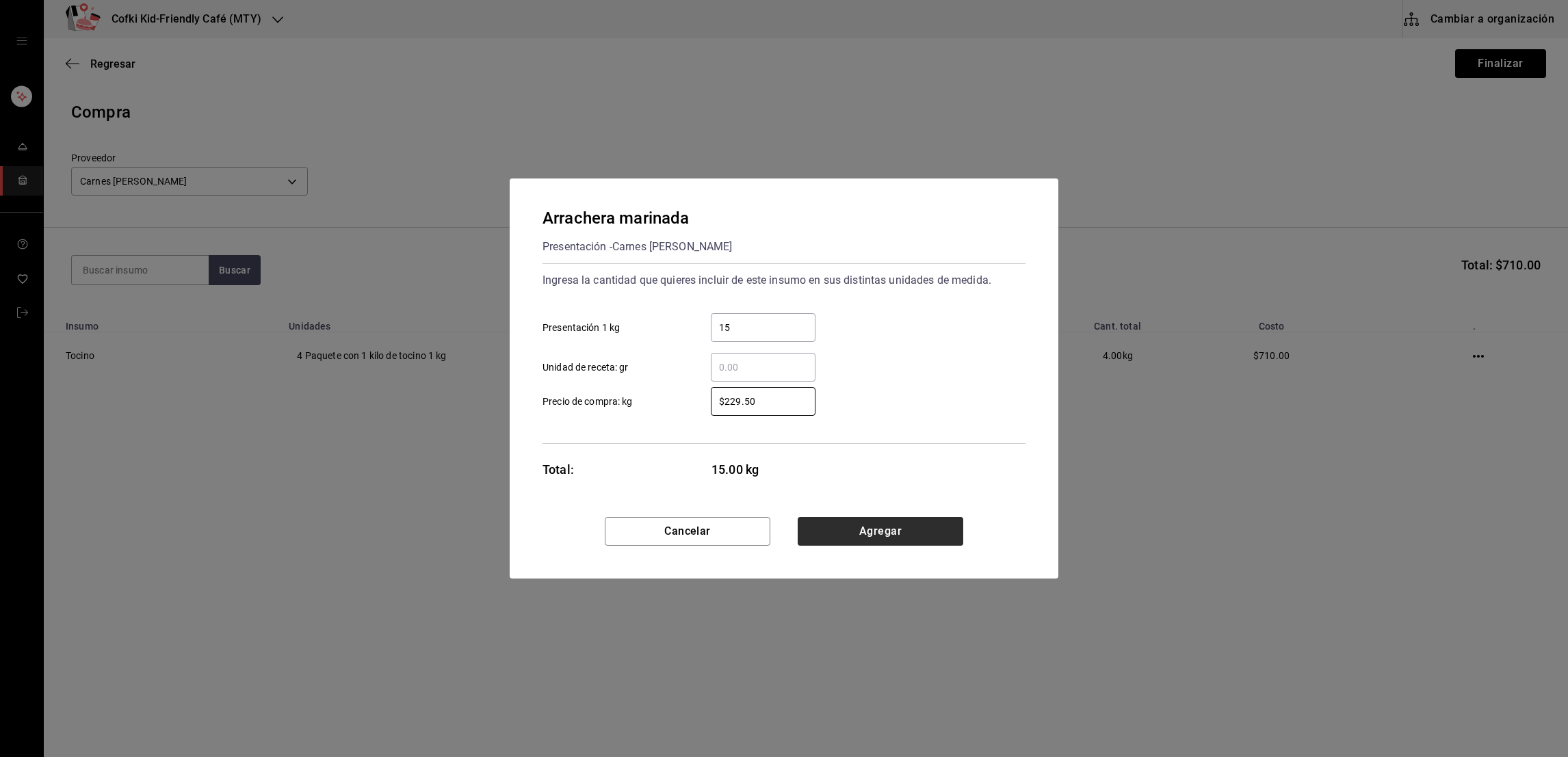
type input "$229.50"
click at [835, 522] on button "Agregar" at bounding box center [880, 531] width 165 height 29
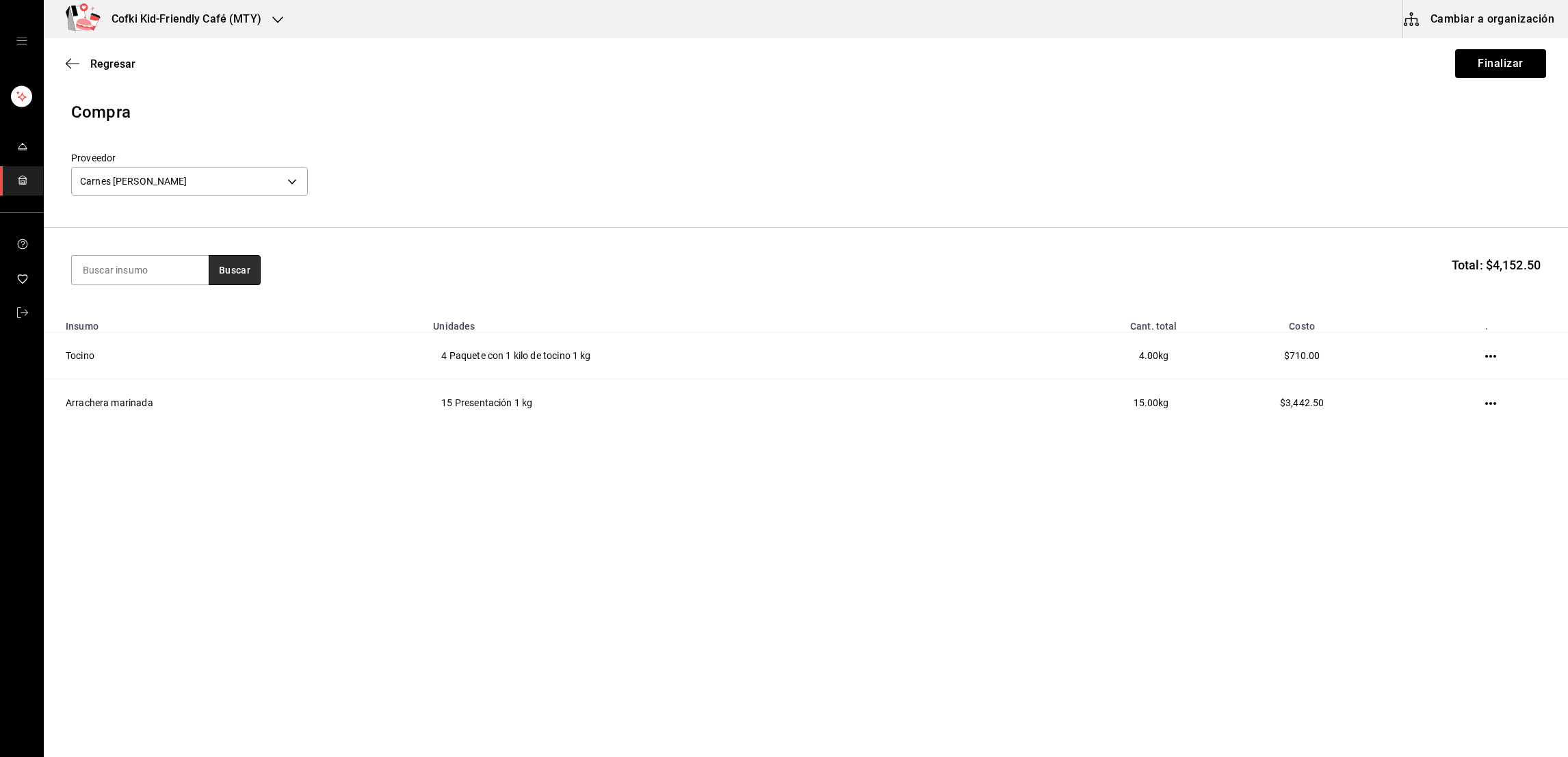
click at [256, 278] on button "Buscar" at bounding box center [234, 270] width 52 height 30
click at [153, 346] on div "Bote con 1 kilo de manteca de puerco - Carnes [PERSON_NAME]" at bounding box center [140, 340] width 115 height 43
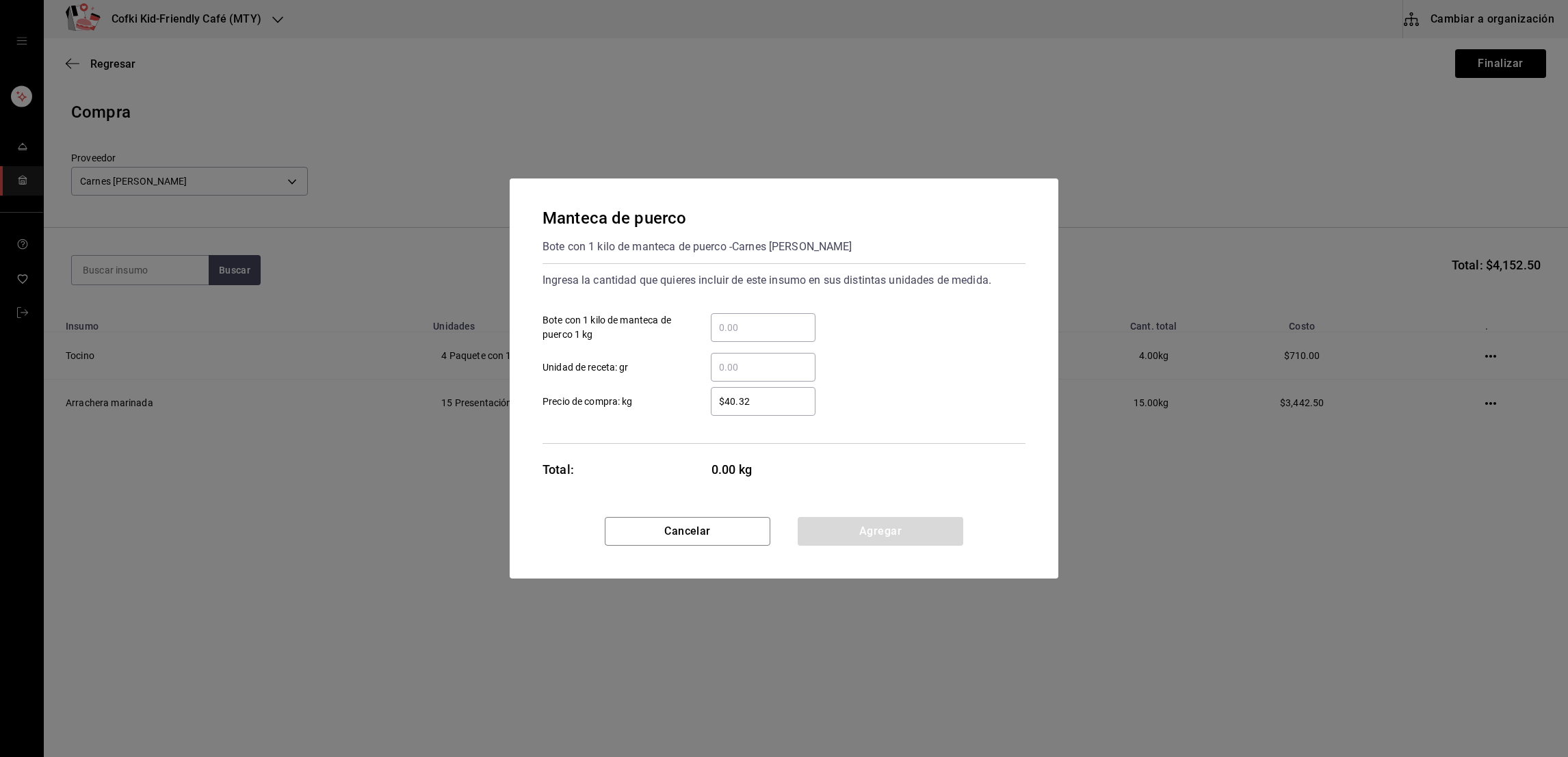
click at [794, 327] on input "​ Bote con 1 kilo de manteca de puerco 1 kg" at bounding box center [763, 327] width 105 height 16
type input "2"
type input "$48"
click at [900, 350] on div "​ Unidad de receta: gr" at bounding box center [778, 361] width 494 height 39
click at [867, 536] on button "Agregar" at bounding box center [880, 531] width 165 height 29
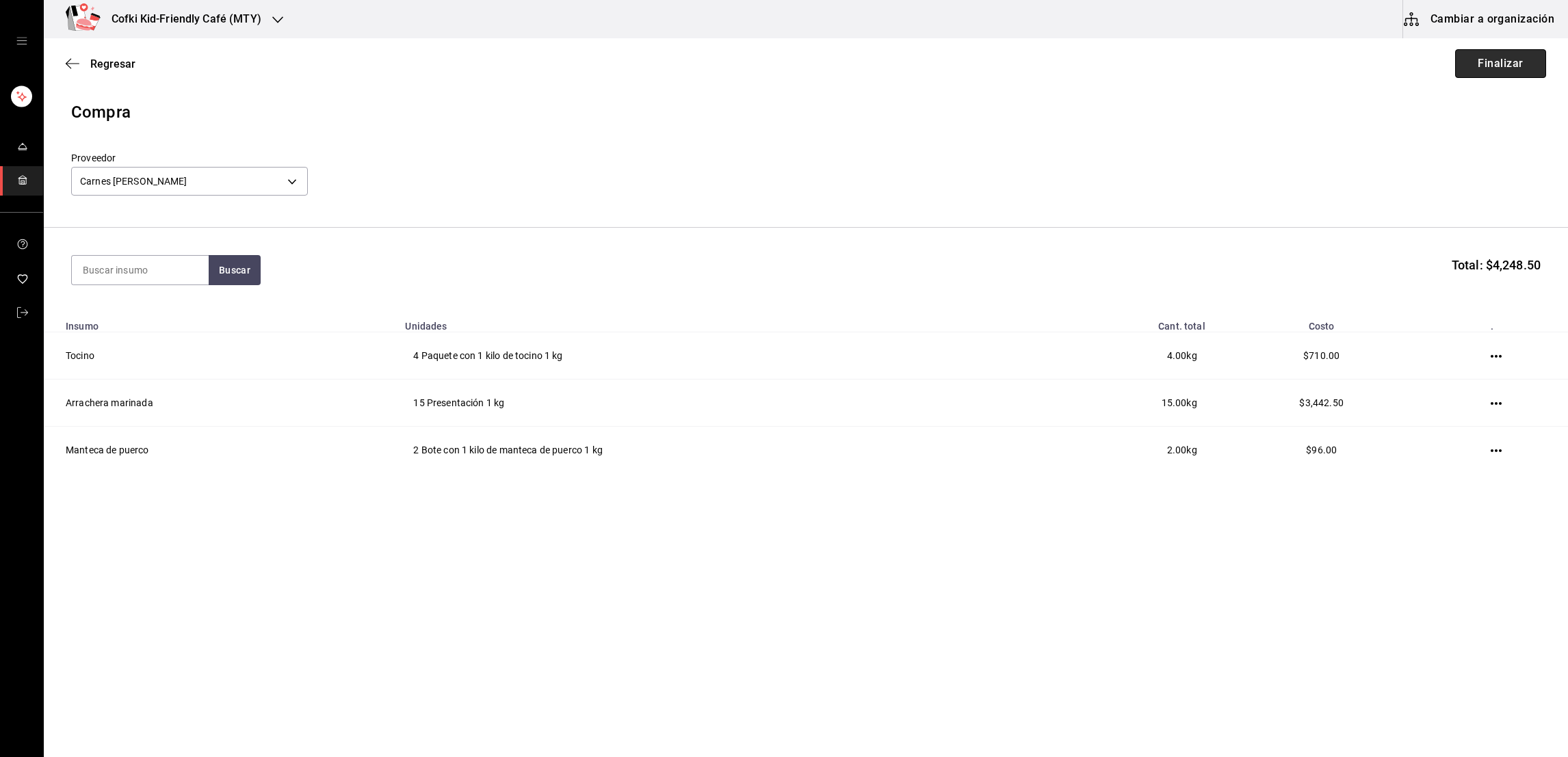
click at [1514, 69] on button "Finalizar" at bounding box center [1500, 64] width 91 height 29
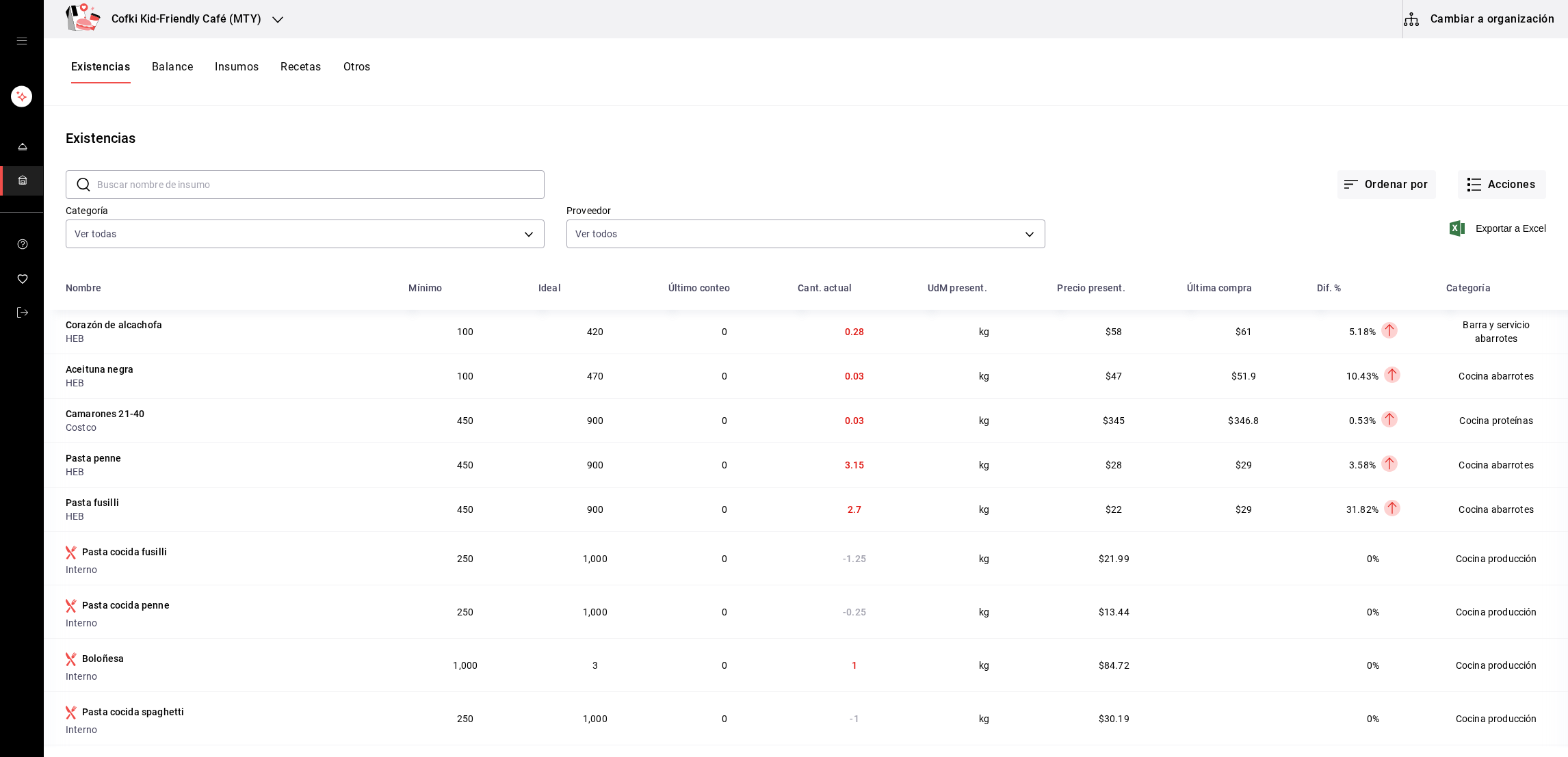
click at [1514, 69] on div "Existencias Balance Insumos Recetas Otros" at bounding box center [805, 72] width 1524 height 23
click at [1520, 67] on div "Existencias Balance Insumos Recetas Otros" at bounding box center [805, 72] width 1524 height 23
click at [1466, 184] on button "Acciones" at bounding box center [1501, 185] width 88 height 29
click at [1435, 264] on span "Compra" at bounding box center [1486, 259] width 115 height 14
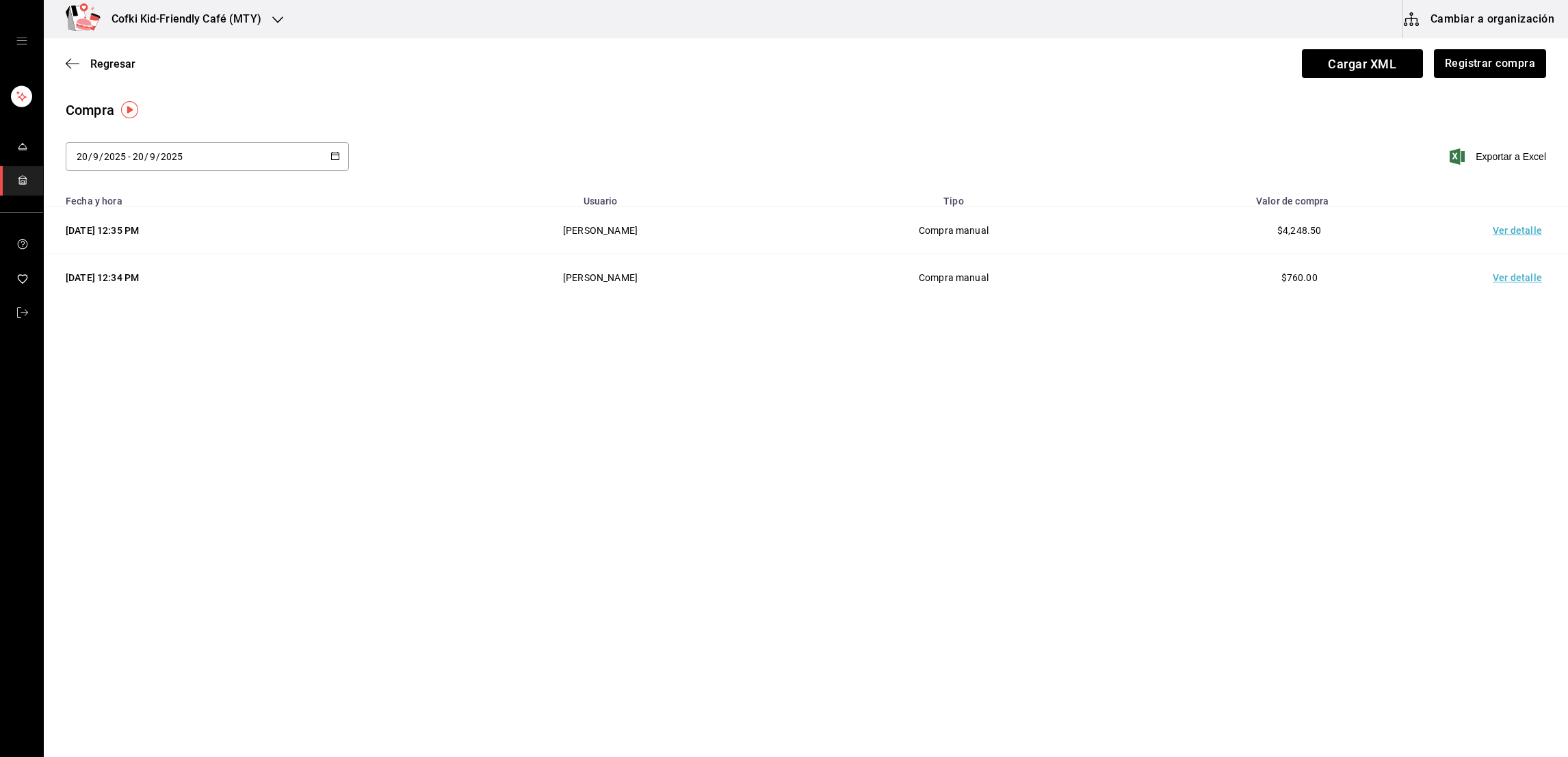
click at [1480, 82] on div "Regresar Cargar XML Registrar compra" at bounding box center [805, 63] width 1524 height 51
click at [1478, 73] on button "Registrar compra" at bounding box center [1489, 64] width 114 height 29
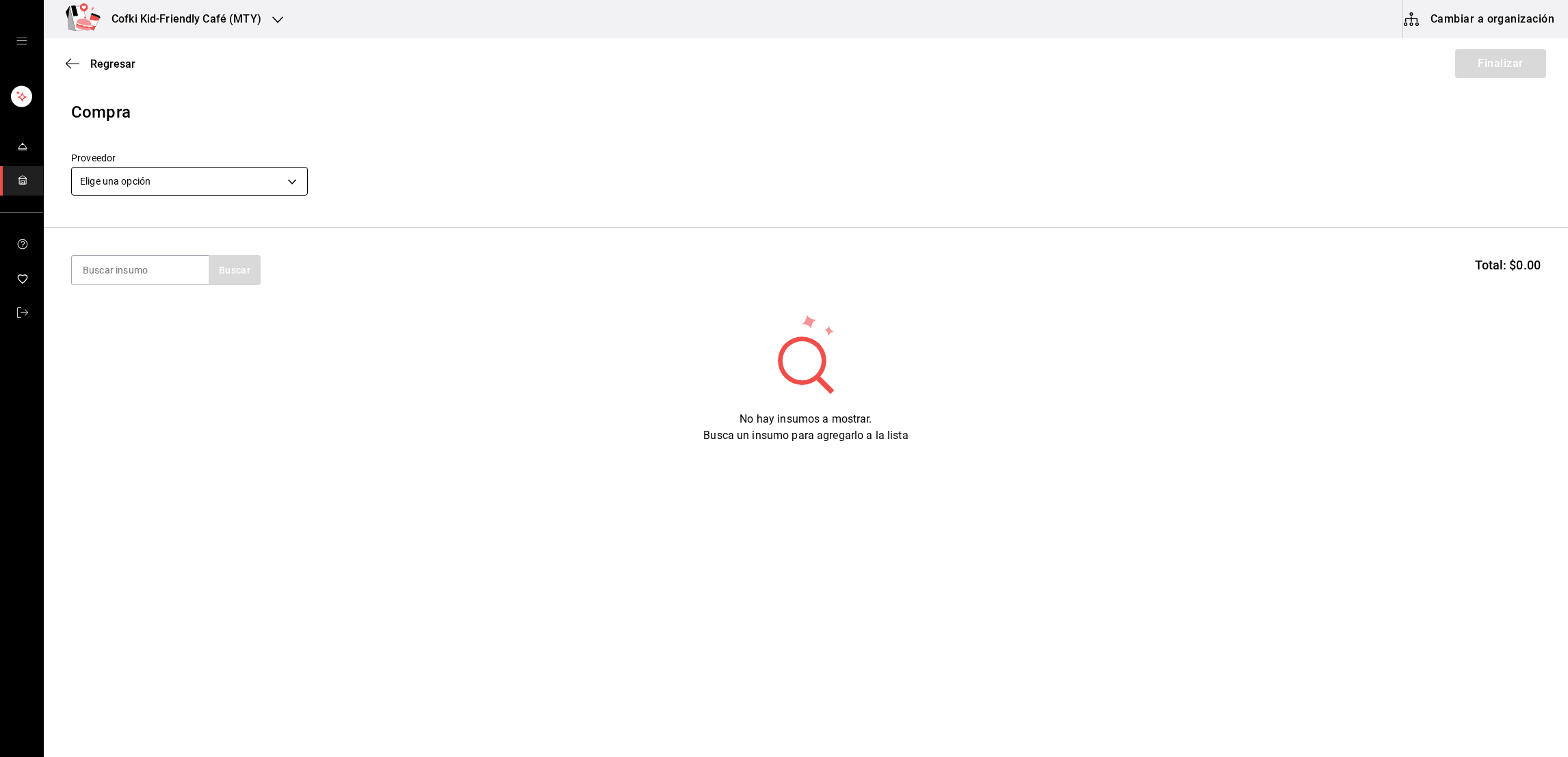
click at [274, 193] on body "Cofki Kid-Friendly Café (MTY) Cambiar a organización Regresar Finalizar Compra …" at bounding box center [784, 339] width 1568 height 680
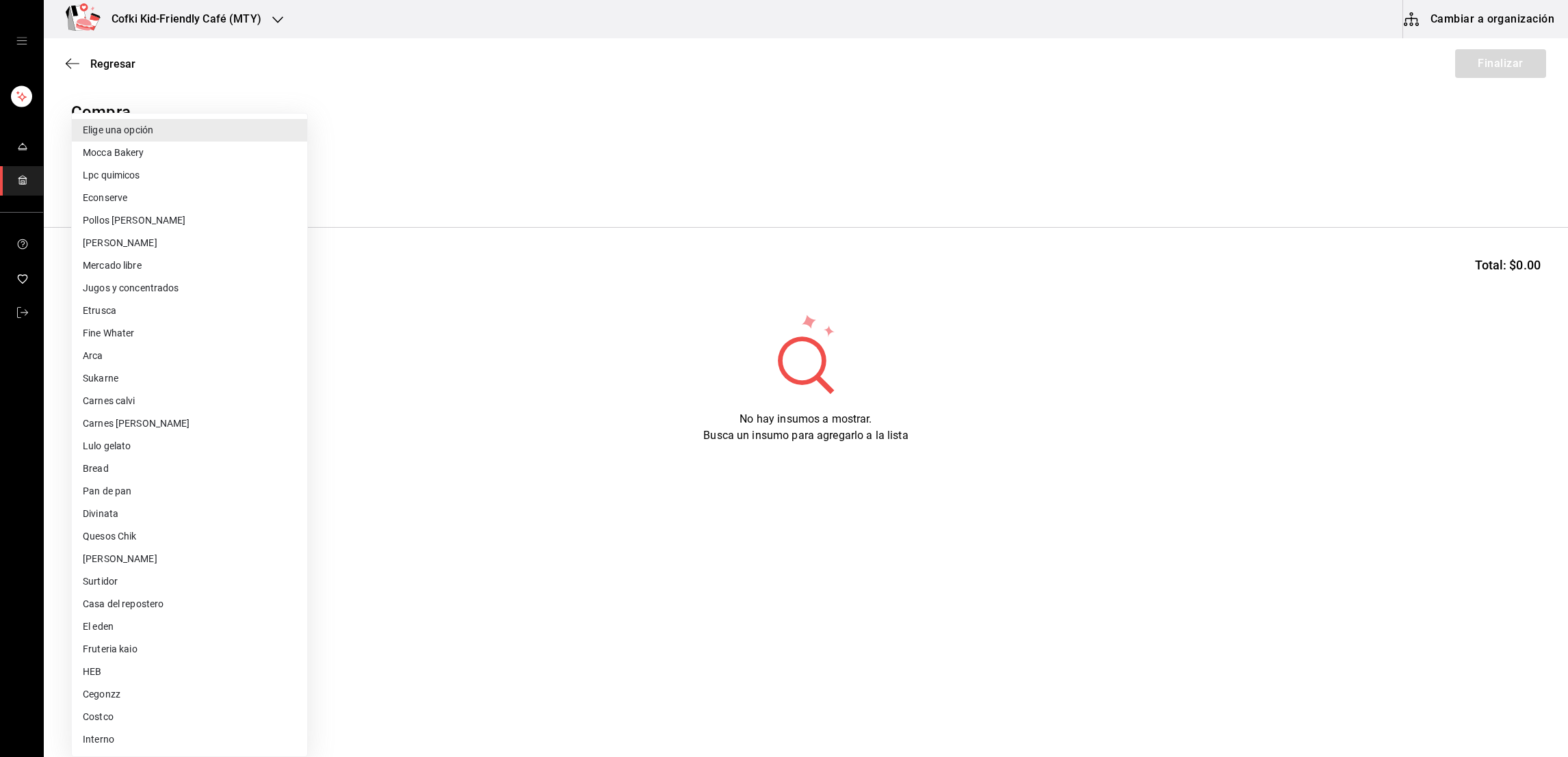
click at [127, 528] on li "Quesos Chik" at bounding box center [189, 536] width 235 height 23
type input "b1c83544-3ef3-406d-bc5d-e63a877f2103"
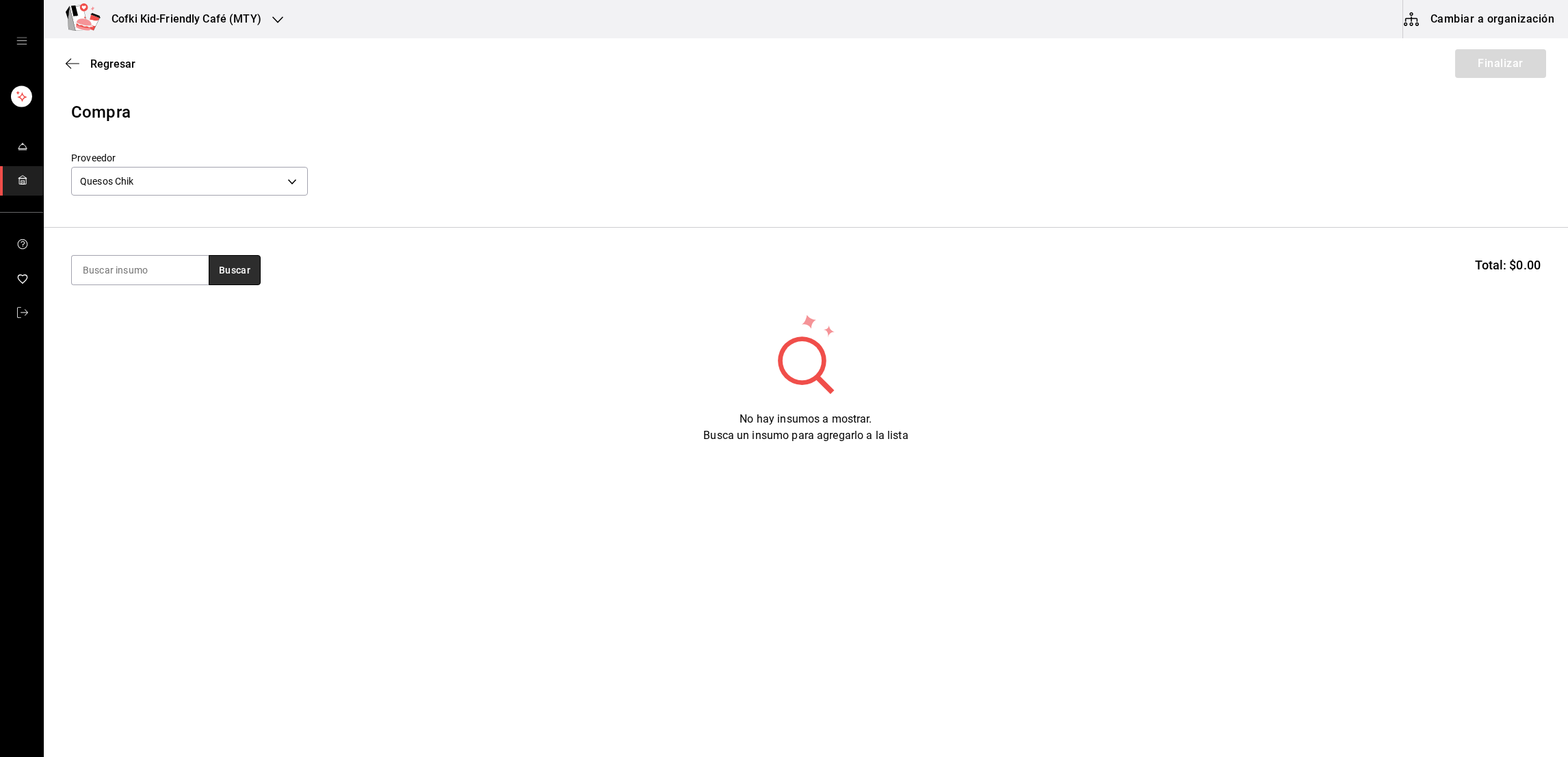
click at [222, 269] on button "Buscar" at bounding box center [234, 270] width 52 height 30
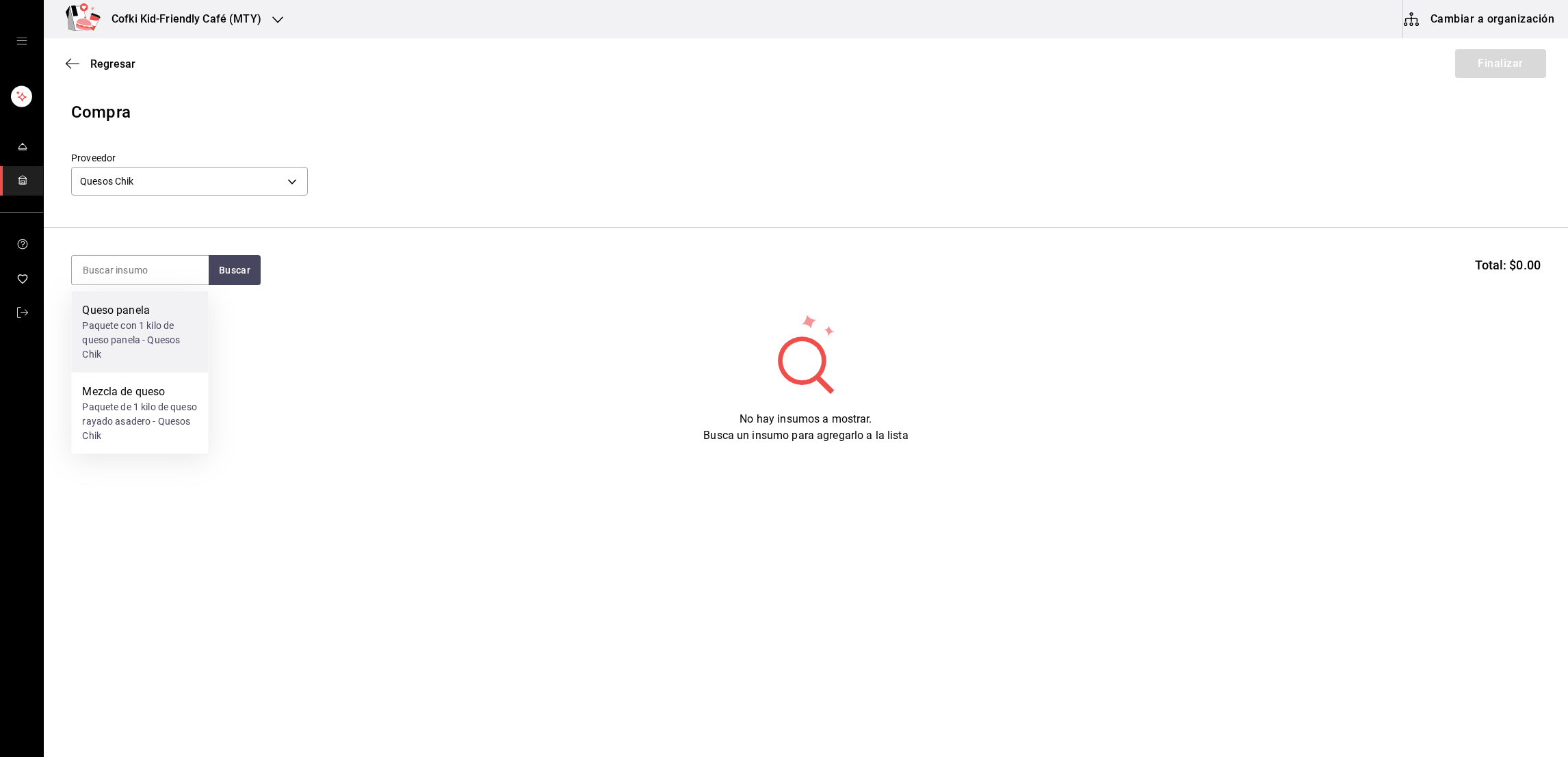
click at [163, 319] on div "Paquete con 1 kilo de queso panela - Quesos Chik" at bounding box center [140, 340] width 115 height 43
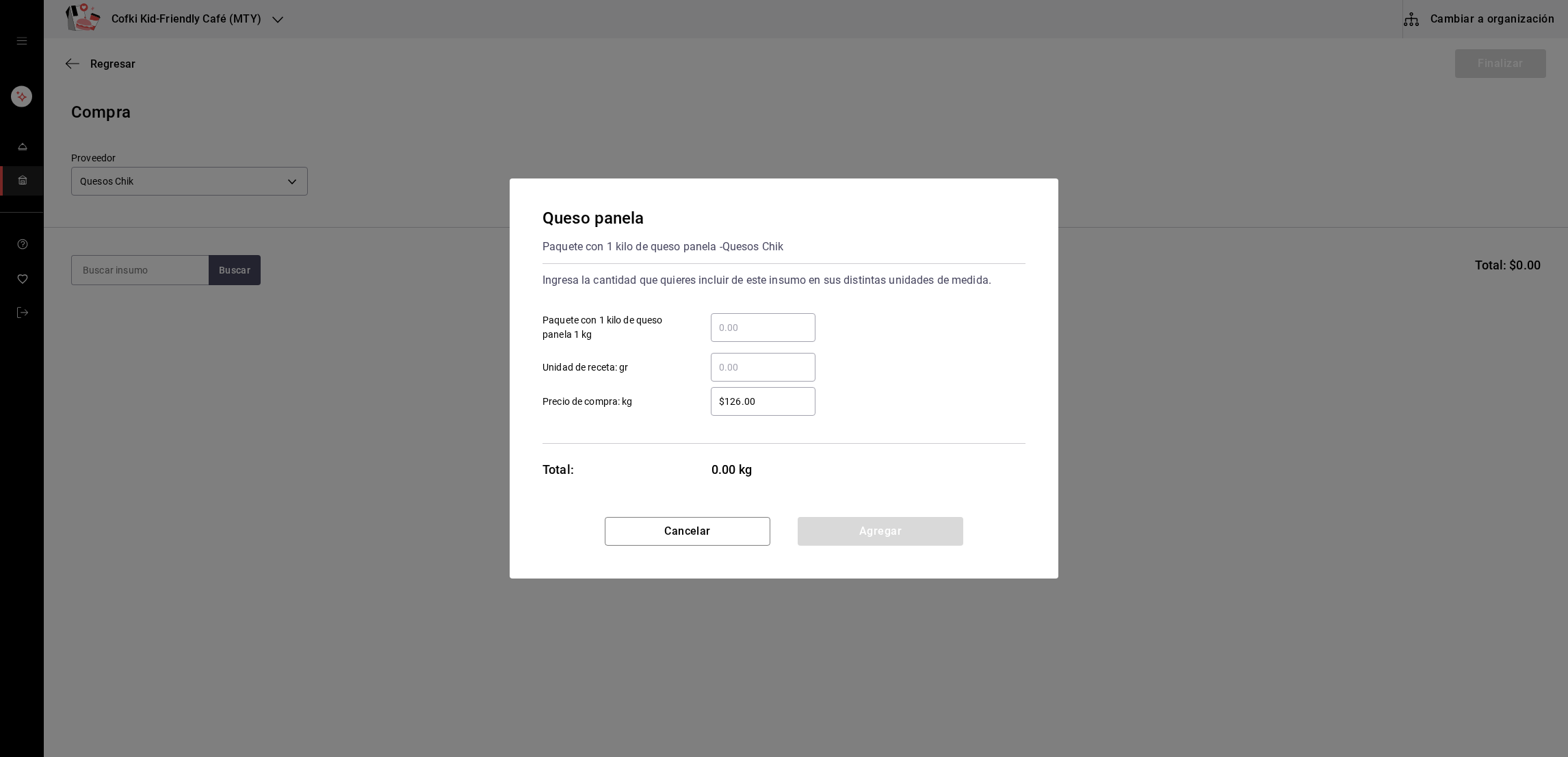
click at [787, 335] on input "​ Paquete con 1 kilo de queso panela 1 kg" at bounding box center [763, 327] width 105 height 16
type input "1"
type input "$4"
type input "$150"
click at [902, 343] on div "​ Unidad de receta: gr" at bounding box center [778, 361] width 494 height 39
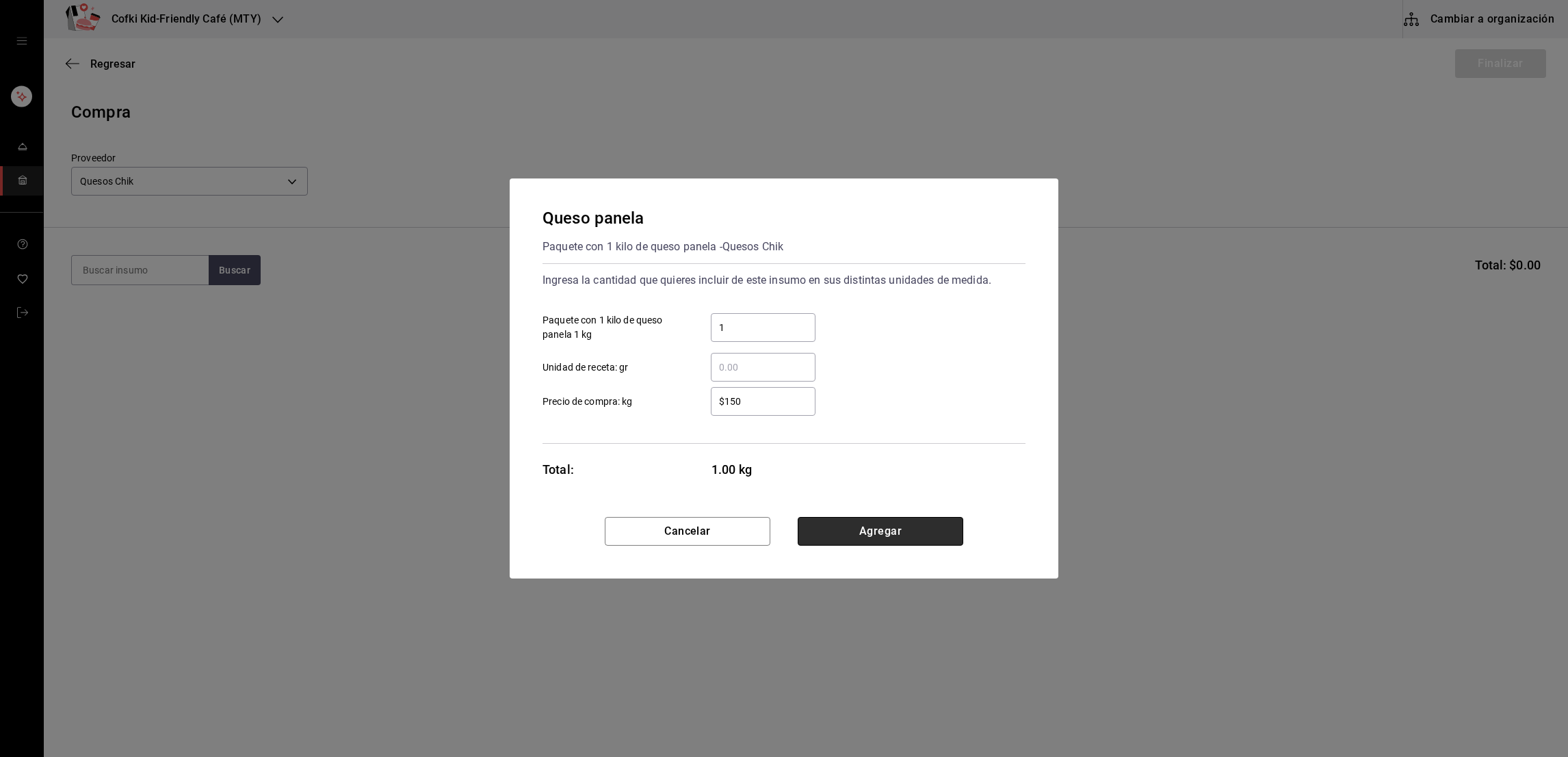
click at [896, 539] on button "Agregar" at bounding box center [880, 531] width 165 height 29
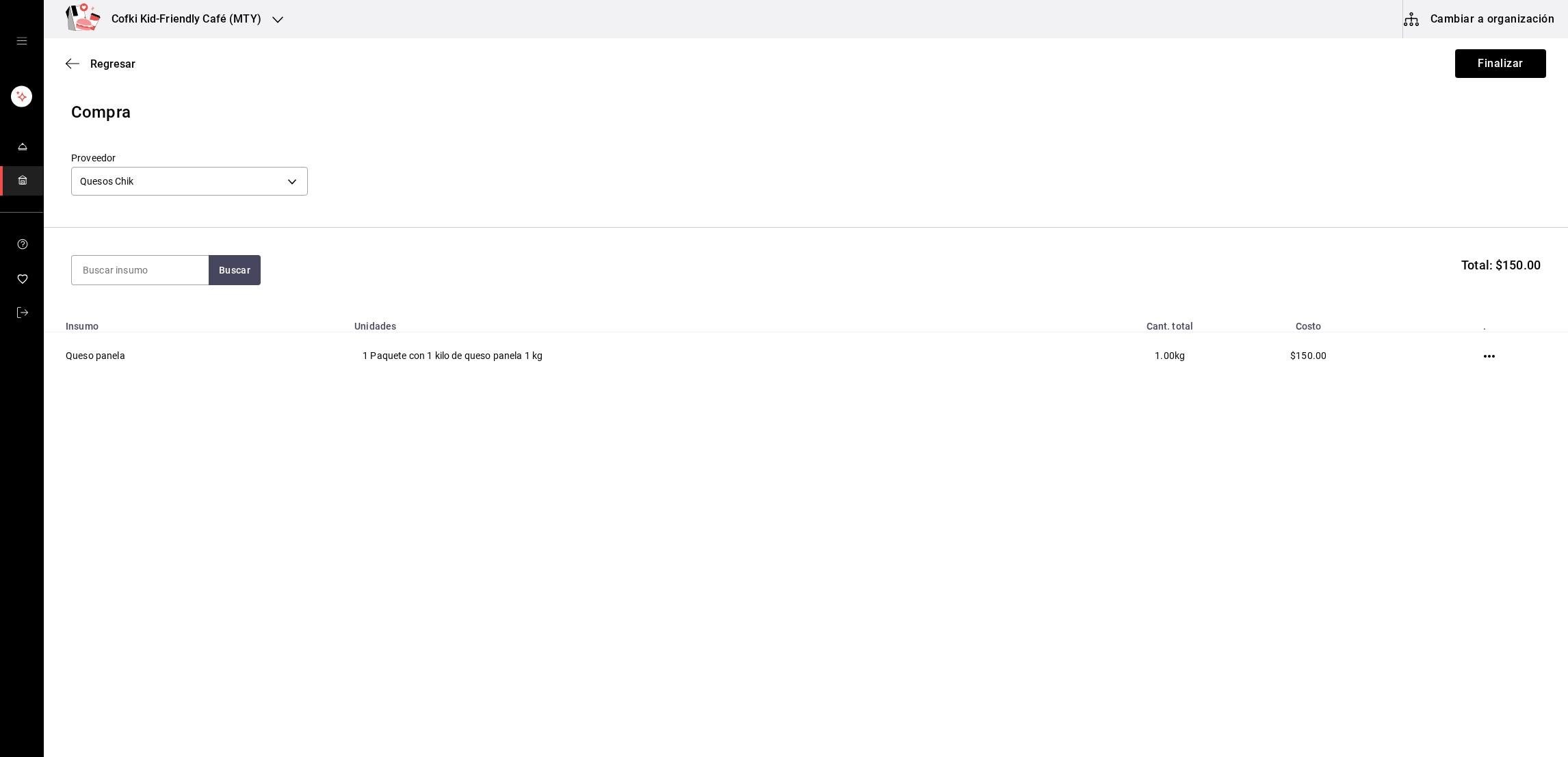
click at [264, 284] on div "Buscar Total: $150.00" at bounding box center [805, 270] width 1469 height 30
click at [247, 278] on button "Buscar" at bounding box center [234, 270] width 52 height 30
click at [147, 327] on div "Paquete de 1 kilo de queso rayado asadero - Quesos Chik" at bounding box center [140, 340] width 115 height 43
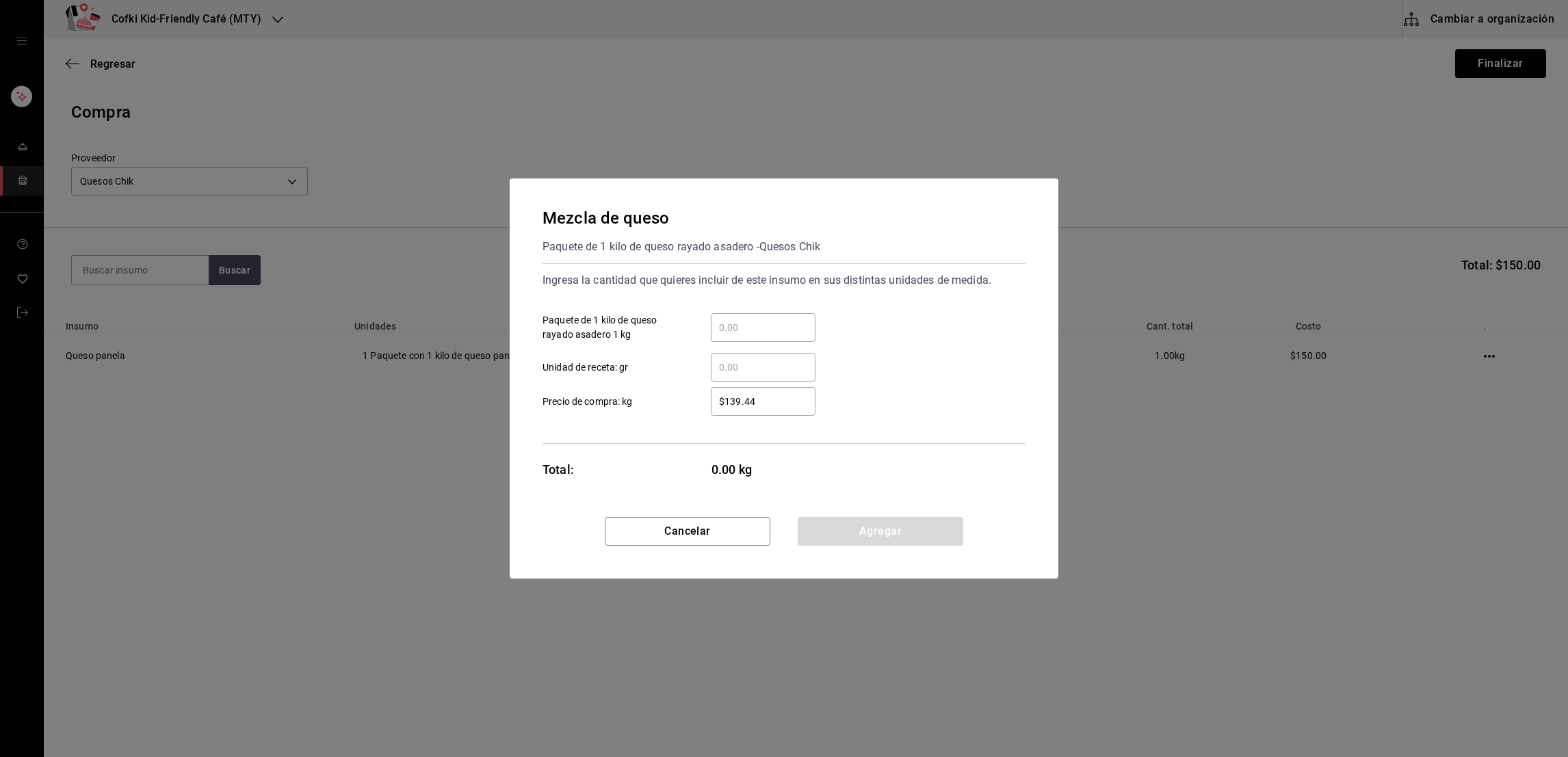
click at [744, 309] on div "​ Paquete de 1 kilo de queso rayado asadero 1 kg" at bounding box center [778, 322] width 494 height 39
click at [744, 313] on div "​" at bounding box center [763, 327] width 105 height 29
click at [744, 319] on input "​ Paquete de 1 kilo de queso rayado asadero 1 kg" at bounding box center [763, 327] width 105 height 16
type input "20"
type input "$156"
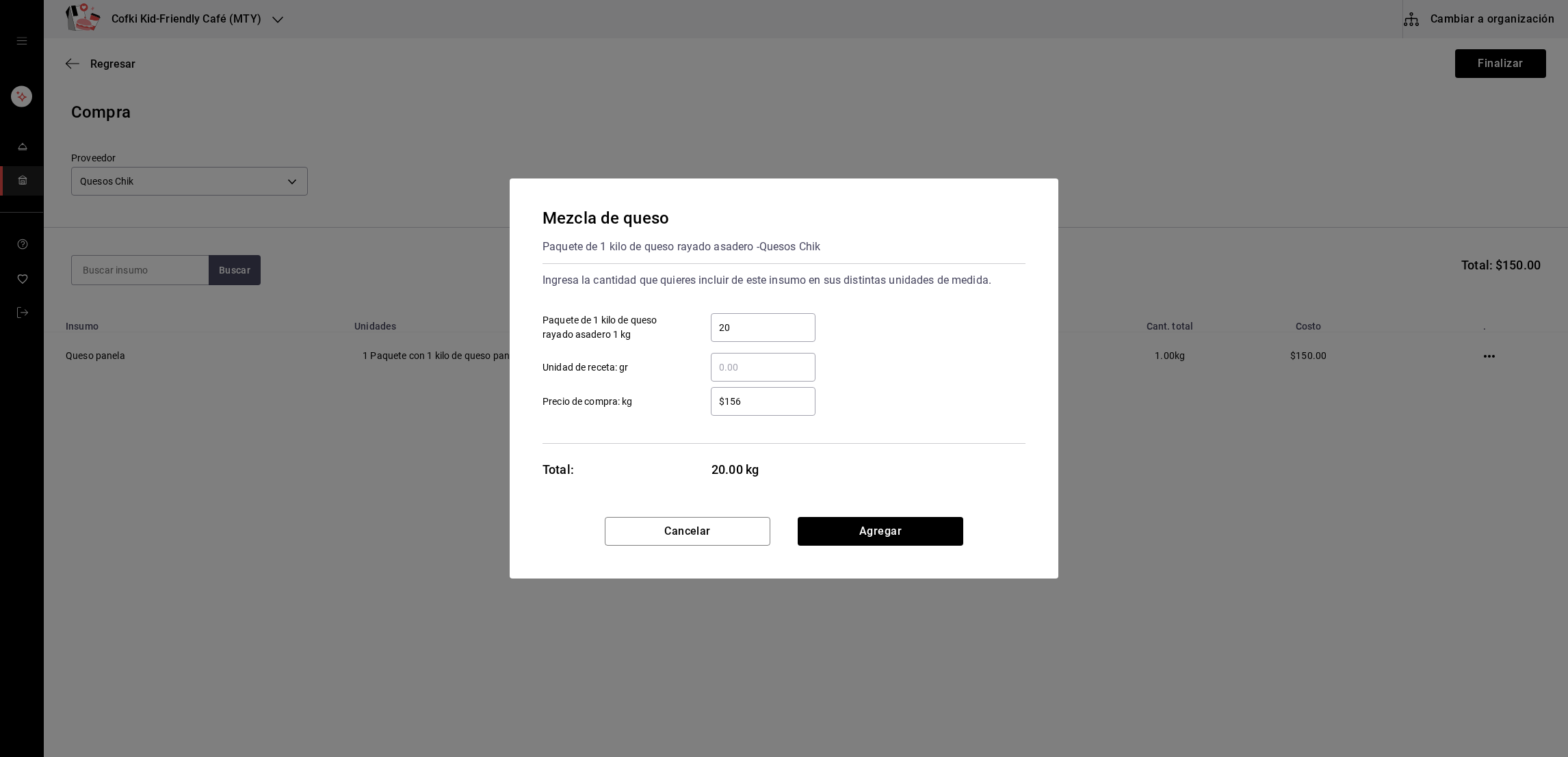
click at [875, 516] on div "Mezcla de queso Paquete de 1 kilo de queso rayado asadero - Quesos Chik Ingresa…" at bounding box center [784, 347] width 549 height 339
click at [875, 528] on button "Agregar" at bounding box center [880, 531] width 165 height 29
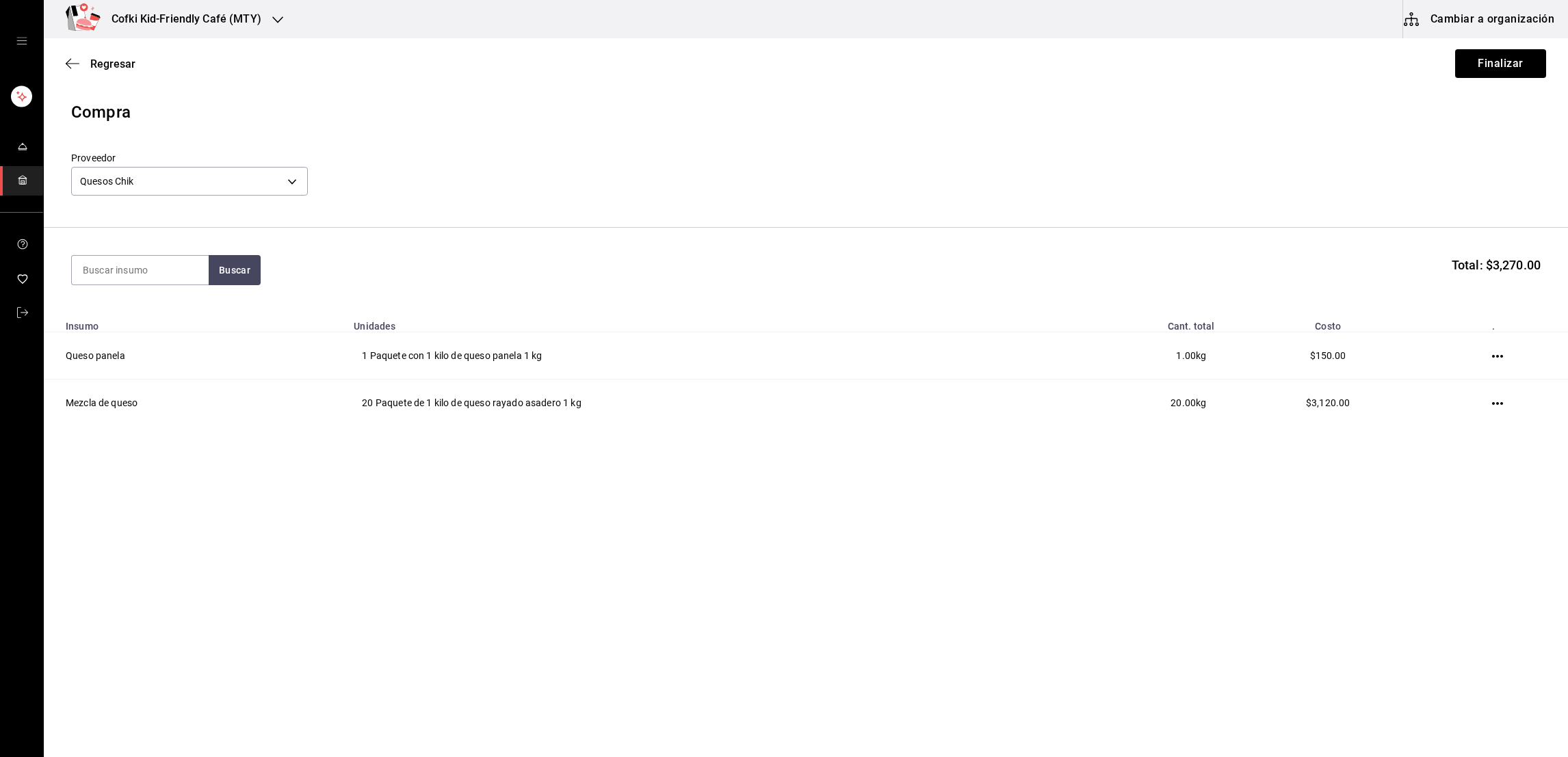
click at [1494, 79] on div "Regresar Finalizar" at bounding box center [805, 63] width 1524 height 51
click at [1492, 65] on button "Finalizar" at bounding box center [1500, 64] width 91 height 29
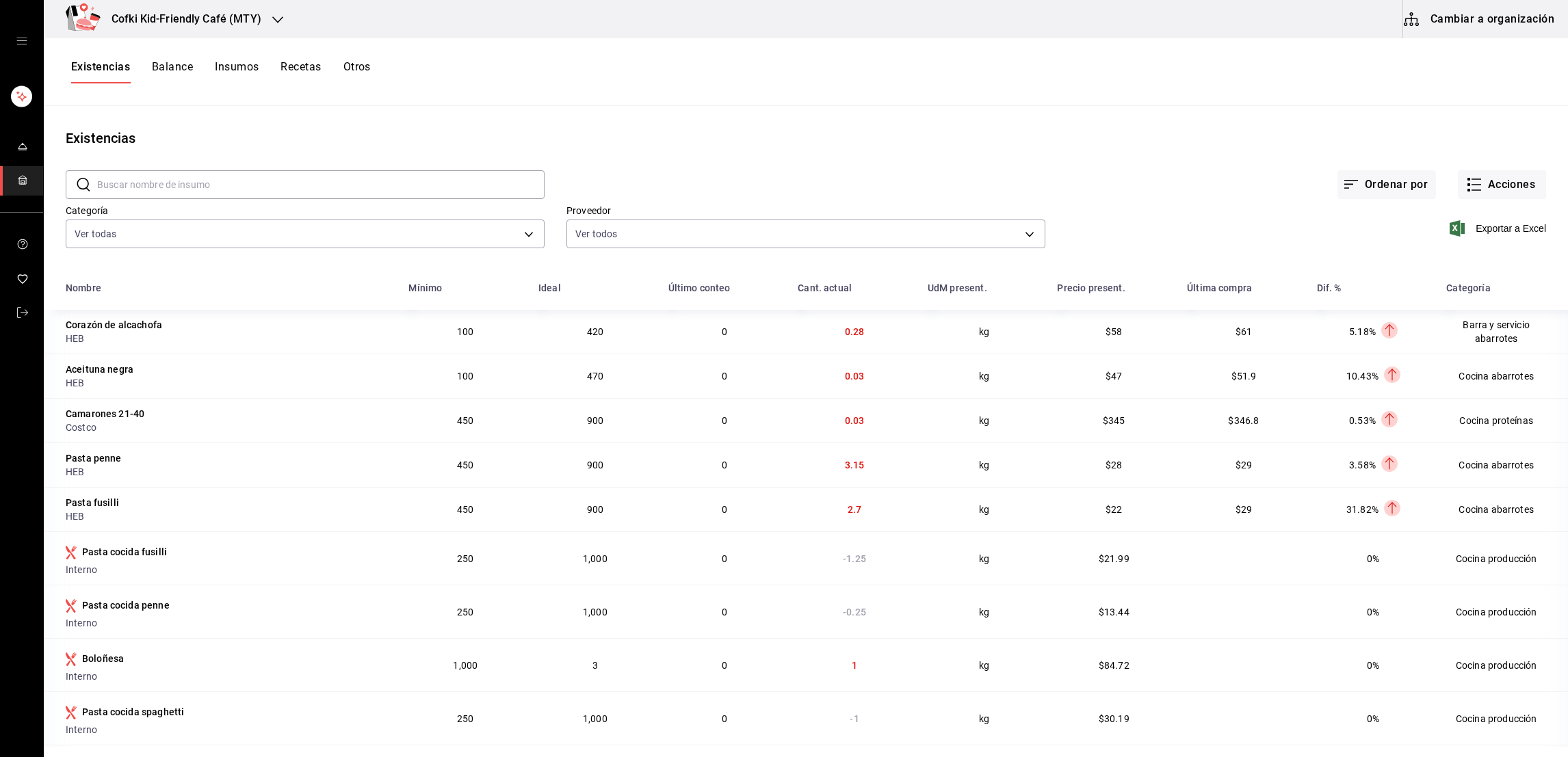
click at [1492, 65] on div "Existencias Balance Insumos Recetas Otros" at bounding box center [805, 72] width 1524 height 23
click at [1478, 178] on button "Acciones" at bounding box center [1501, 185] width 88 height 29
click at [1459, 255] on span "Compra" at bounding box center [1486, 259] width 115 height 14
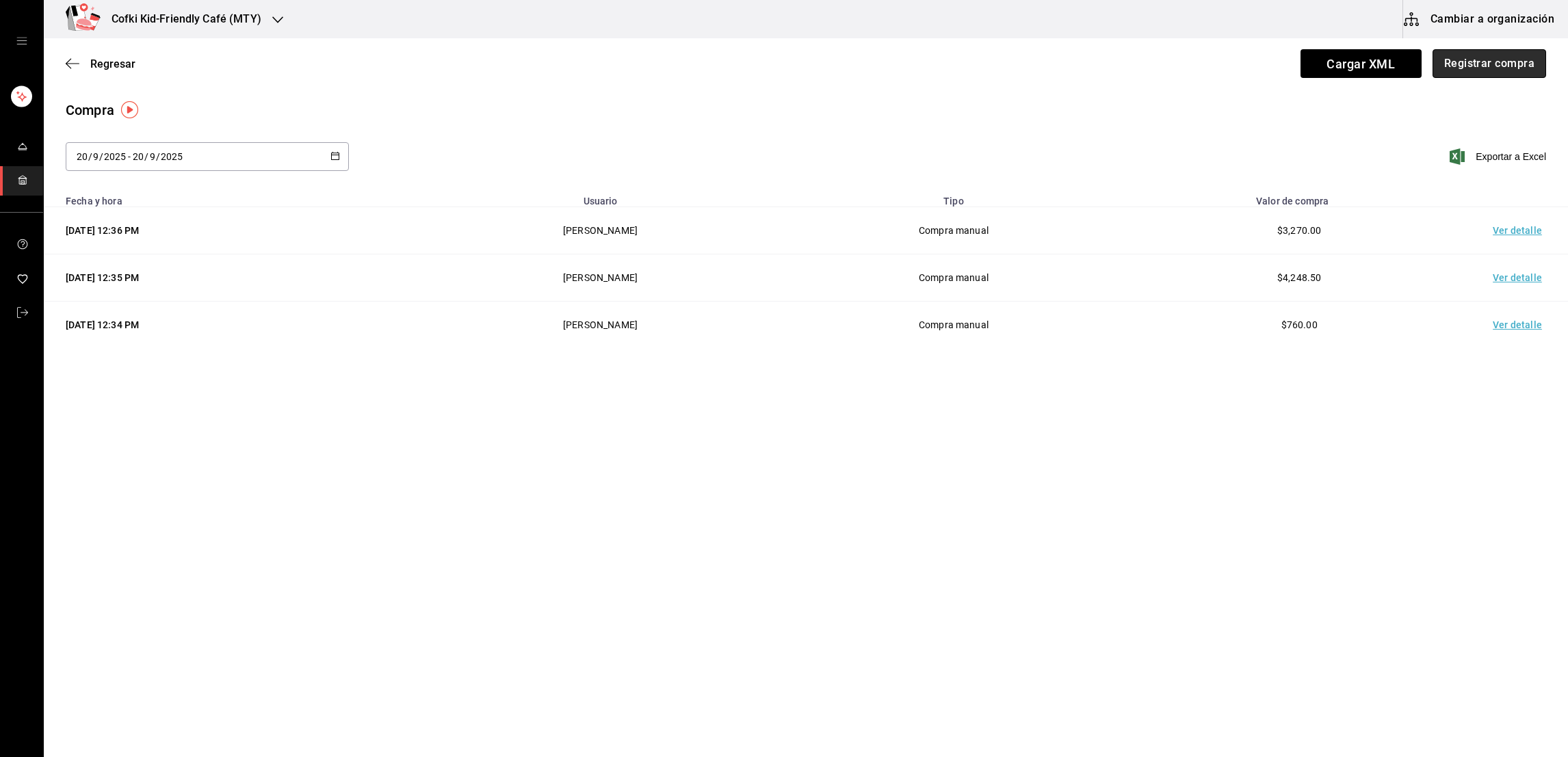
click at [1446, 75] on button "Registrar compra" at bounding box center [1489, 64] width 114 height 29
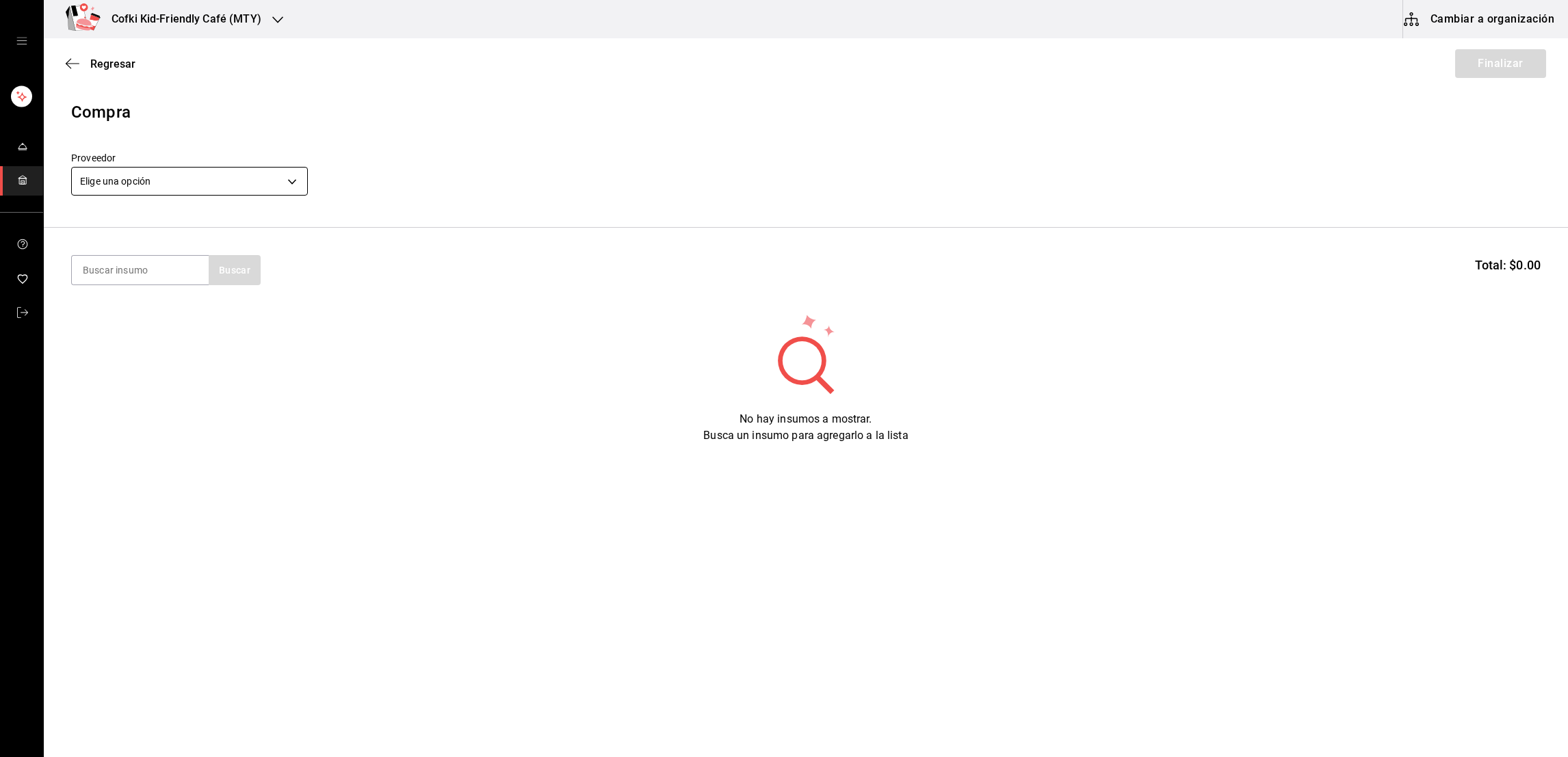
click at [291, 165] on body "Cofki Kid-Friendly Café (MTY) Cambiar a organización Regresar Finalizar Compra …" at bounding box center [784, 339] width 1568 height 680
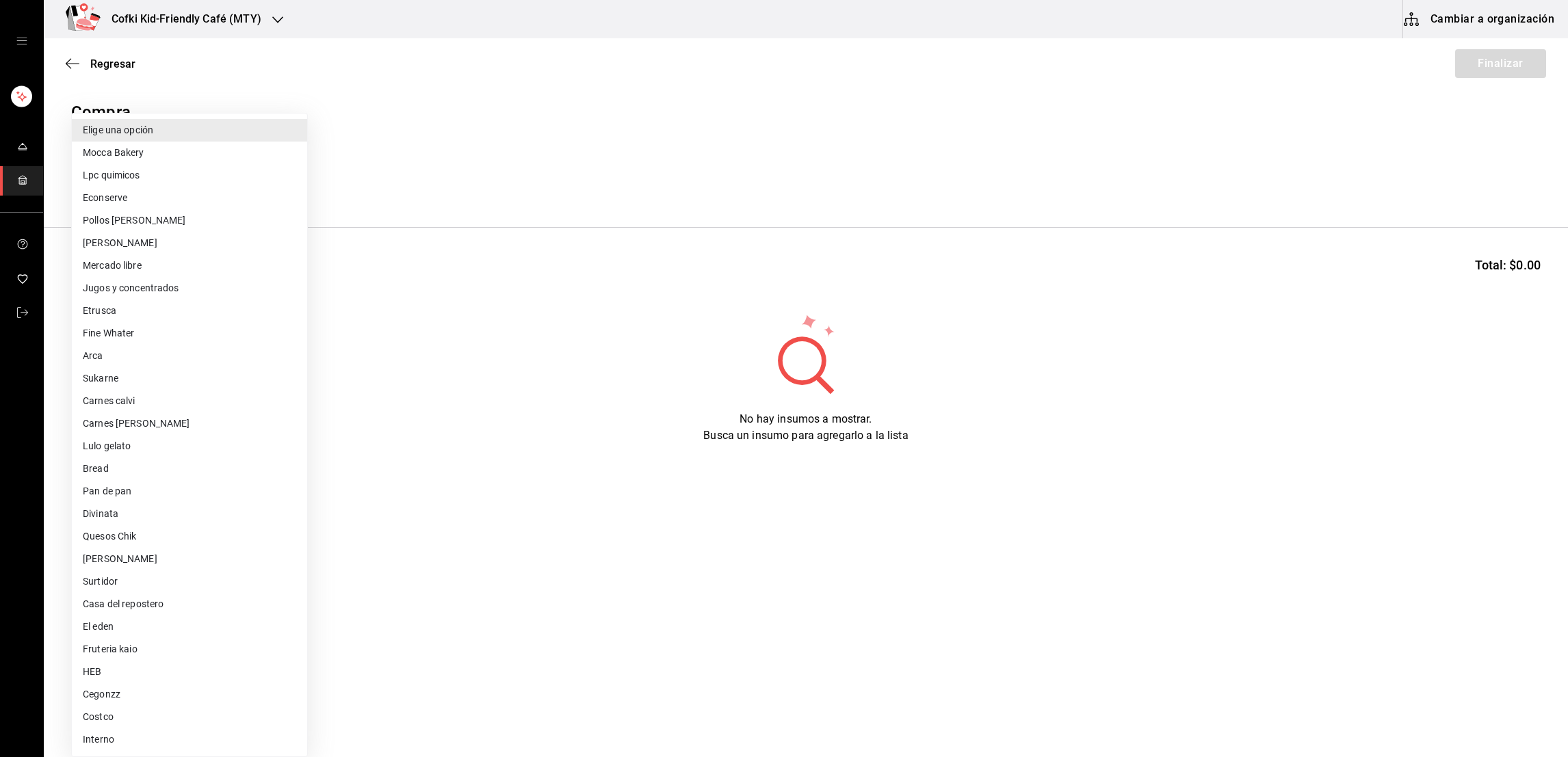
click at [136, 650] on li "Fruteria kaio" at bounding box center [189, 650] width 235 height 23
type input "9879f438-935c-4600-9fdc-ceea3fe8ffa7"
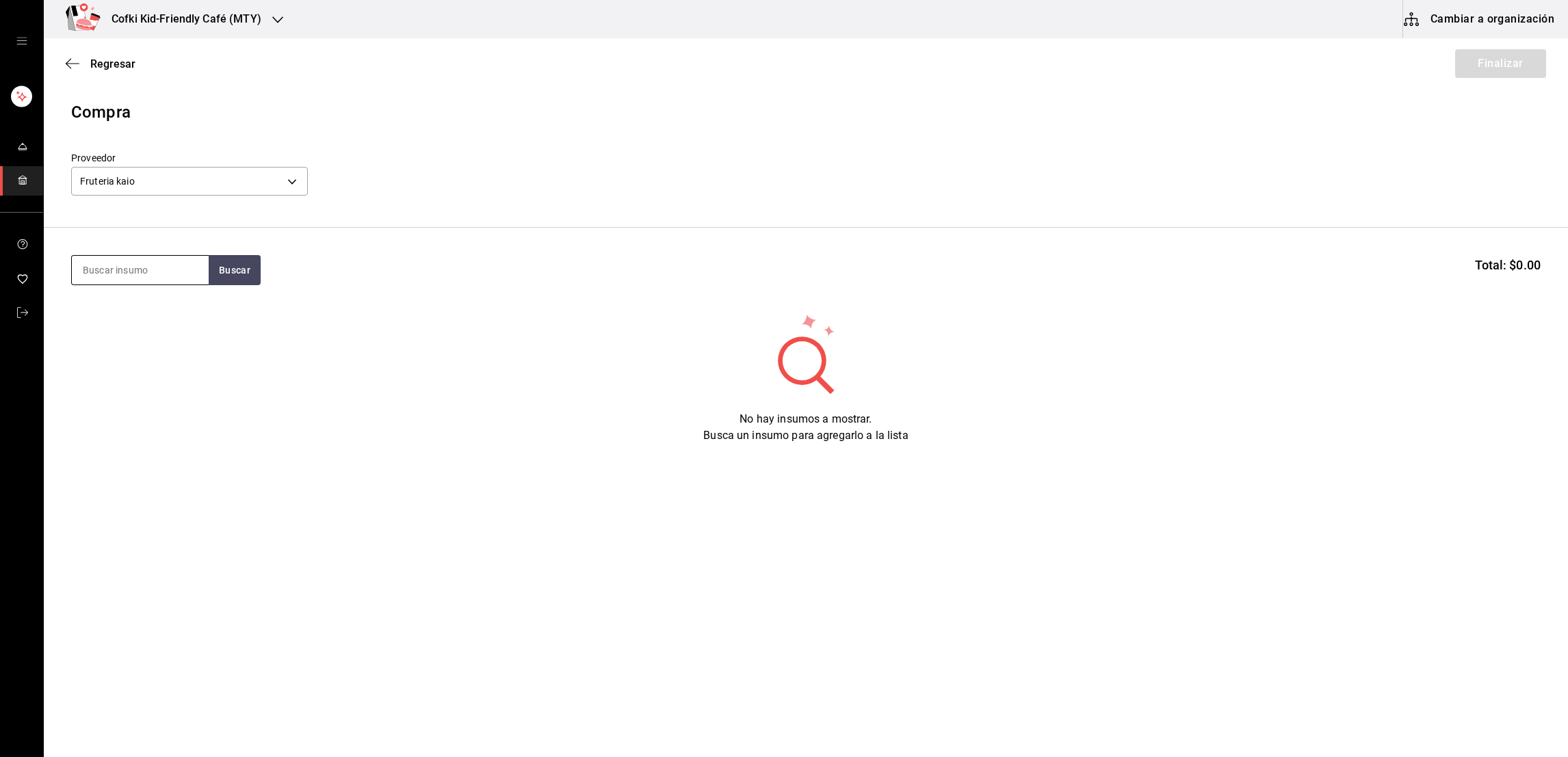
click at [153, 275] on input at bounding box center [140, 270] width 137 height 29
type input "tomate saladet"
click at [223, 280] on button "Buscar" at bounding box center [234, 270] width 52 height 30
click at [183, 321] on div "Presentación - Fruteria kaio" at bounding box center [140, 333] width 115 height 29
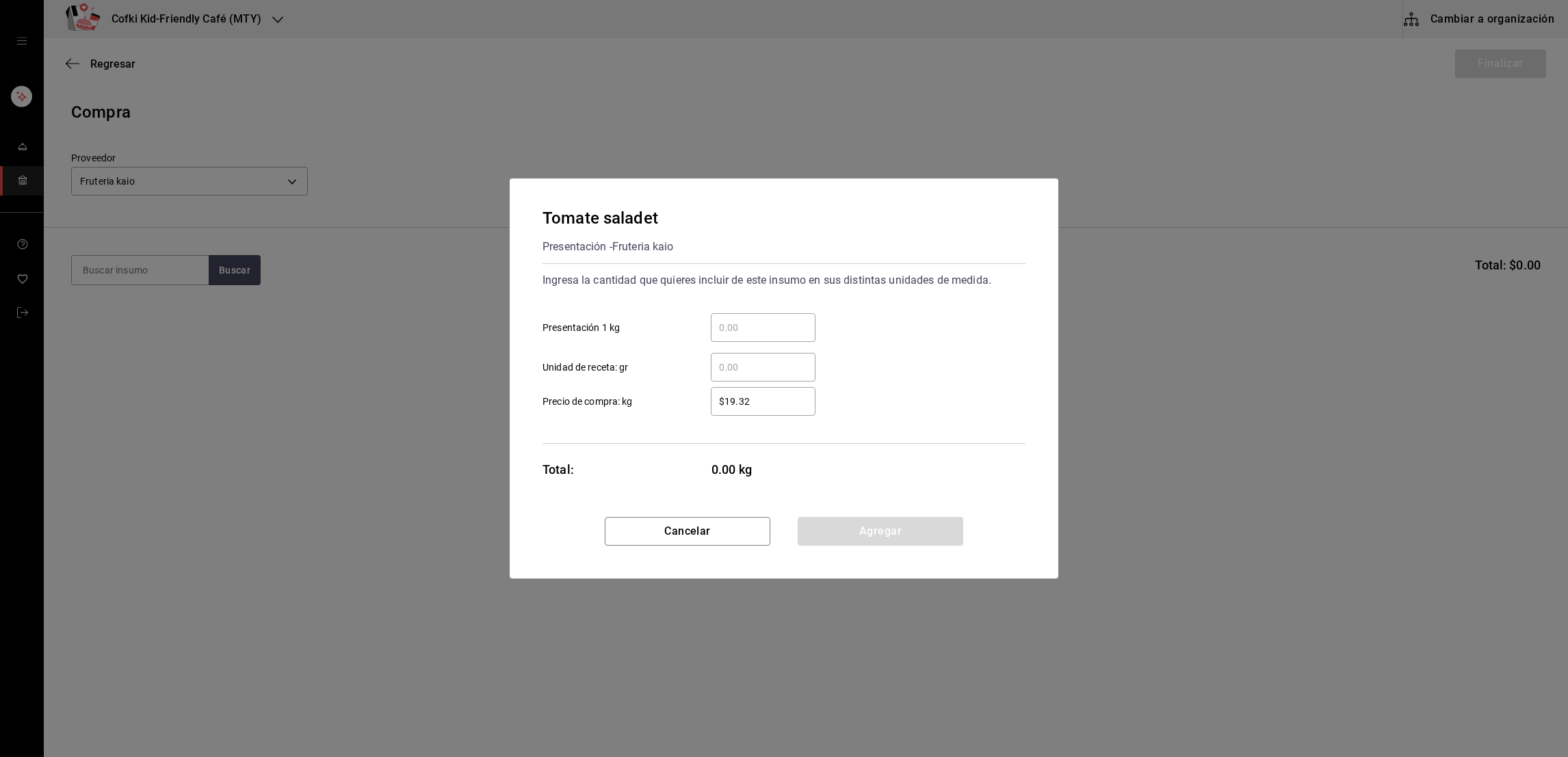
click at [796, 329] on input "​ Presentación 1 kg" at bounding box center [763, 327] width 105 height 16
type input "6"
type input "$13"
click at [883, 377] on div "$13 ​ Precio de compra: kg" at bounding box center [778, 395] width 494 height 39
click at [889, 526] on button "Agregar" at bounding box center [880, 531] width 165 height 29
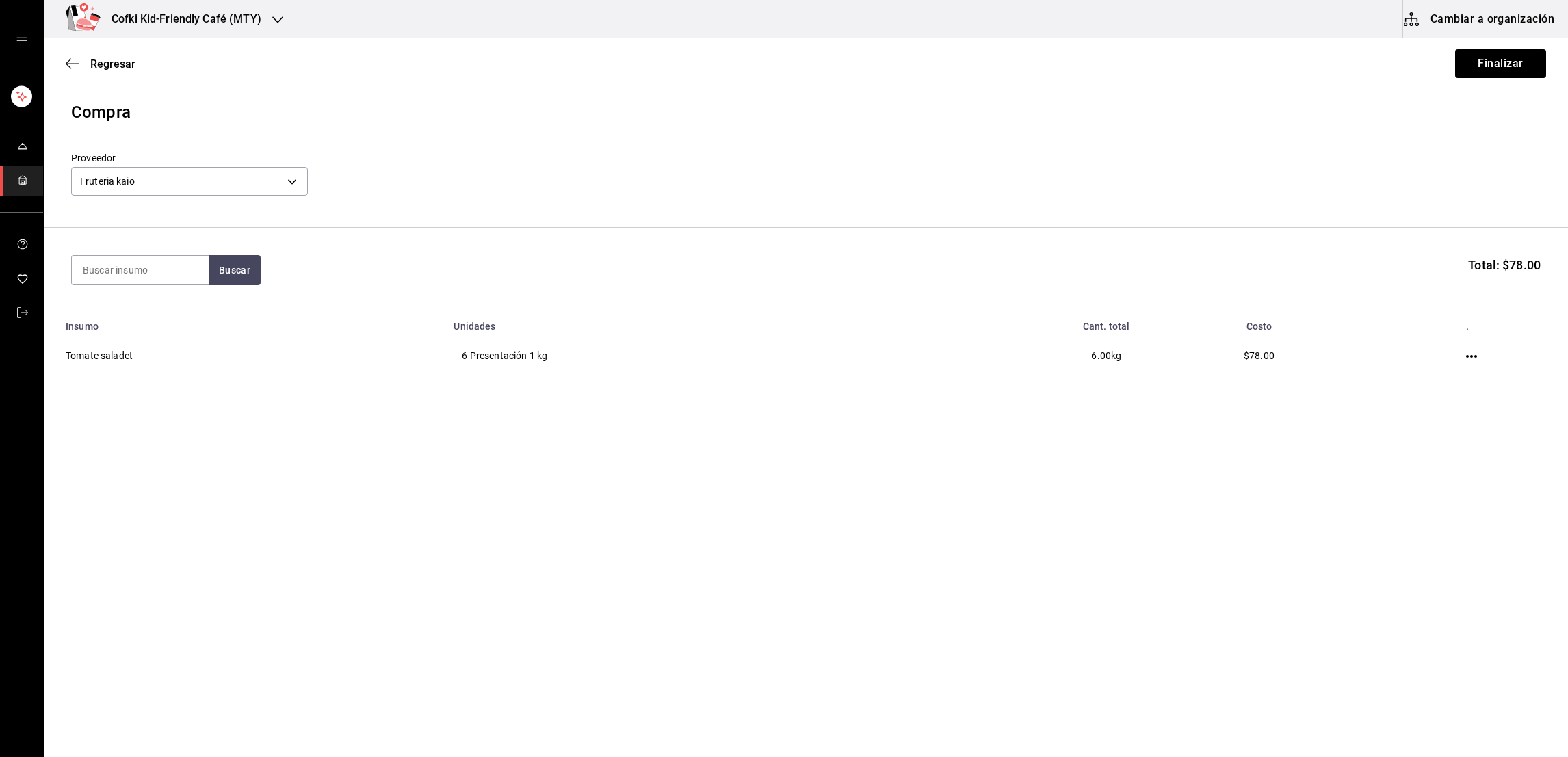
click at [133, 284] on div at bounding box center [140, 270] width 138 height 30
click at [132, 276] on input at bounding box center [140, 270] width 137 height 29
type input "arugula"
click at [216, 275] on button "Buscar" at bounding box center [234, 270] width 52 height 30
click at [166, 312] on div "Arugula" at bounding box center [140, 310] width 115 height 16
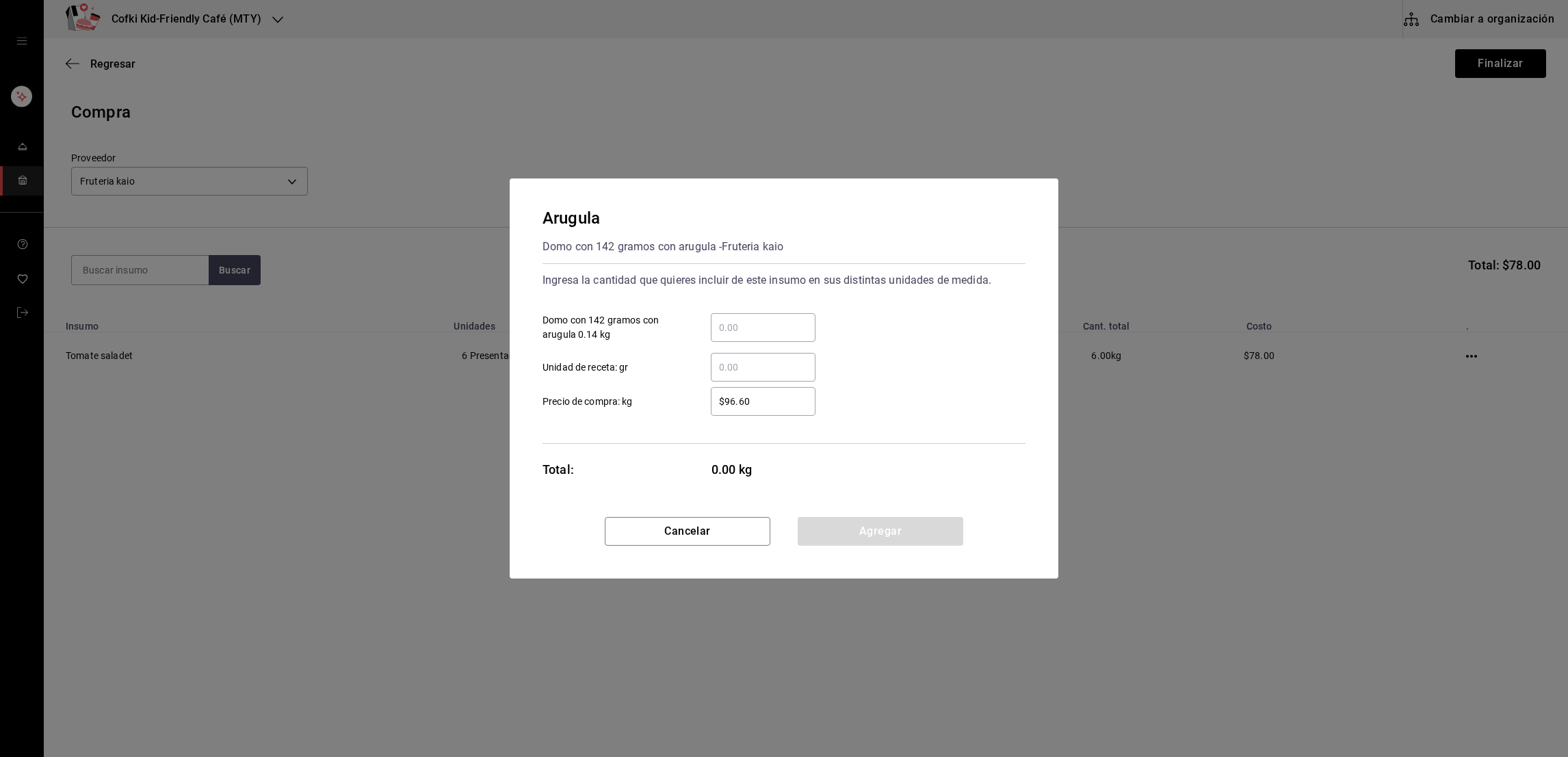
click at [734, 331] on input "​ Domo con 142 gramos con arugula 0.14 kg" at bounding box center [763, 327] width 105 height 16
type input "3"
type input "$91"
click at [888, 356] on div "​ Unidad de receta: gr" at bounding box center [778, 361] width 494 height 39
click at [884, 537] on button "Agregar" at bounding box center [880, 531] width 165 height 29
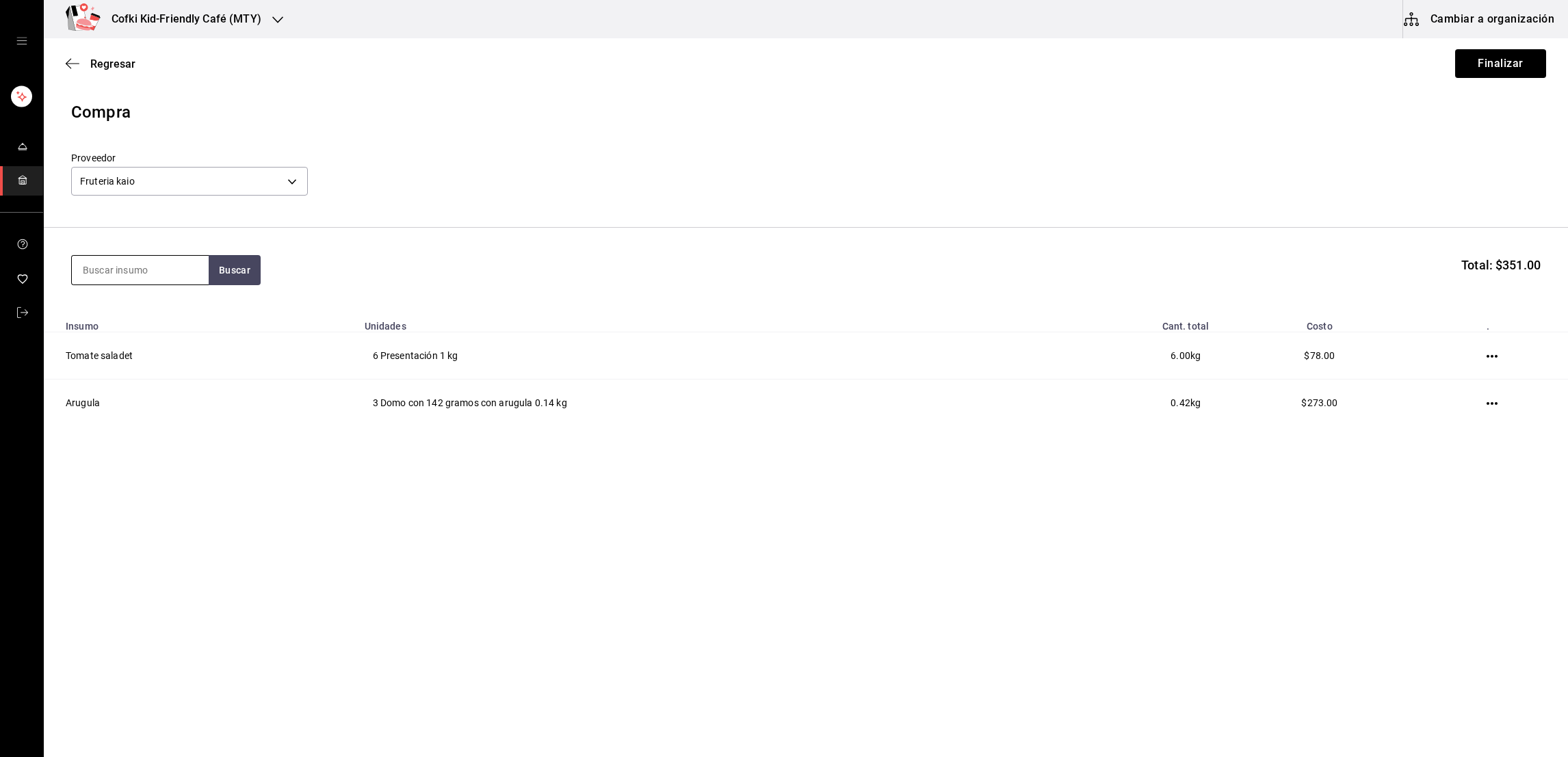
click at [106, 279] on input at bounding box center [140, 270] width 137 height 29
type input "espinaca"
click at [227, 268] on button "Buscar" at bounding box center [234, 270] width 52 height 30
drag, startPoint x: 160, startPoint y: 309, endPoint x: 159, endPoint y: 331, distance: 22.0
click at [159, 331] on div "Espinaca baby Presentación - Fruteria kaio" at bounding box center [140, 324] width 115 height 45
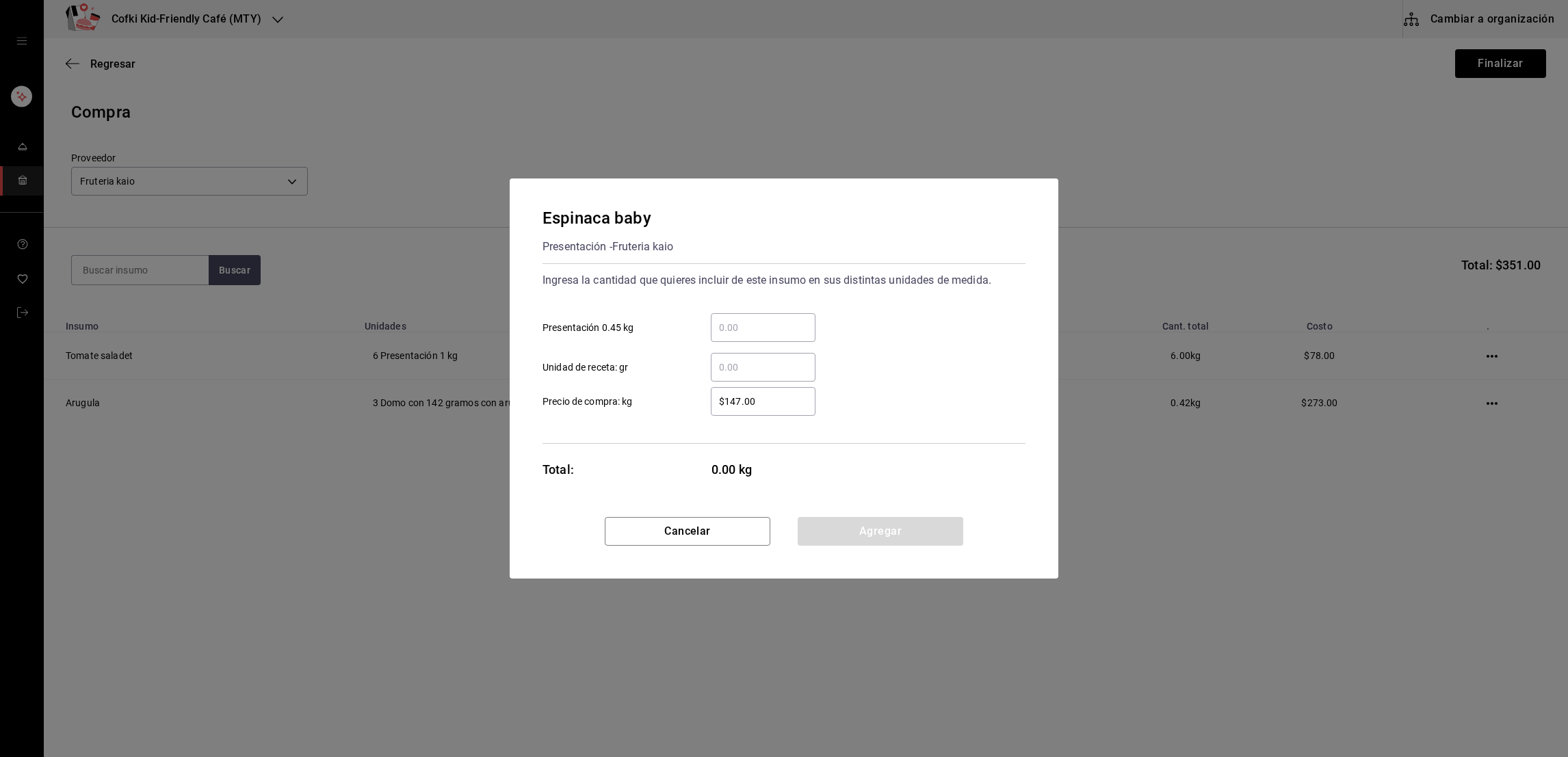
click at [759, 324] on input "​ Presentación 0.45 kg" at bounding box center [763, 327] width 105 height 16
type input "1"
type input "$129"
click at [849, 529] on button "Agregar" at bounding box center [880, 531] width 165 height 29
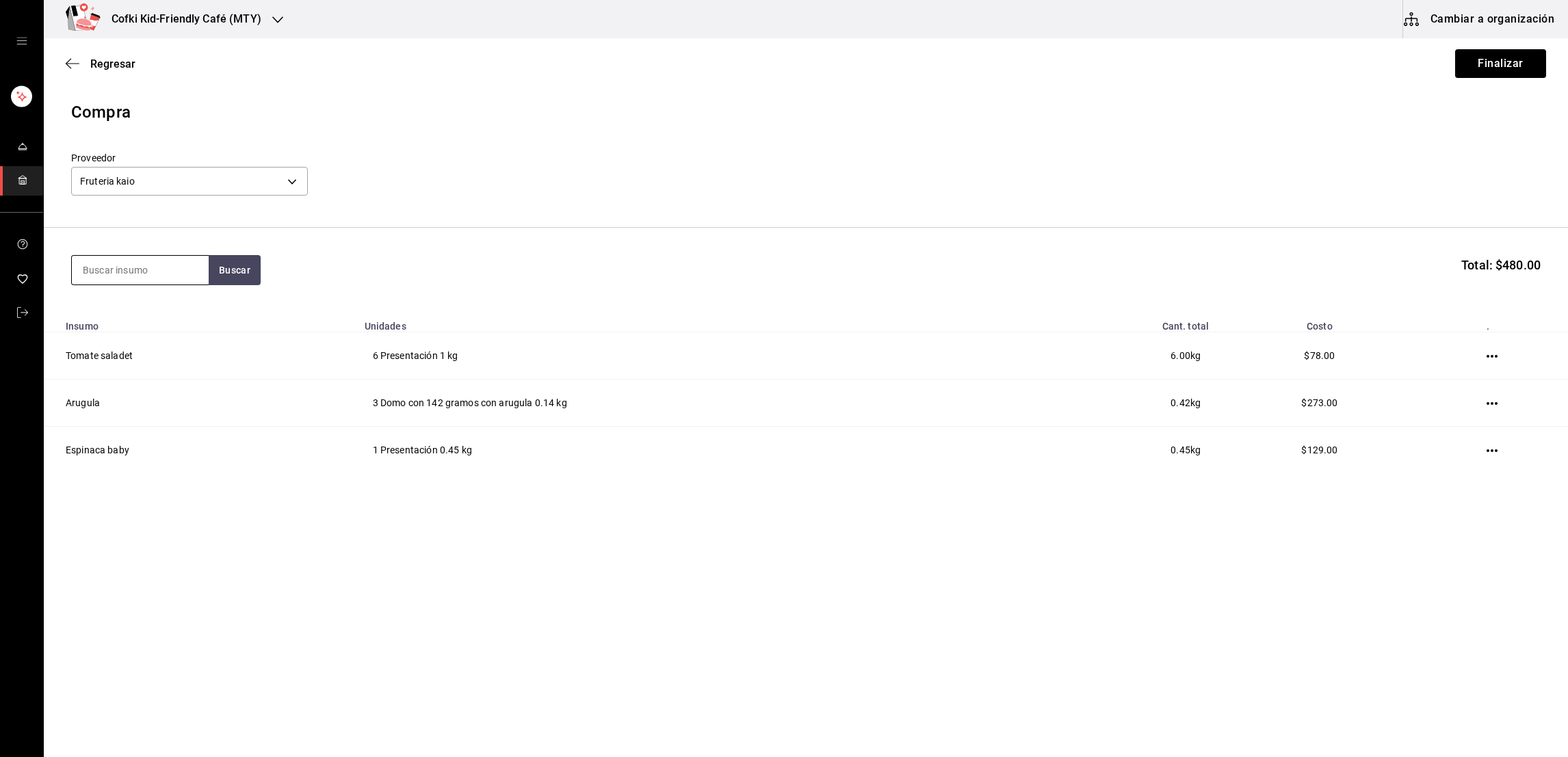
click at [139, 269] on input at bounding box center [140, 270] width 137 height 29
type input "tomate bola"
click at [225, 259] on button "Buscar" at bounding box center [234, 270] width 52 height 30
click at [146, 327] on div "Presentación - Fruteria kaio" at bounding box center [140, 333] width 115 height 29
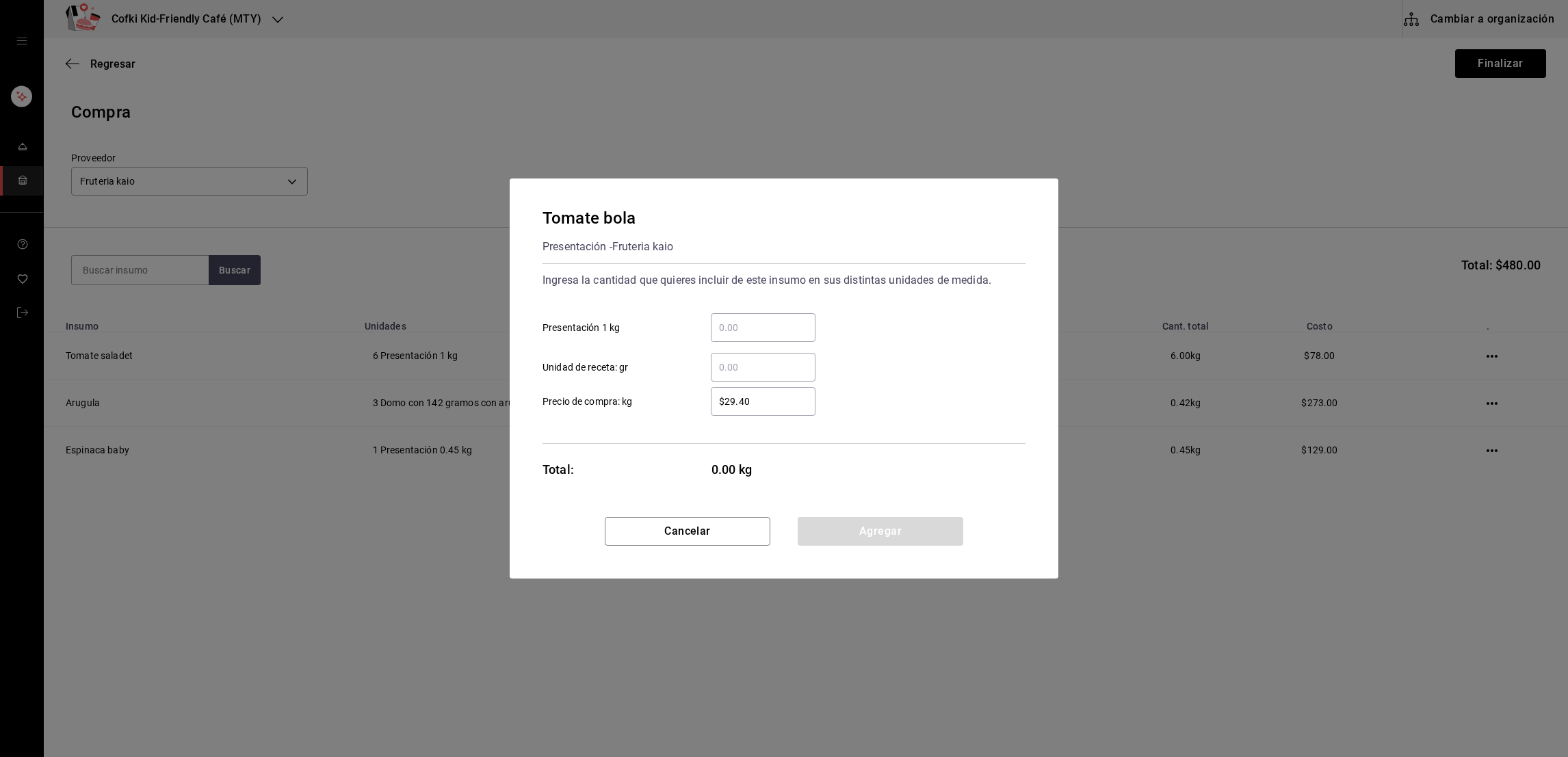
click at [779, 319] on input "​ Presentación 1 kg" at bounding box center [763, 327] width 105 height 16
type input "1.42"
type input "$17"
click at [910, 337] on div "1.42 ​ Presentación 1 kg" at bounding box center [778, 322] width 494 height 39
click at [885, 523] on button "Agregar" at bounding box center [880, 531] width 165 height 29
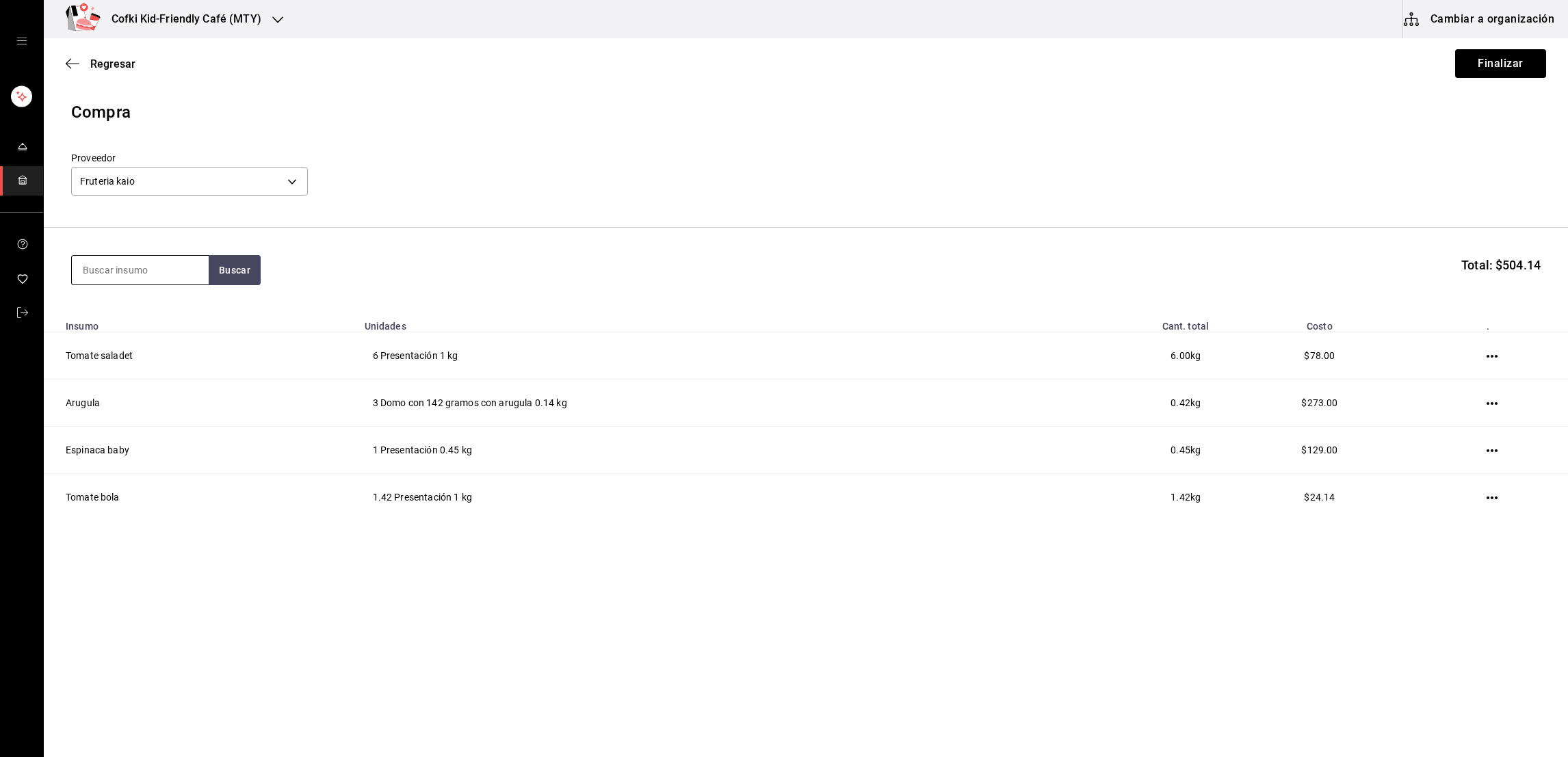
click at [155, 261] on input at bounding box center [140, 270] width 137 height 29
click at [145, 264] on input at bounding box center [140, 270] width 137 height 29
click at [144, 268] on input at bounding box center [140, 270] width 137 height 29
click at [207, 269] on input "zanahoria" at bounding box center [140, 270] width 137 height 29
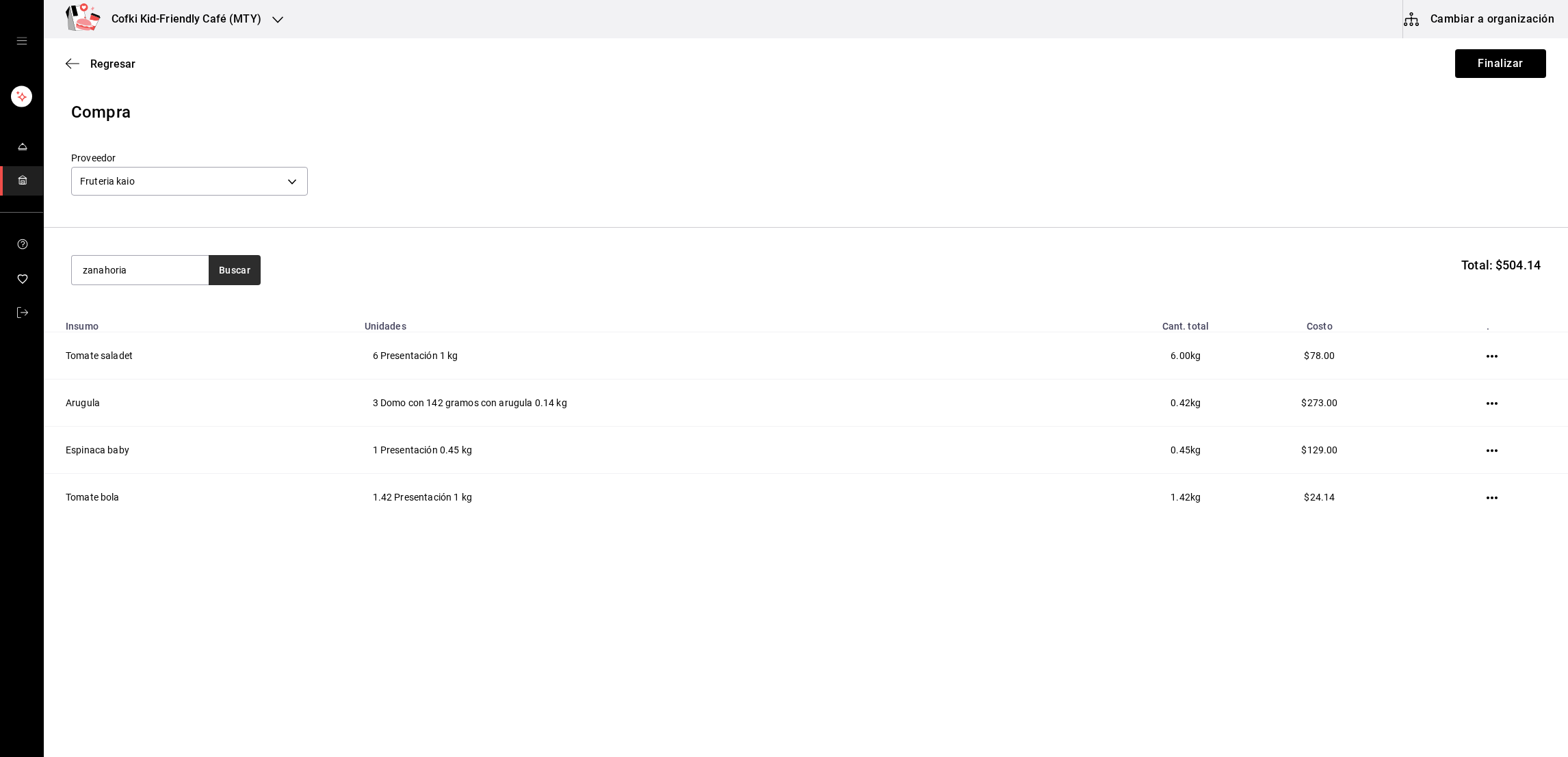
type input "zanahoria"
click at [212, 269] on button "Buscar" at bounding box center [234, 270] width 52 height 30
click at [159, 309] on div "Zanahoria" at bounding box center [140, 310] width 115 height 16
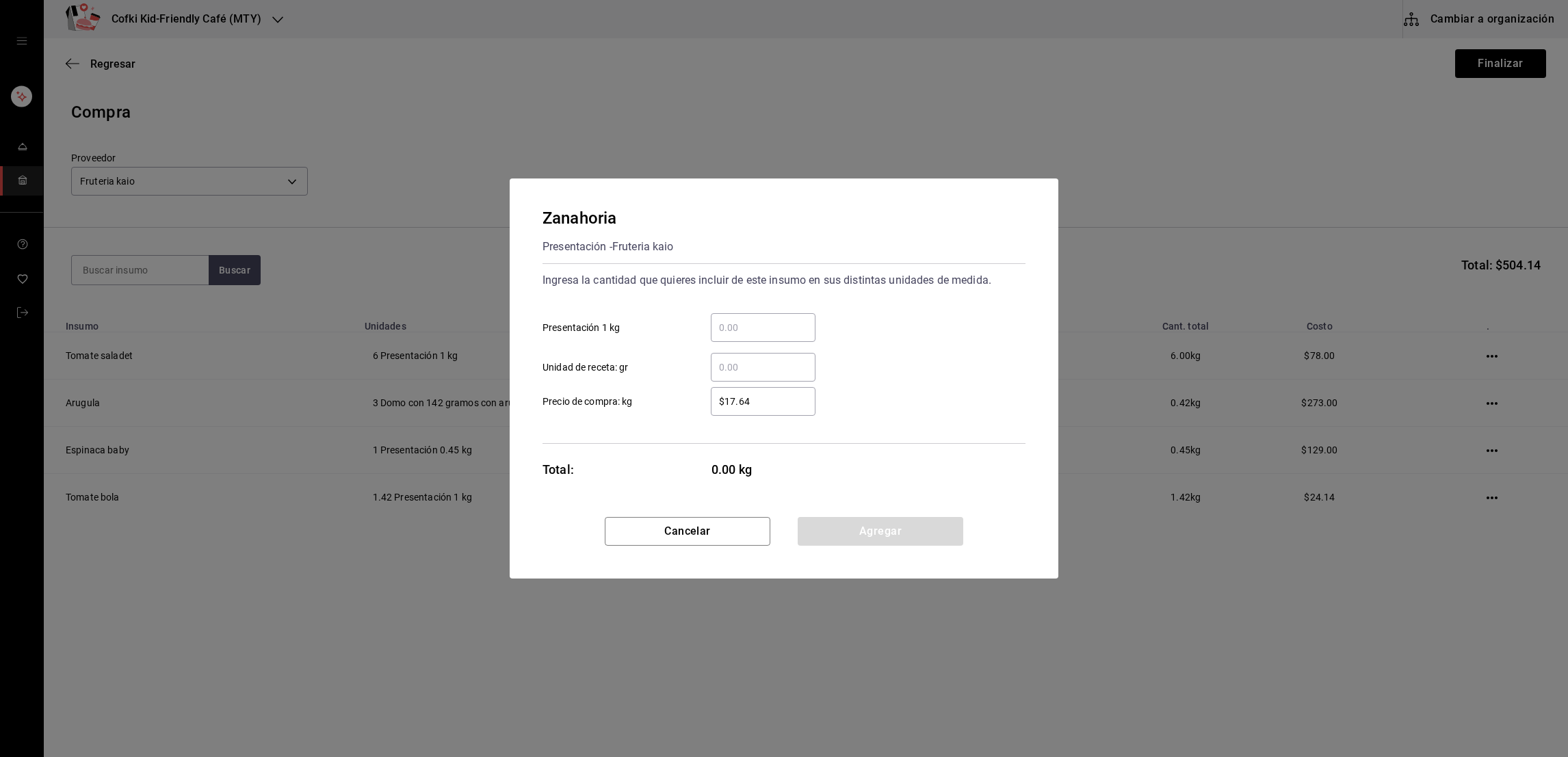
click at [739, 337] on div "​" at bounding box center [763, 327] width 105 height 29
click at [739, 336] on input "​ Presentación 1 kg" at bounding box center [763, 327] width 105 height 16
type input "2.25"
type input "$20"
click at [843, 368] on div "​ Unidad de receta: gr" at bounding box center [778, 361] width 494 height 39
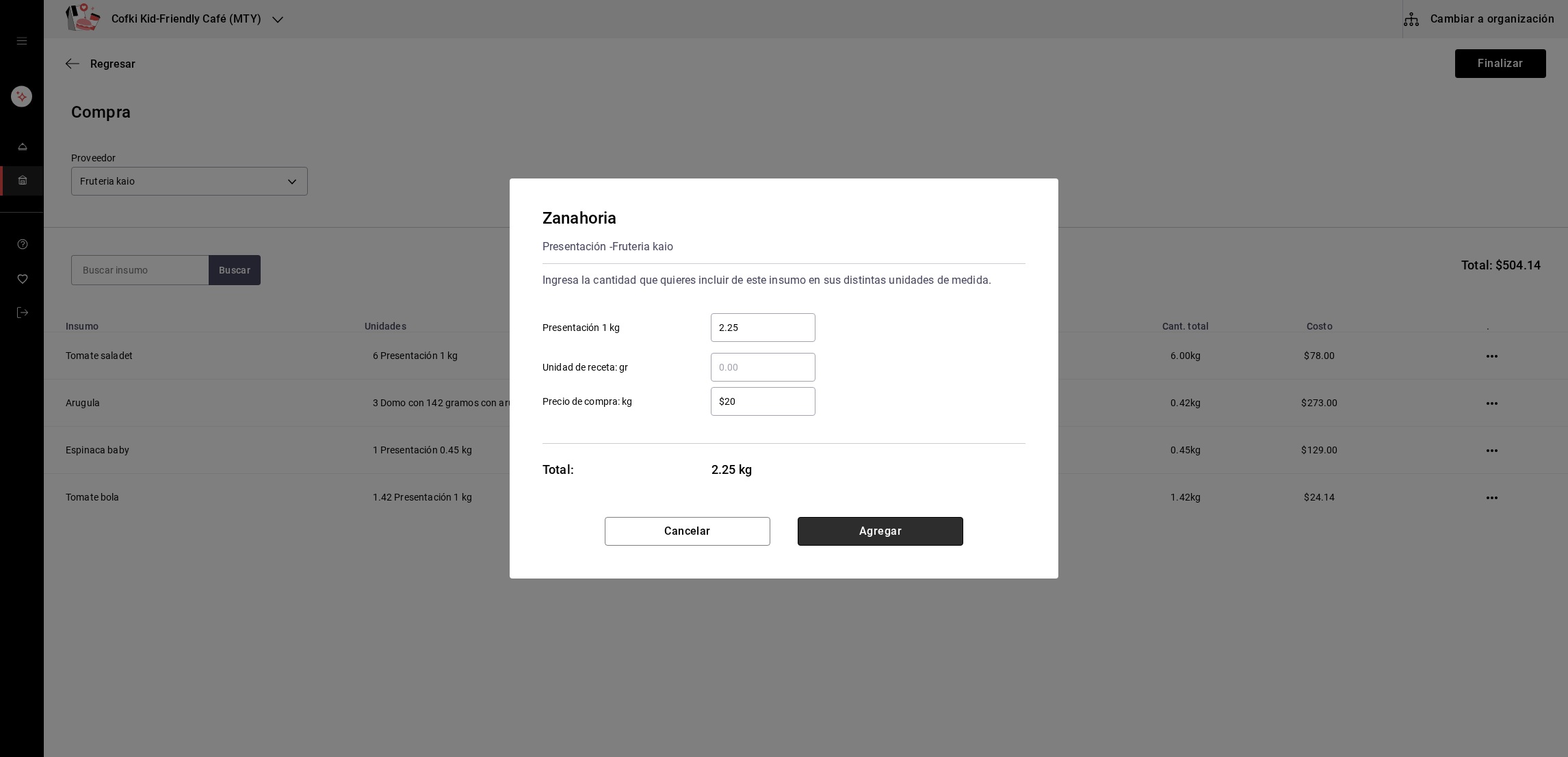
click at [852, 526] on button "Agregar" at bounding box center [880, 531] width 165 height 29
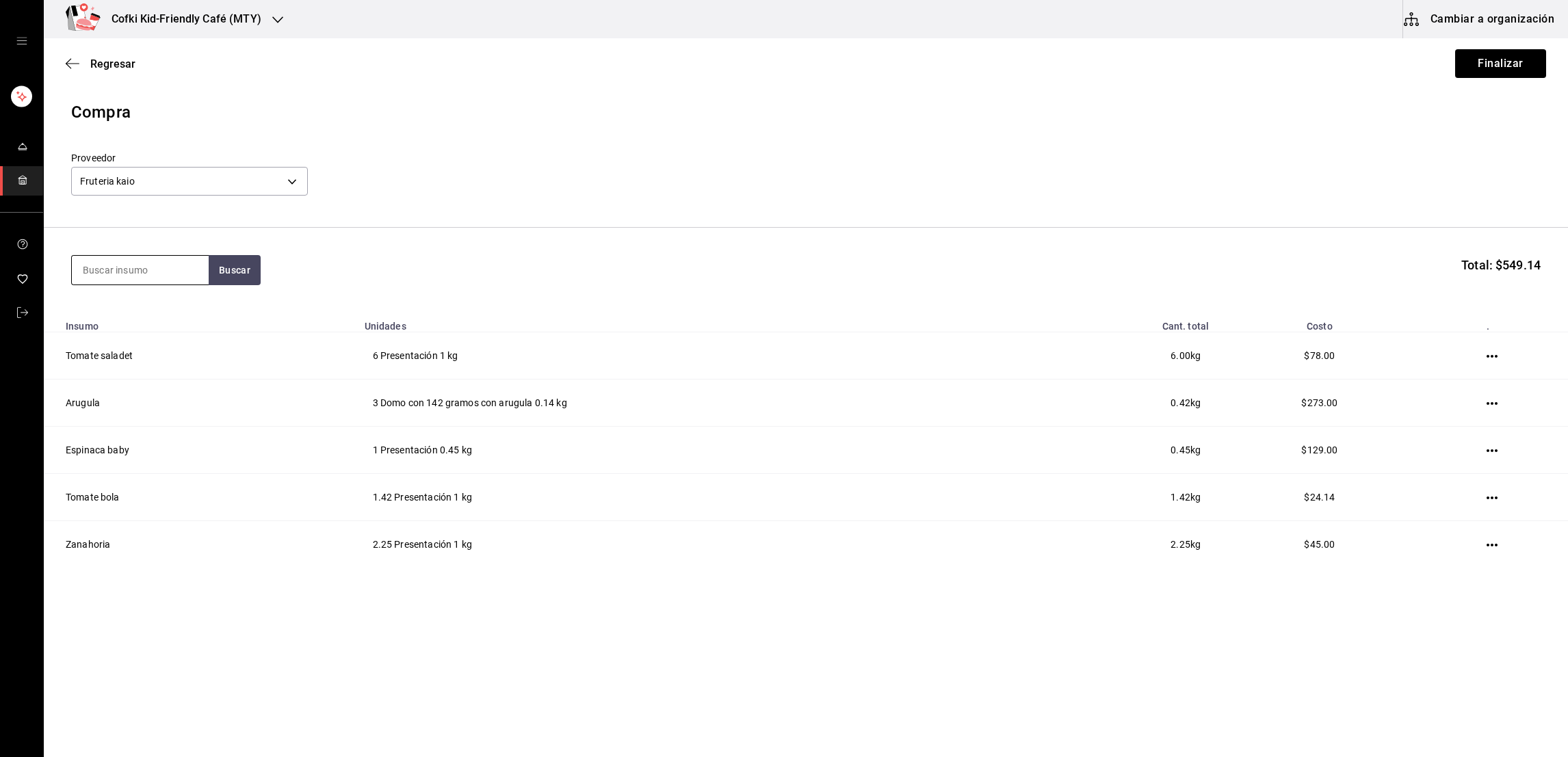
click at [132, 267] on input at bounding box center [140, 270] width 137 height 29
type input "avena"
click at [233, 271] on button "Buscar" at bounding box center [234, 270] width 52 height 30
click at [163, 308] on div "Avena" at bounding box center [140, 310] width 115 height 16
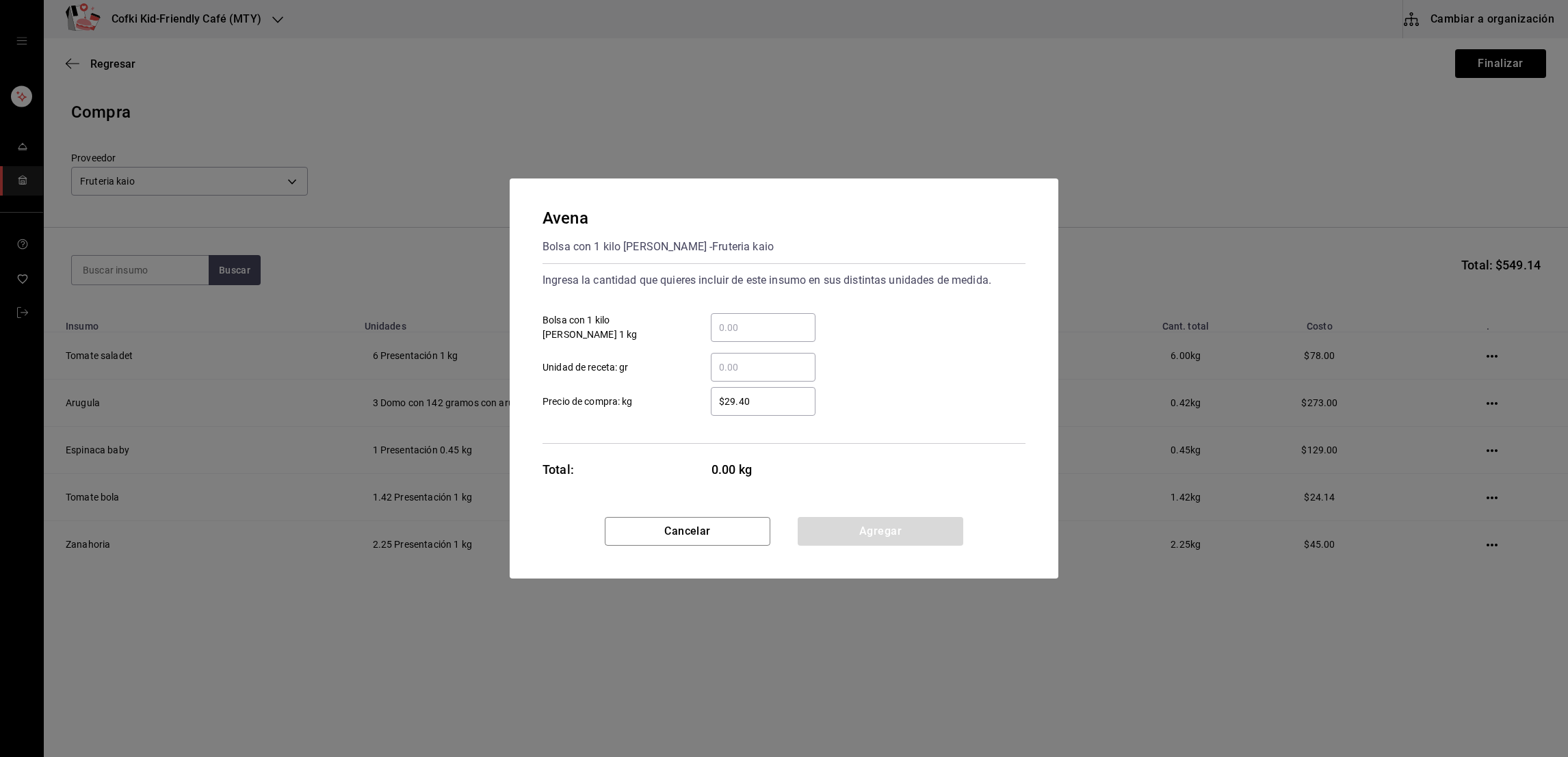
click at [778, 313] on div "​" at bounding box center [763, 327] width 105 height 29
click at [778, 319] on input "​ Bolsa con 1 kilo [PERSON_NAME] 1 kg" at bounding box center [763, 327] width 105 height 16
click at [778, 313] on div "​" at bounding box center [763, 327] width 105 height 29
click at [778, 319] on input "​ Bolsa con 1 kilo [PERSON_NAME] 1 kg" at bounding box center [763, 327] width 105 height 16
type input "0.5"
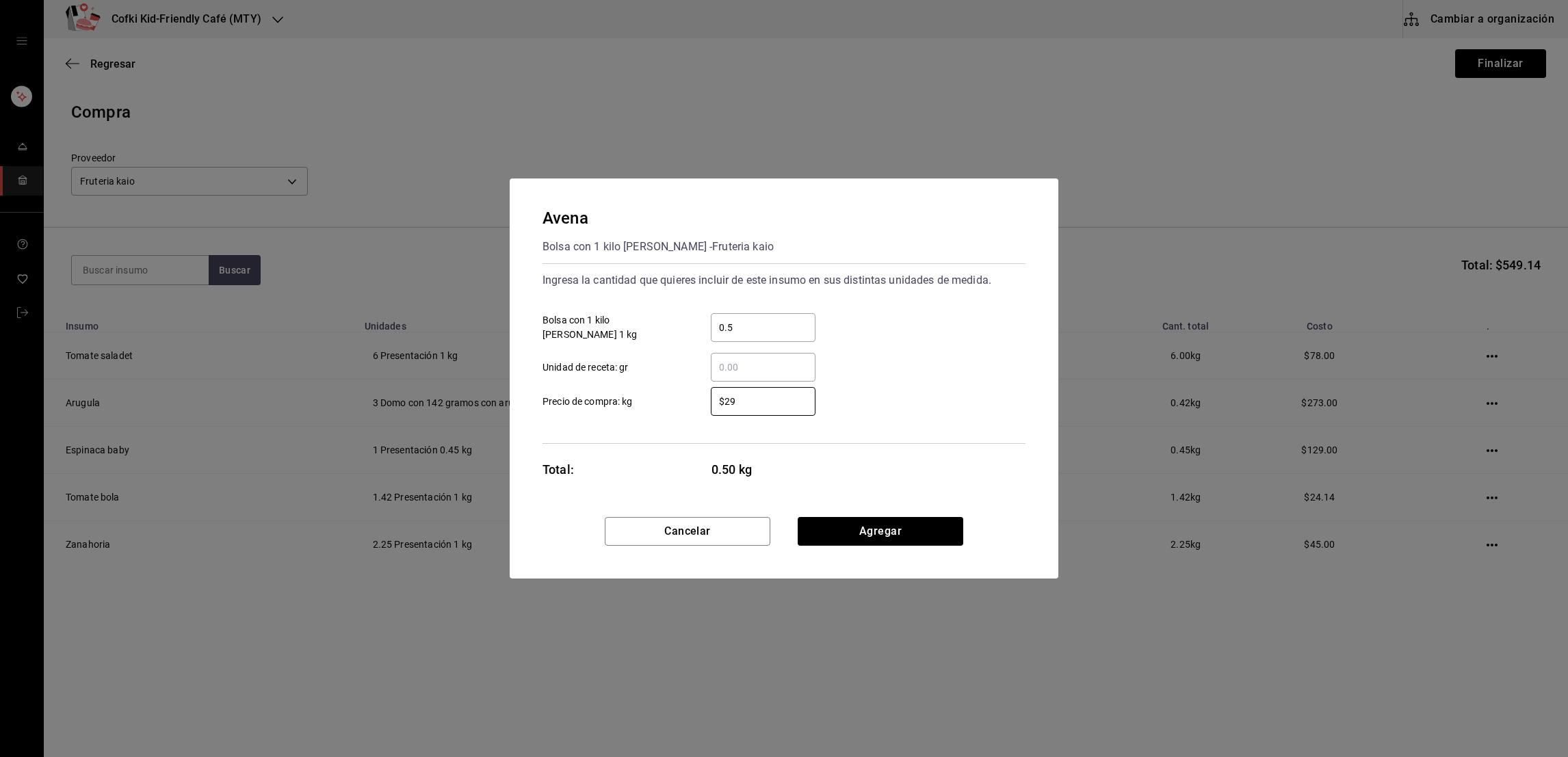
type input "$29"
click at [913, 345] on div "​ Unidad de receta: gr" at bounding box center [778, 361] width 494 height 39
click at [886, 535] on button "Agregar" at bounding box center [880, 531] width 165 height 29
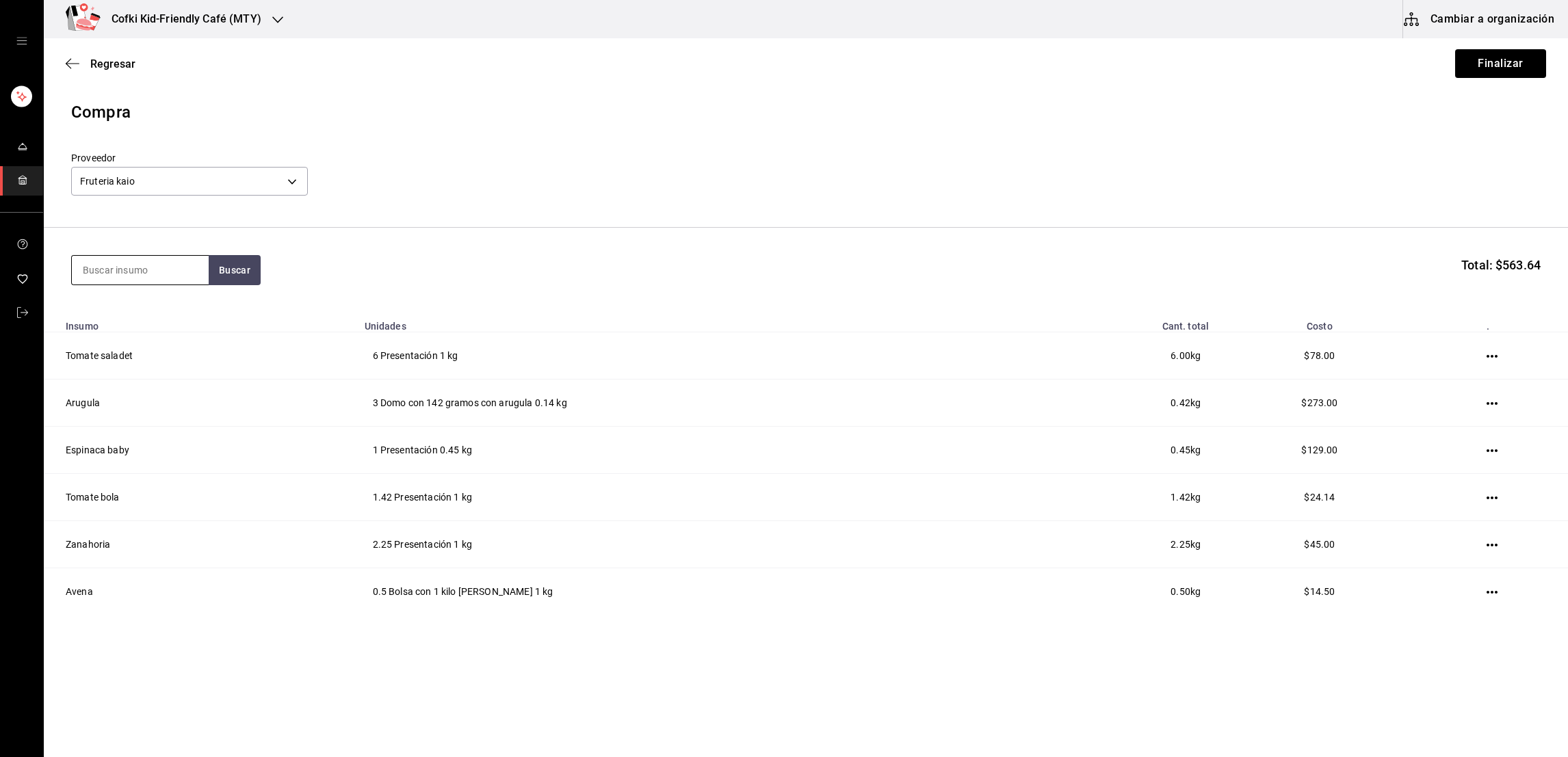
click at [174, 274] on input at bounding box center [140, 270] width 137 height 29
drag, startPoint x: 199, startPoint y: 272, endPoint x: 211, endPoint y: 271, distance: 12.0
click at [211, 271] on div "azucar Buscar" at bounding box center [165, 270] width 190 height 30
type input "azucar"
click at [211, 271] on button "Buscar" at bounding box center [234, 270] width 52 height 30
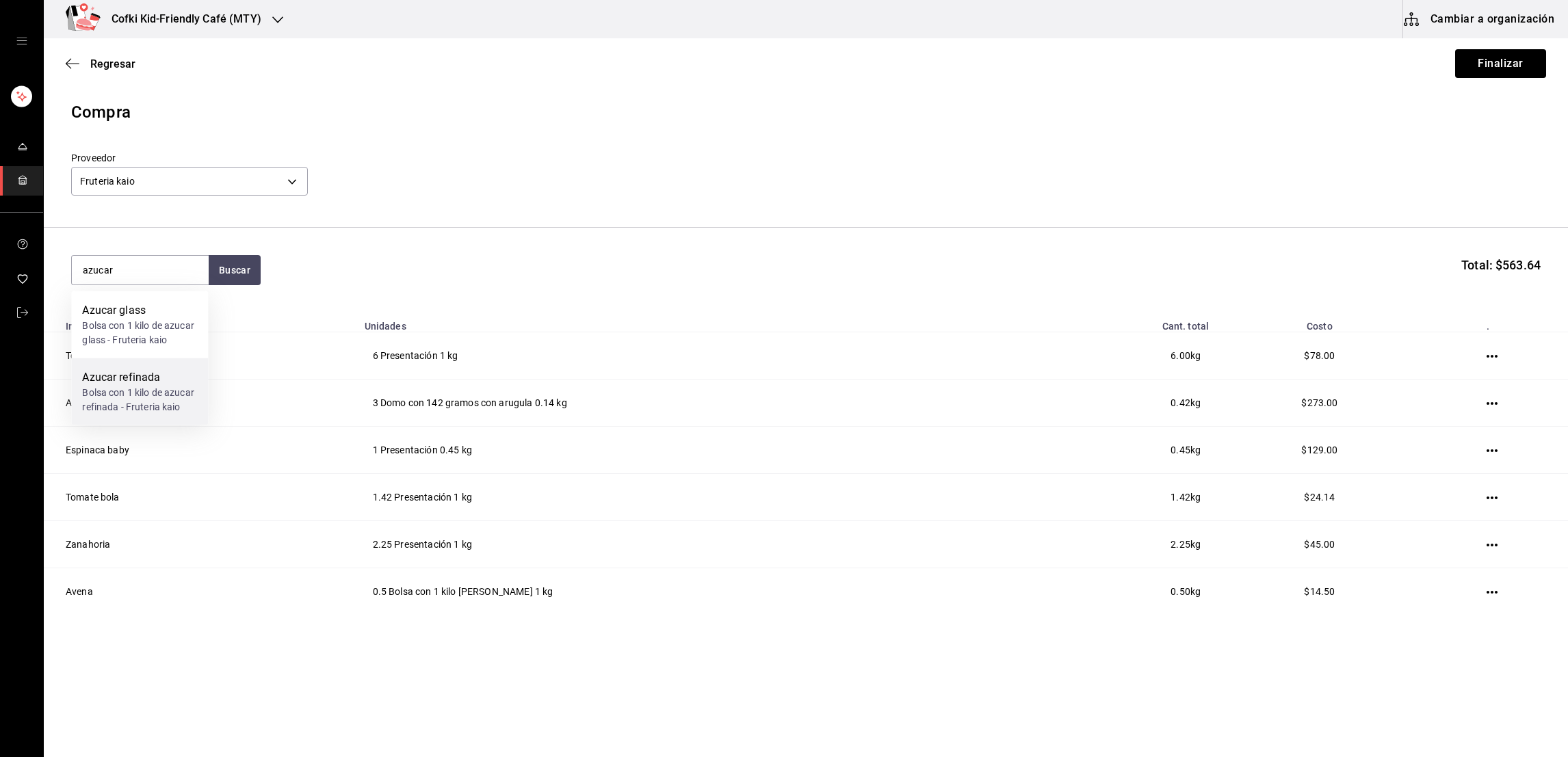
click at [155, 386] on div "Bolsa con 1 kilo de azucar refinada - Fruteria kaio" at bounding box center [140, 400] width 115 height 29
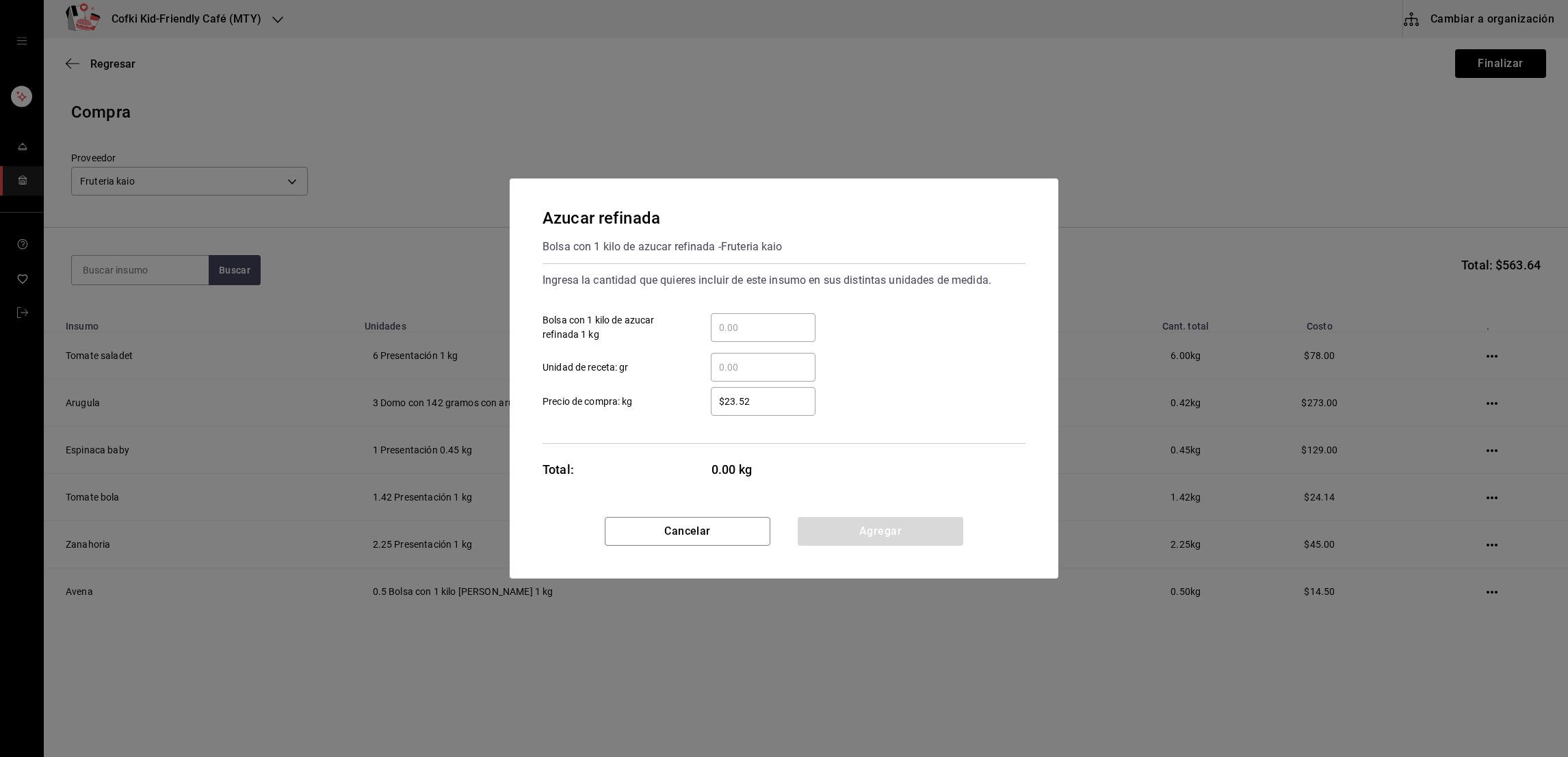
click at [723, 336] on div "​" at bounding box center [763, 327] width 105 height 29
click at [723, 336] on input "​ Bolsa con 1 kilo de azucar refinada 1 kg" at bounding box center [763, 327] width 105 height 16
type input "4"
type input "$35"
click at [860, 360] on div "​ Unidad de receta: gr" at bounding box center [778, 361] width 494 height 39
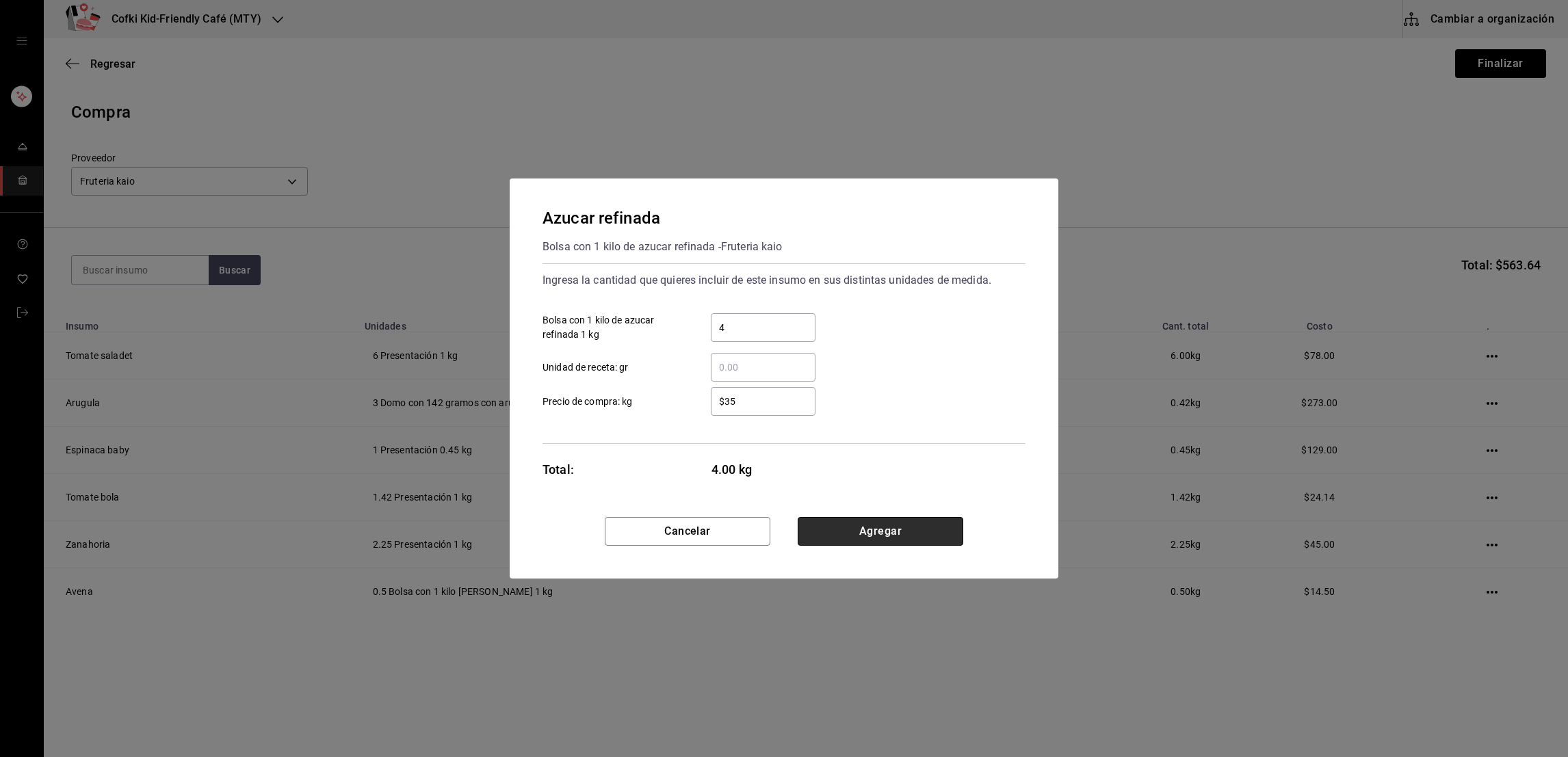
click at [857, 521] on button "Agregar" at bounding box center [880, 531] width 165 height 29
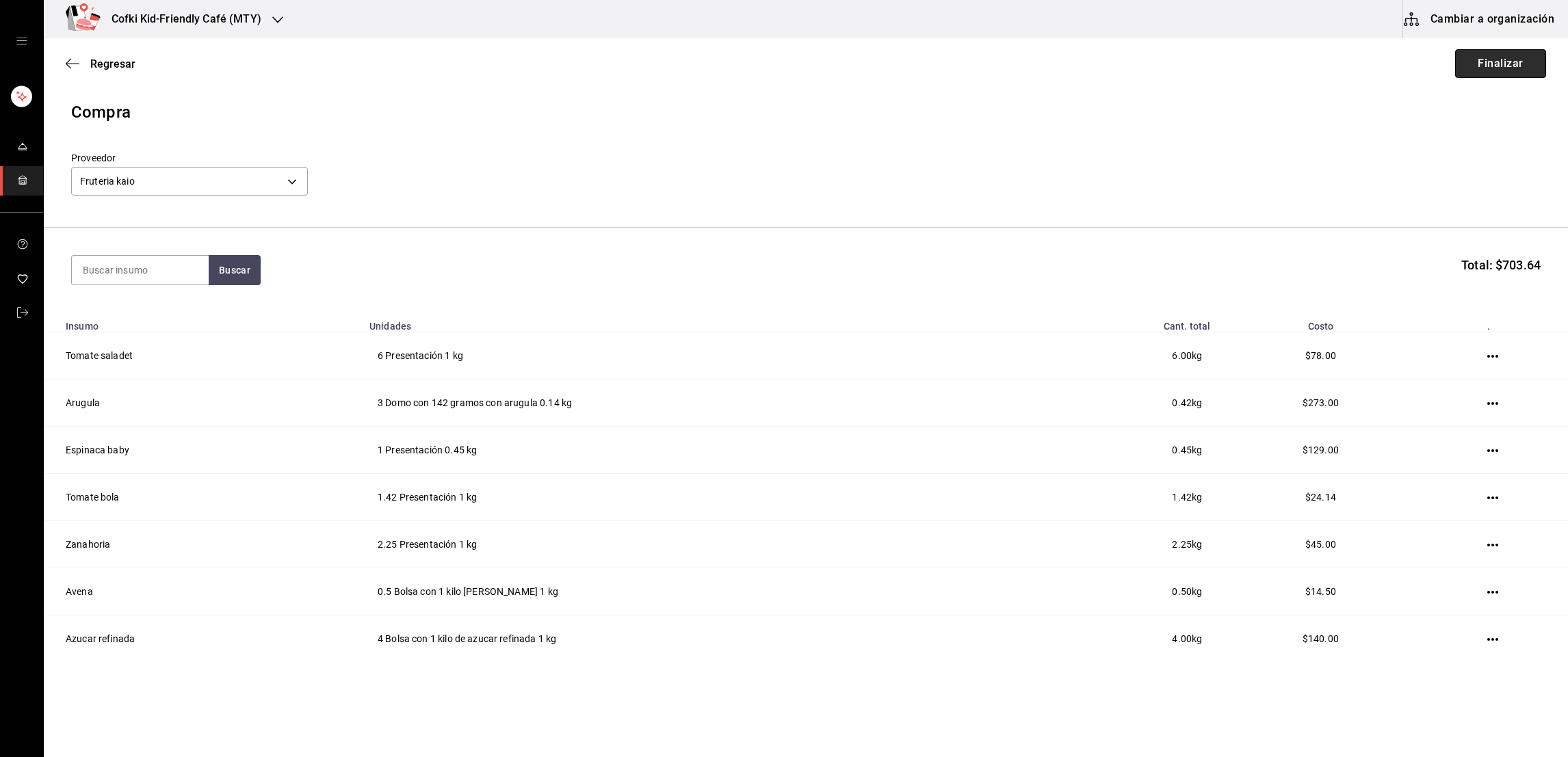
click at [1496, 67] on button "Finalizar" at bounding box center [1500, 64] width 91 height 29
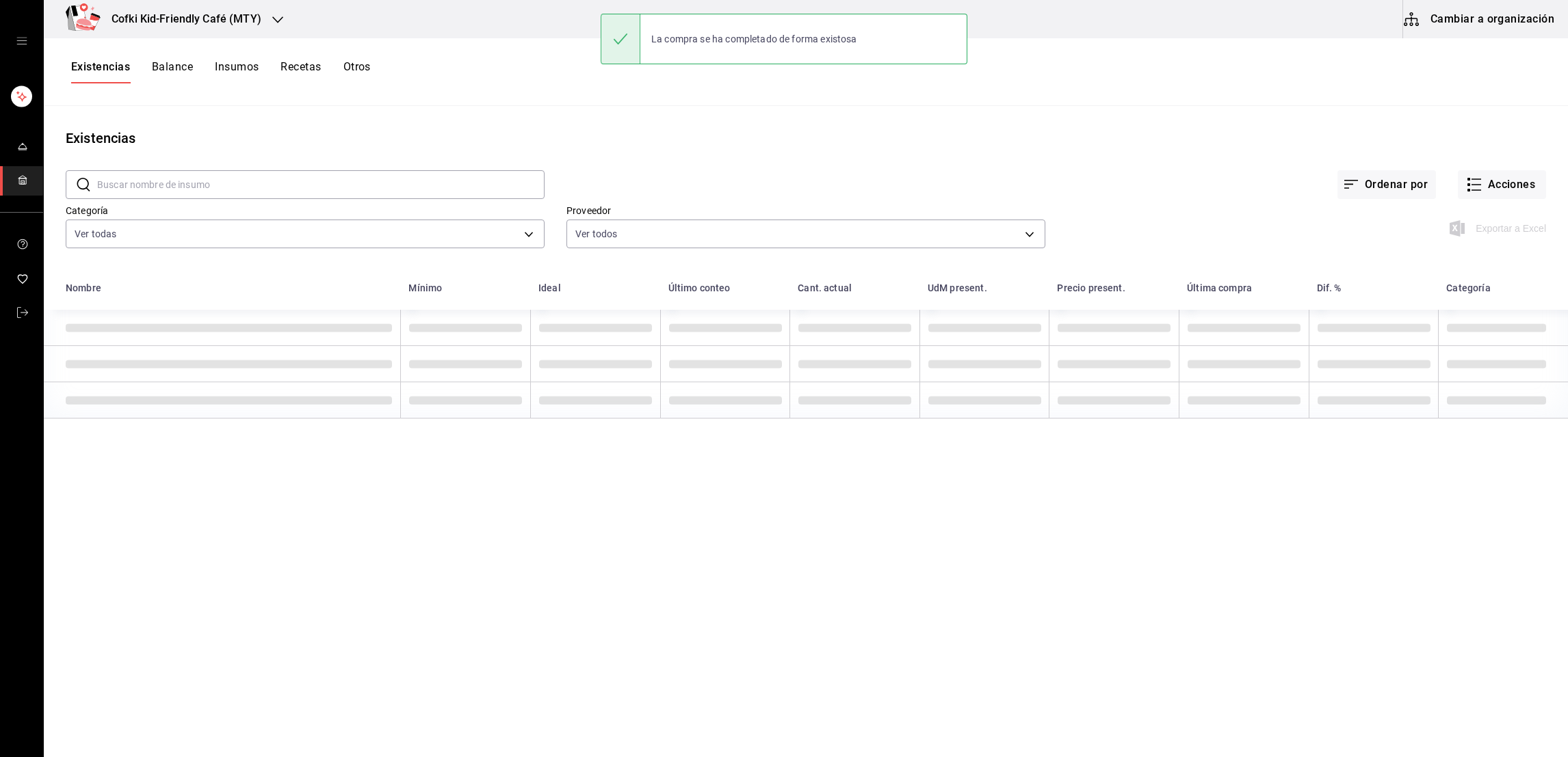
click at [1496, 67] on div "Existencias Balance Insumos Recetas Otros" at bounding box center [805, 72] width 1524 height 23
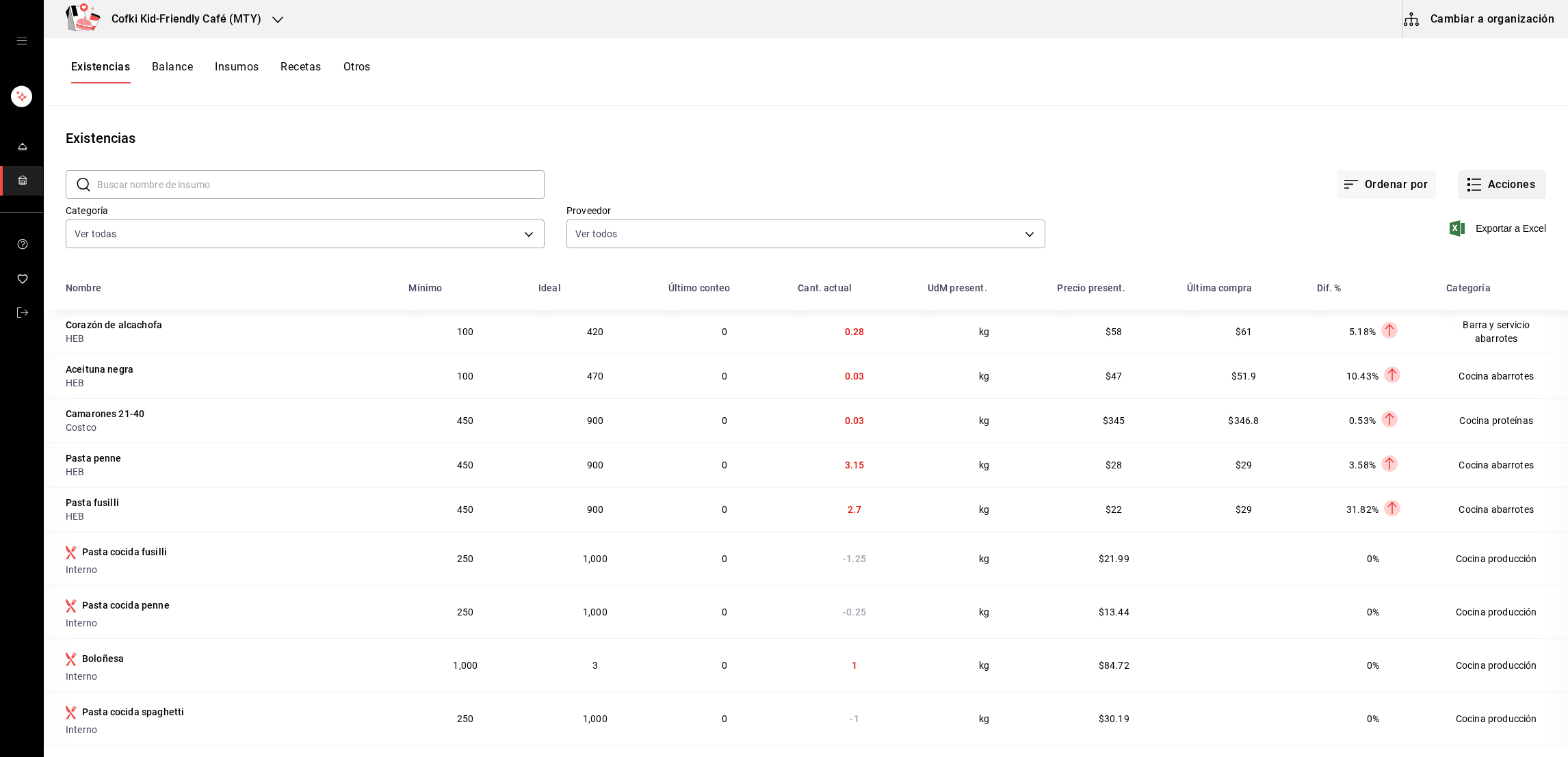
click at [1494, 193] on button "Acciones" at bounding box center [1501, 185] width 88 height 29
click at [1472, 362] on span "Evento de producción" at bounding box center [1486, 367] width 115 height 14
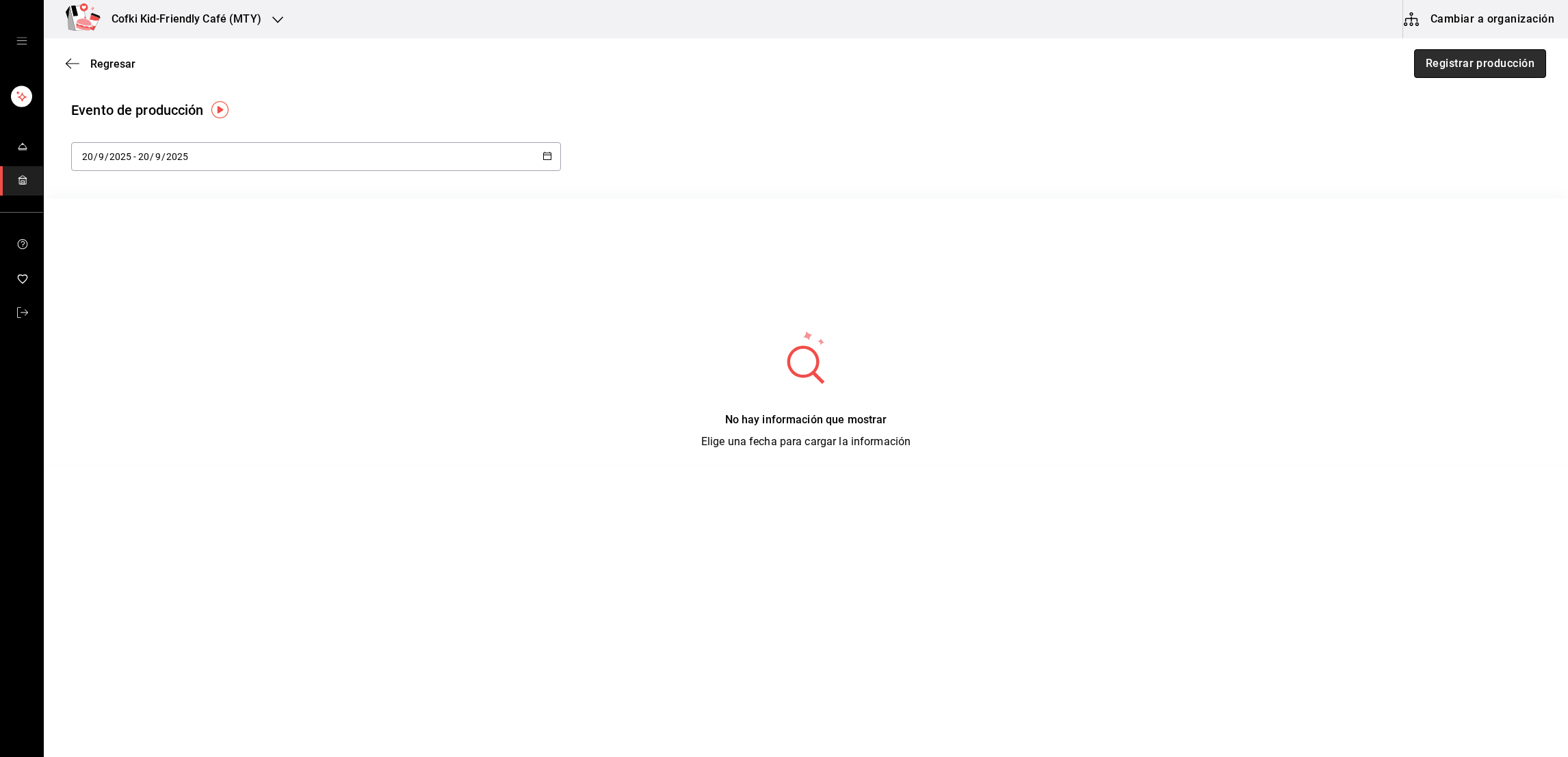
click at [1478, 68] on button "Registrar producción" at bounding box center [1480, 64] width 132 height 29
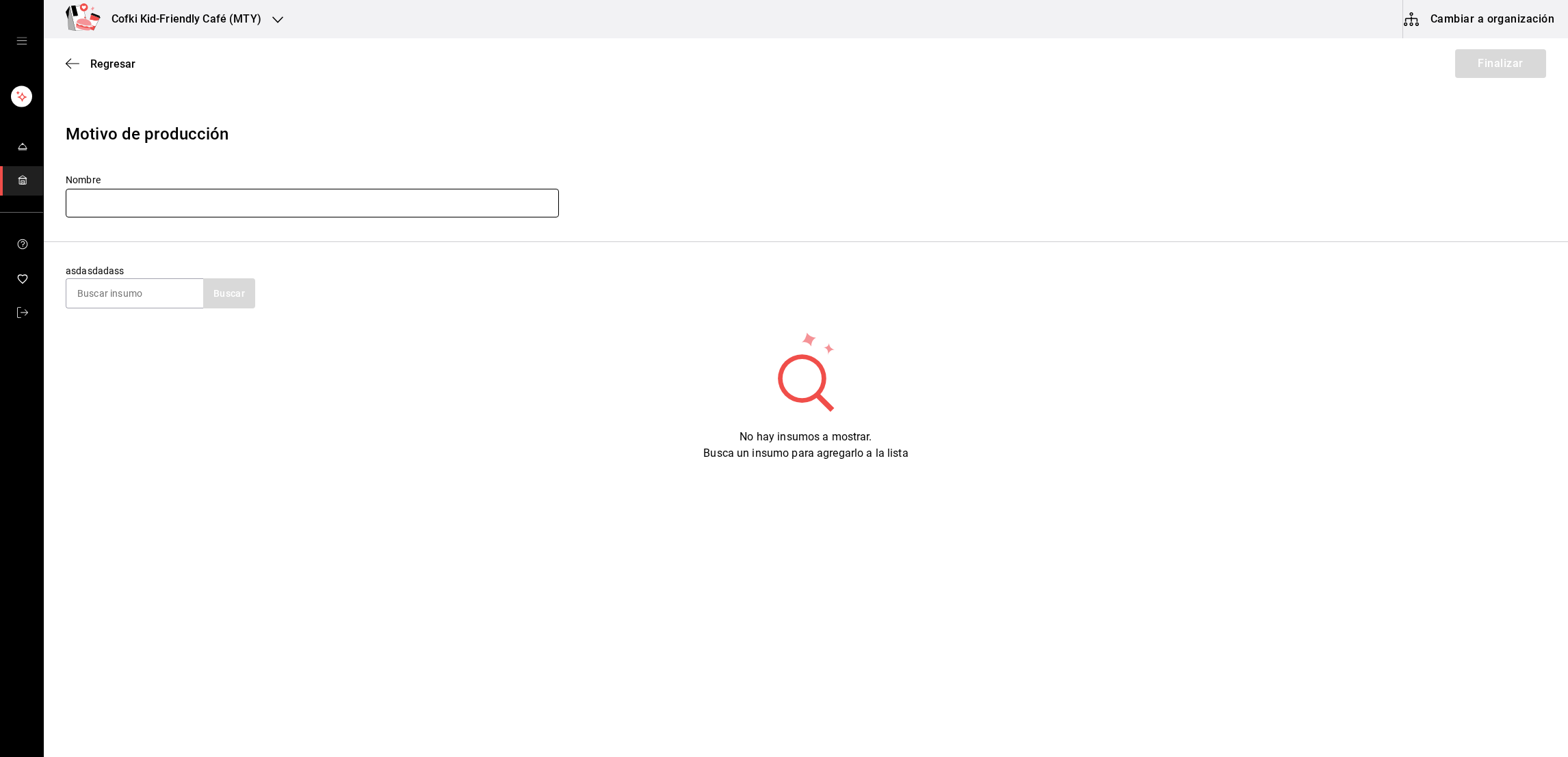
click at [360, 216] on input "text" at bounding box center [312, 203] width 493 height 29
type input "Producción cocina [DATE]"
click at [129, 284] on input at bounding box center [135, 294] width 137 height 29
click at [133, 295] on input at bounding box center [135, 294] width 137 height 29
type input "sopa de fideo"
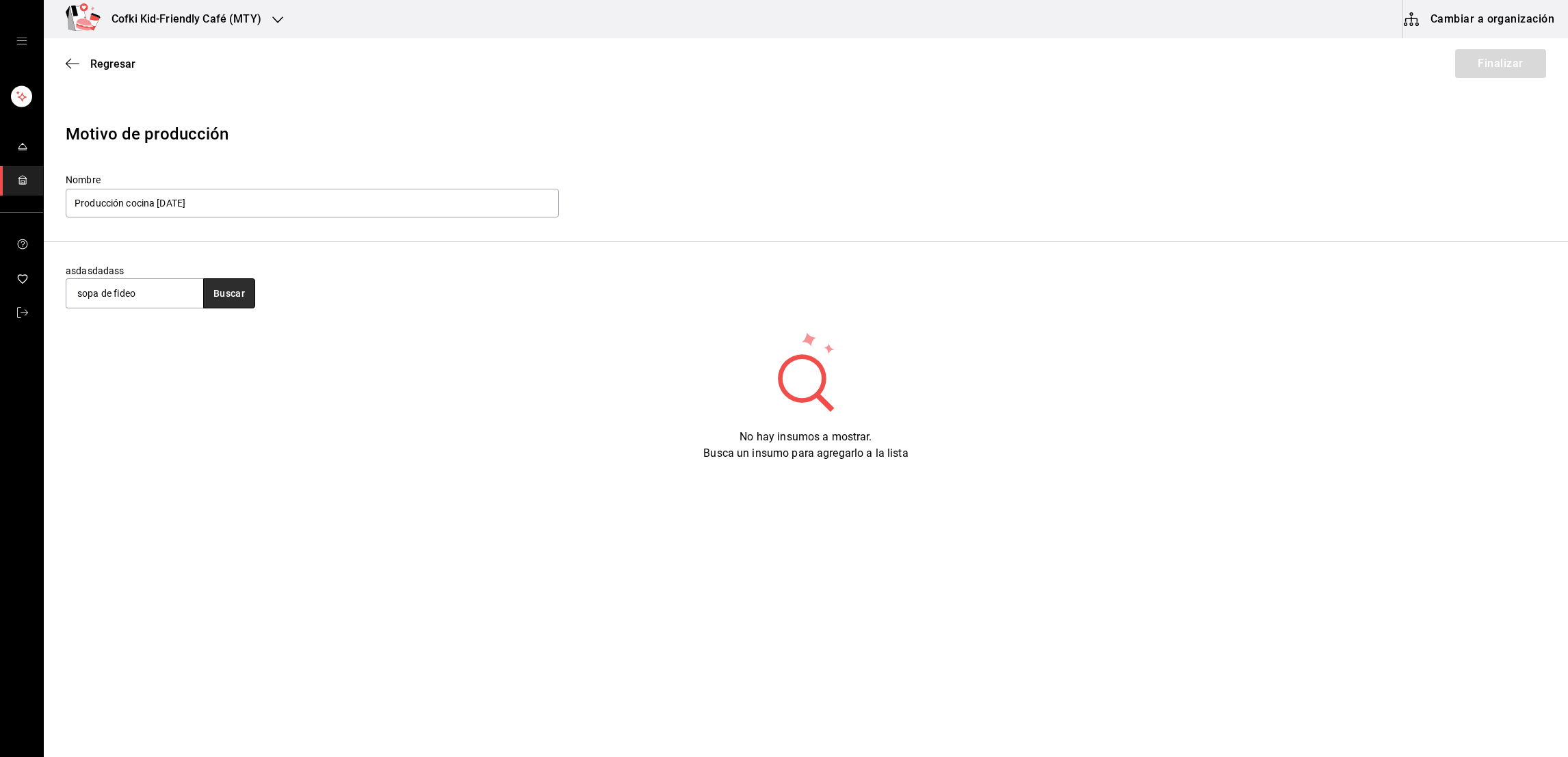
click at [216, 299] on button "Buscar" at bounding box center [229, 294] width 52 height 30
click at [139, 334] on div "Sopa de fideo" at bounding box center [134, 333] width 115 height 16
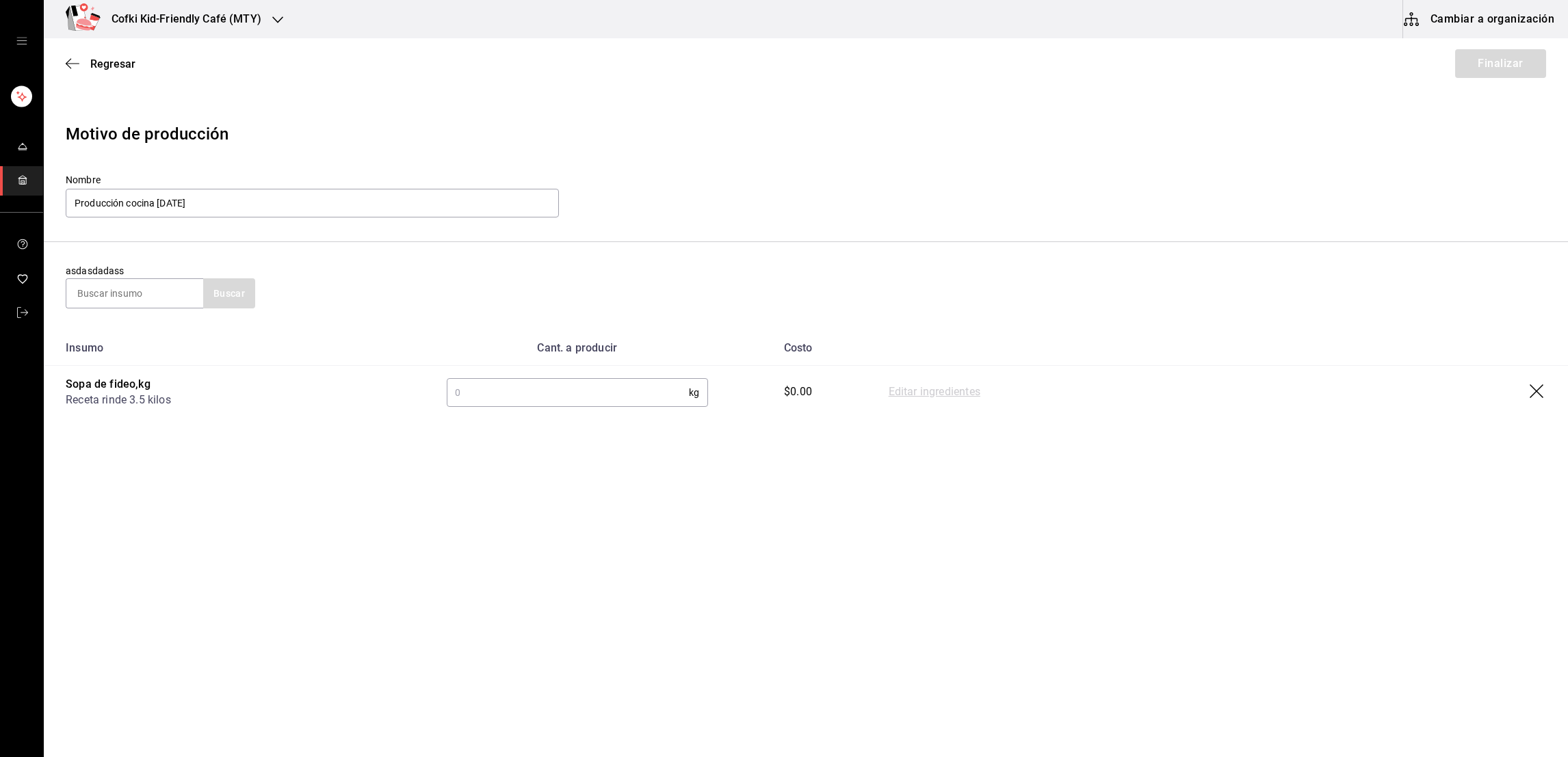
click at [594, 405] on input "text" at bounding box center [568, 392] width 242 height 27
type input "3.5"
click at [157, 288] on input at bounding box center [135, 294] width 137 height 29
click at [124, 61] on span "Regresar" at bounding box center [112, 64] width 45 height 13
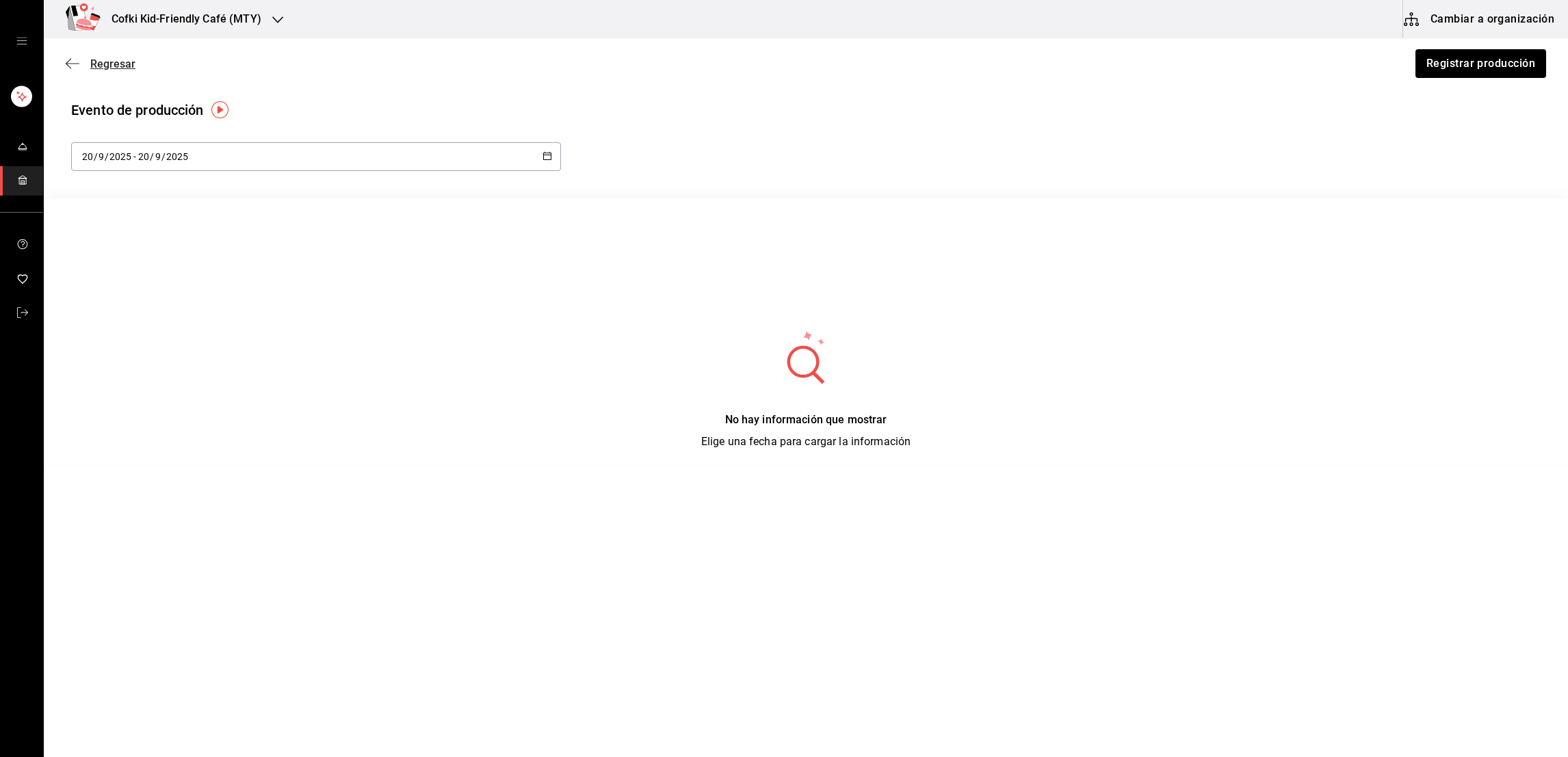
click at [121, 62] on span "Regresar" at bounding box center [112, 64] width 45 height 13
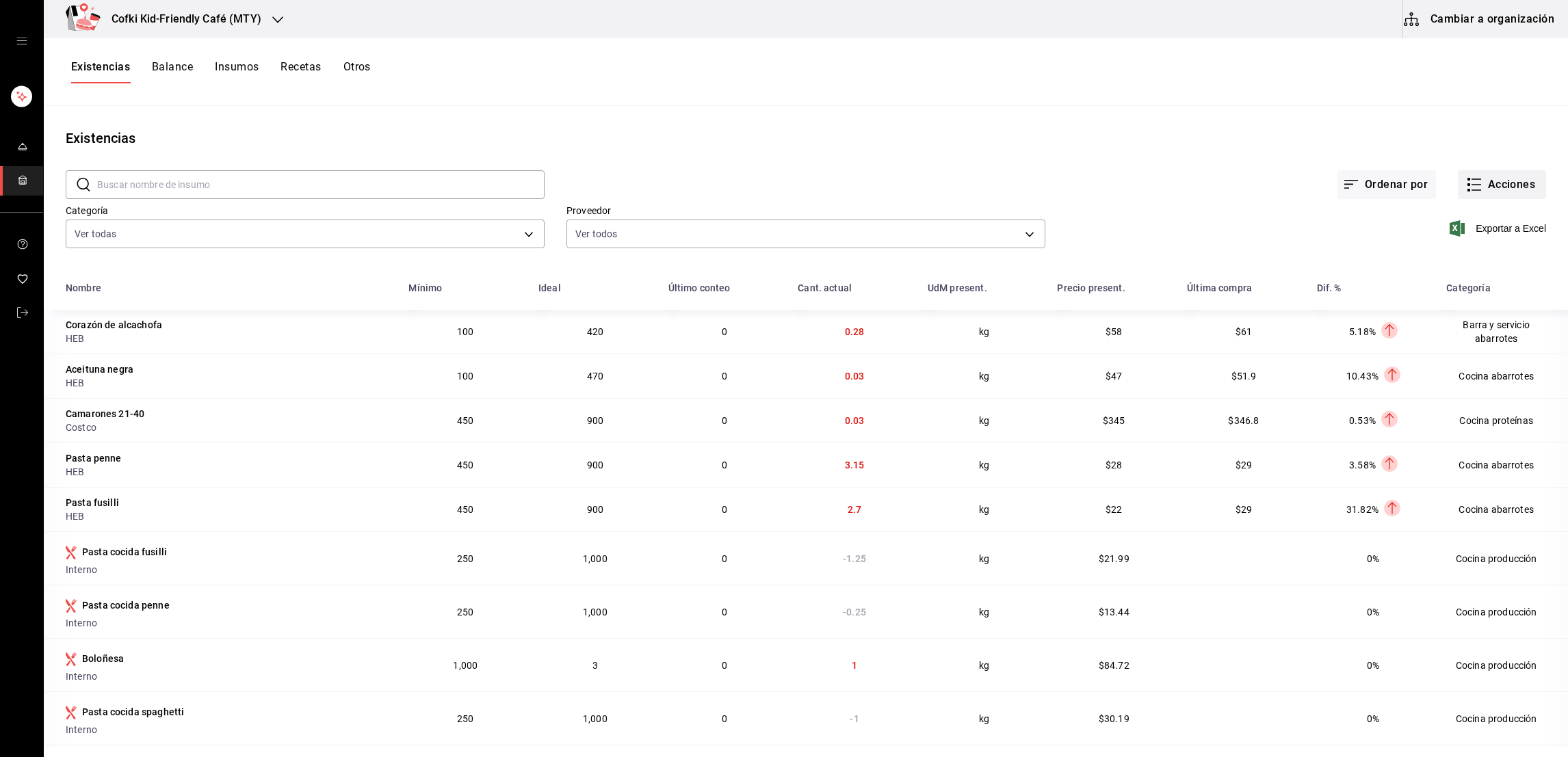
click at [1499, 185] on button "Acciones" at bounding box center [1501, 185] width 88 height 29
click at [1488, 360] on span "Evento de producción" at bounding box center [1486, 367] width 115 height 14
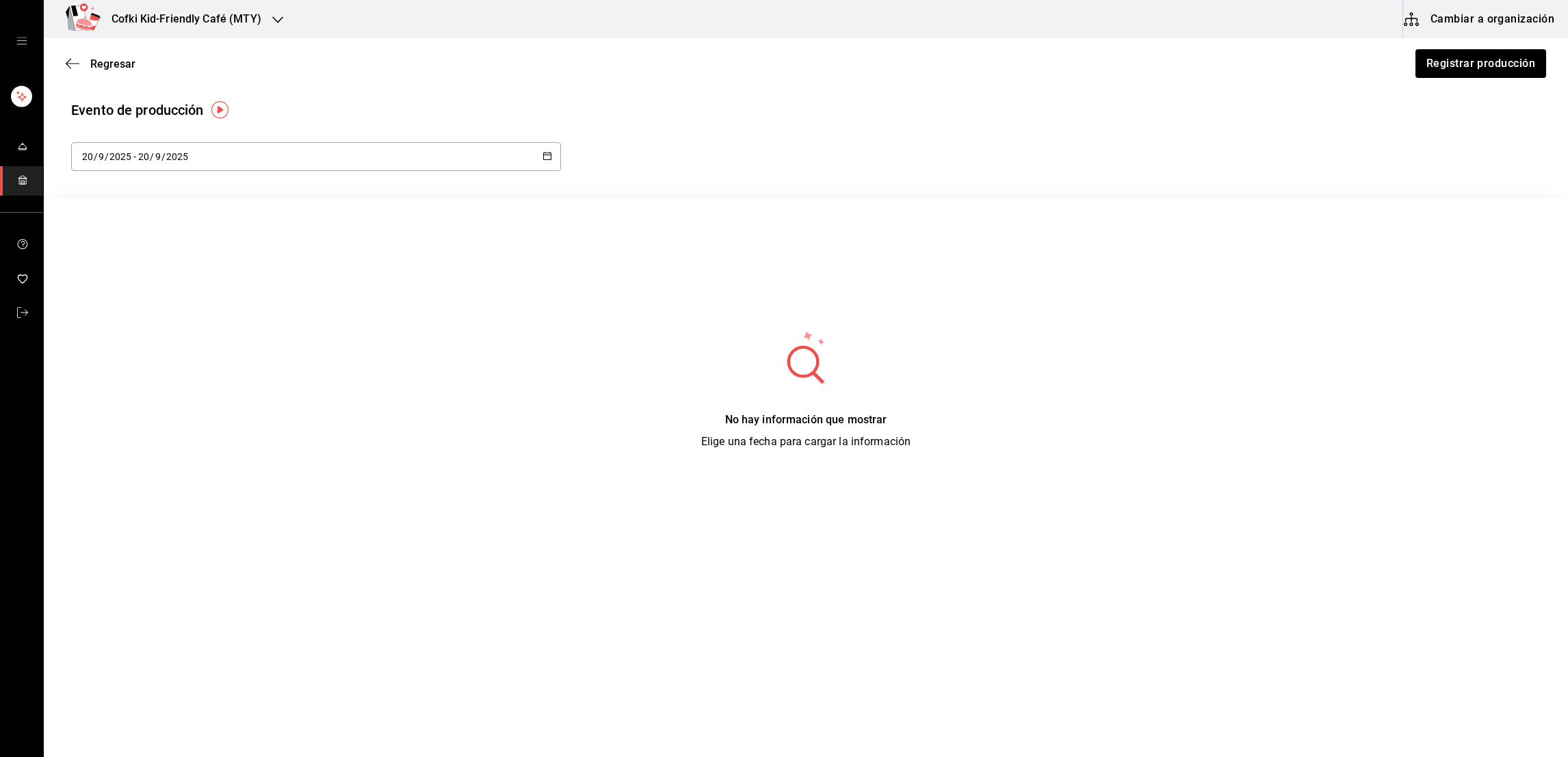
click at [424, 147] on div "[DATE] [DATE] - [DATE] [DATE]" at bounding box center [316, 157] width 490 height 29
click at [145, 341] on li "Rango de fechas" at bounding box center [135, 354] width 129 height 31
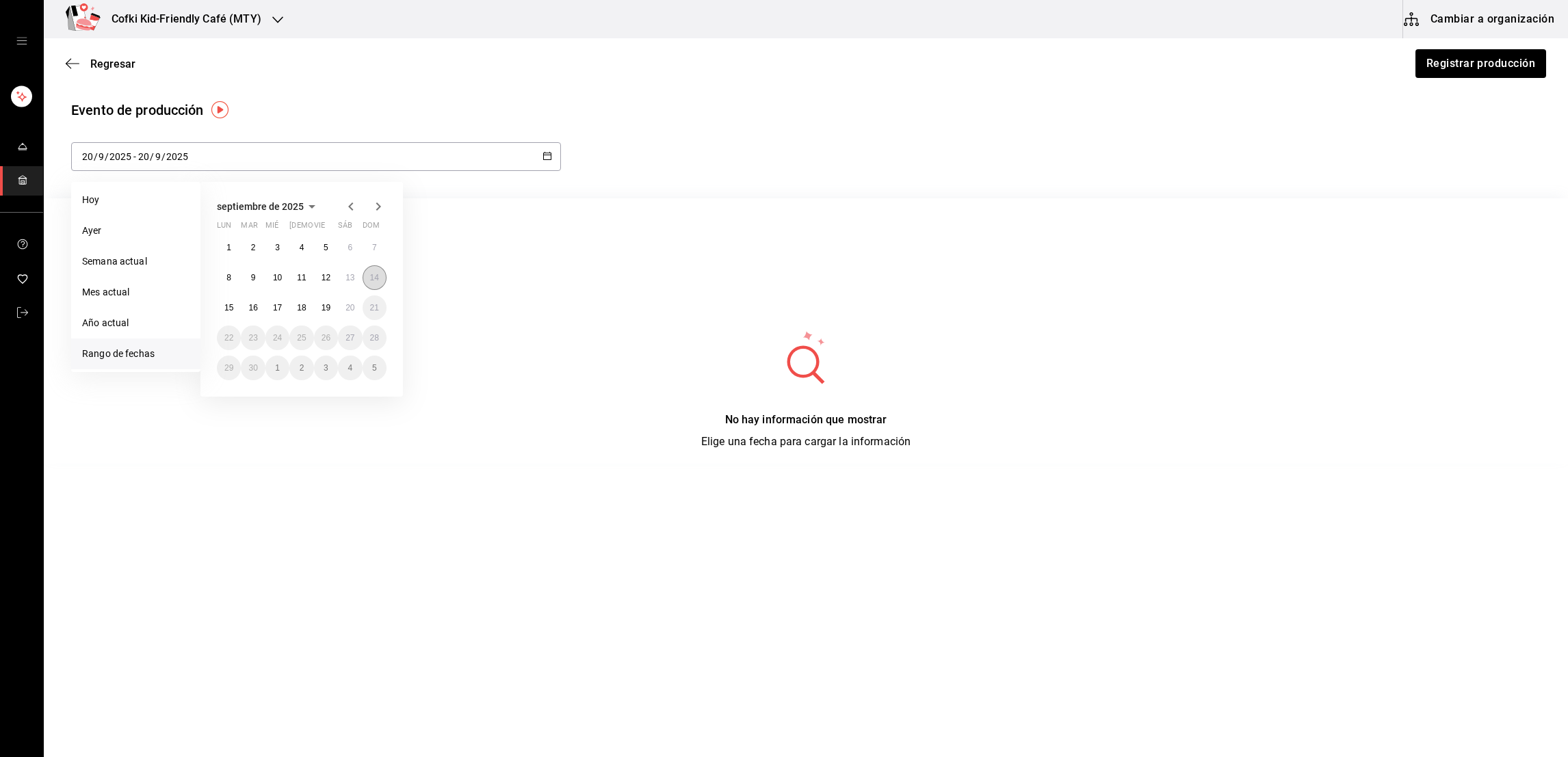
click at [381, 275] on button "14" at bounding box center [374, 277] width 24 height 24
click at [348, 307] on abbr "20" at bounding box center [350, 307] width 9 height 9
type input "[DATE]"
type input "14"
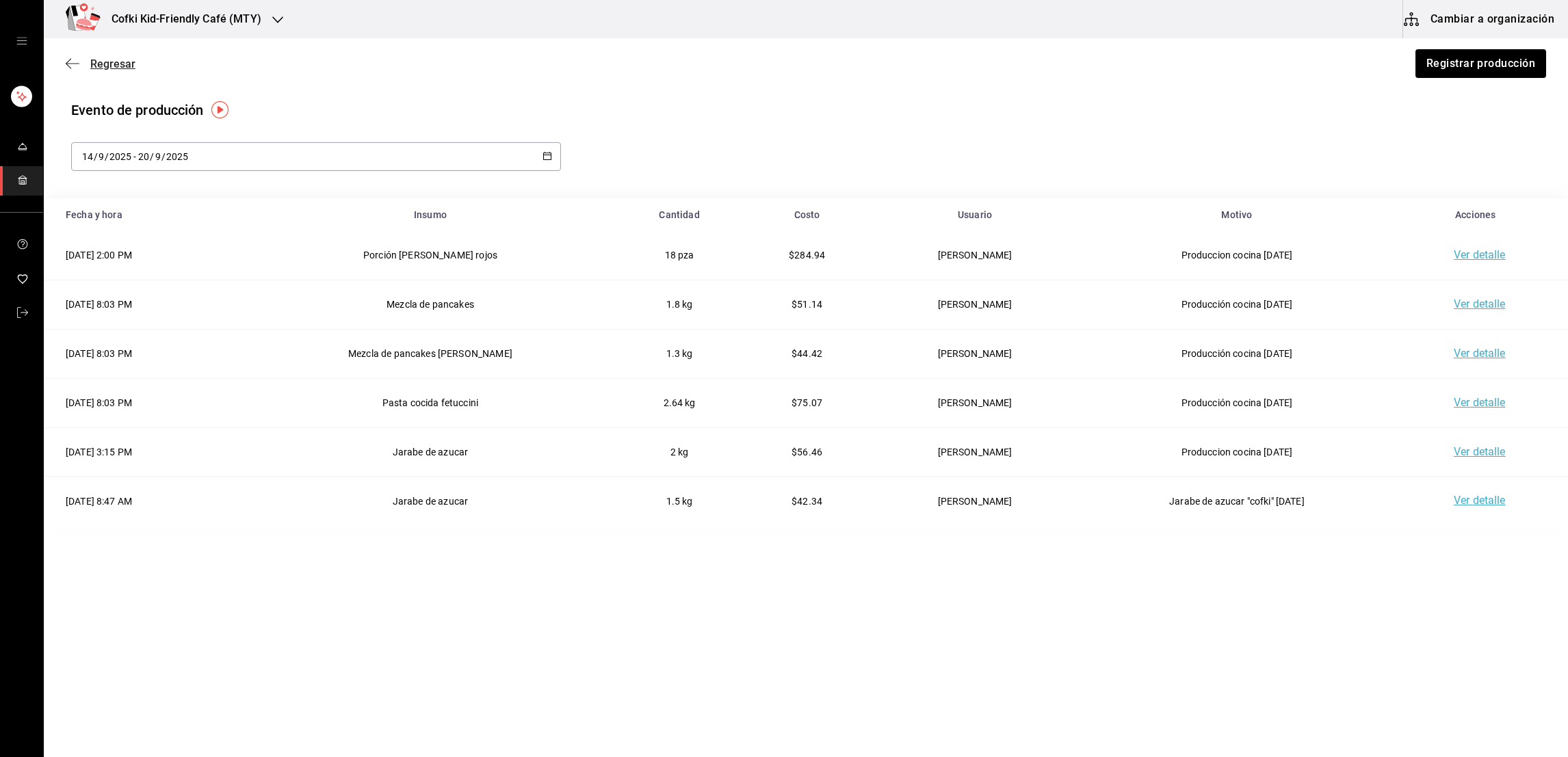
click at [102, 66] on span "Regresar" at bounding box center [112, 64] width 45 height 13
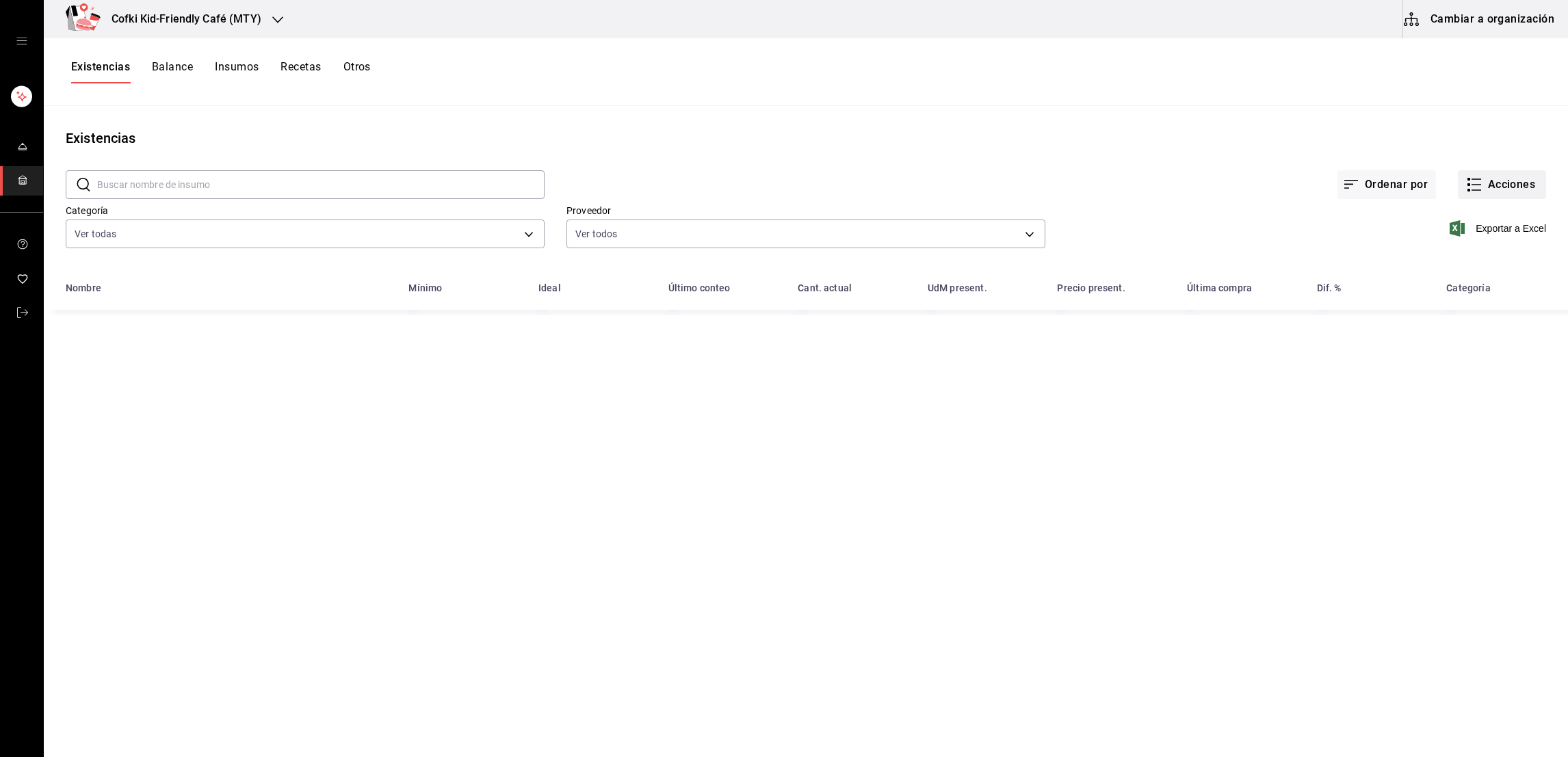
click at [1504, 190] on button "Acciones" at bounding box center [1501, 185] width 88 height 29
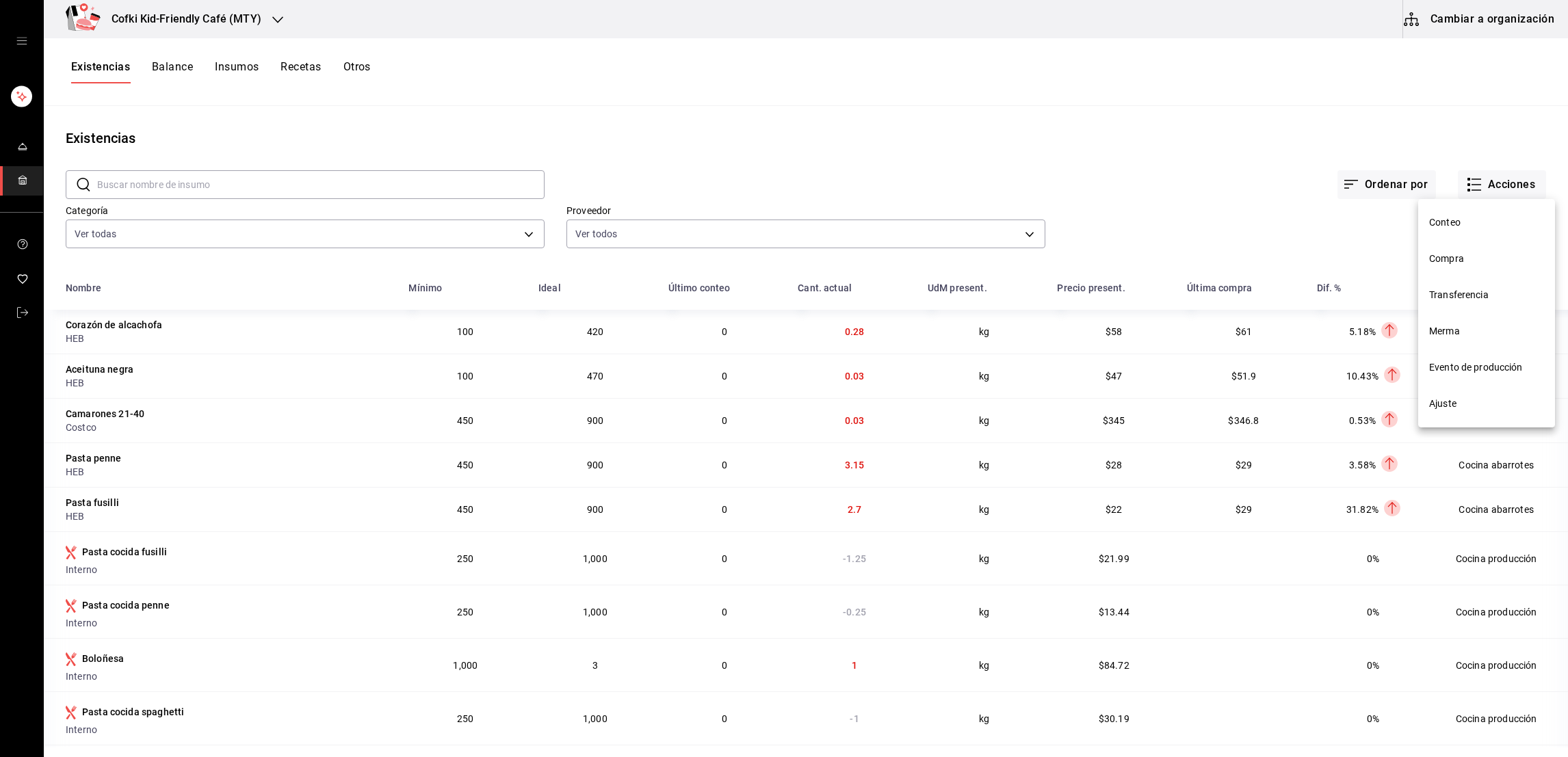
click at [1488, 368] on span "Evento de producción" at bounding box center [1486, 367] width 115 height 14
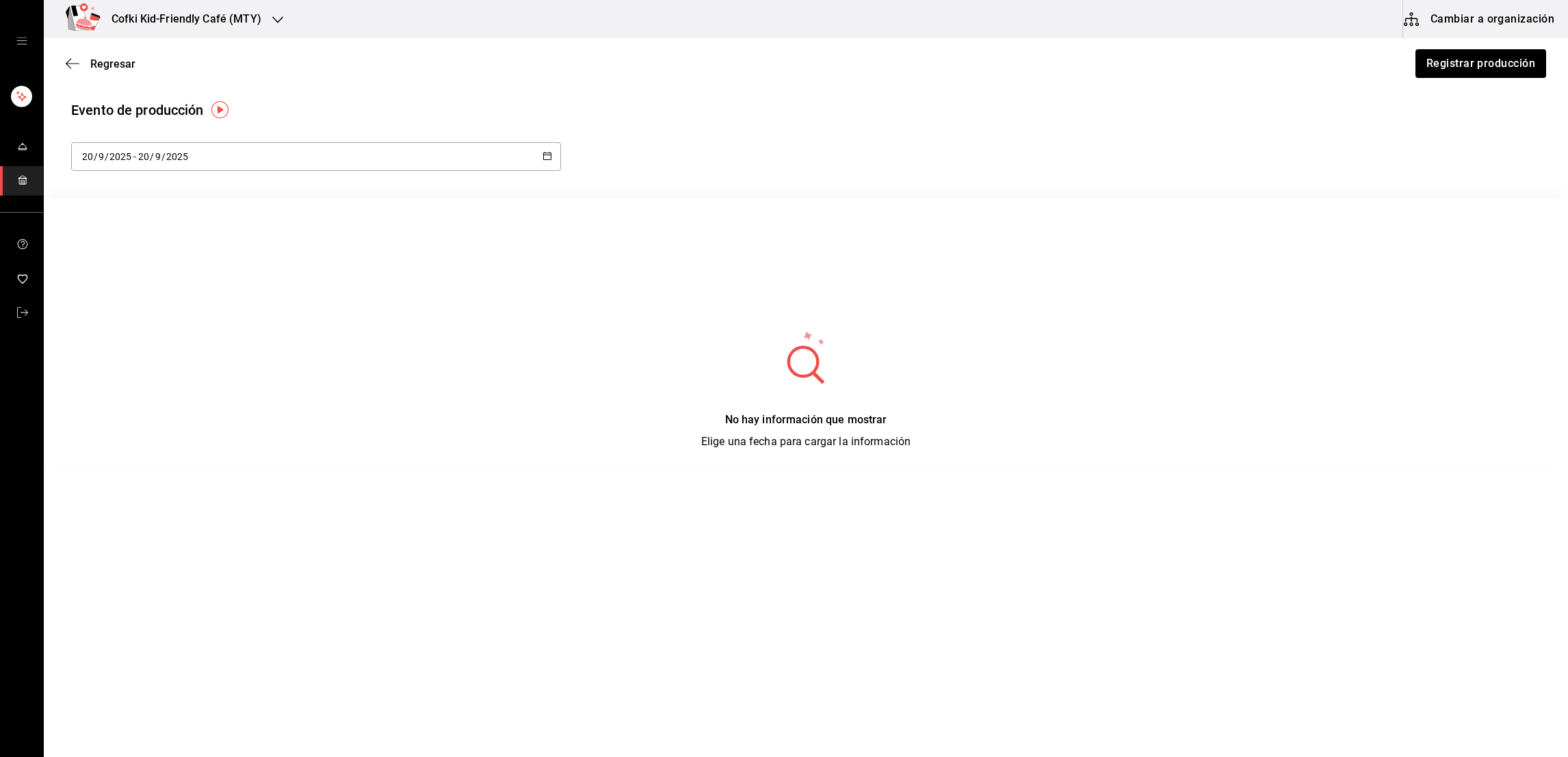
click at [433, 152] on div "[DATE] [DATE] - [DATE] [DATE]" at bounding box center [316, 157] width 490 height 29
click at [120, 352] on li "Rango de fechas" at bounding box center [135, 354] width 129 height 31
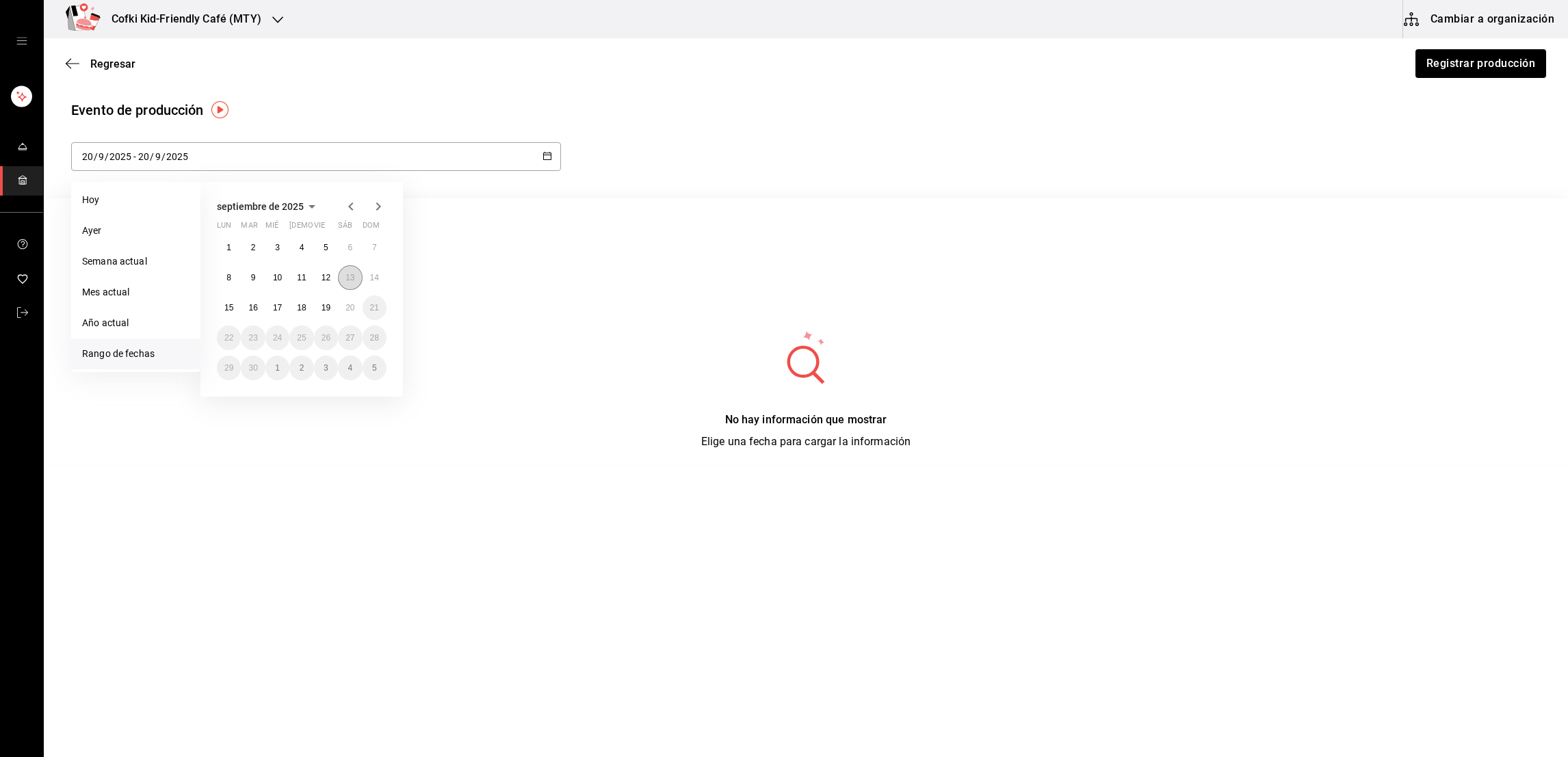
click at [342, 274] on button "13" at bounding box center [350, 277] width 24 height 24
click at [352, 304] on abbr "20" at bounding box center [350, 307] width 9 height 9
type input "[DATE]"
type input "13"
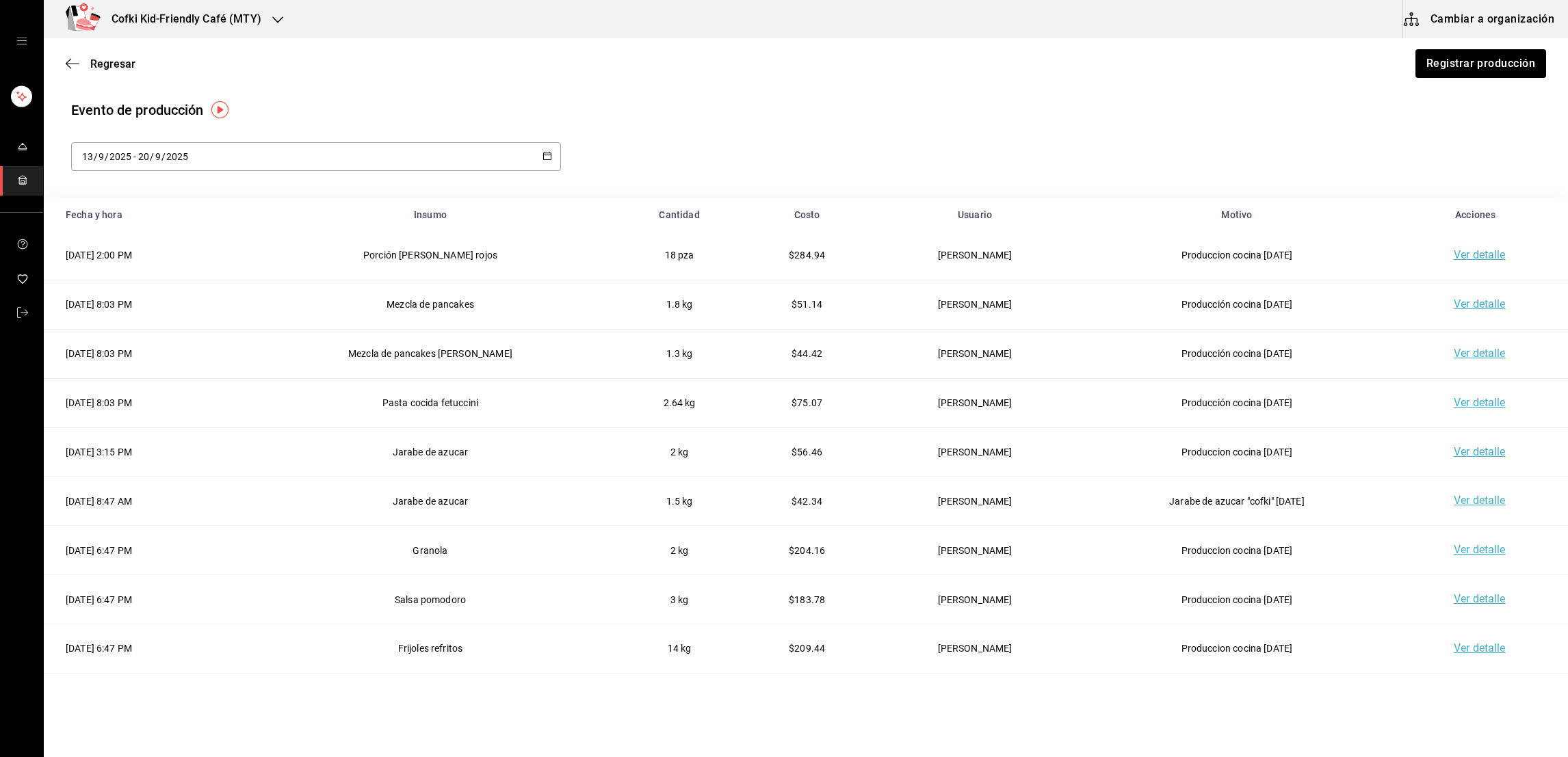
click at [1549, 508] on td "Ver detalle" at bounding box center [1482, 501] width 171 height 49
click at [453, 402] on td "Pasta cocida fetuccini" at bounding box center [430, 402] width 374 height 49
click at [122, 58] on span "Regresar" at bounding box center [112, 64] width 45 height 13
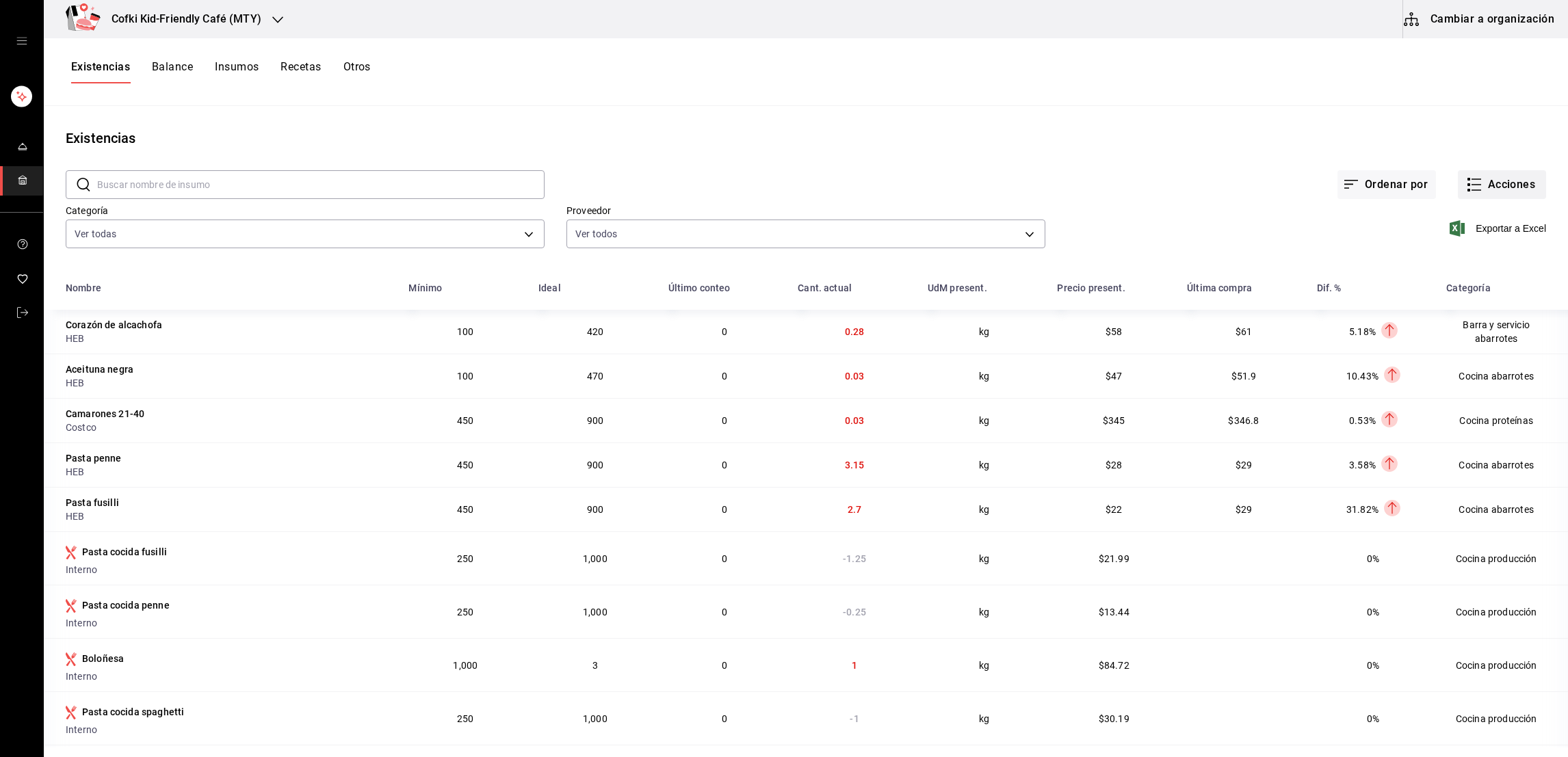
click at [1494, 185] on button "Acciones" at bounding box center [1501, 185] width 88 height 29
click at [1480, 372] on span "Evento de producción" at bounding box center [1486, 367] width 115 height 14
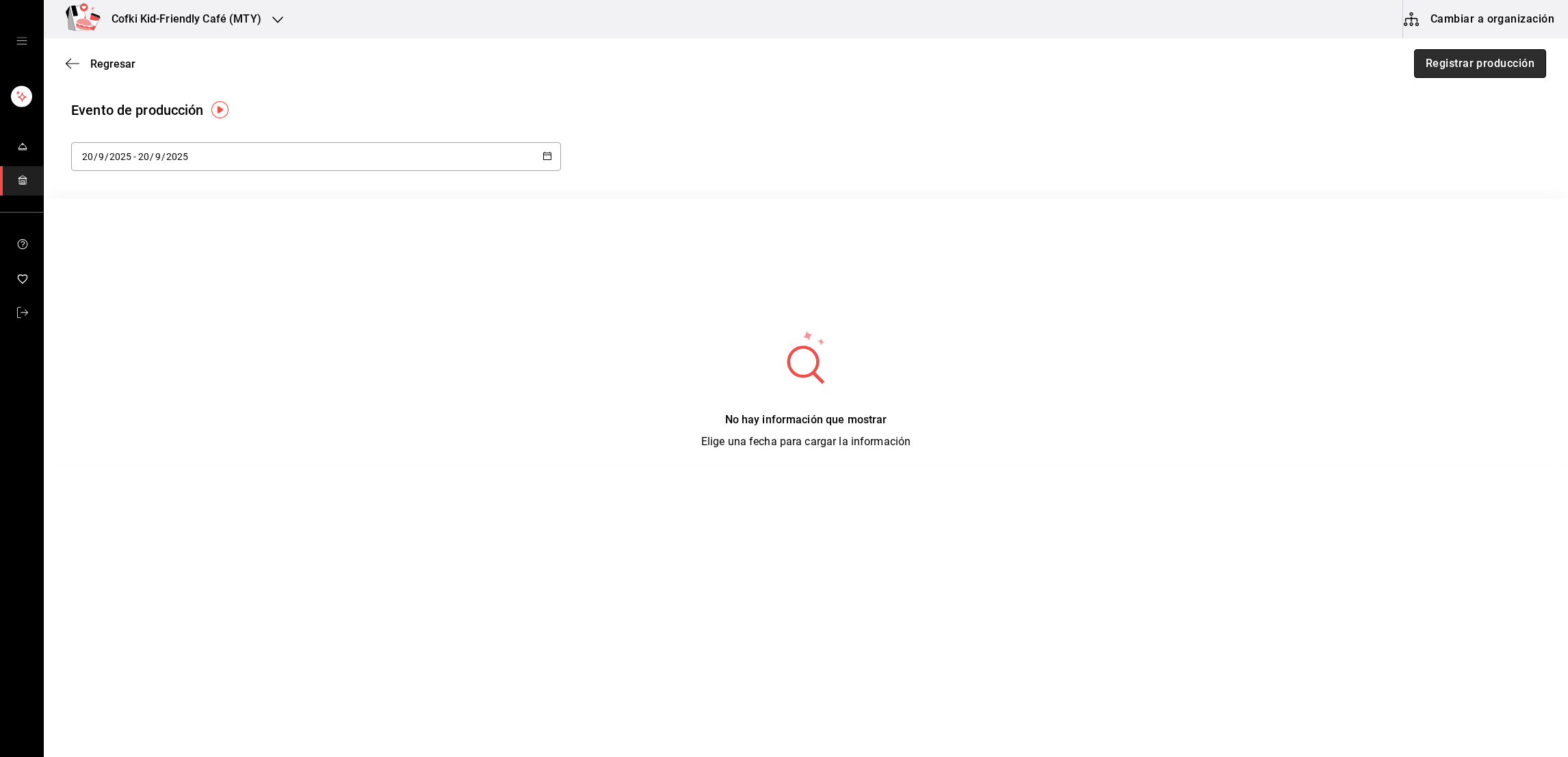
click at [1463, 74] on button "Registrar producción" at bounding box center [1480, 64] width 132 height 29
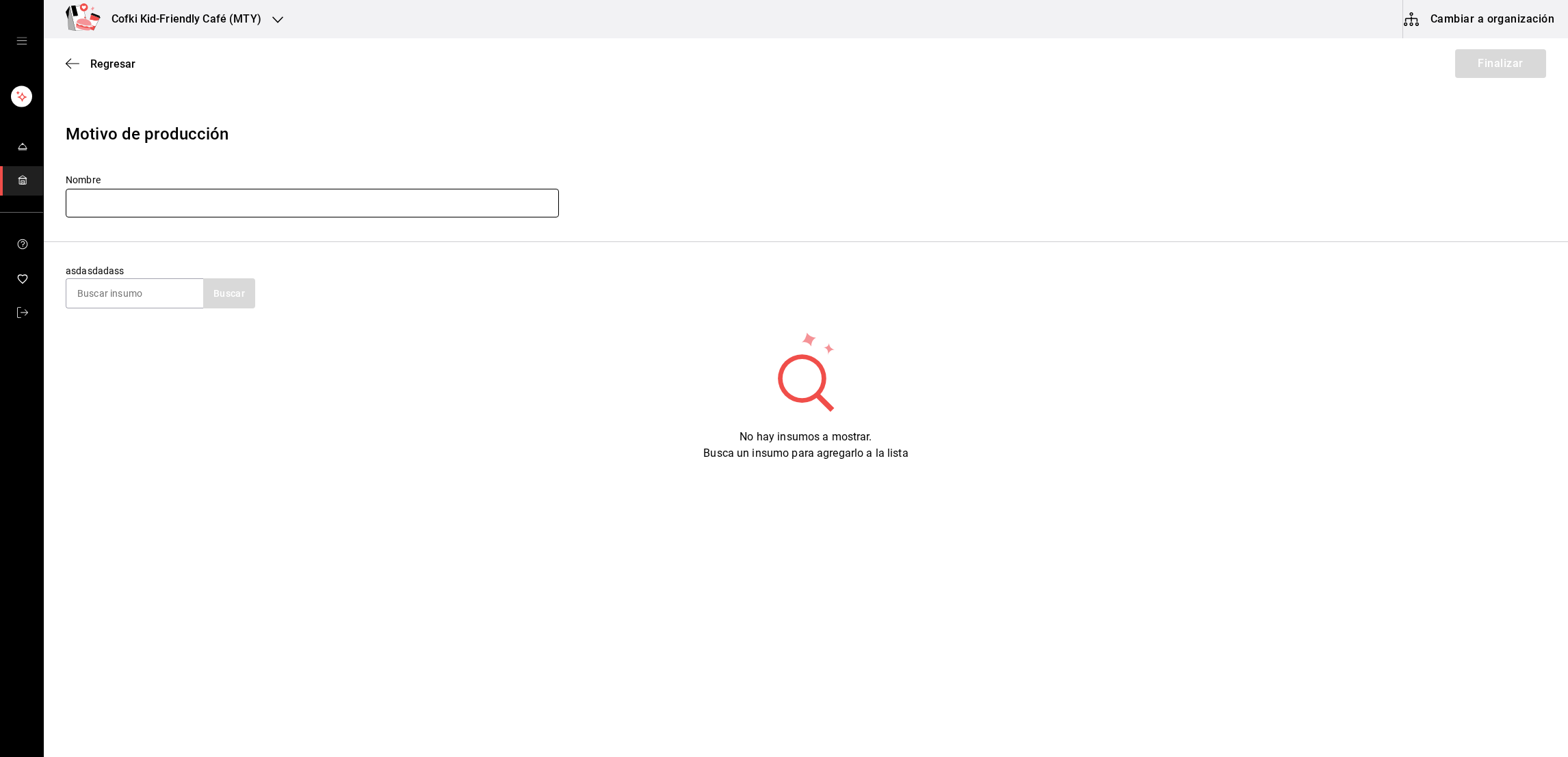
click at [352, 208] on input "text" at bounding box center [312, 203] width 493 height 29
type input "Producción cocina [DATE]"
click at [133, 314] on section "asdasdadass Buscar" at bounding box center [805, 286] width 1524 height 88
click at [133, 292] on input at bounding box center [135, 294] width 137 height 29
type input "sopa de fideo"
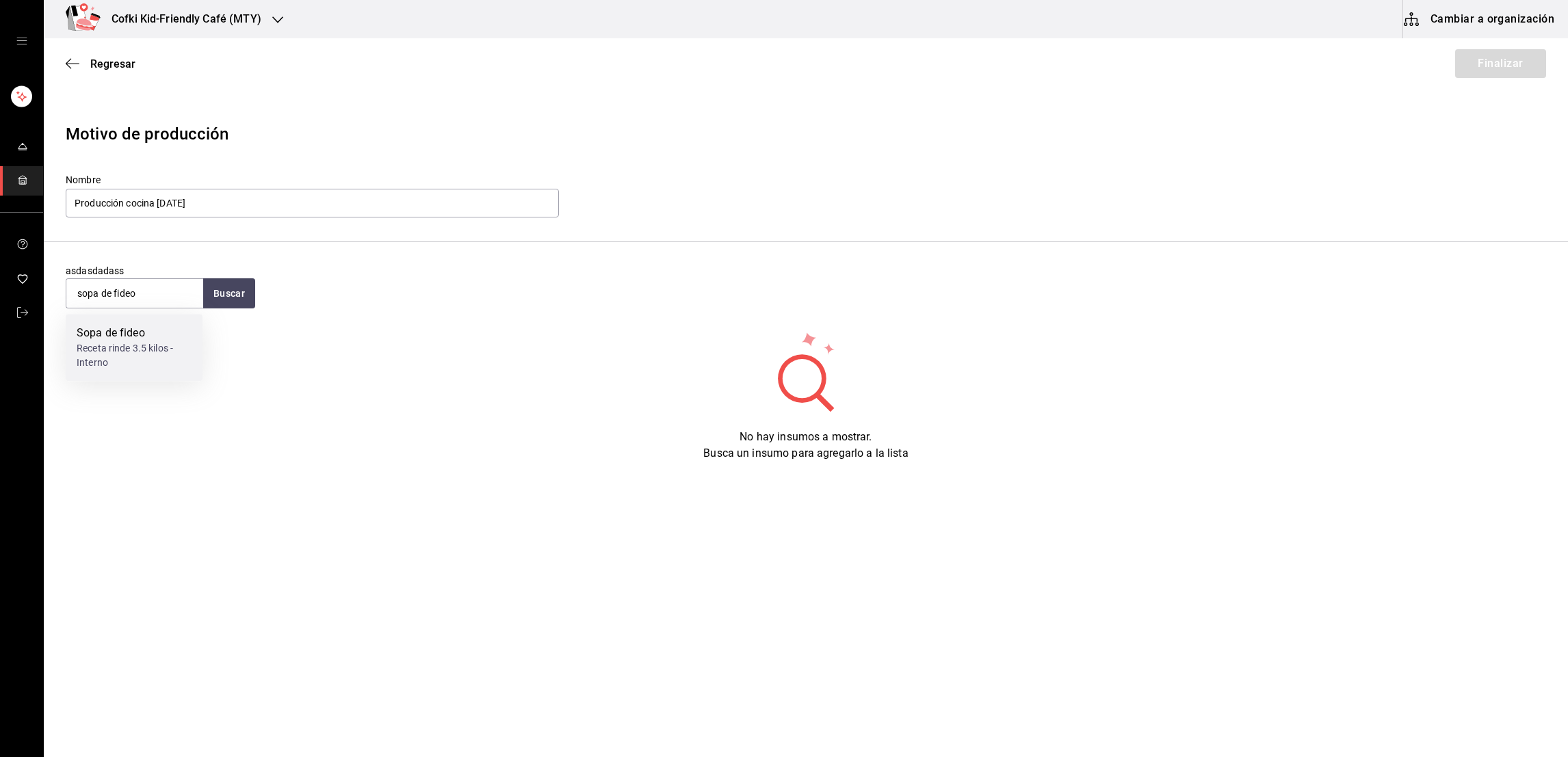
click at [183, 343] on div "Receta rinde 3.5 kilos - Interno" at bounding box center [134, 355] width 115 height 29
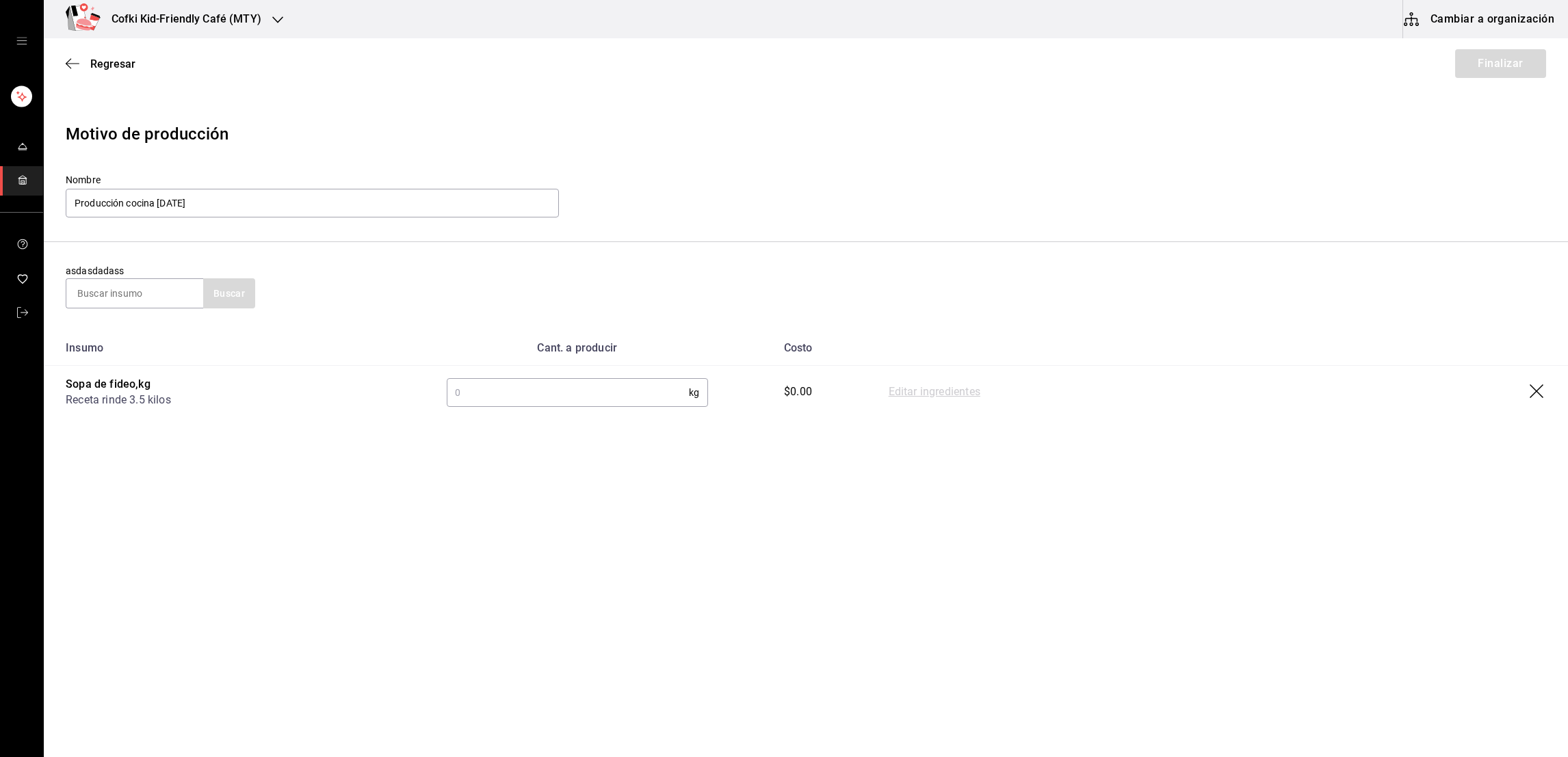
click at [593, 388] on input "text" at bounding box center [568, 392] width 242 height 27
type input "3.5"
click at [145, 291] on input at bounding box center [135, 294] width 137 height 29
type input "salsa [PERSON_NAME]"
click at [223, 304] on button "Buscar" at bounding box center [229, 294] width 52 height 30
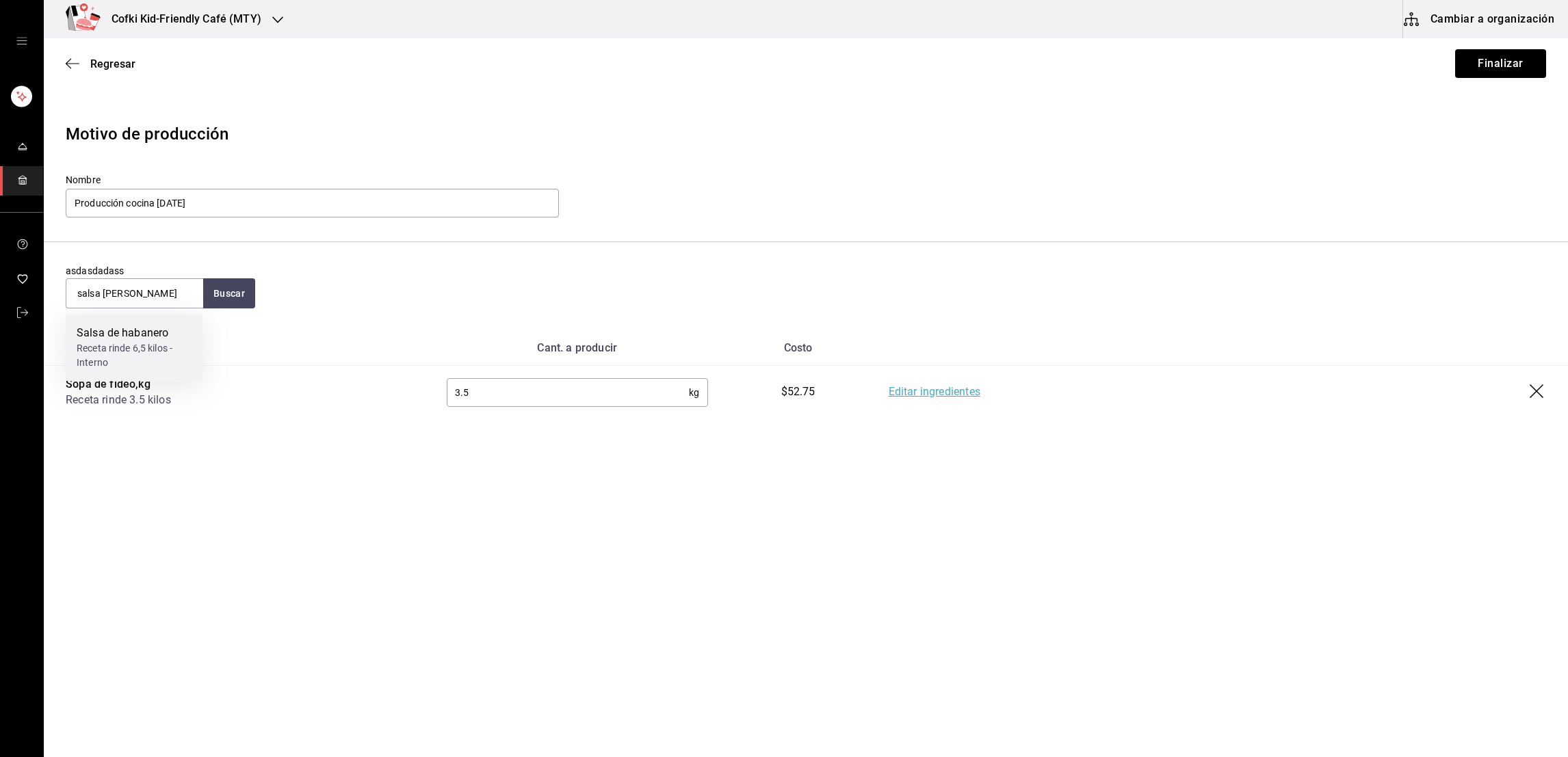
click at [157, 329] on div "Salsa de habanero" at bounding box center [134, 333] width 115 height 16
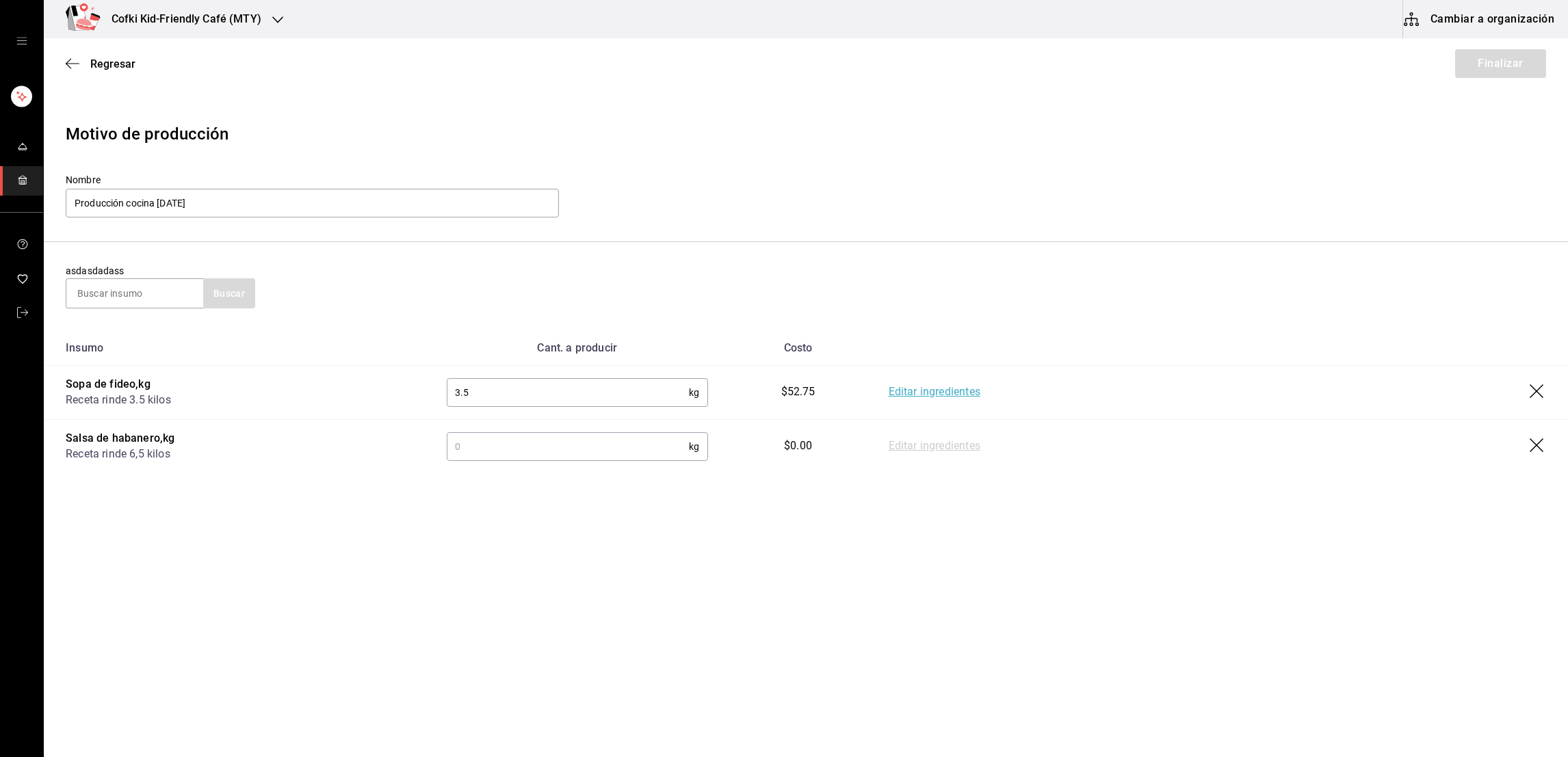
click at [566, 440] on input "text" at bounding box center [568, 446] width 242 height 27
type input "6.5"
click at [138, 289] on input at bounding box center [135, 294] width 137 height 29
type input "salsa [PERSON_NAME]"
click at [233, 294] on button "Buscar" at bounding box center [229, 294] width 52 height 30
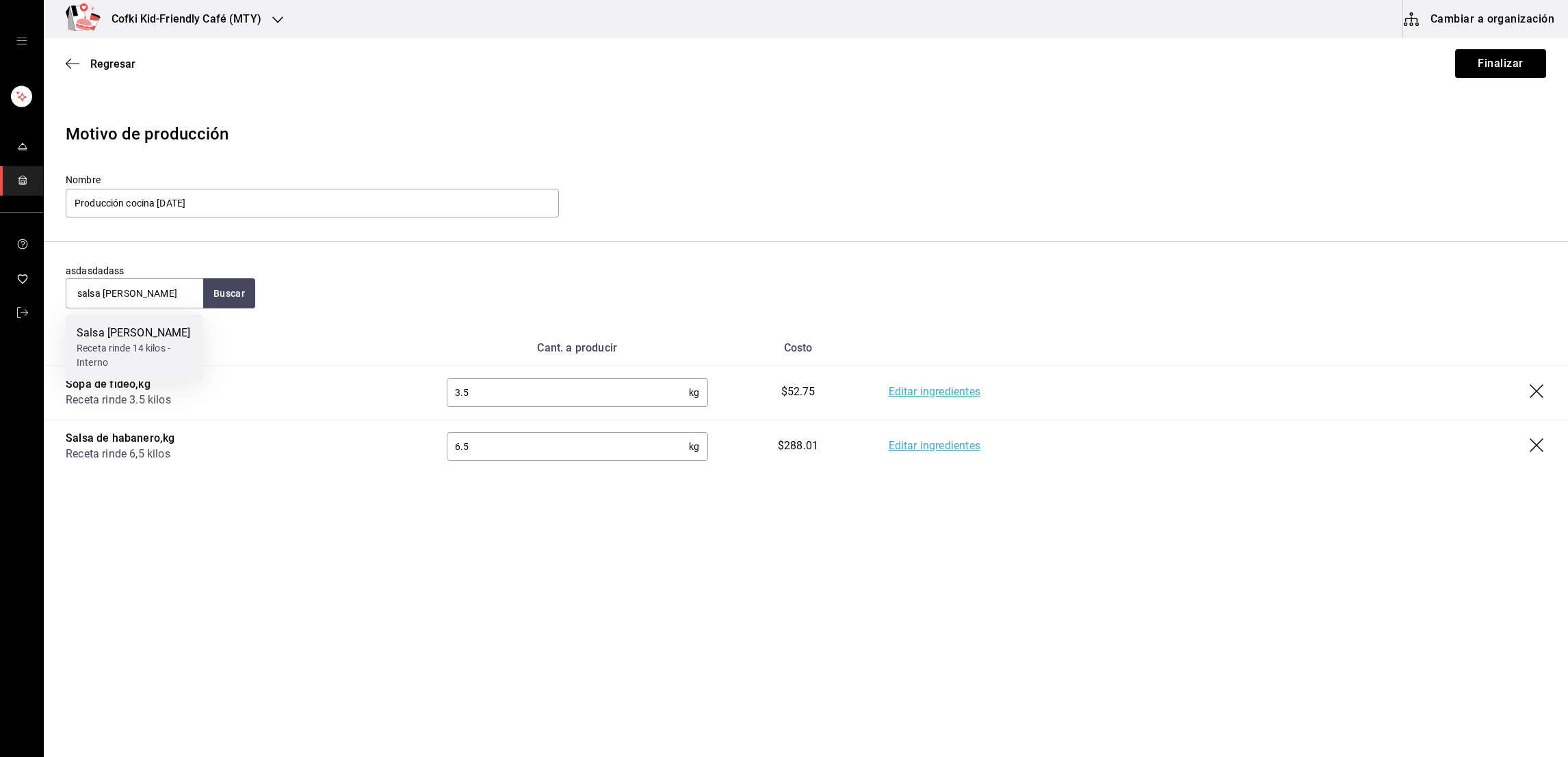
click at [178, 329] on div "Salsa [PERSON_NAME]" at bounding box center [134, 333] width 115 height 16
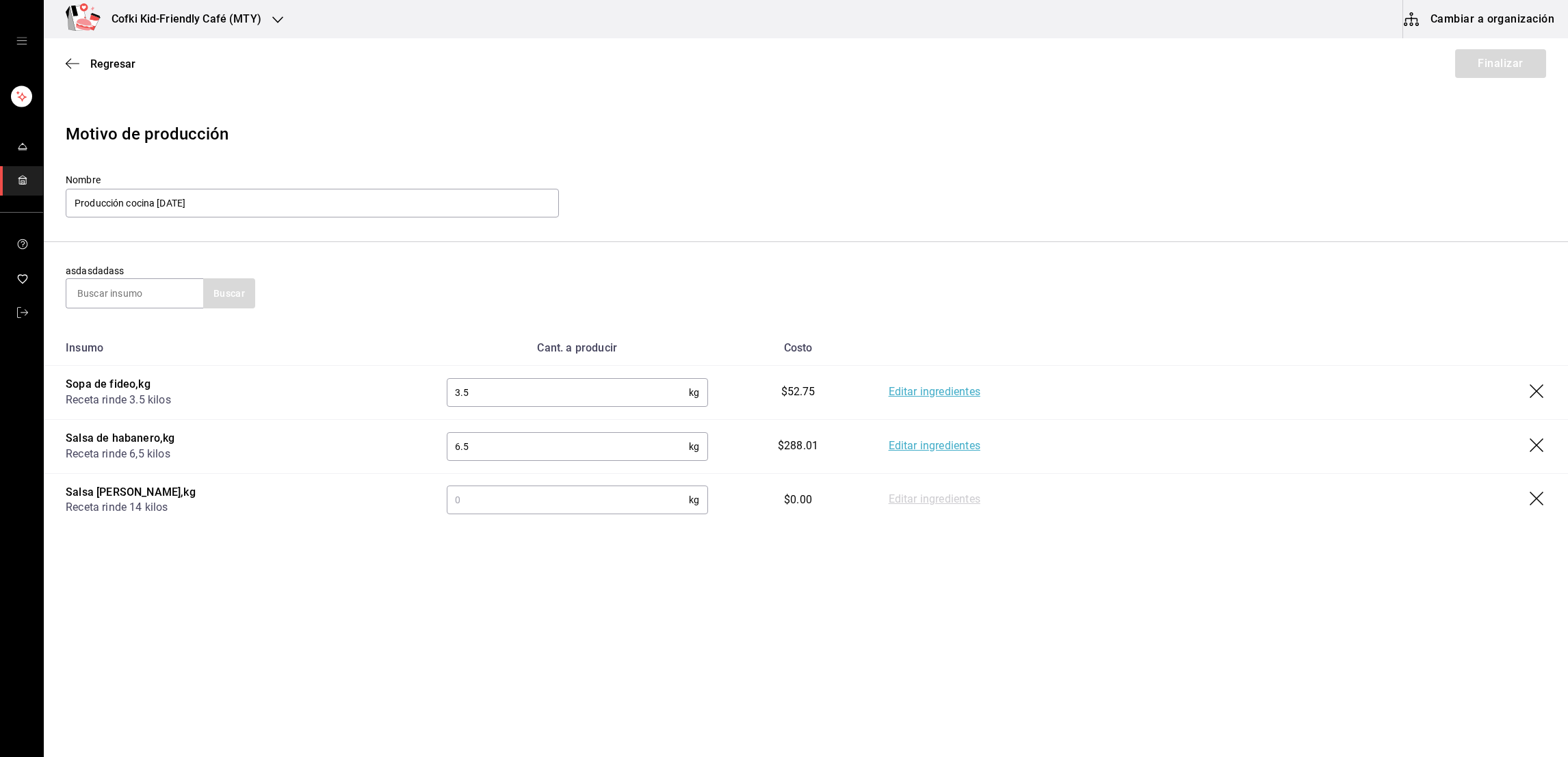
click at [535, 497] on input "text" at bounding box center [568, 500] width 242 height 27
type input "14"
click at [121, 298] on input at bounding box center [135, 294] width 137 height 29
type input "salsa verde"
click at [228, 288] on button "Buscar" at bounding box center [229, 294] width 52 height 30
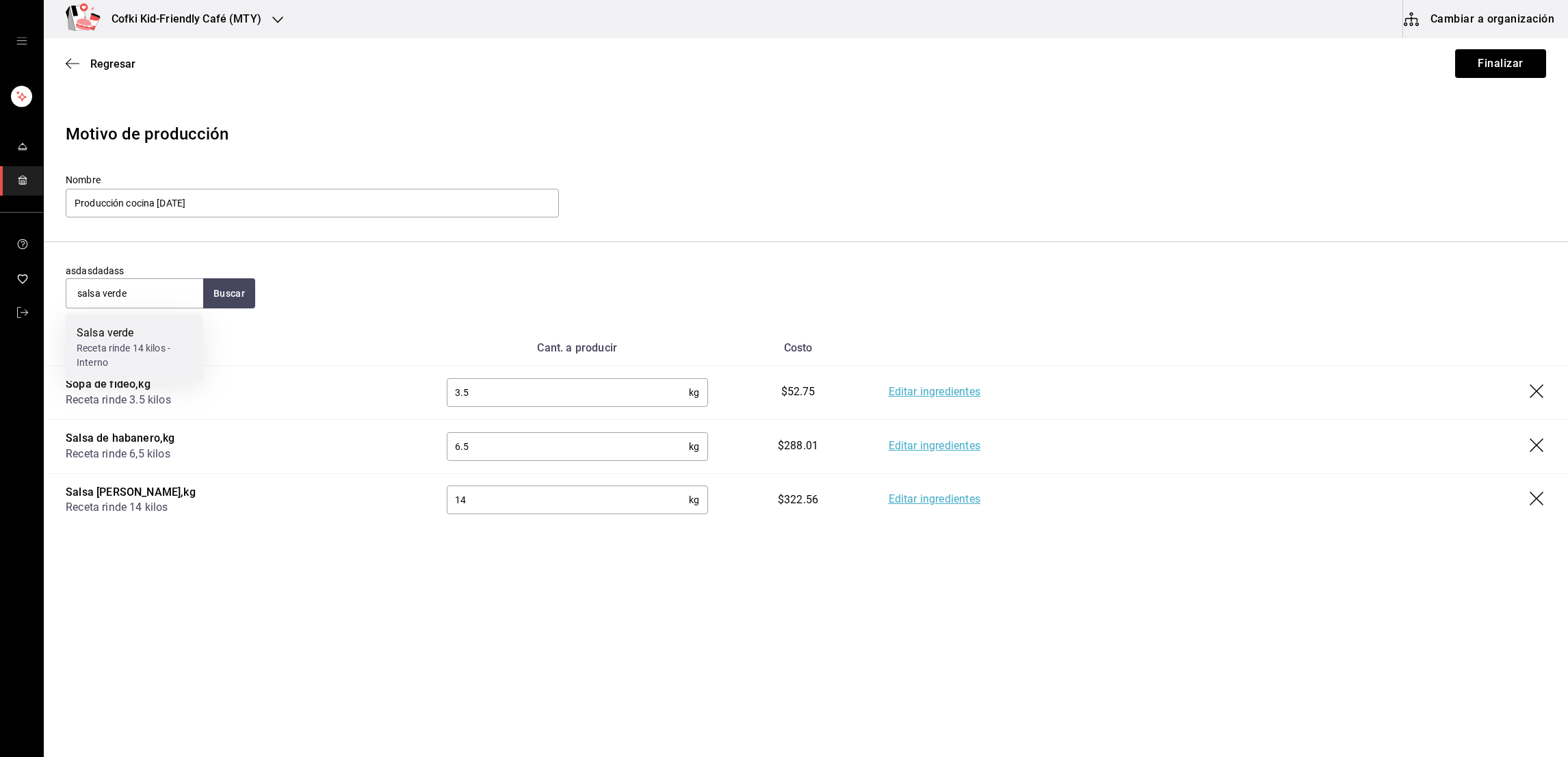
click at [134, 349] on div "Receta rinde 14 kilos - Interno" at bounding box center [134, 355] width 115 height 29
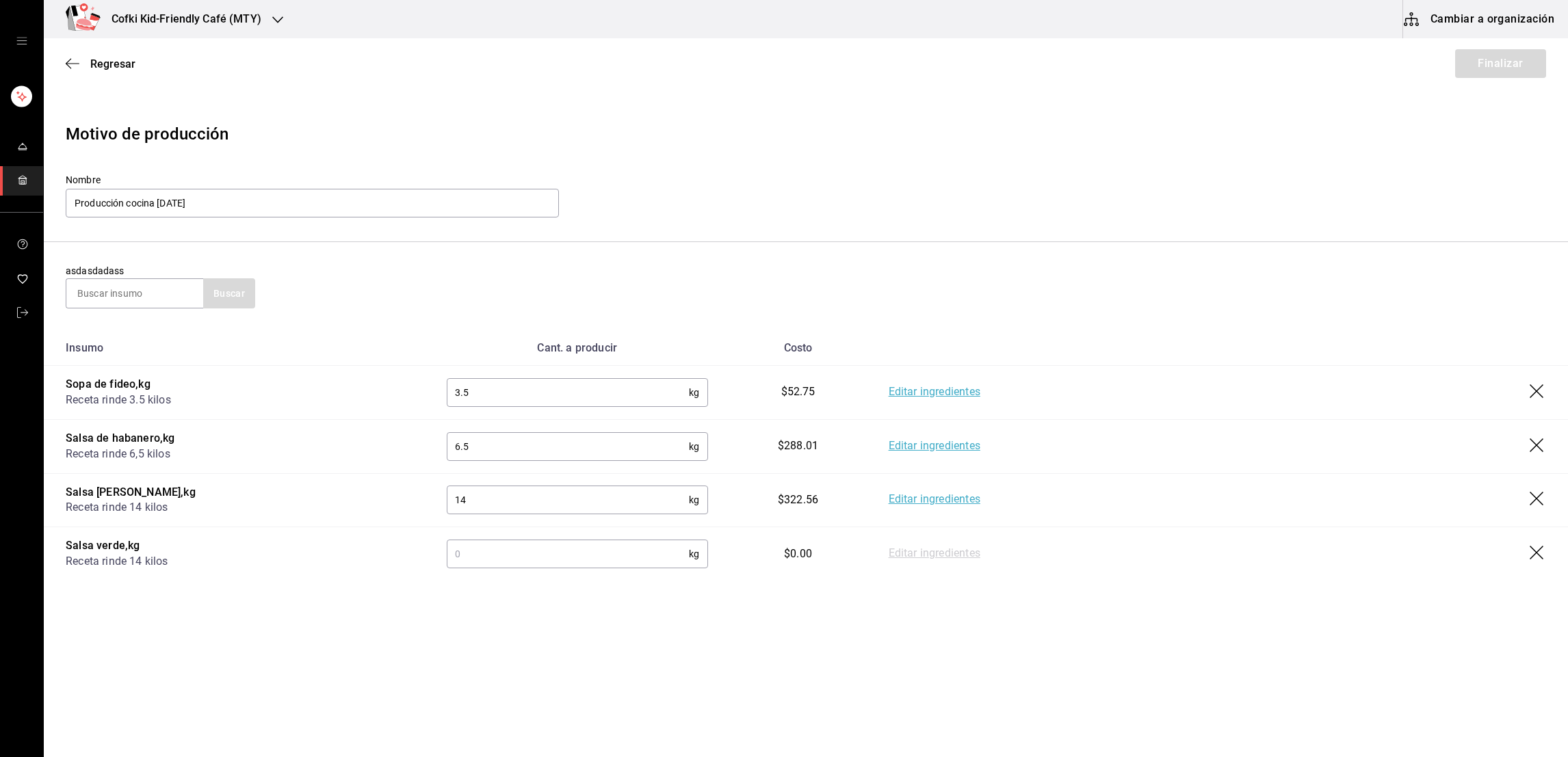
click at [526, 544] on input "text" at bounding box center [568, 554] width 242 height 27
type input "14"
click at [138, 293] on input at bounding box center [135, 294] width 137 height 29
type input "salsa de queso"
click at [229, 296] on button "Buscar" at bounding box center [229, 294] width 52 height 30
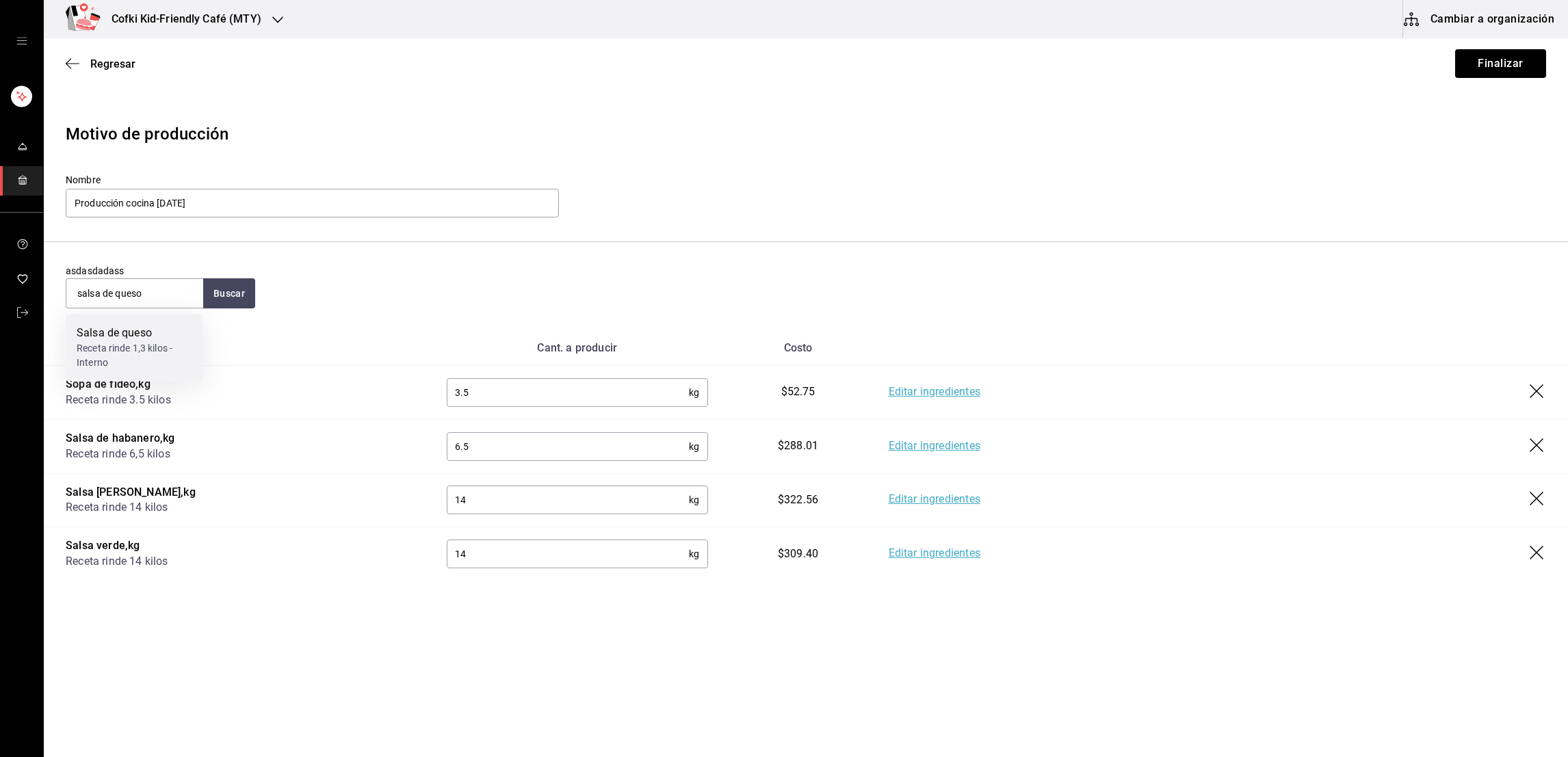
click at [178, 336] on div "Salsa de queso" at bounding box center [134, 333] width 115 height 16
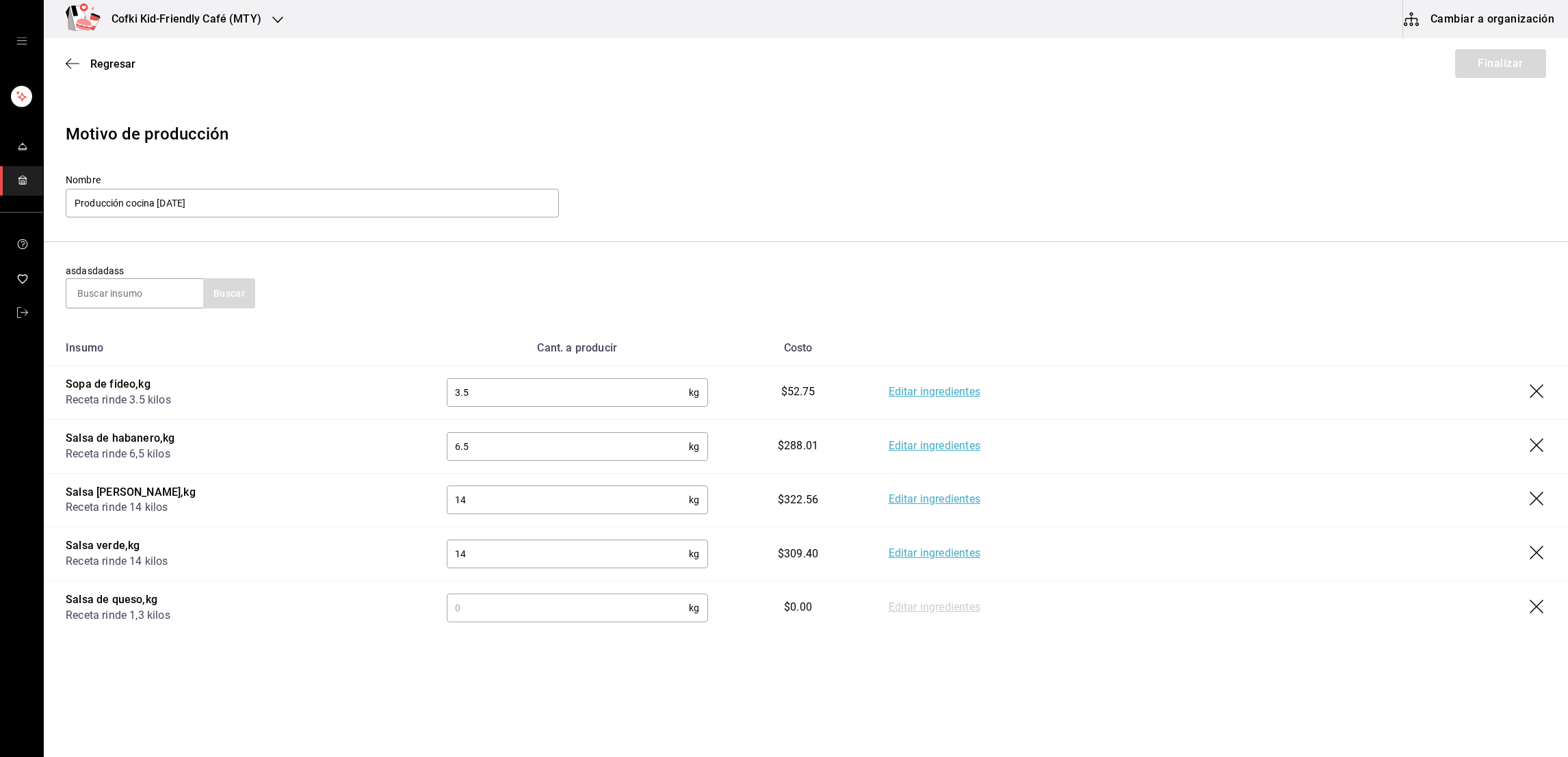
click at [494, 604] on input "text" at bounding box center [568, 608] width 242 height 27
type input "3.9"
click at [1483, 62] on button "Finalizar" at bounding box center [1500, 64] width 91 height 29
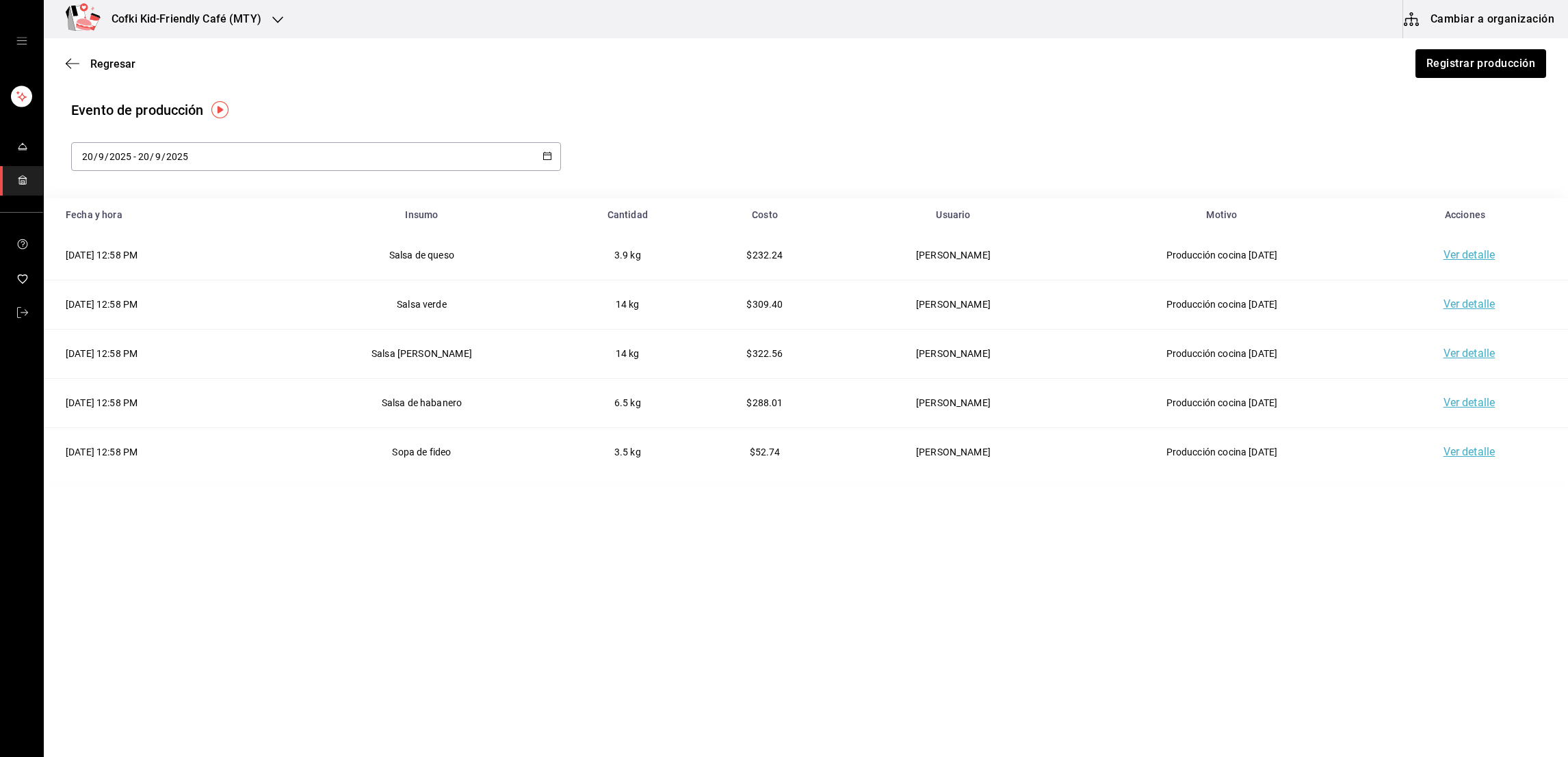
click at [1425, 93] on main "Regresar Registrar producción Evento de producción [DATE] [DATE] - [DATE] [DATE…" at bounding box center [805, 259] width 1524 height 443
click at [113, 62] on span "Regresar" at bounding box center [112, 64] width 45 height 13
